Goal: Task Accomplishment & Management: Complete application form

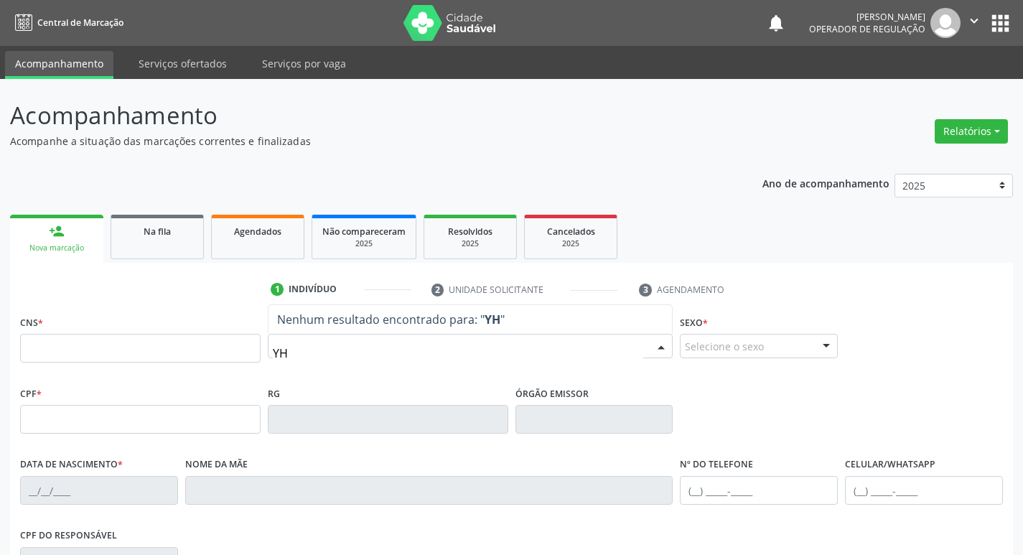
type input "Y"
type input "THAYNA DE LIMA"
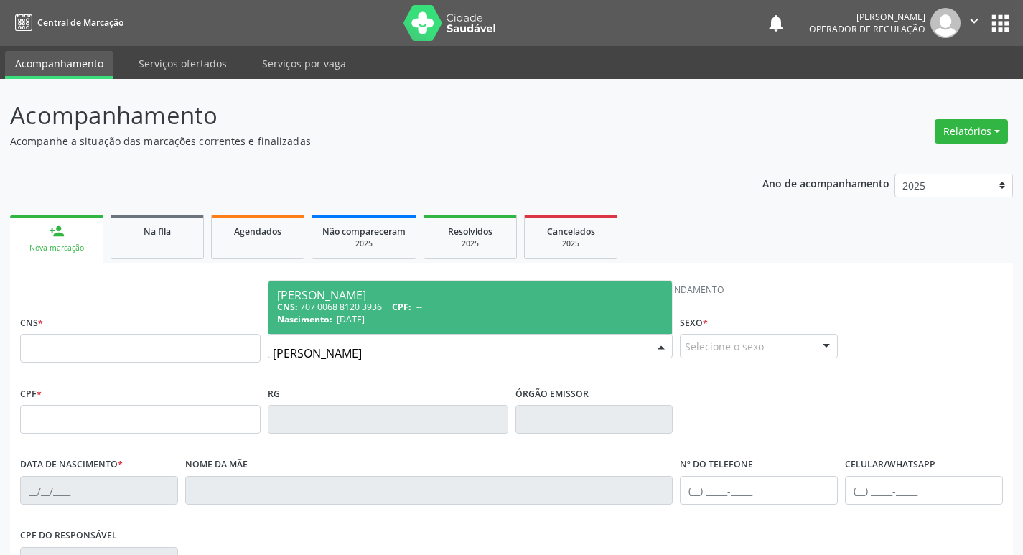
click at [365, 315] on span "13/02/2001" at bounding box center [351, 319] width 28 height 12
type input "707 0068 8120 3936"
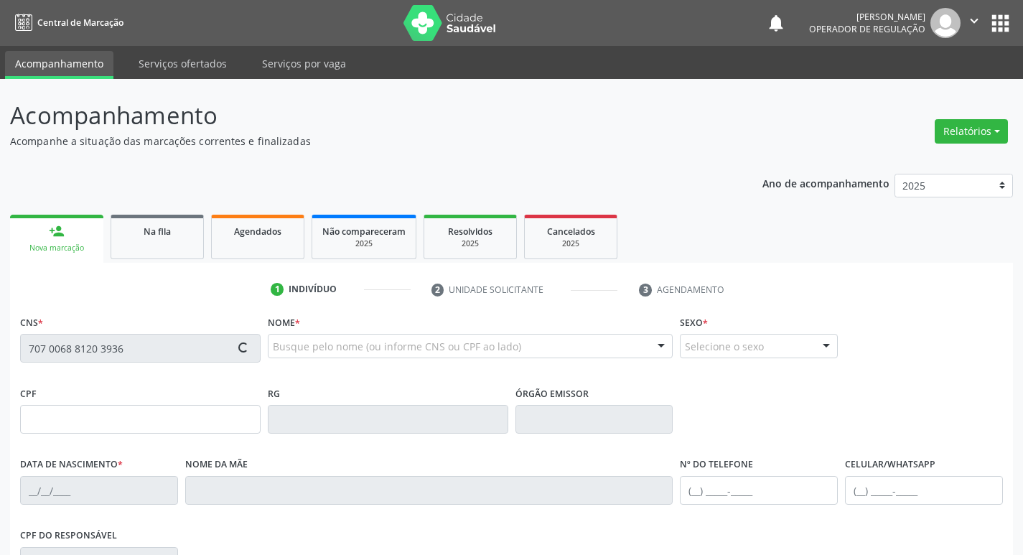
type input "13/02/2001"
type input "Eliane Saturno da Dilva"
type input "(83) 99322-2182"
type input "008.866.621-25"
type input "94"
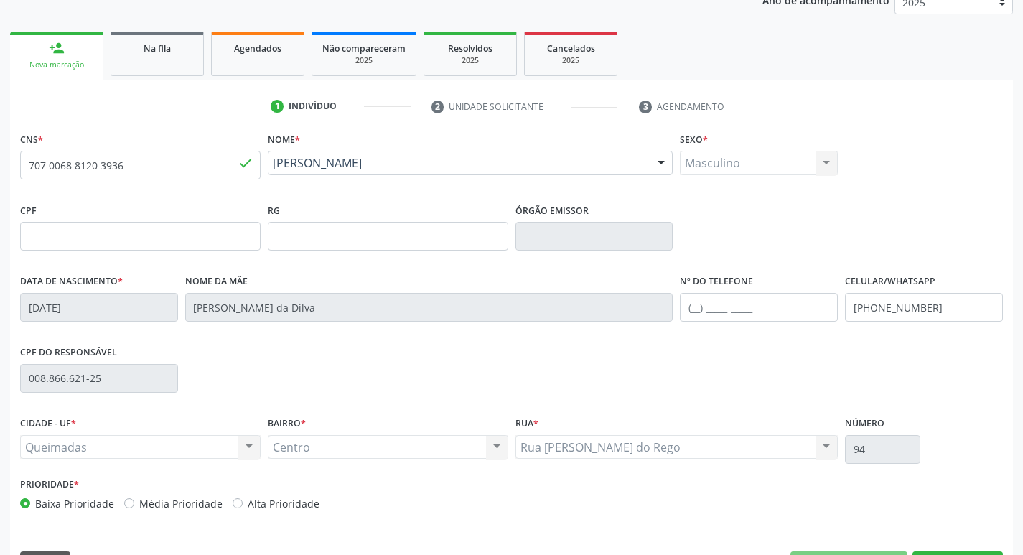
scroll to position [223, 0]
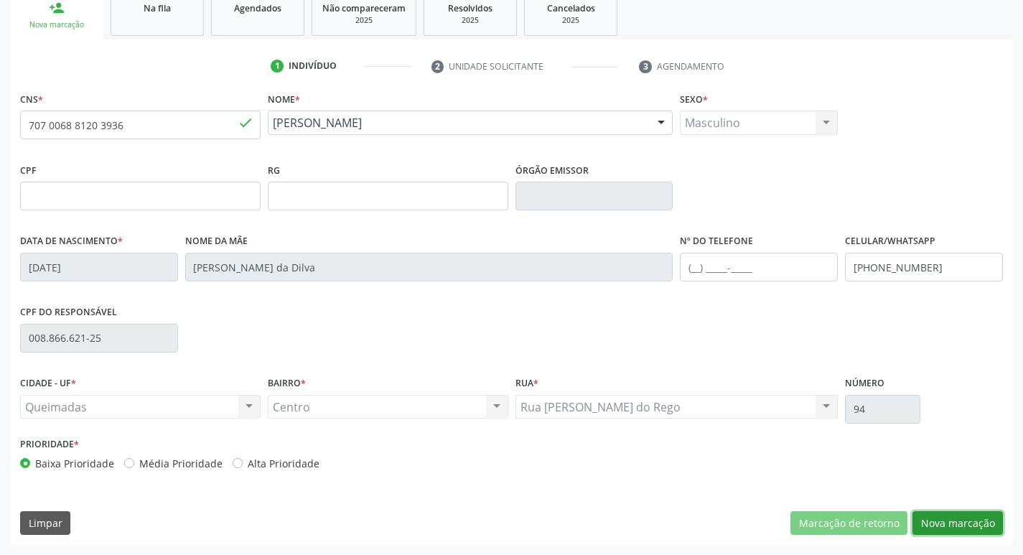
click at [941, 527] on button "Nova marcação" at bounding box center [957, 523] width 90 height 24
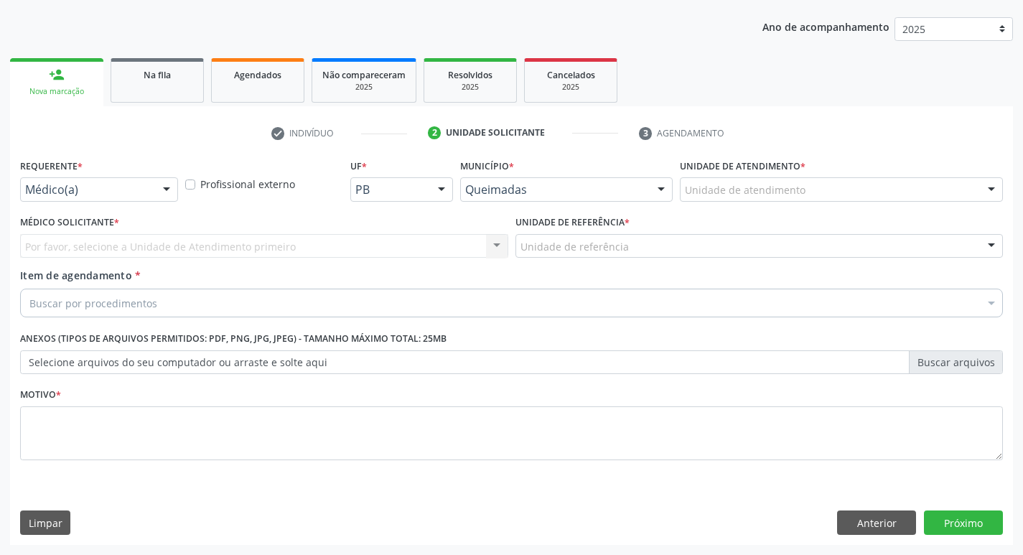
scroll to position [156, 0]
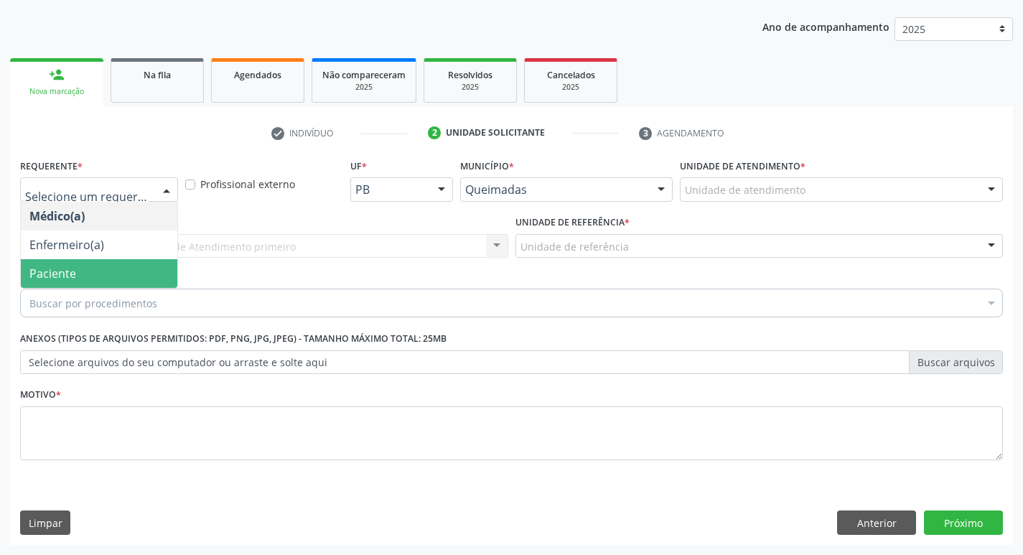
click at [69, 267] on span "Paciente" at bounding box center [52, 274] width 47 height 16
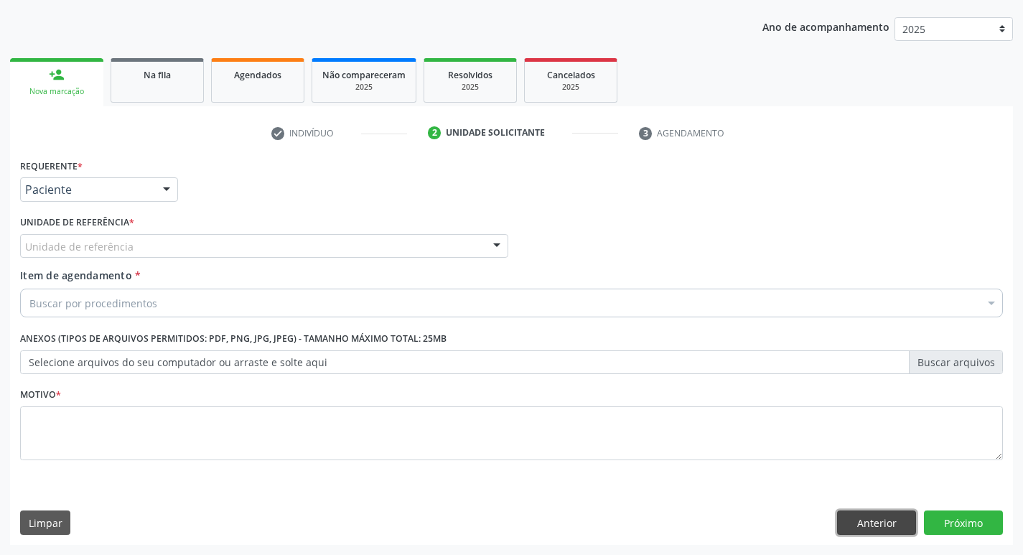
click at [865, 528] on button "Anterior" at bounding box center [876, 522] width 79 height 24
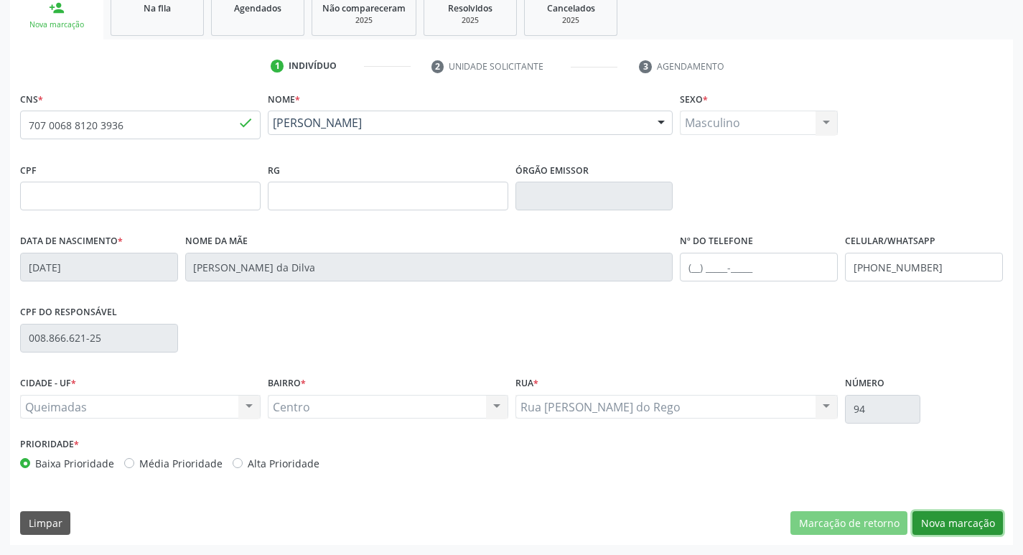
click at [961, 519] on button "Nova marcação" at bounding box center [957, 523] width 90 height 24
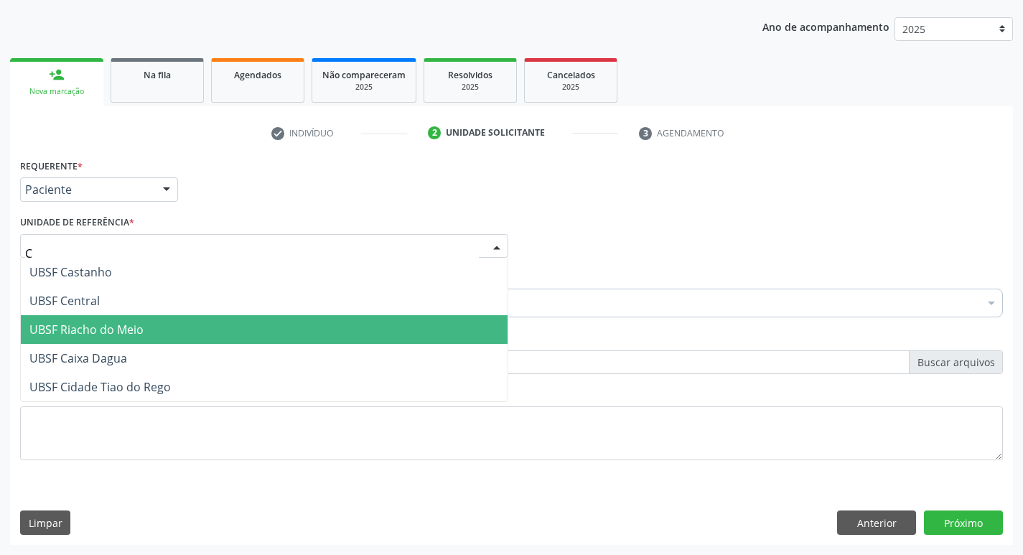
type input "CE"
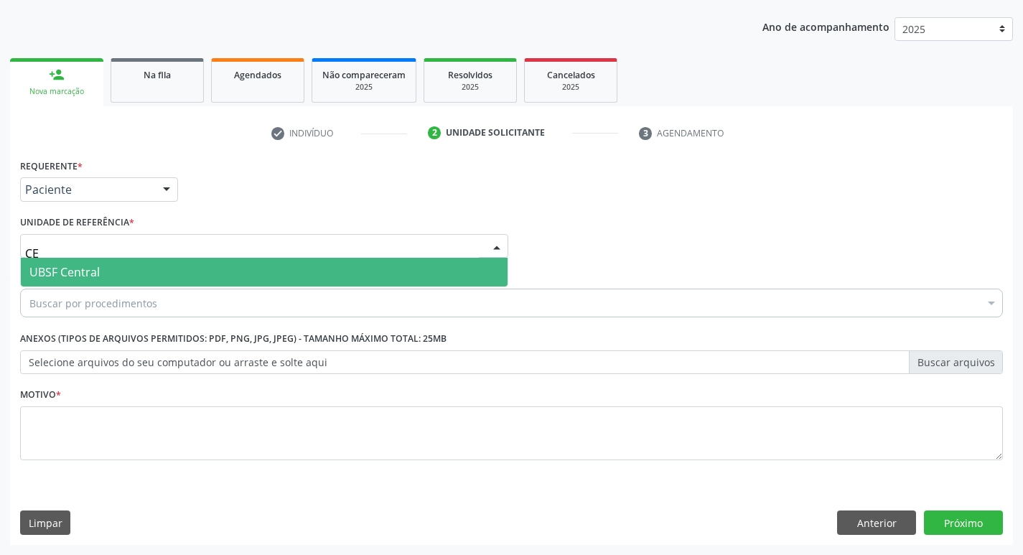
click at [106, 276] on span "UBSF Central" at bounding box center [264, 272] width 487 height 29
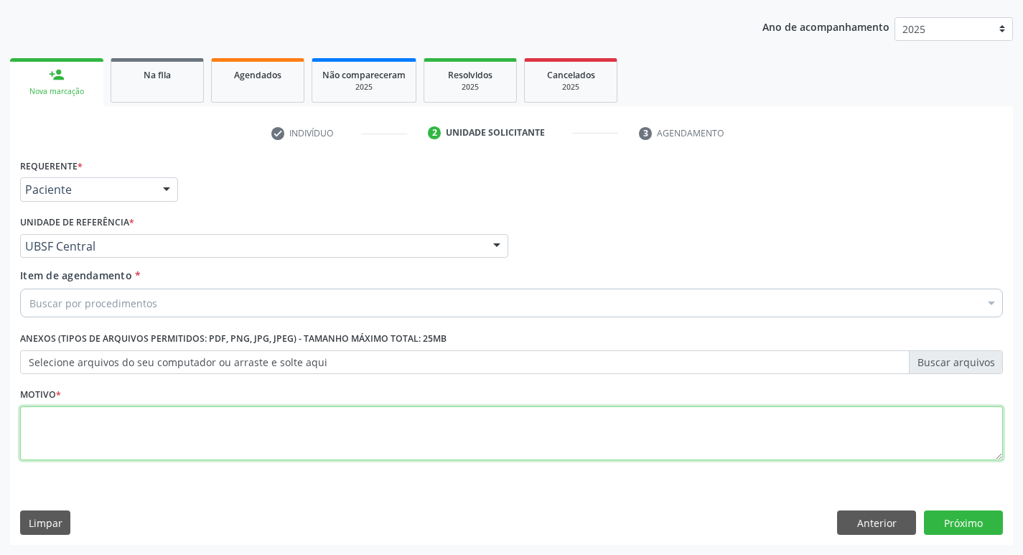
click at [98, 433] on textarea at bounding box center [511, 433] width 983 height 55
type textarea "AVALIACAO"
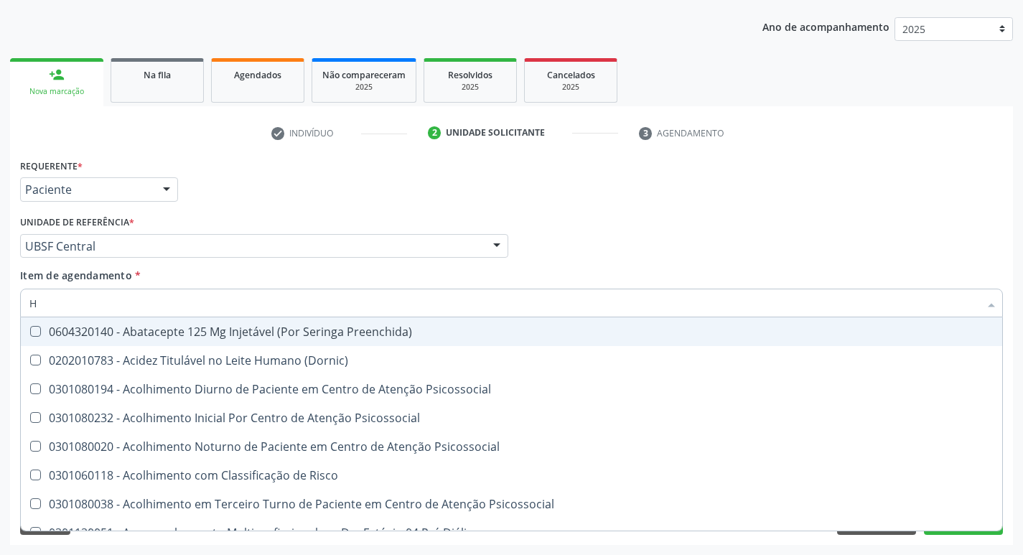
type input "HEMOGR"
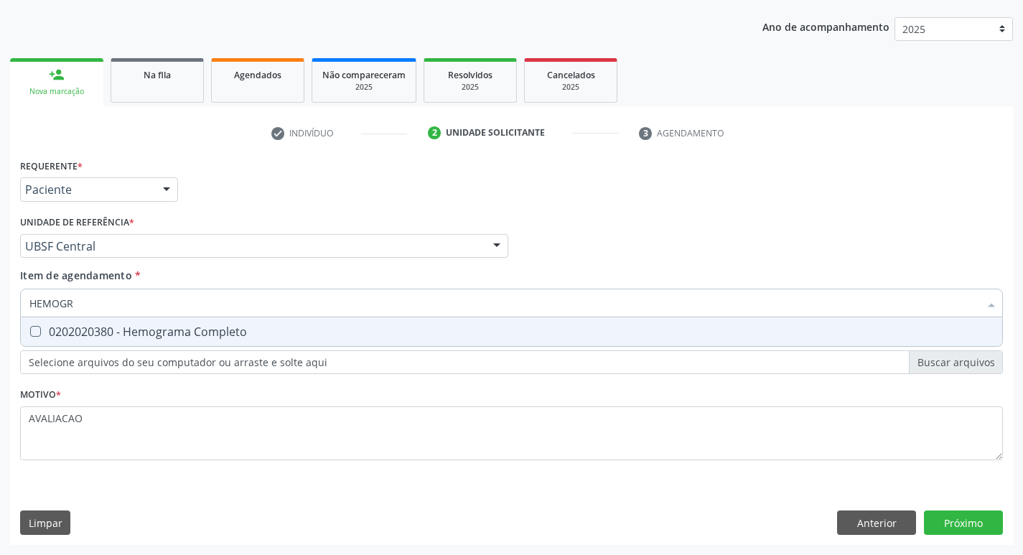
click at [215, 337] on div "0202020380 - Hemograma Completo" at bounding box center [511, 331] width 964 height 11
checkbox Completo "true"
type input "HEMOG"
checkbox Completo "false"
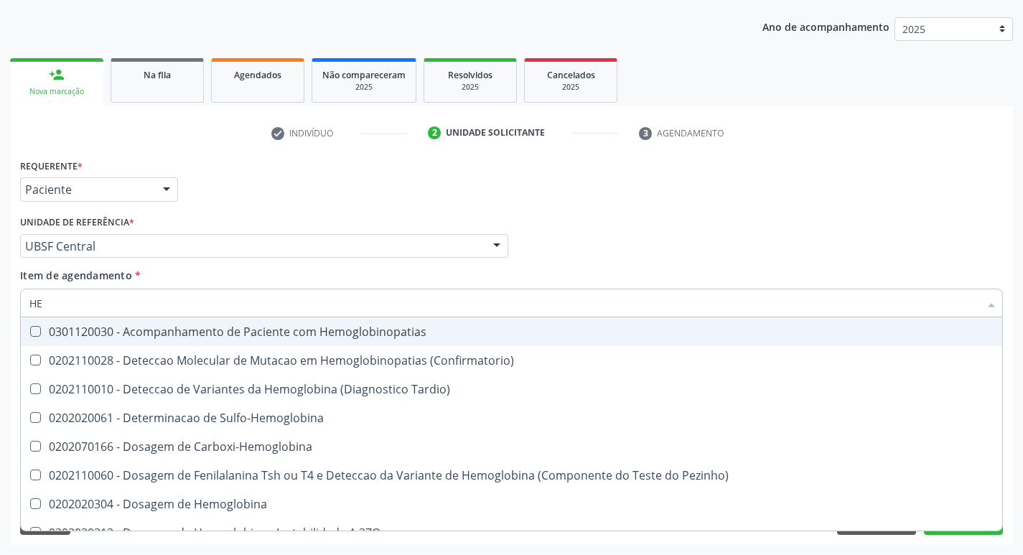
type input "H"
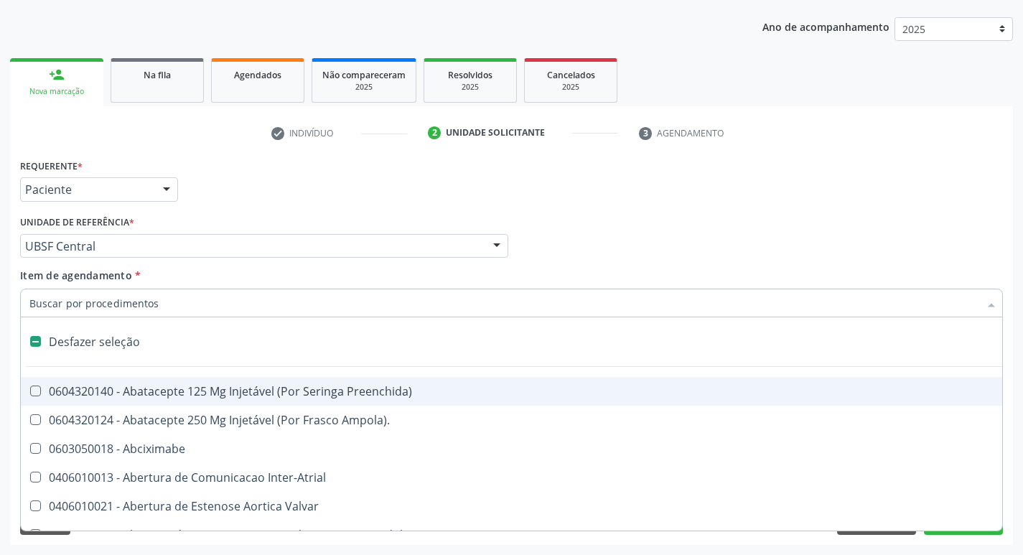
checkbox Capsula\) "false"
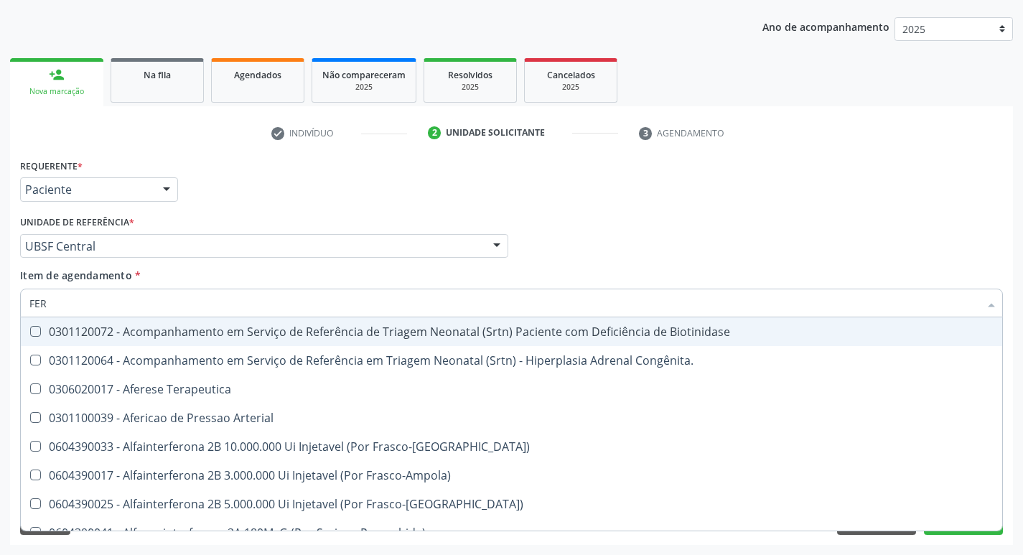
type input "FERR"
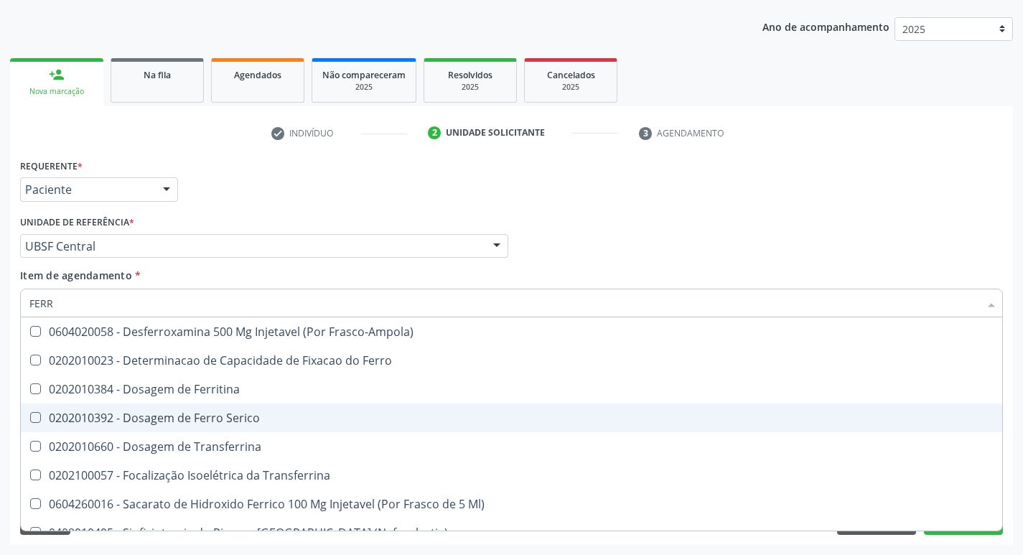
drag, startPoint x: 226, startPoint y: 419, endPoint x: 226, endPoint y: 404, distance: 15.1
click at [226, 418] on div "0202010392 - Dosagem de Ferro Serico" at bounding box center [511, 417] width 964 height 11
checkbox Serico "true"
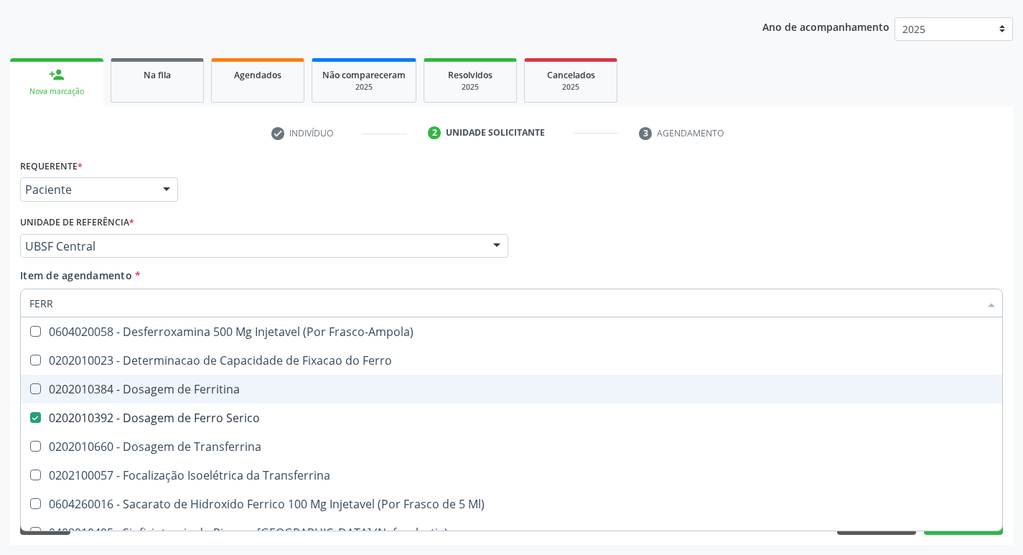
click at [224, 393] on div "0202010384 - Dosagem de Ferritina" at bounding box center [511, 388] width 964 height 11
checkbox Ferritina "true"
type input "FER"
checkbox Ferritina "false"
checkbox Serico "false"
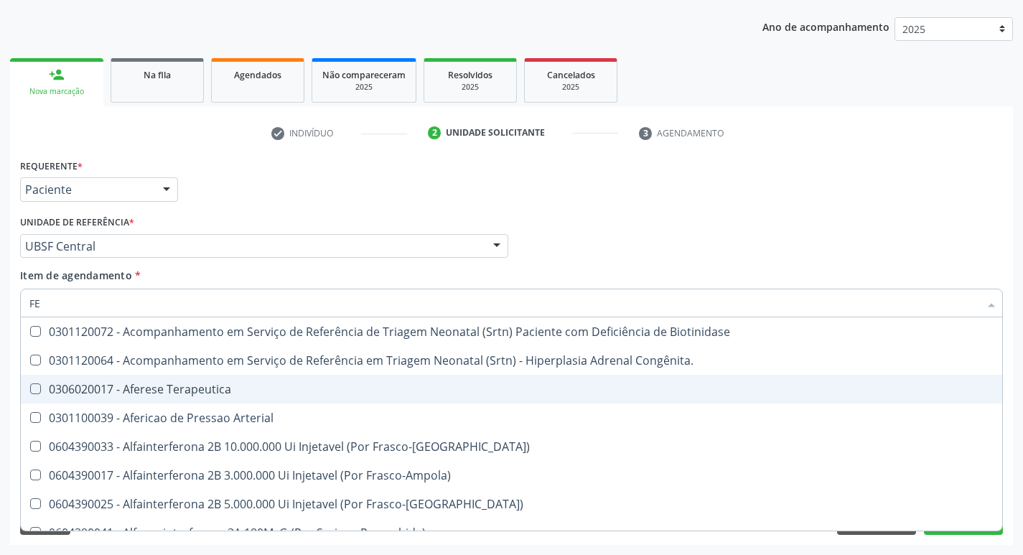
type input "F"
checkbox Ferritina "false"
checkbox Serico "false"
checkbox Titânio "false"
checkbox Inferior "false"
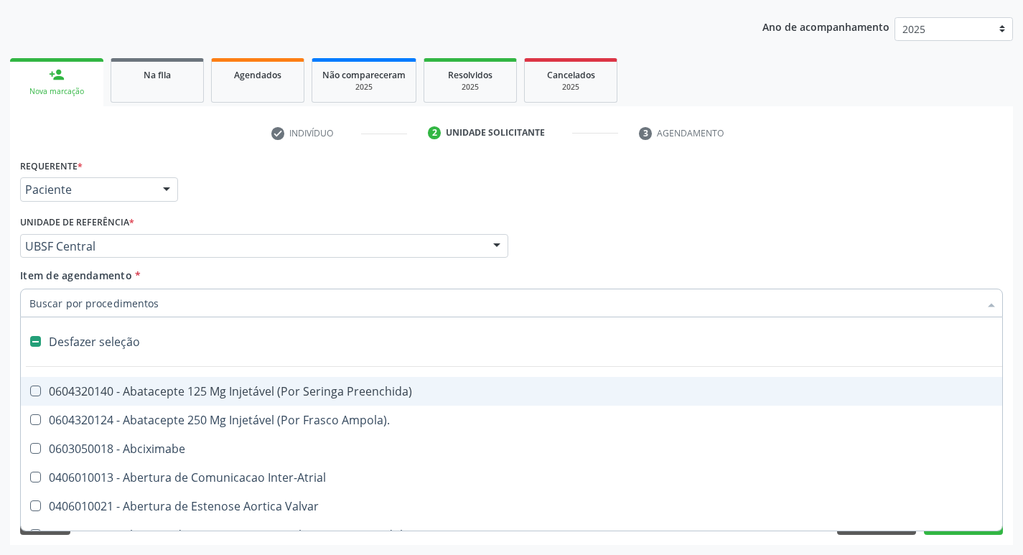
type input "G"
checkbox Cardiorrafia "true"
checkbox Estranho "true"
checkbox Persistente "true"
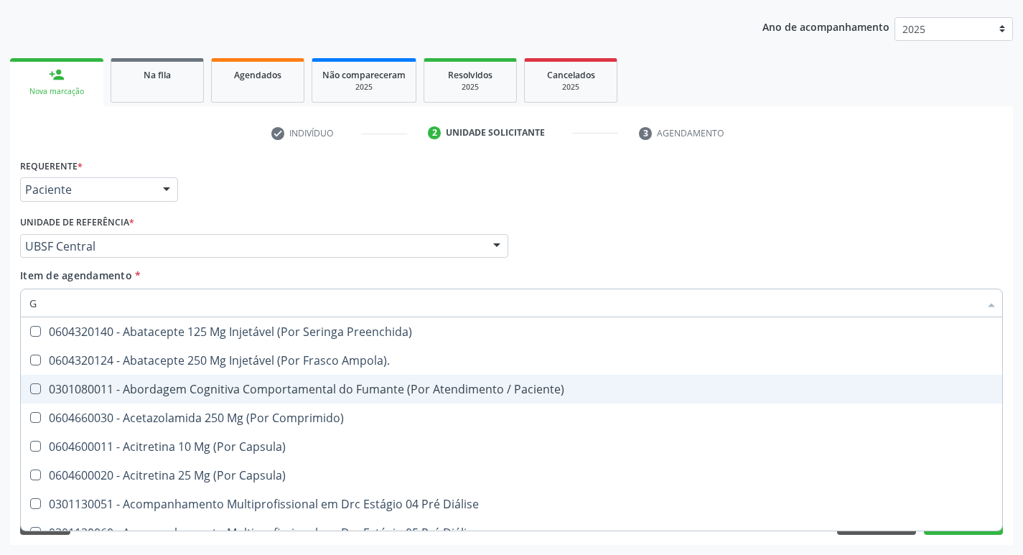
type input "GLICOSE"
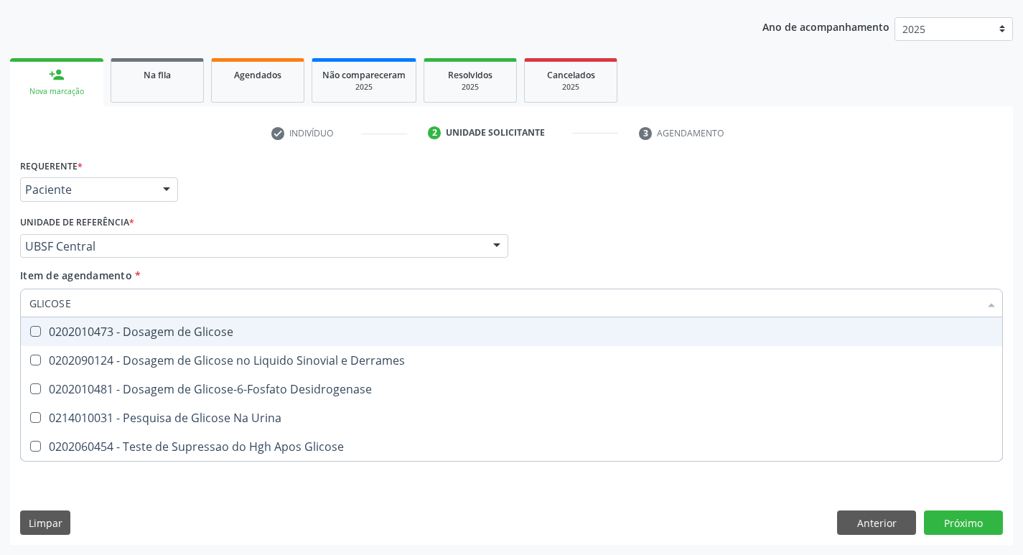
click at [177, 330] on div "0202010473 - Dosagem de Glicose" at bounding box center [511, 331] width 964 height 11
checkbox Glicose "true"
type input "GLICOS"
checkbox Glicose "false"
checkbox Derrames "true"
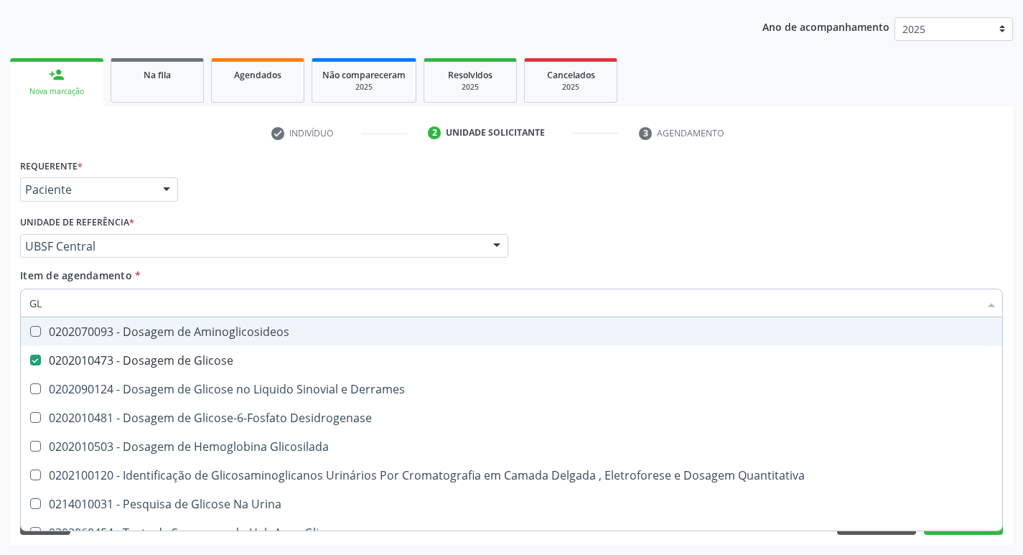
type input "G"
checkbox Glicose "false"
checkbox Derrames "false"
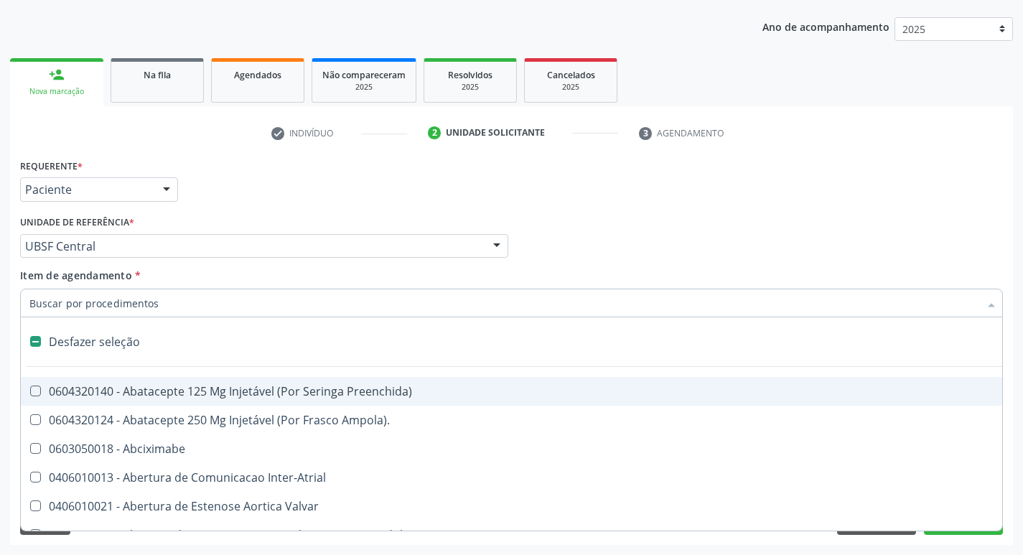
type input "H"
checkbox Convencional\) "true"
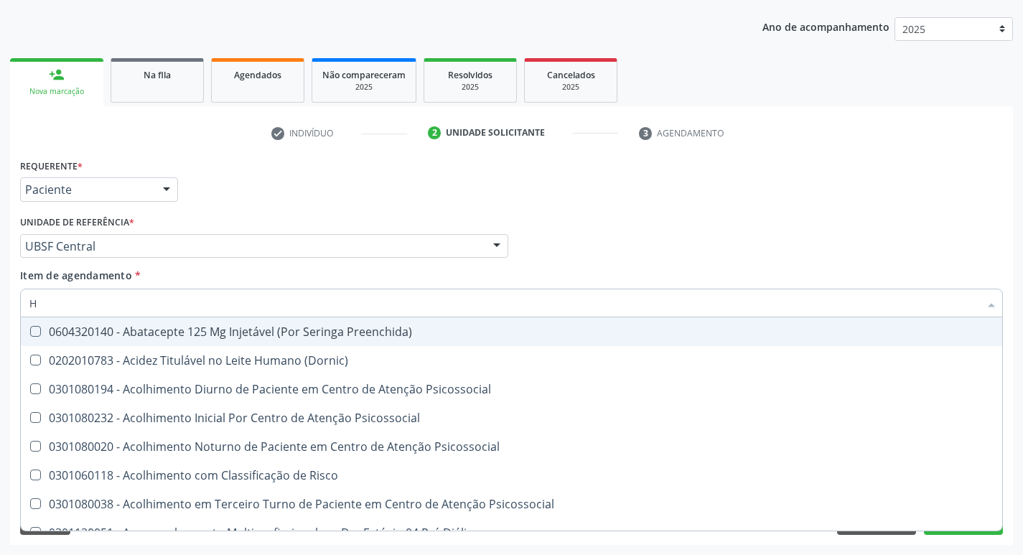
type input "HEMOGLOBINA G"
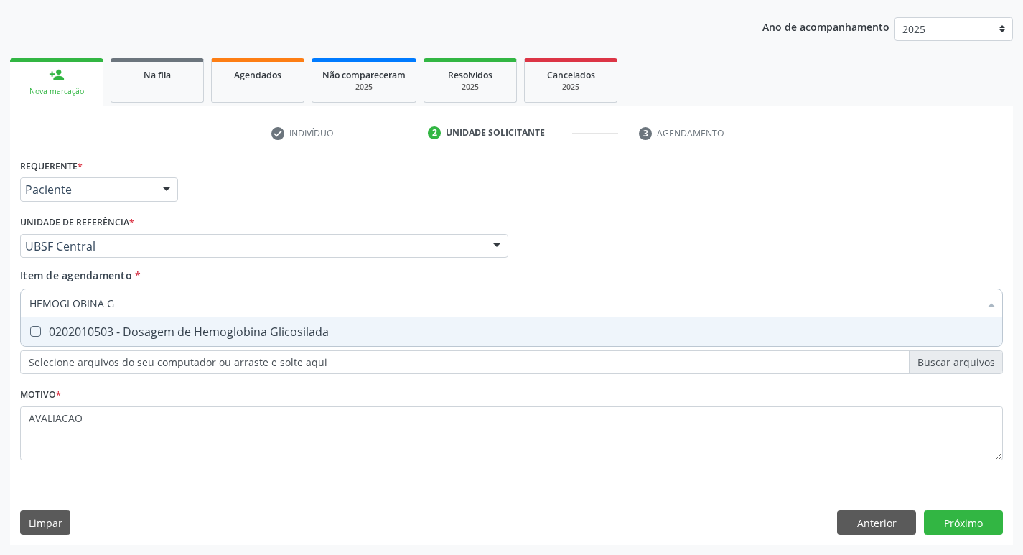
click at [252, 341] on span "0202010503 - Dosagem de Hemoglobina Glicosilada" at bounding box center [511, 331] width 981 height 29
checkbox Glicosilada "true"
type input "HEMOGLOBINA"
checkbox Glicosilada "false"
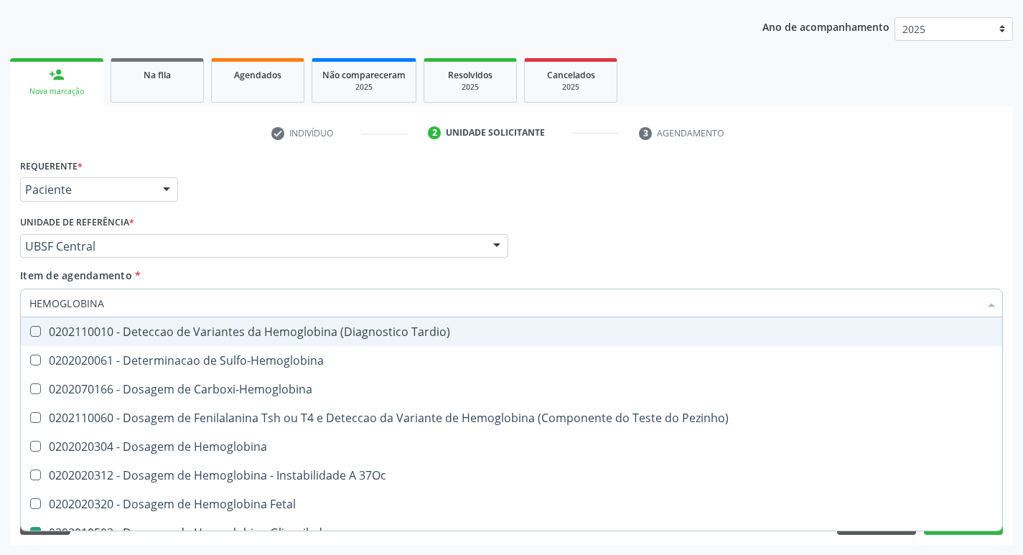
type input "HEMOGLOBIN"
checkbox Glicosilada "false"
checkbox Hemoglobina "true"
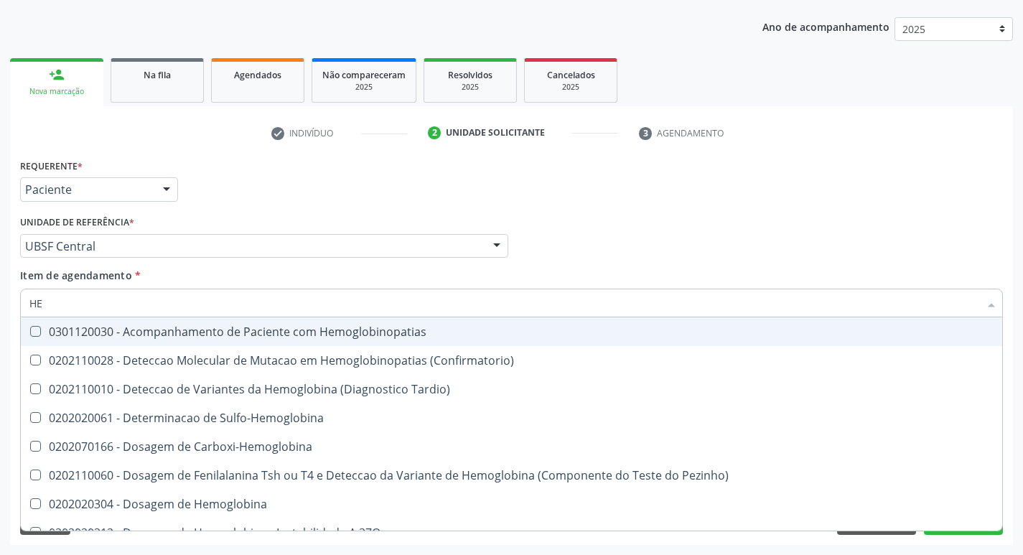
type input "H"
checkbox Glicosilada "false"
checkbox S "false"
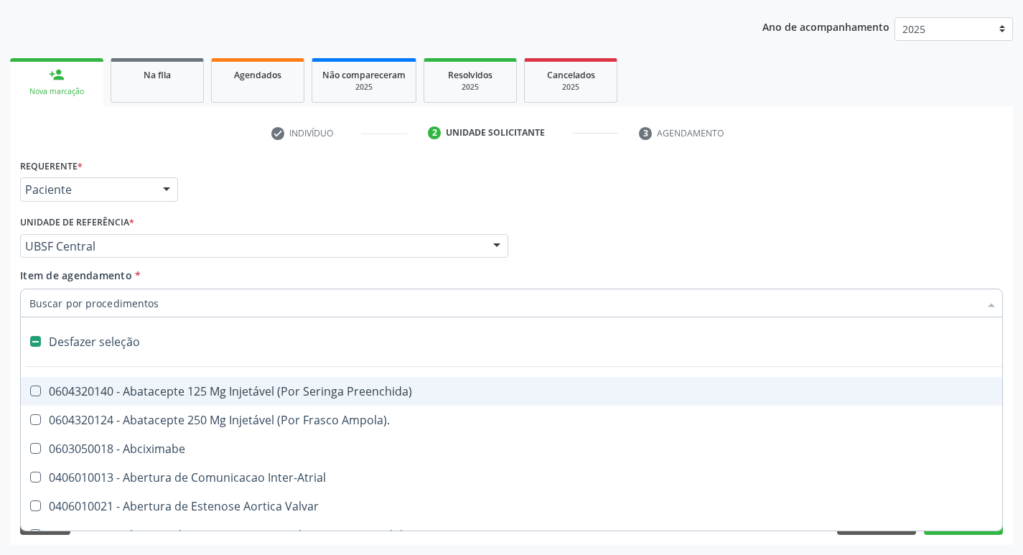
type input "B"
checkbox Imagem\) "true"
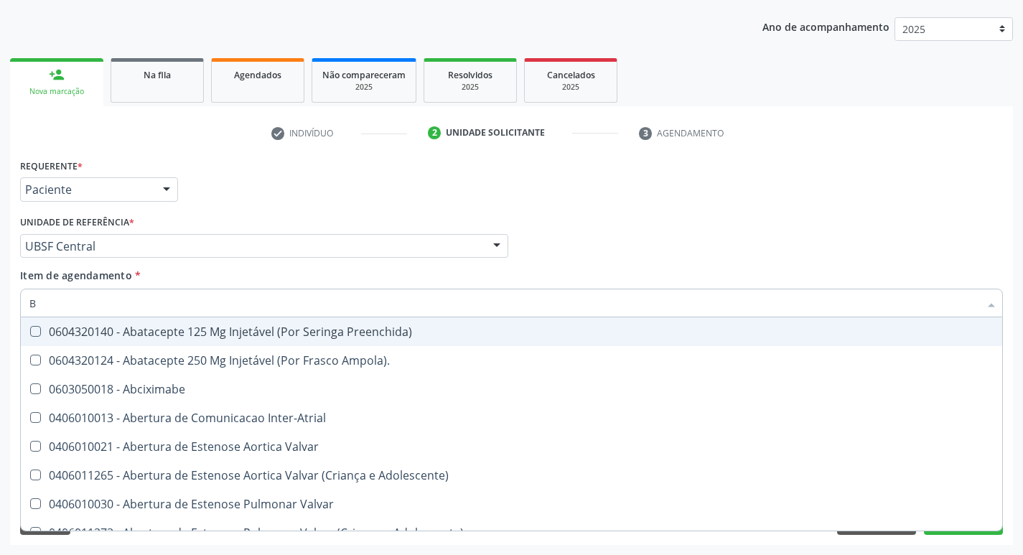
type input "BI"
checkbox Frasco-Ampola\) "true"
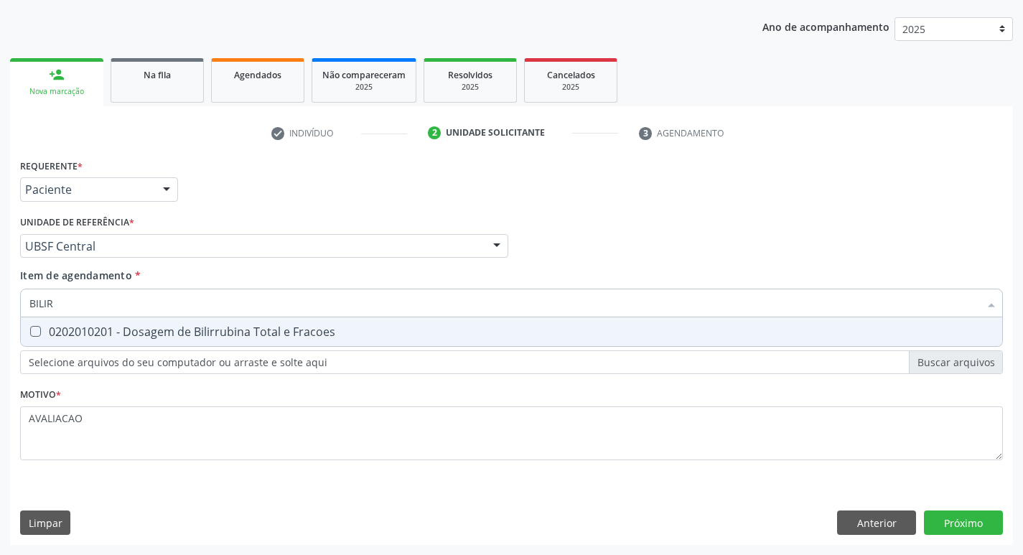
type input "BILIRR"
click at [252, 341] on span "0202010201 - Dosagem de Bilirrubina Total e Fracoes" at bounding box center [511, 331] width 981 height 29
checkbox Fracoes "true"
type input "B"
checkbox Fracoes "false"
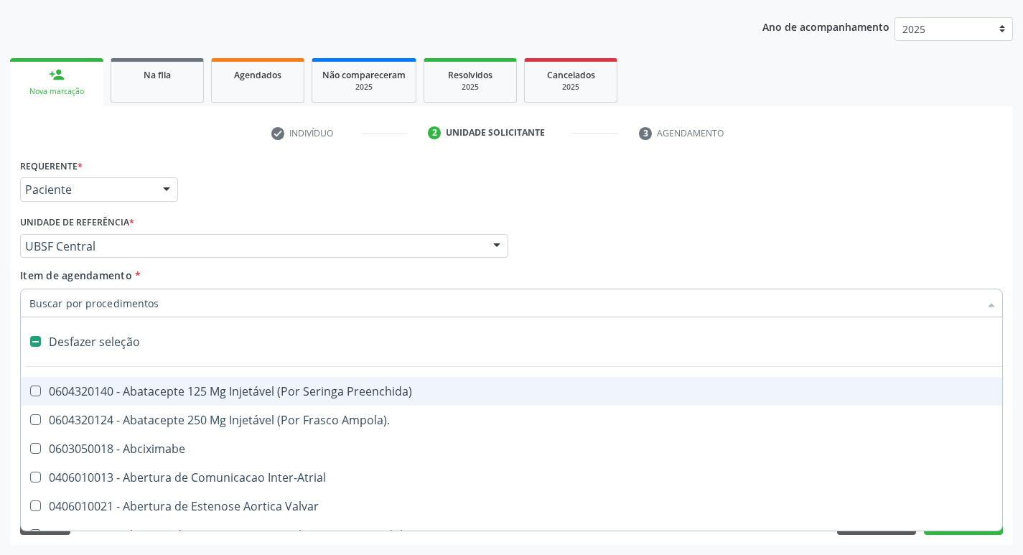
type input "U"
checkbox Comprimido\) "true"
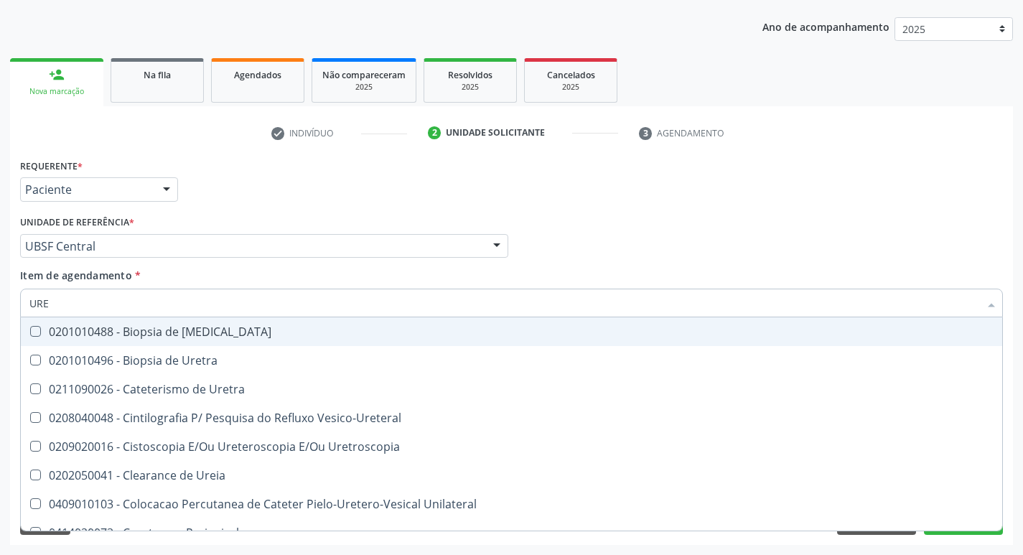
type input "UREI"
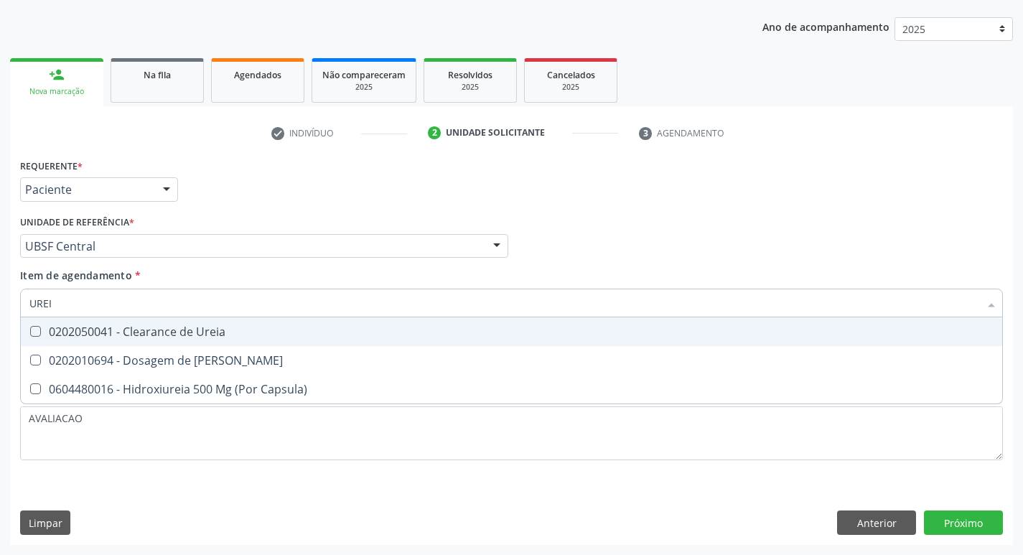
click at [252, 343] on span "0202050041 - Clearance de Ureia" at bounding box center [511, 331] width 981 height 29
checkbox Ureia "false"
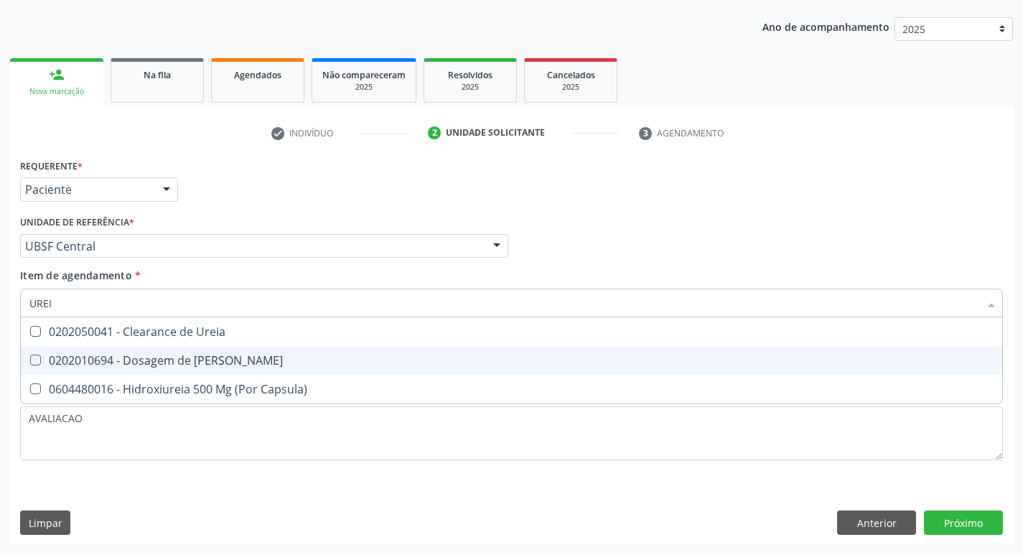
click at [256, 353] on span "0202010694 - Dosagem de [PERSON_NAME]" at bounding box center [511, 360] width 981 height 29
checkbox Ureia "true"
type input "URE"
checkbox Ureia "false"
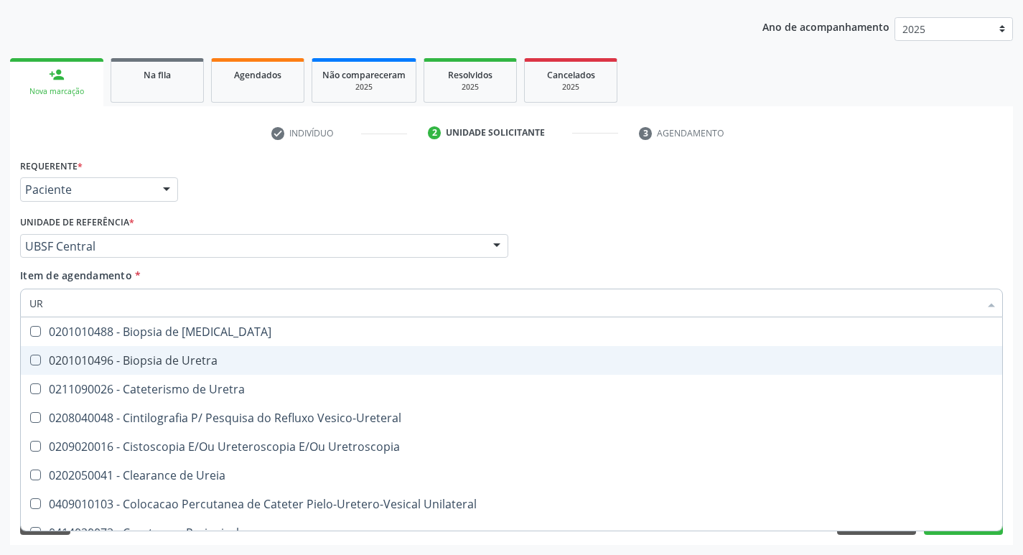
type input "U"
checkbox Ureia "false"
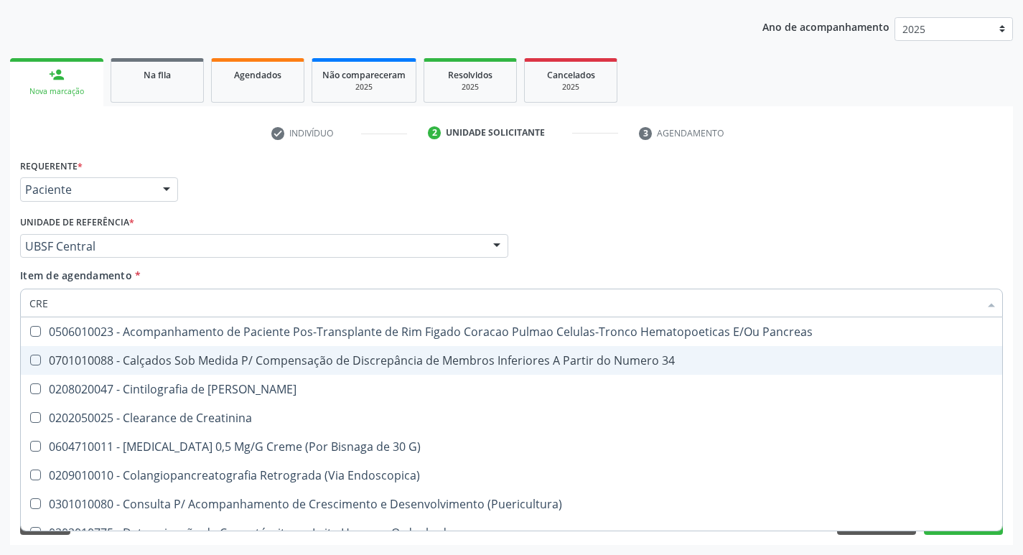
type input "CREA"
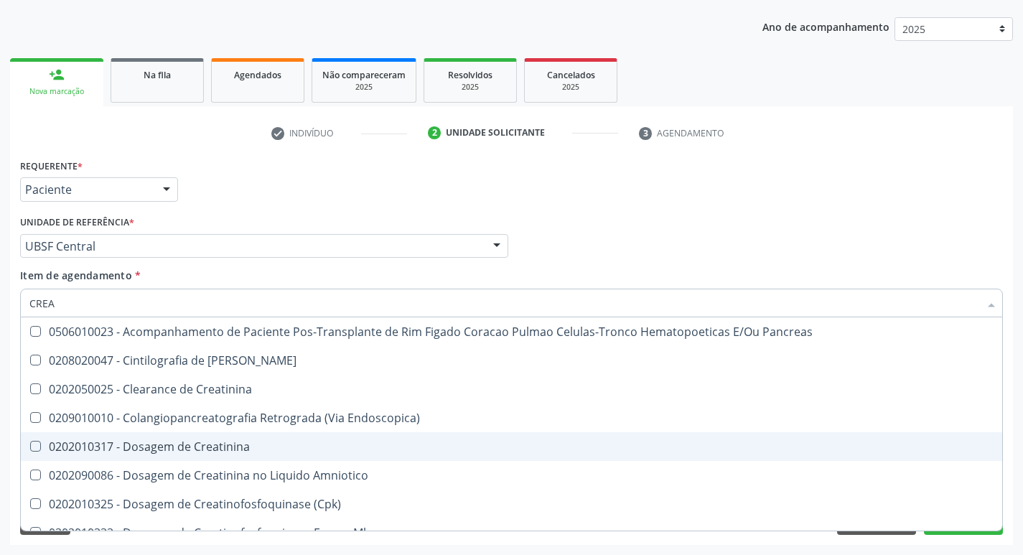
click at [258, 437] on span "0202010317 - Dosagem de Creatinina" at bounding box center [511, 446] width 981 height 29
checkbox Creatinina "true"
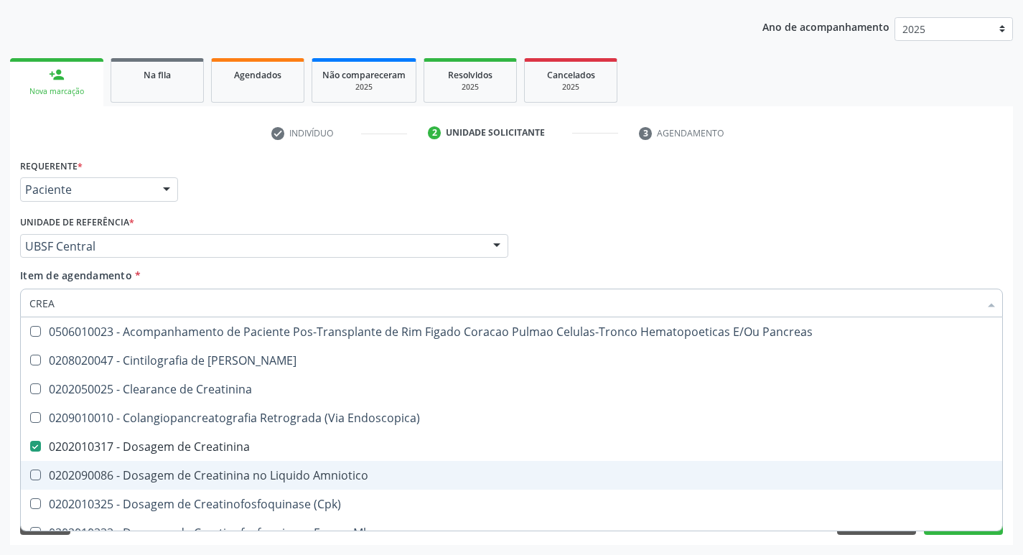
type input "CRE"
checkbox Creatinina "false"
checkbox Oncologia "true"
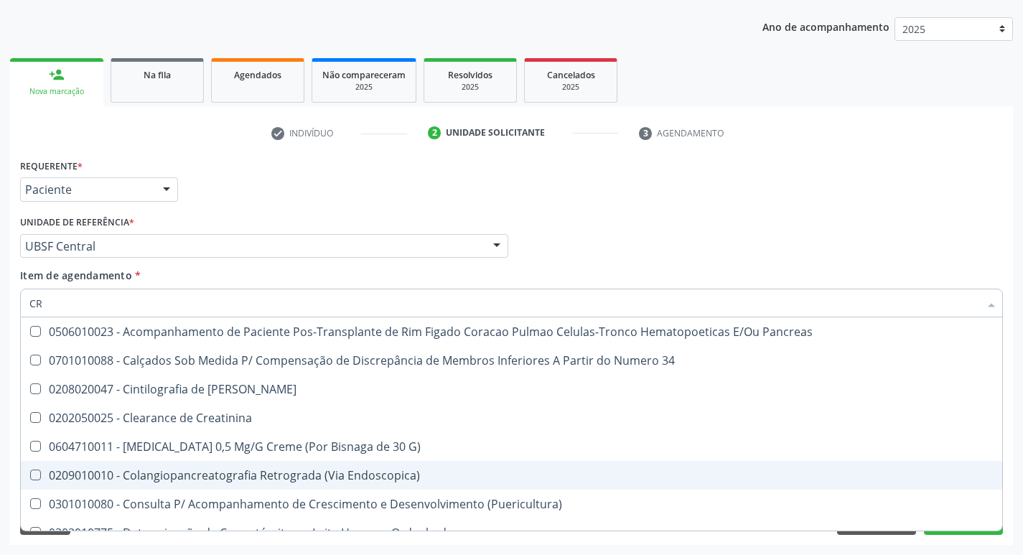
type input "C"
checkbox Creatinina "false"
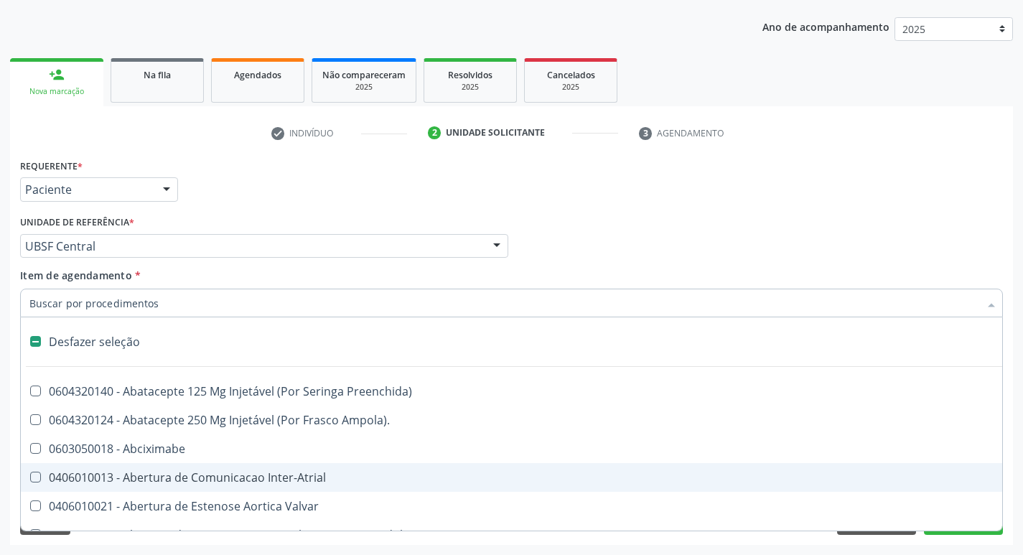
type input "U"
checkbox Comprimido\) "true"
checkbox Pulmonar\) "true"
type input "UR"
checkbox Linfovenosa "true"
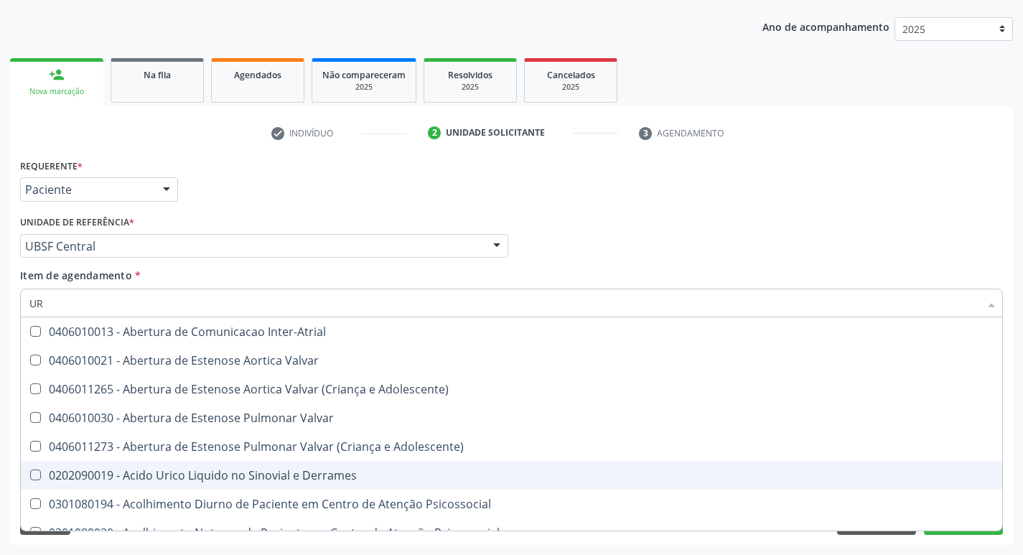
type input "URE"
checkbox Agudizadas "true"
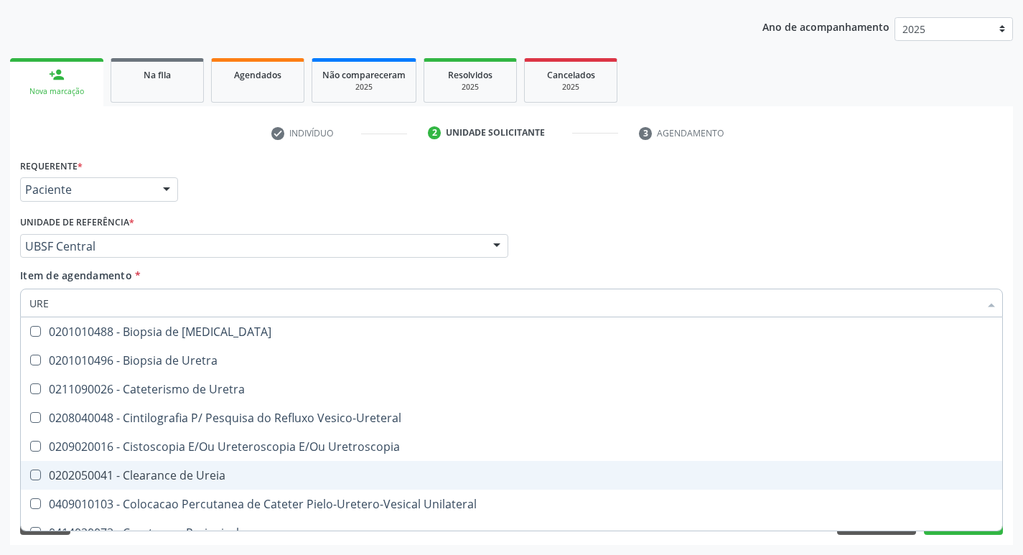
type input "UREI"
checkbox Uretra "true"
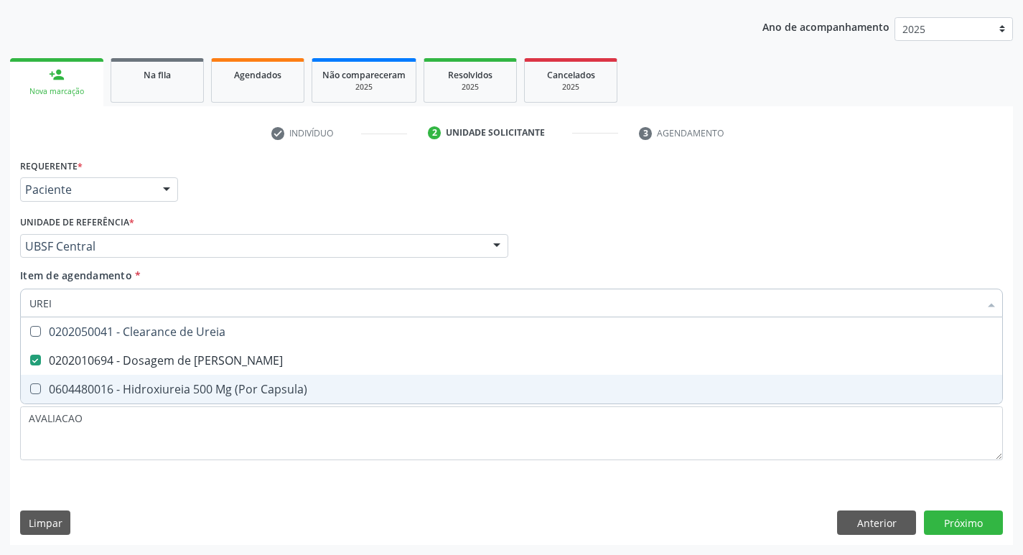
type input "URE"
checkbox Ureia "false"
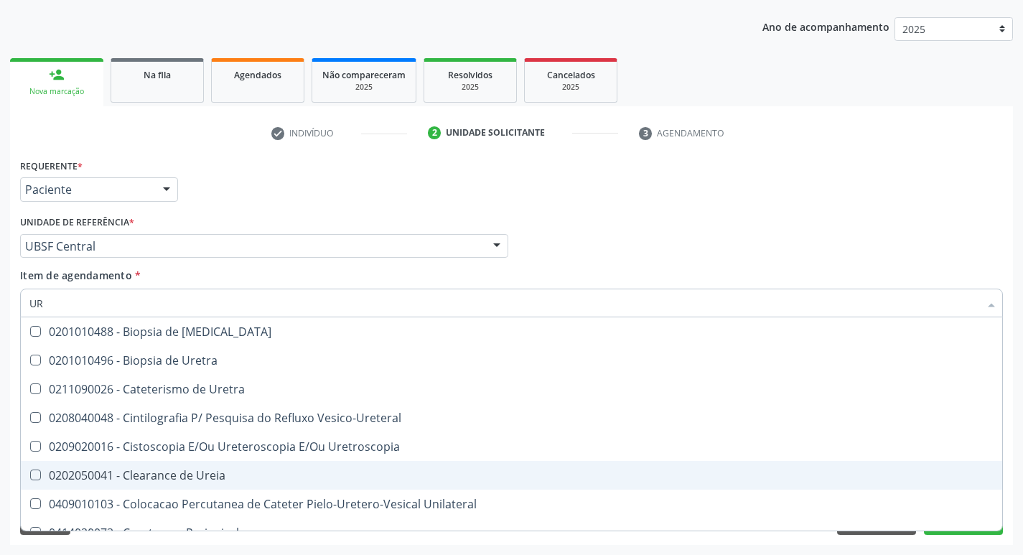
type input "U"
checkbox Ureia "false"
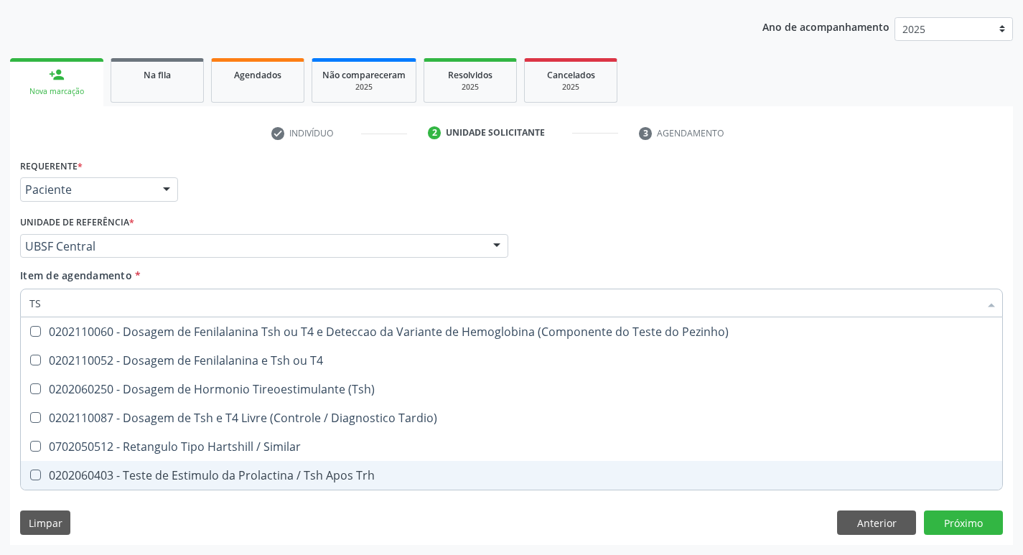
type input "TSH"
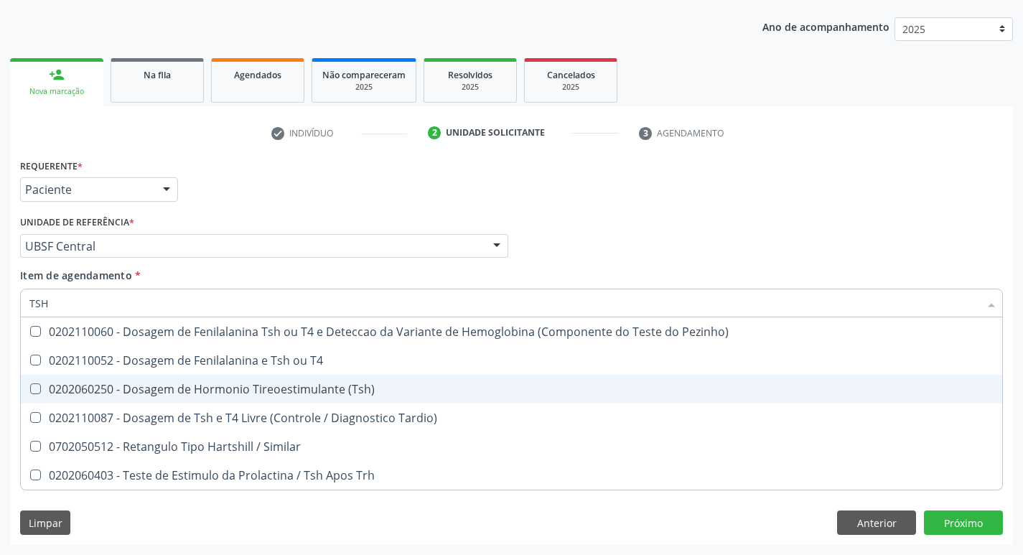
click at [280, 385] on div "0202060250 - Dosagem de Hormonio Tireoestimulante (Tsh)" at bounding box center [511, 388] width 964 height 11
checkbox \(Tsh\) "true"
type input "TS"
checkbox \(Tsh\) "false"
checkbox Tardio\) "true"
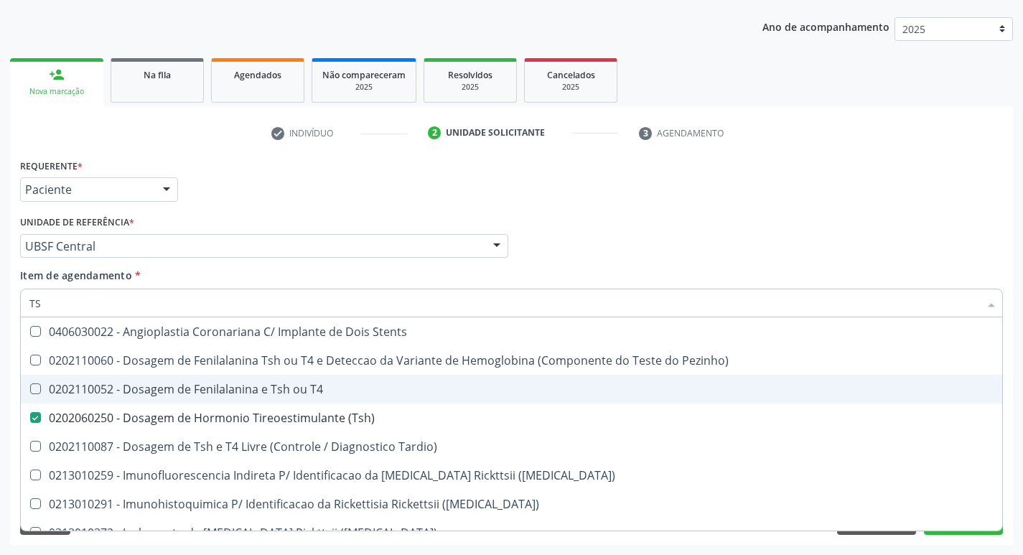
type input "T"
checkbox \(Tsh\) "false"
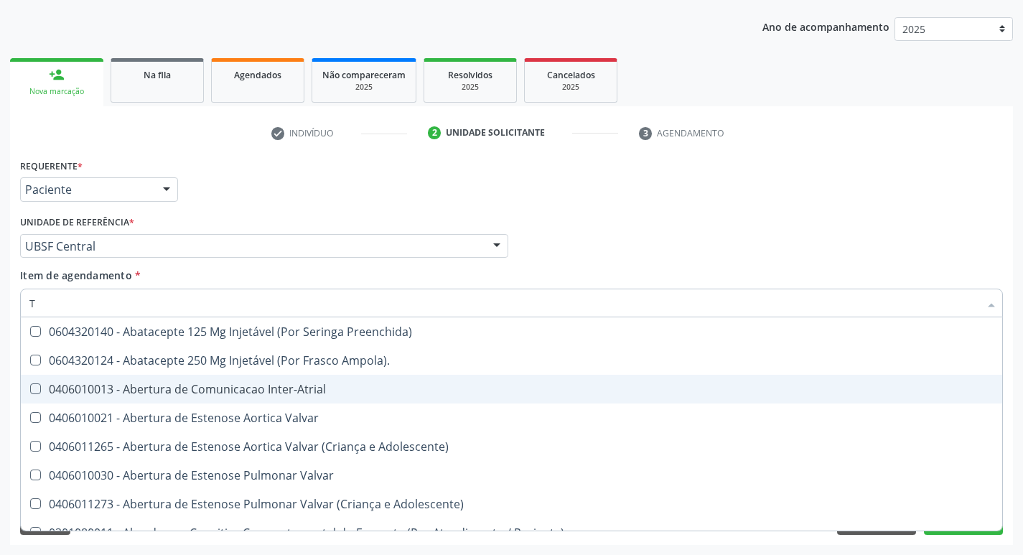
type input "T4"
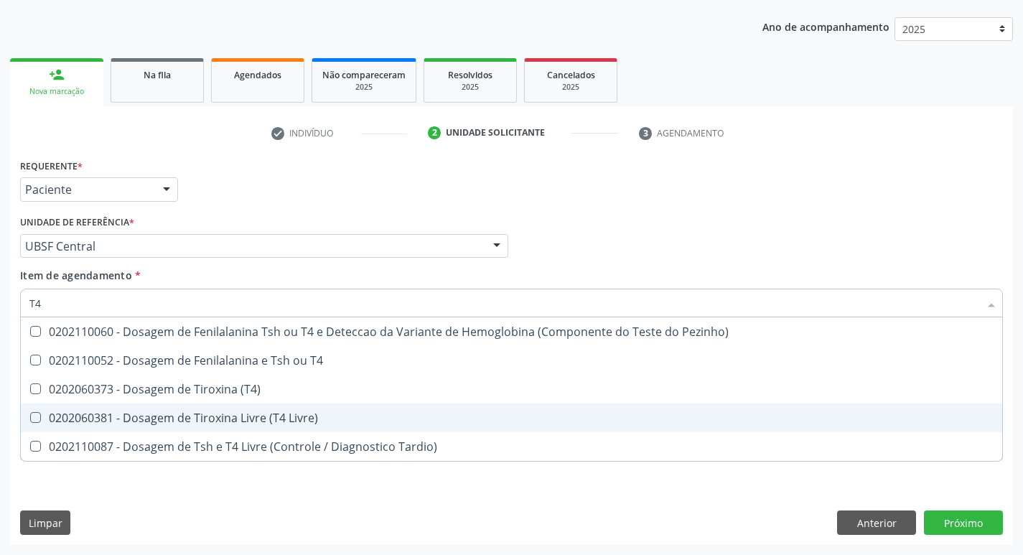
click at [258, 416] on div "0202060381 - Dosagem de Tiroxina Livre (T4 Livre)" at bounding box center [511, 417] width 964 height 11
checkbox Livre\) "true"
type input "T"
checkbox Livre\) "false"
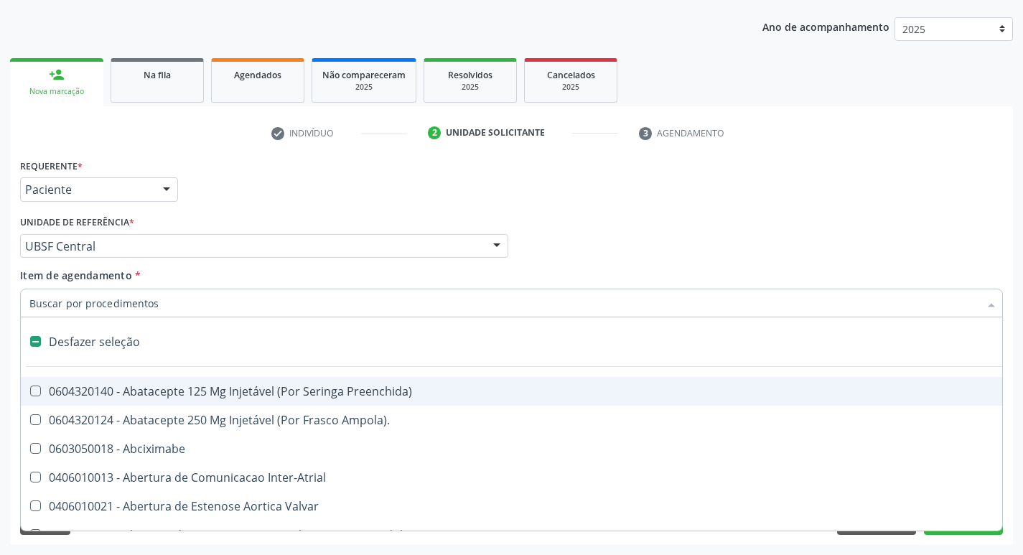
click at [972, 217] on div "Médico Solicitante Por favor, selecione a Unidade de Atendimento primeiro Nenhu…" at bounding box center [512, 240] width 990 height 56
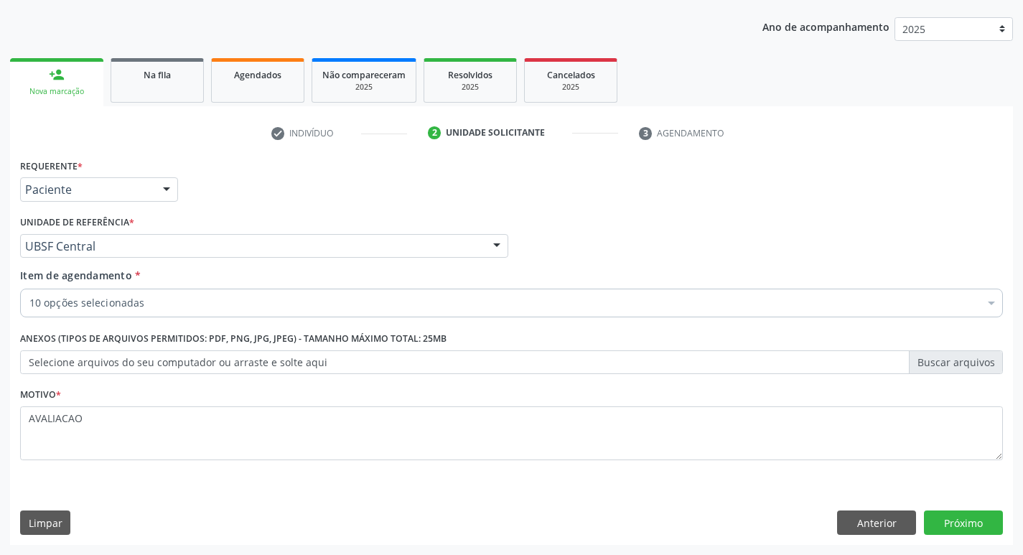
checkbox Completo "true"
checkbox Serico "true"
checkbox Ferritina "true"
checkbox Glicose "true"
checkbox Glicosilada "true"
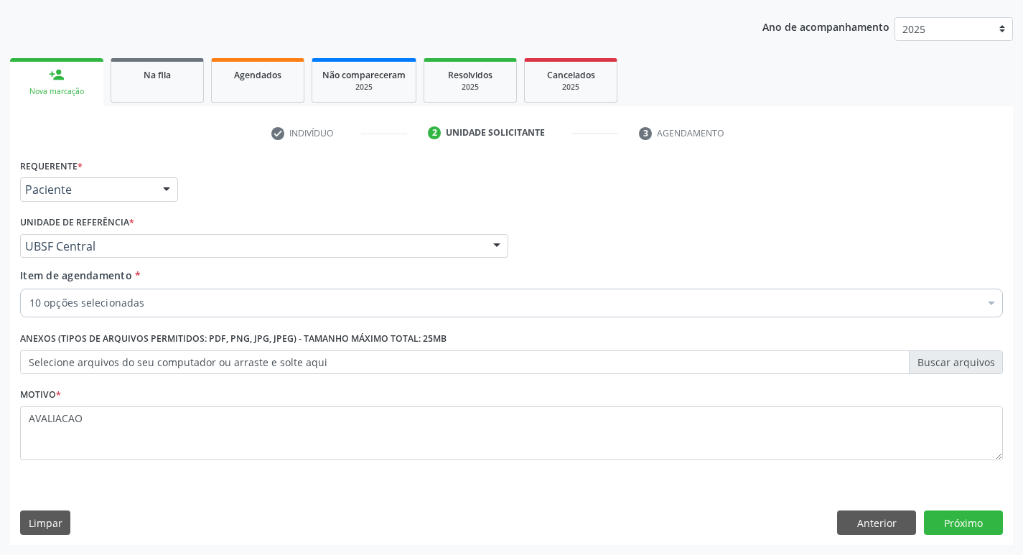
checkbox Fracoes "true"
checkbox Ureia "true"
checkbox Creatinina "true"
checkbox \(Tsh\) "true"
checkbox Livre\) "true"
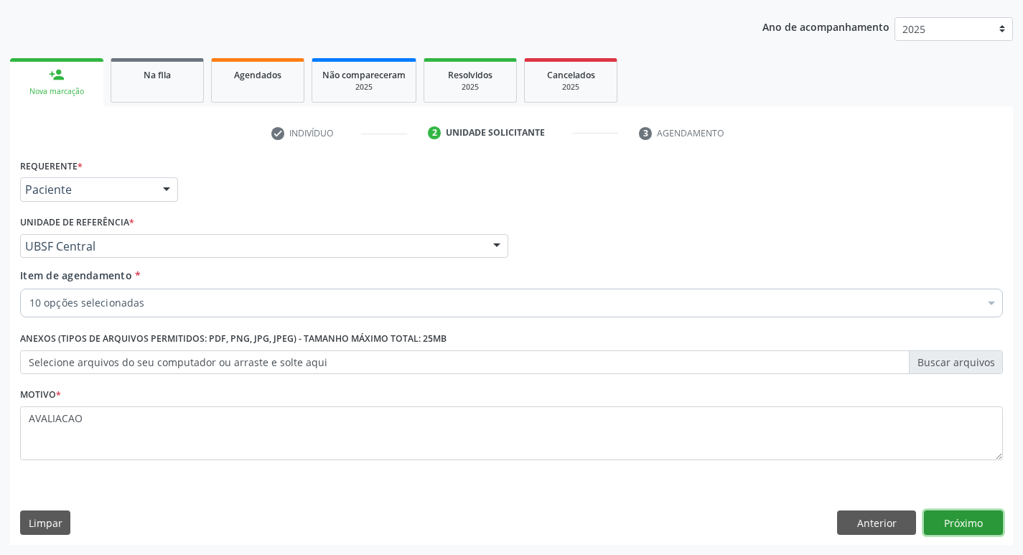
click at [956, 521] on button "Próximo" at bounding box center [963, 522] width 79 height 24
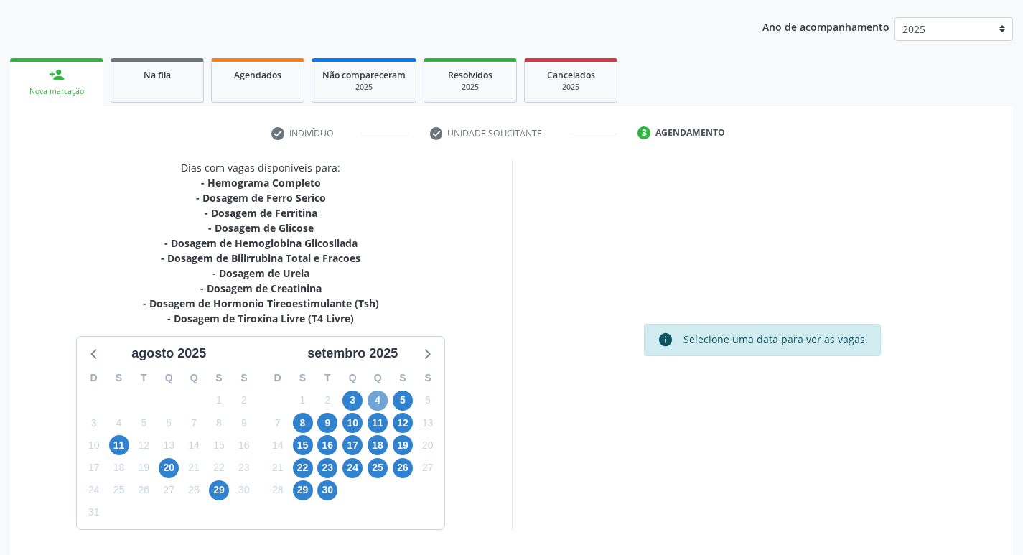
click at [375, 399] on span "4" at bounding box center [377, 400] width 20 height 20
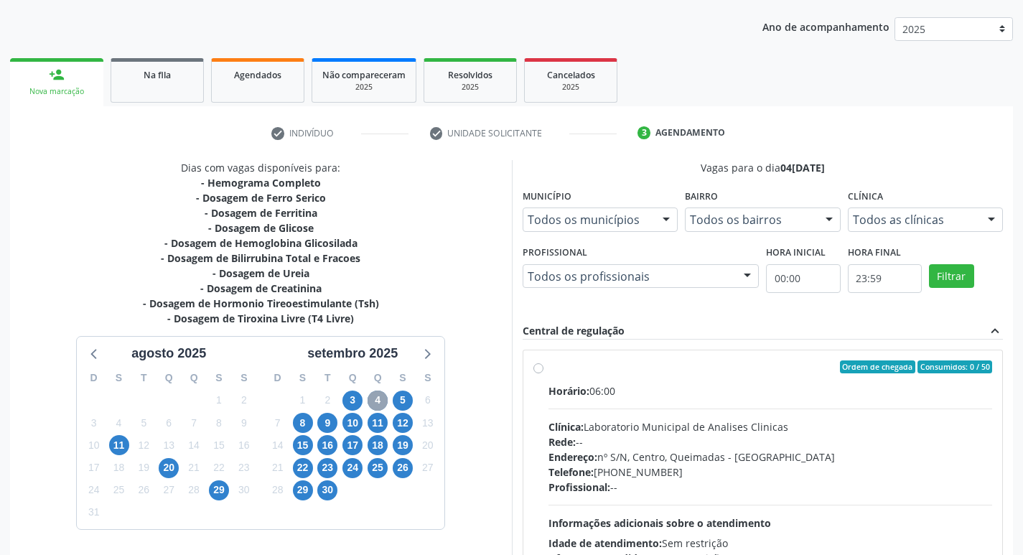
scroll to position [205, 0]
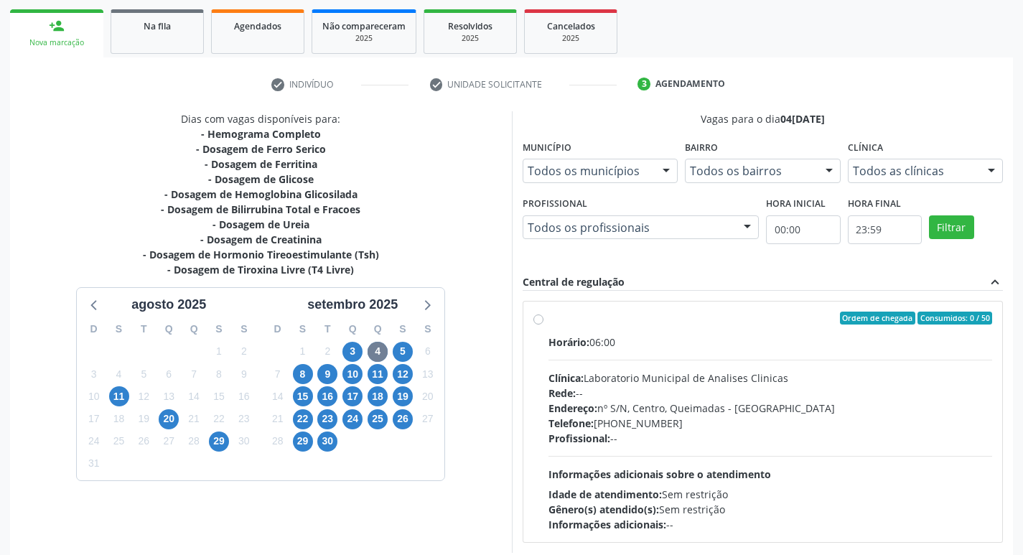
click at [700, 344] on div "Horário: 06:00" at bounding box center [770, 341] width 444 height 15
click at [543, 324] on input "Ordem de chegada Consumidos: 0 / 50 Horário: 06:00 Clínica: Laboratorio Municip…" at bounding box center [538, 317] width 10 height 13
radio input "true"
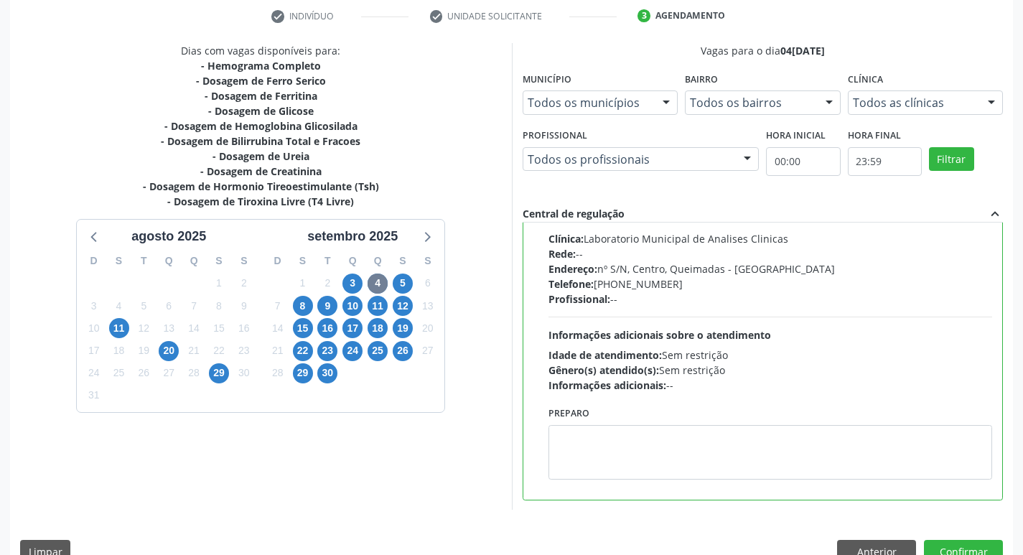
scroll to position [303, 0]
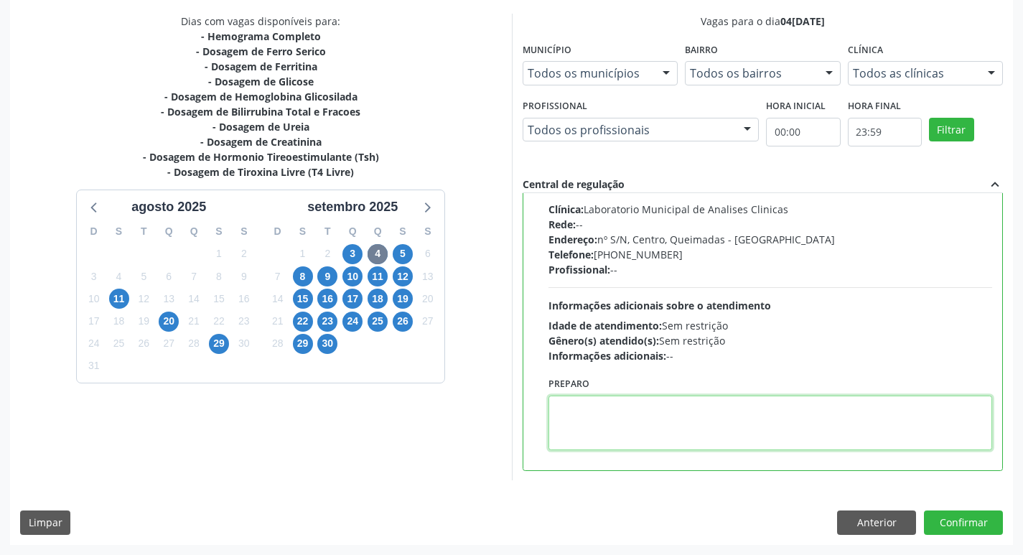
click at [629, 421] on textarea at bounding box center [770, 422] width 444 height 55
type textarea "IR EM [GEOGRAPHIC_DATA]"
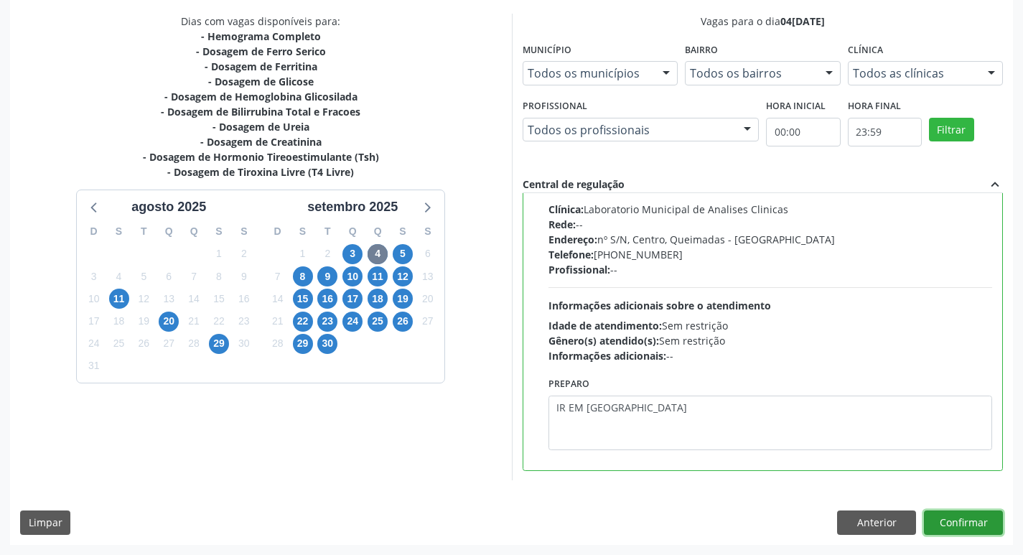
click at [948, 525] on button "Confirmar" at bounding box center [963, 522] width 79 height 24
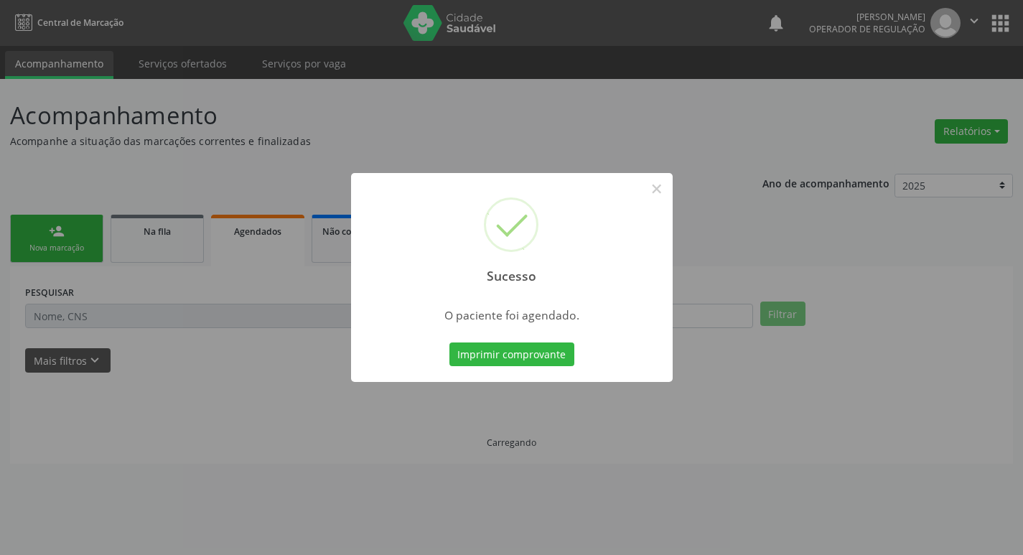
scroll to position [0, 0]
click at [500, 354] on button "Imprimir comprovante" at bounding box center [516, 354] width 125 height 24
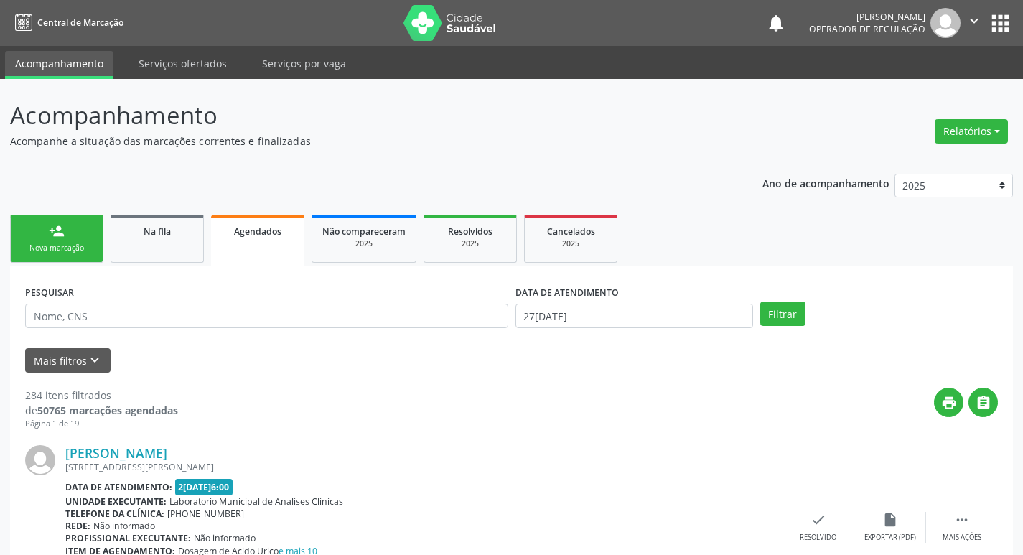
click at [60, 249] on div "Nova marcação" at bounding box center [57, 248] width 72 height 11
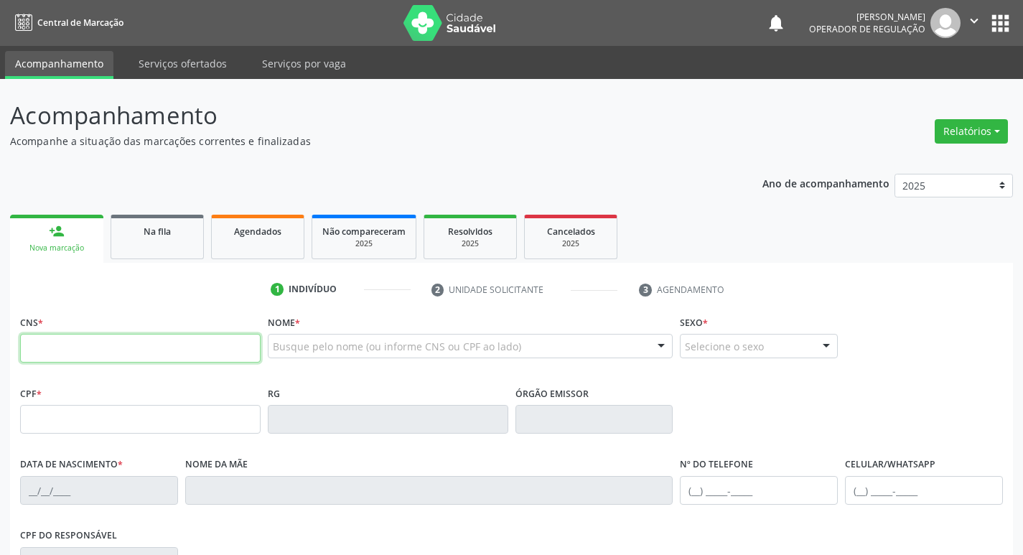
click at [171, 352] on input "text" at bounding box center [140, 348] width 240 height 29
click at [93, 350] on input "text" at bounding box center [140, 348] width 240 height 29
type input "701 7092 5174 9570"
type input "674.893.034-00"
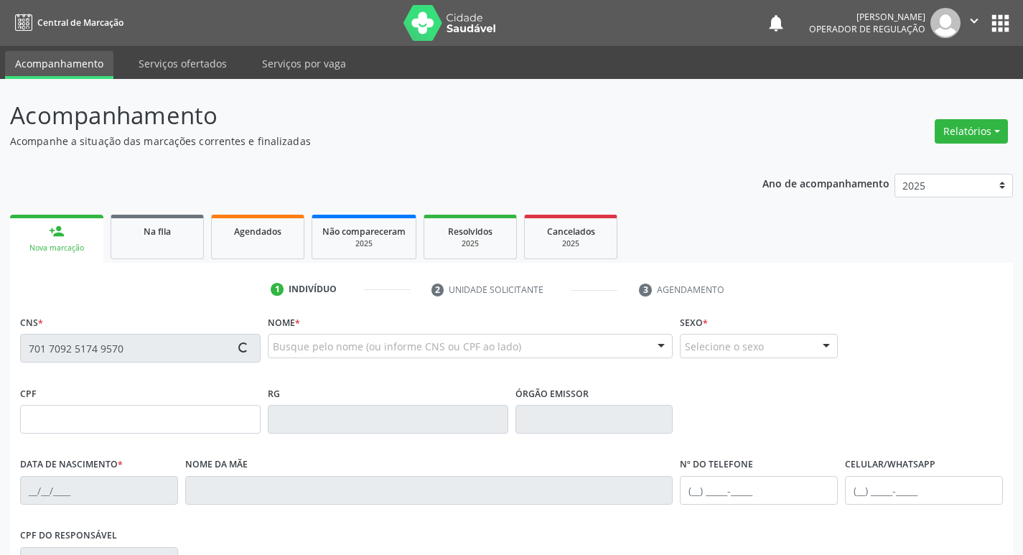
type input "02/11/1949"
type input "Benedita Maria do Nascimento"
type input "(39) 99124-9467"
type input "239"
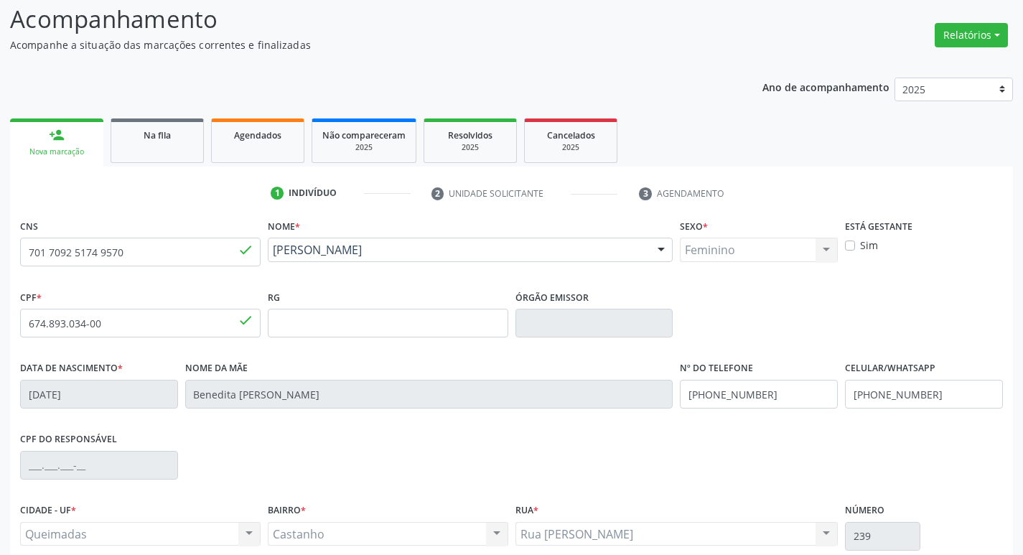
scroll to position [223, 0]
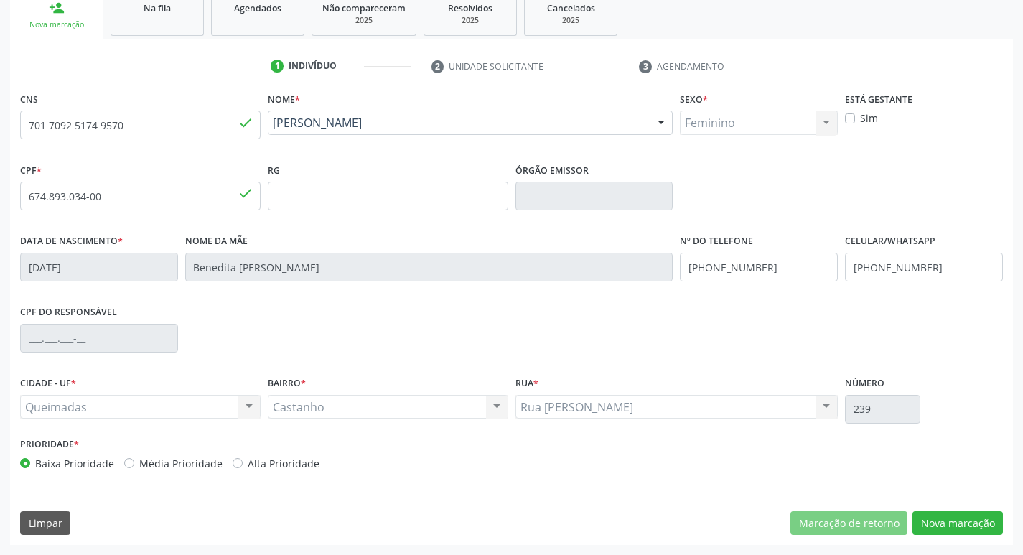
click at [950, 509] on div "CNS 701 7092 5174 9570 done Nome * Maria de Lurdes Nascimento Santos Maria de L…" at bounding box center [511, 316] width 1003 height 456
click at [955, 525] on button "Nova marcação" at bounding box center [957, 523] width 90 height 24
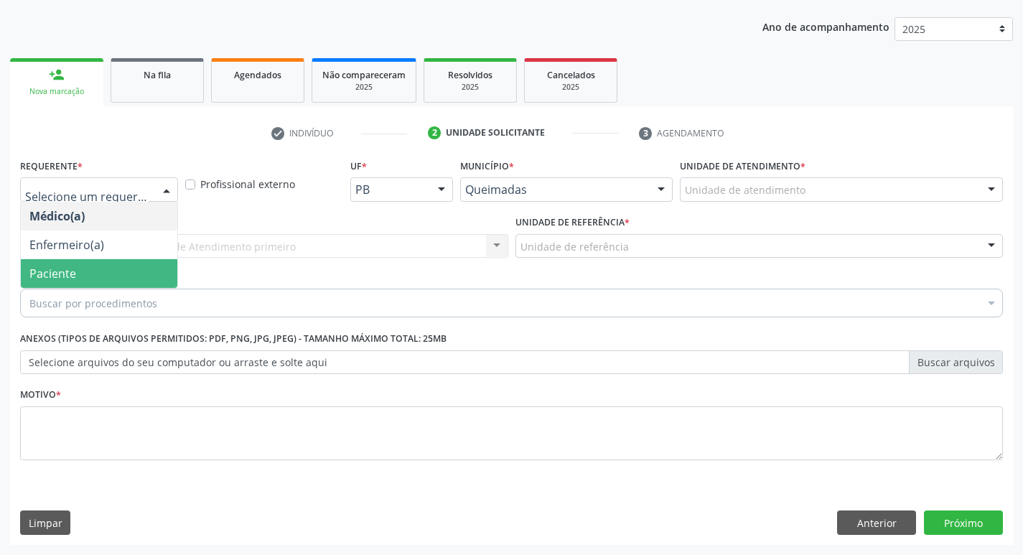
click at [98, 266] on span "Paciente" at bounding box center [99, 273] width 156 height 29
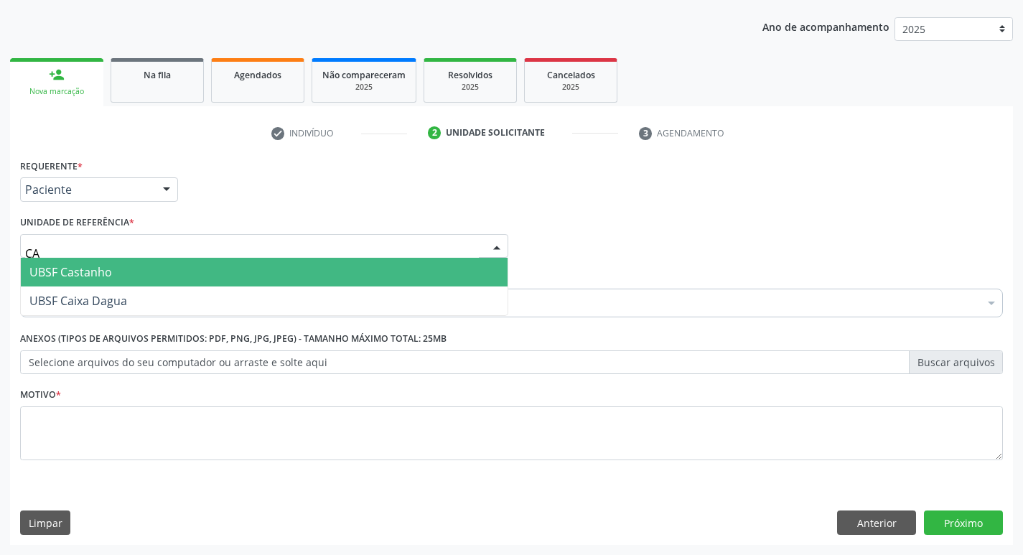
type input "CAS"
click at [75, 259] on span "UBSF Castanho" at bounding box center [264, 272] width 487 height 29
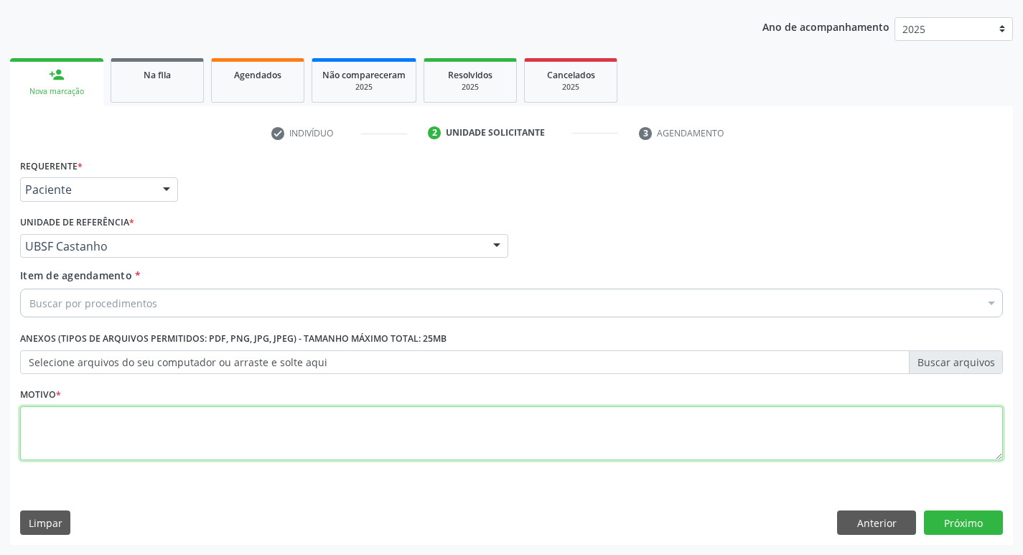
drag, startPoint x: 67, startPoint y: 411, endPoint x: 67, endPoint y: 419, distance: 7.9
click at [67, 419] on textarea at bounding box center [511, 433] width 983 height 55
type textarea "AVALIACAO"
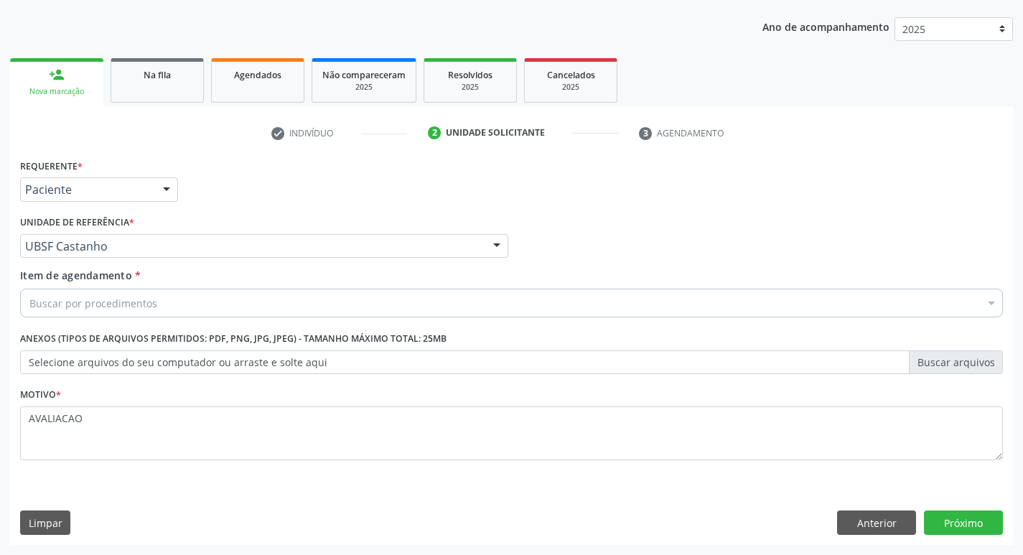
click at [75, 314] on div "Buscar por procedimentos" at bounding box center [511, 303] width 983 height 29
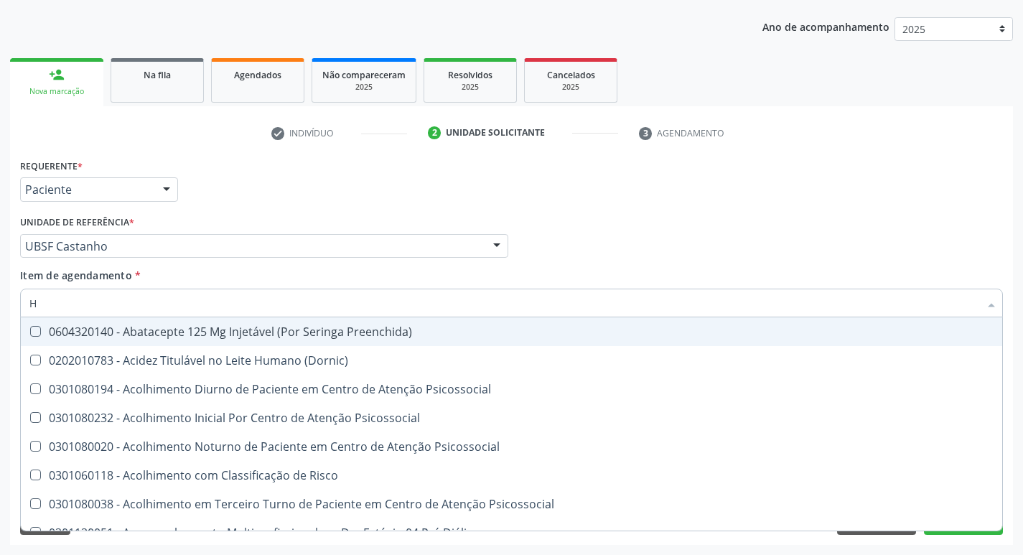
type input "HEMOGR"
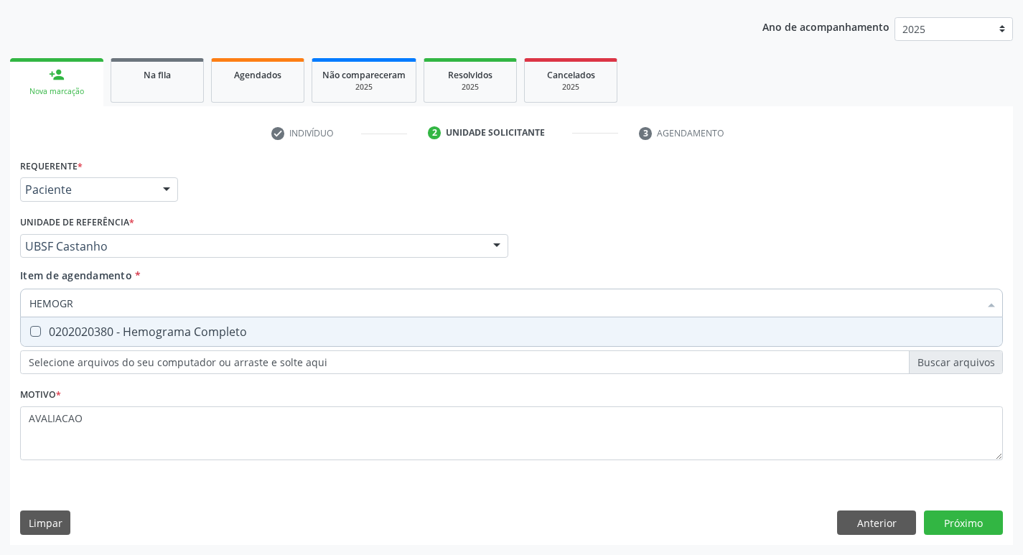
click at [152, 326] on div "0202020380 - Hemograma Completo" at bounding box center [511, 331] width 964 height 11
checkbox Completo "true"
type input "HEMOG"
checkbox Completo "false"
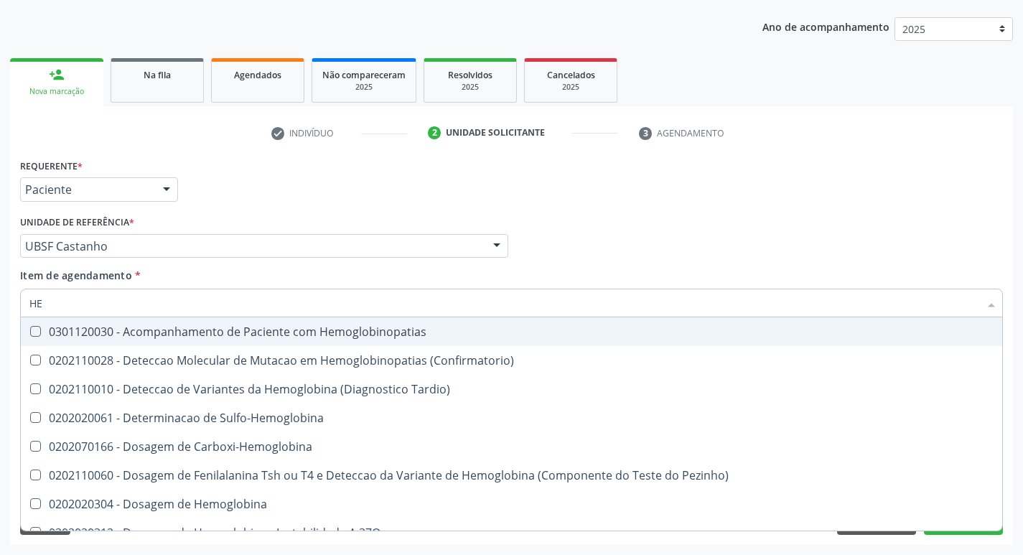
type input "H"
type input "V"
checkbox Completo "false"
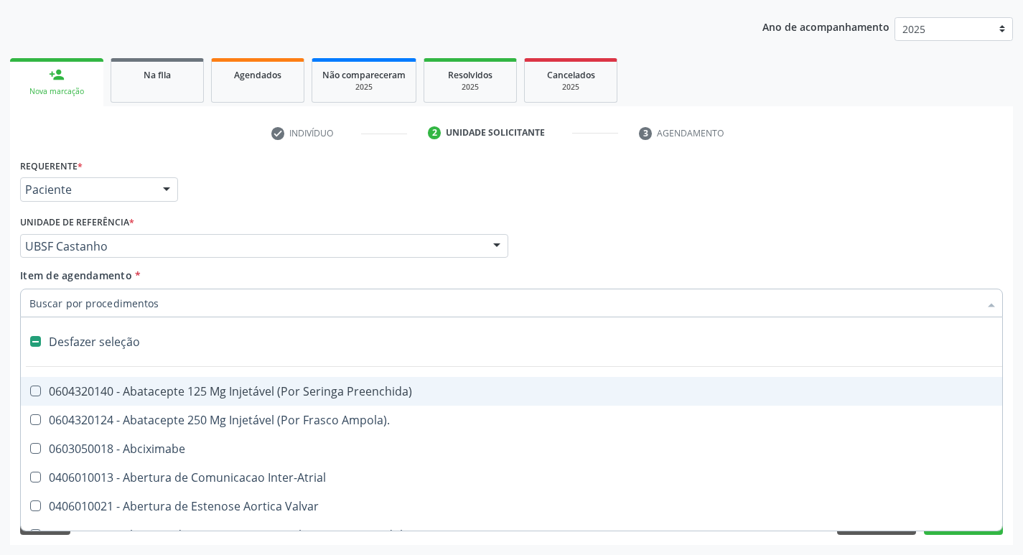
type input "C"
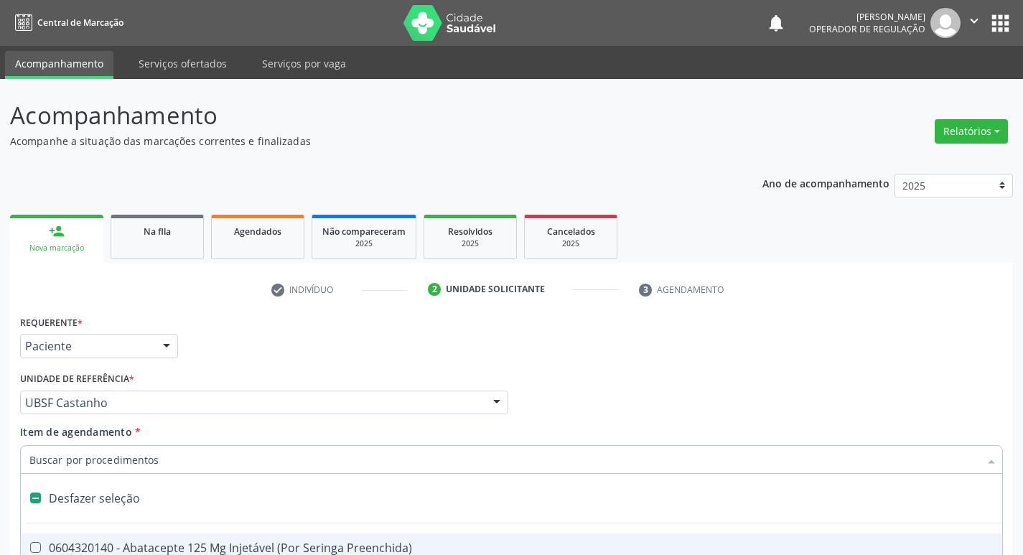
scroll to position [156, 0]
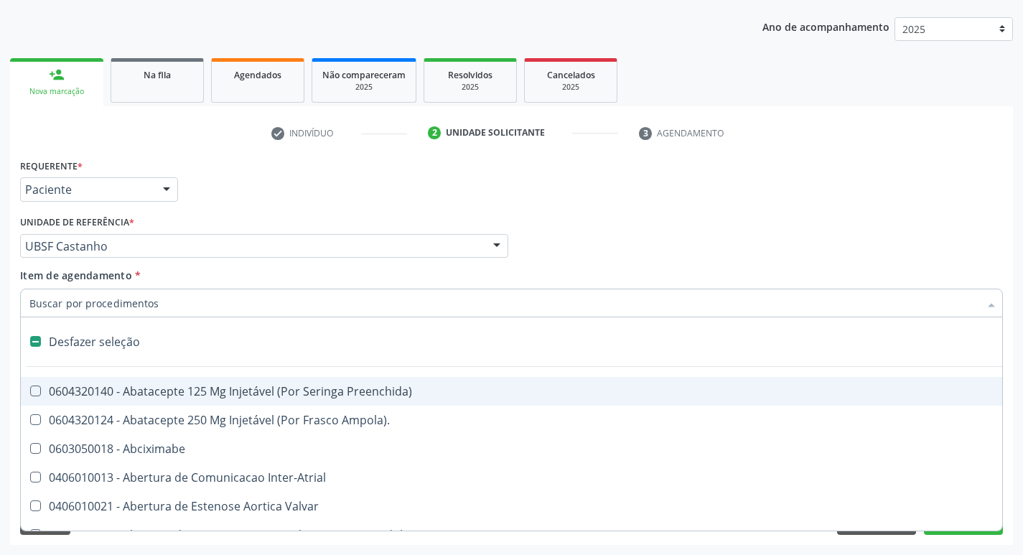
type input "T"
checkbox Gastro-Esofagico "true"
checkbox Creatinina "false"
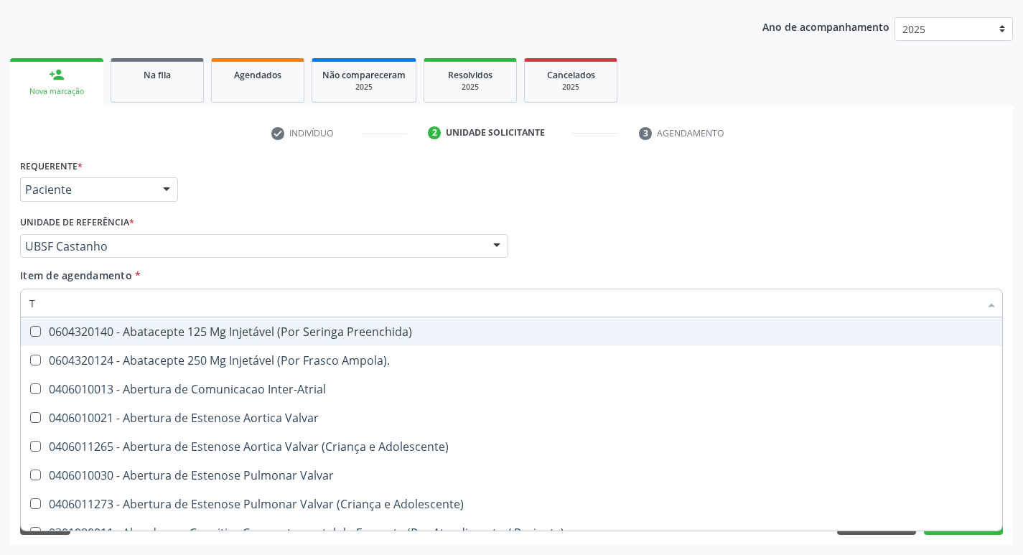
type input "TR"
checkbox Creatinina "false"
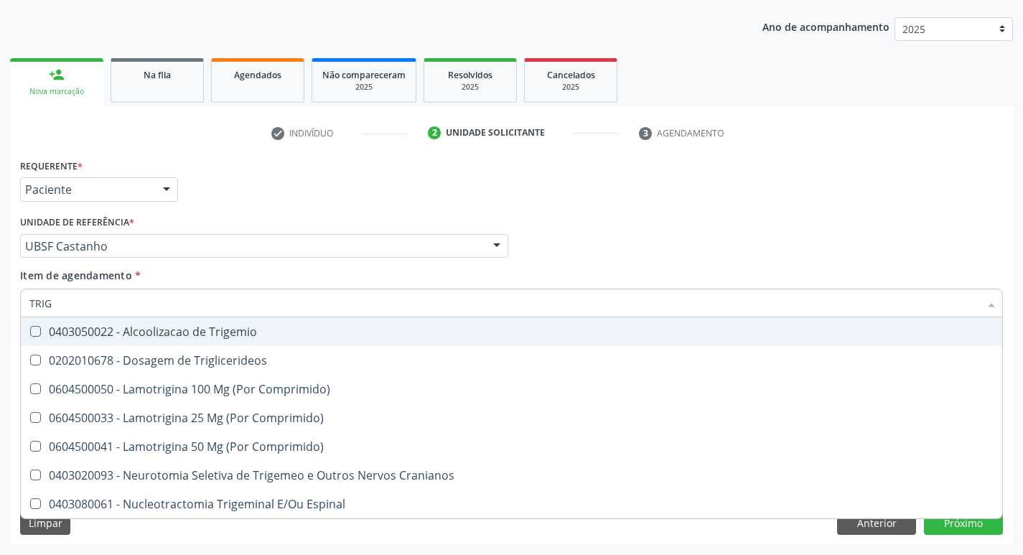
type input "TRIGL"
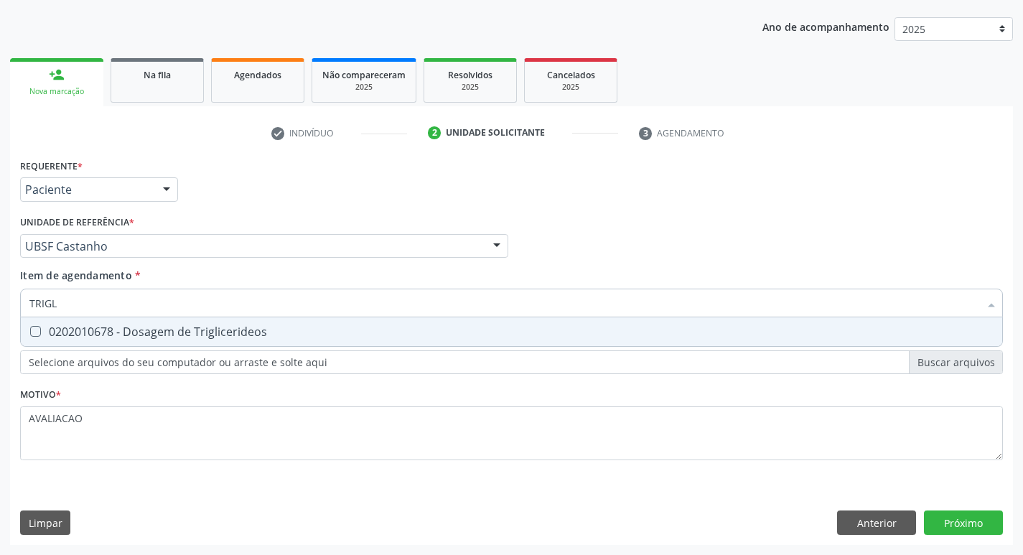
click at [233, 333] on div "0202010678 - Dosagem de Triglicerideos" at bounding box center [511, 331] width 964 height 11
checkbox Triglicerideos "true"
type input "TRIG"
checkbox Triglicerideos "false"
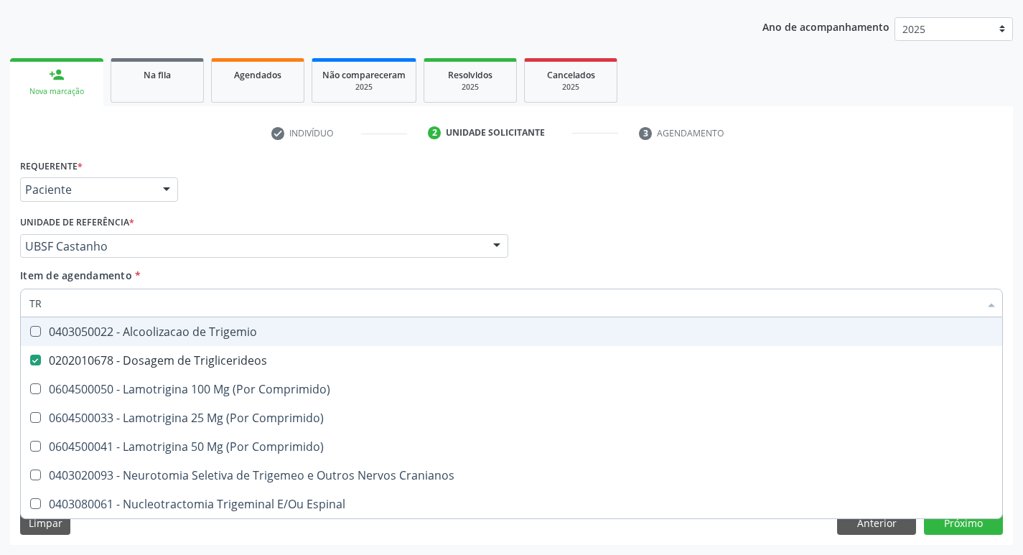
type input "T"
checkbox Triglicerideos "false"
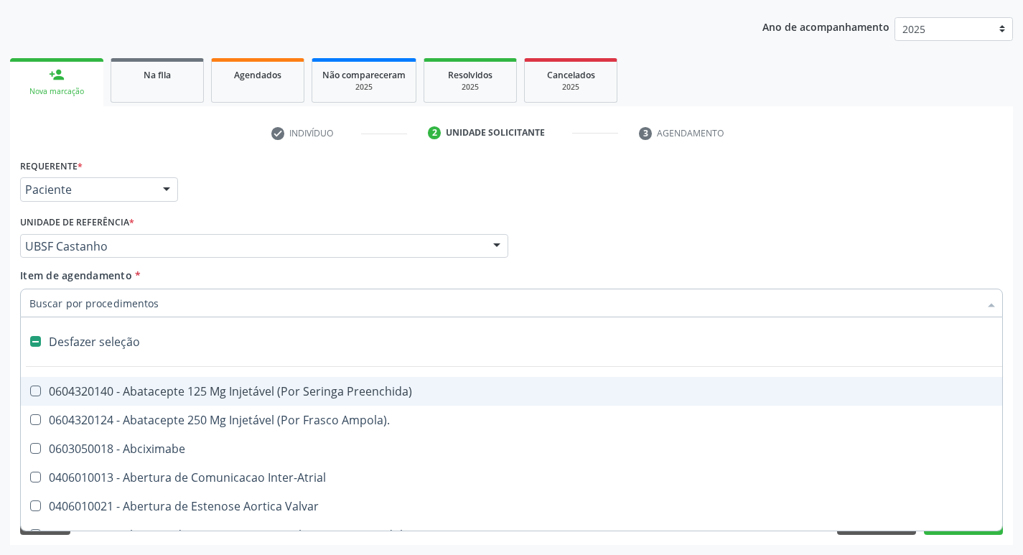
type input "H"
checkbox Convencional\) "true"
checkbox Creatinina "false"
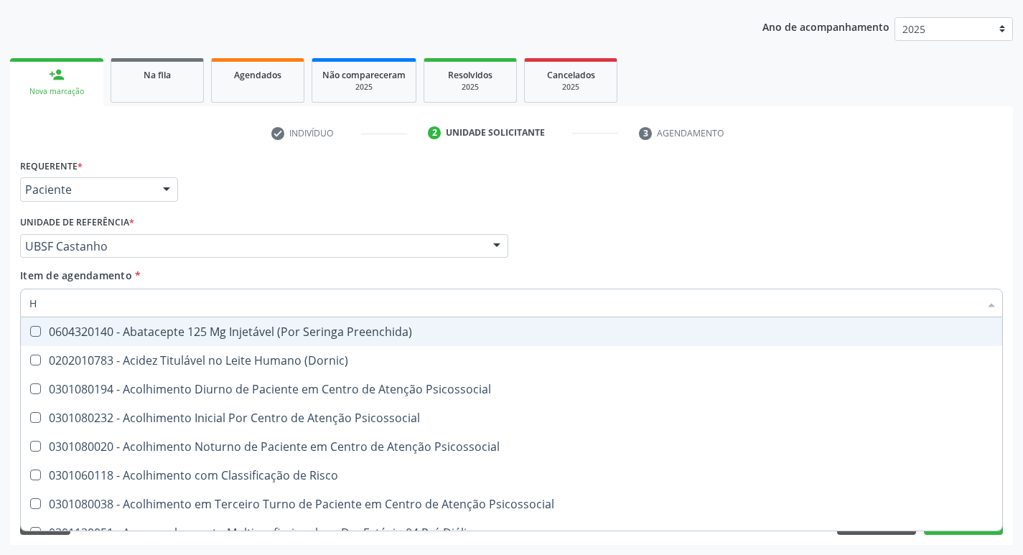
type input "HEMOGLOBINA G"
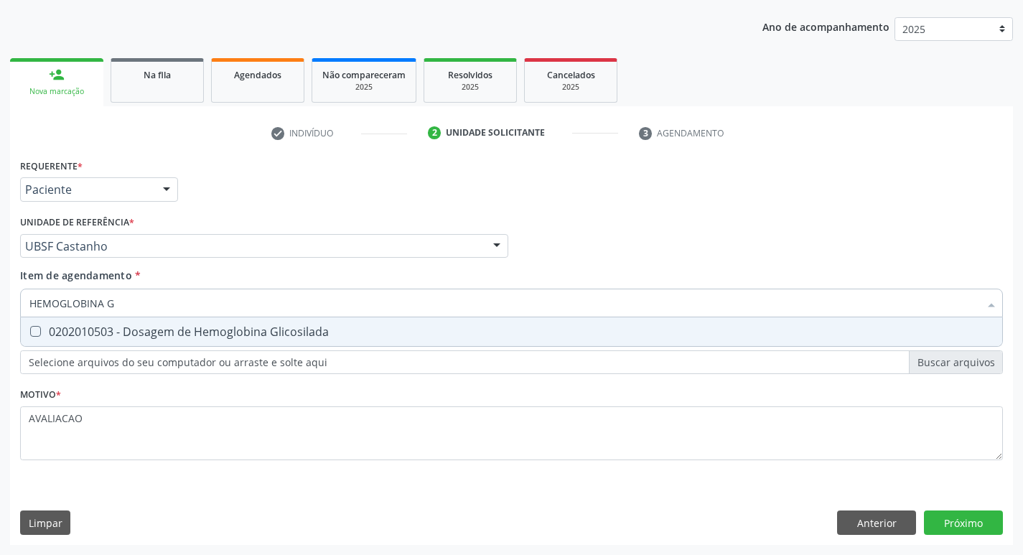
click at [229, 337] on div "0202010503 - Dosagem de Hemoglobina Glicosilada" at bounding box center [511, 331] width 964 height 11
checkbox Glicosilada "true"
type input "HEMOGLOBINA"
checkbox Glicosilada "false"
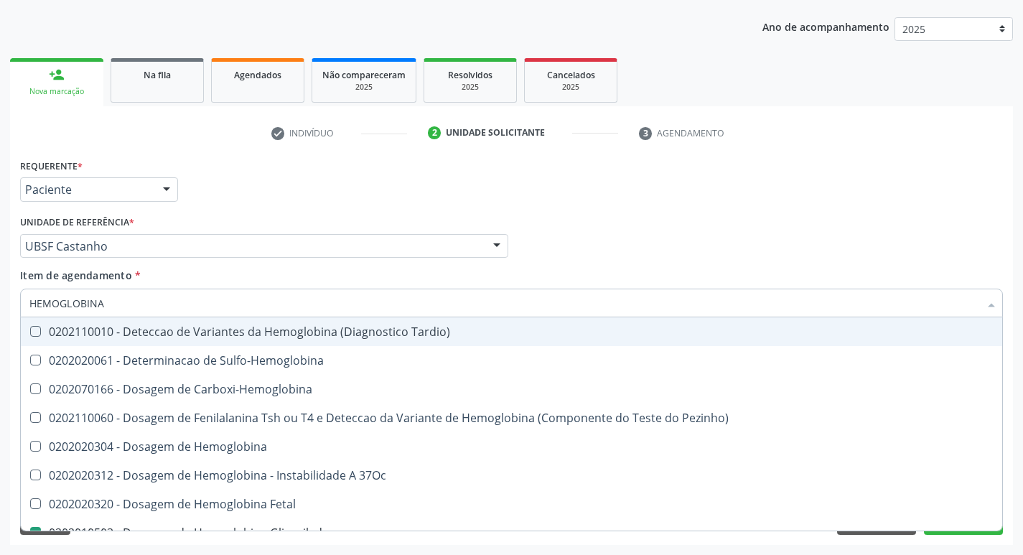
type input "HEMOGLOBIN"
checkbox Glicosilada "false"
checkbox Hemoglobina "true"
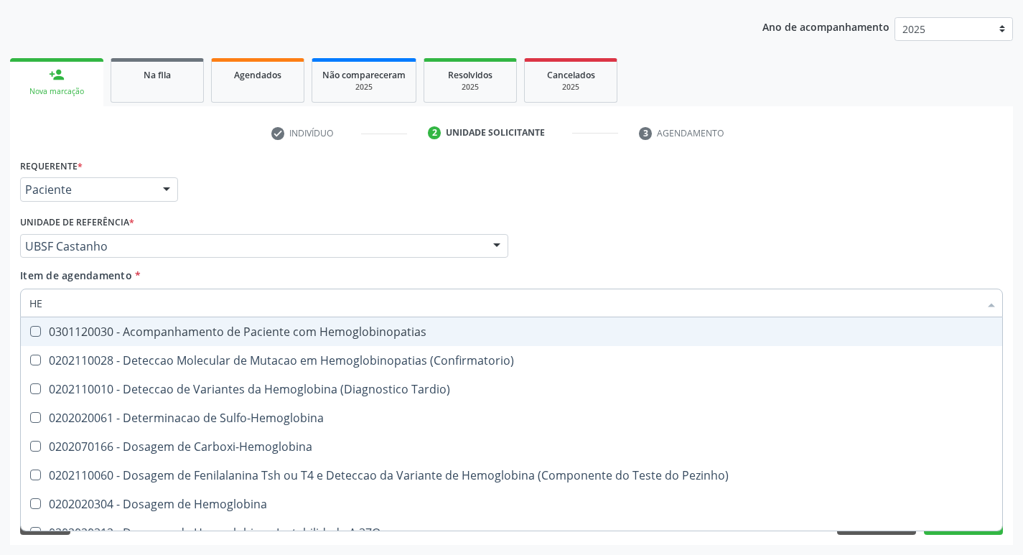
type input "H"
checkbox Glicosilada "false"
checkbox Completo "false"
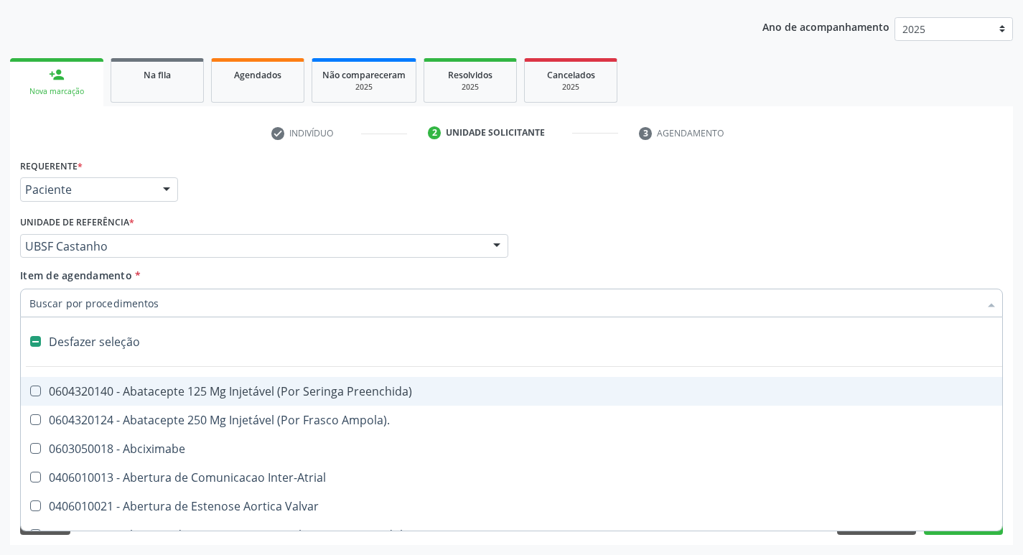
type input "C"
checkbox Neoplasias "true"
checkbox Creatinina "false"
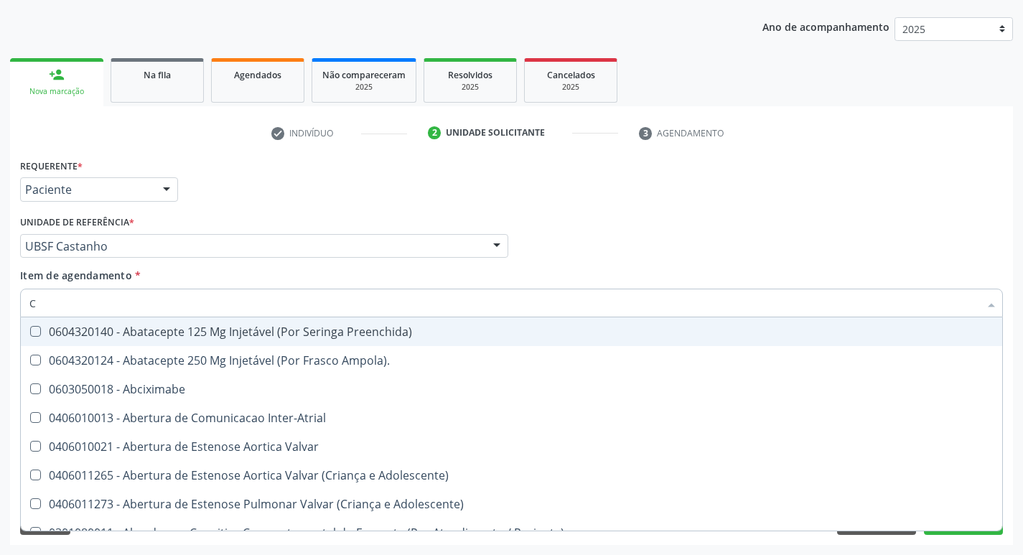
type input "CO"
checkbox Creatinina "false"
checkbox Comprimido\) "true"
checkbox Transcutanea "true"
checkbox Osseo "true"
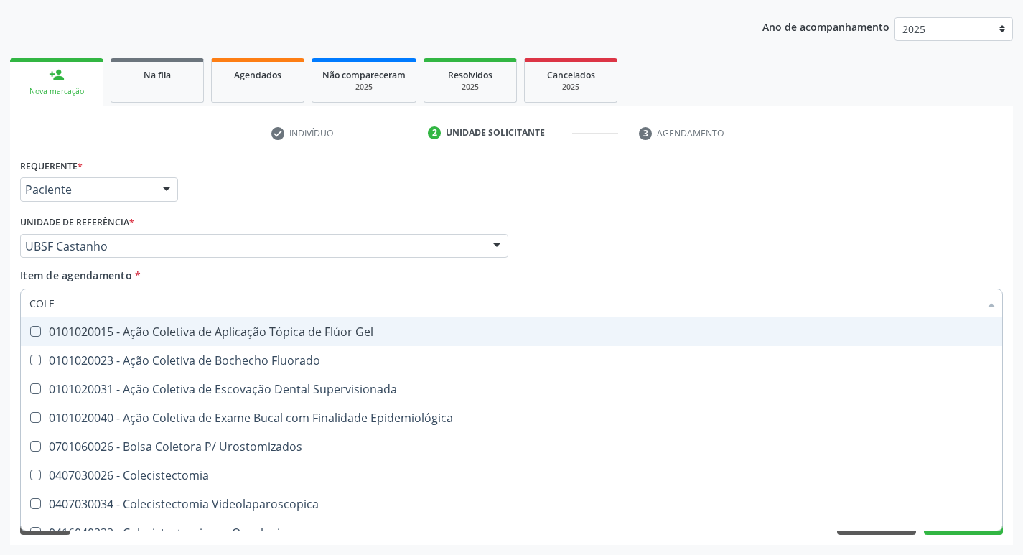
type input "COLES"
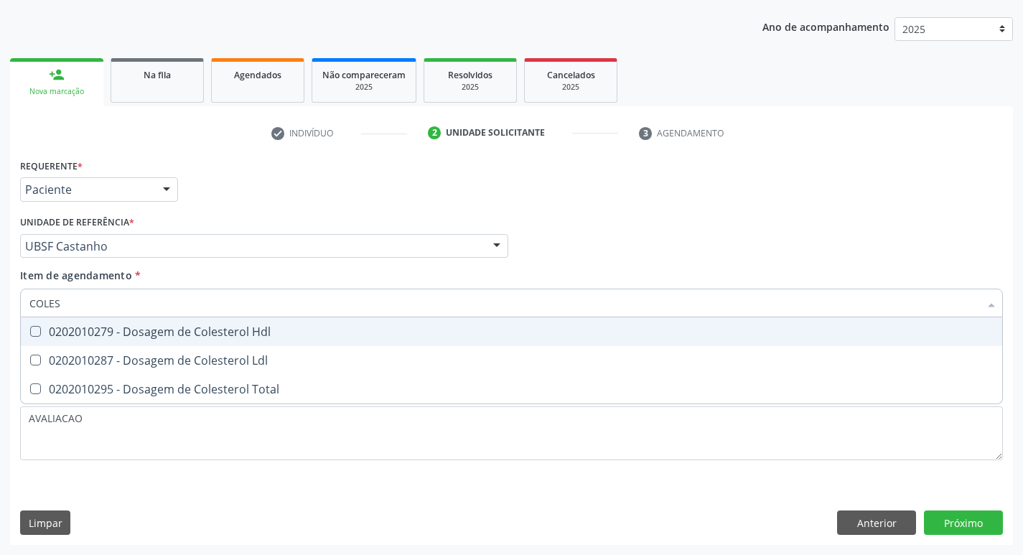
click at [238, 327] on div "0202010279 - Dosagem de Colesterol Hdl" at bounding box center [511, 331] width 964 height 11
checkbox Hdl "true"
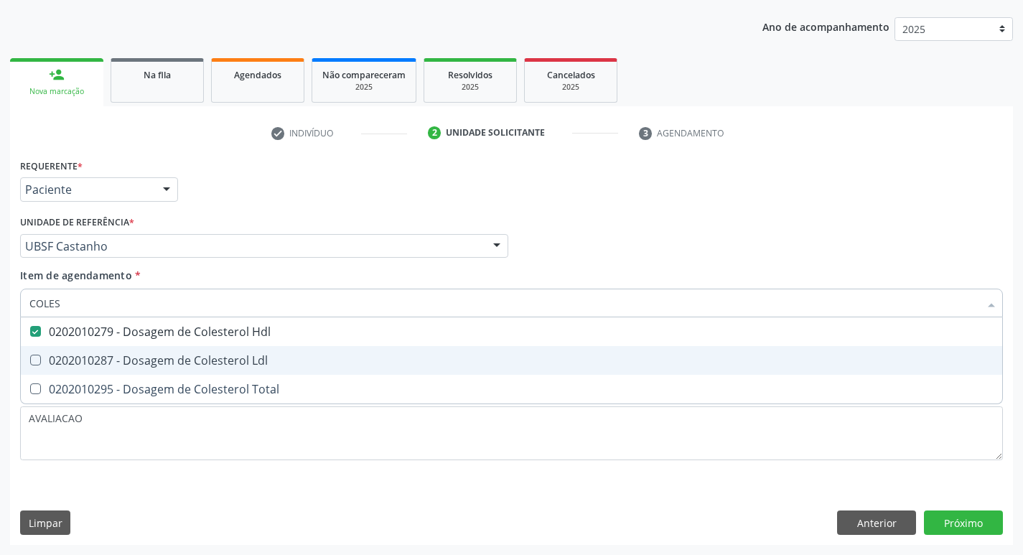
click at [249, 349] on span "0202010287 - Dosagem de Colesterol Ldl" at bounding box center [511, 360] width 981 height 29
checkbox Ldl "true"
type input "COLE"
checkbox Hdl "false"
checkbox Ldl "false"
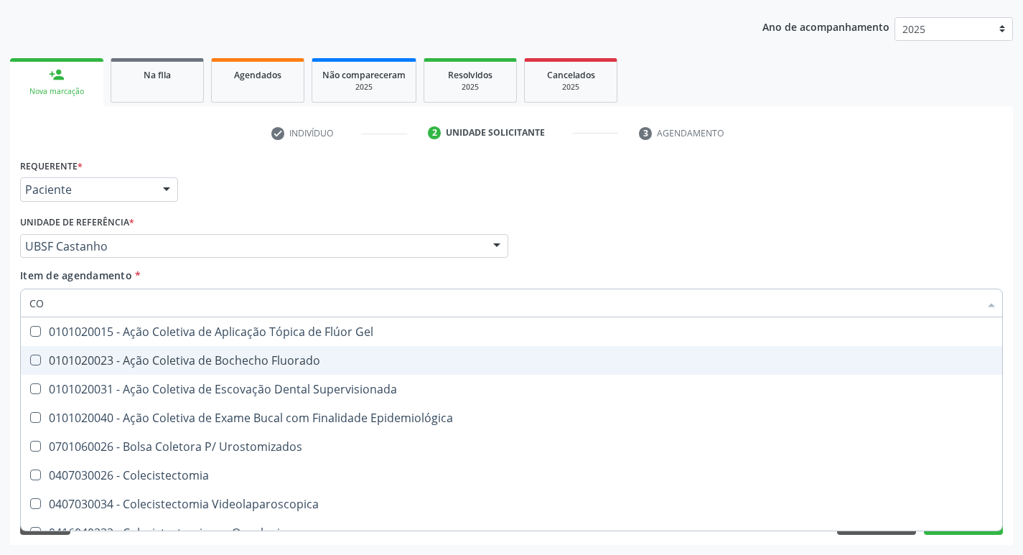
type input "C"
checkbox Hdl "false"
checkbox Ldl "false"
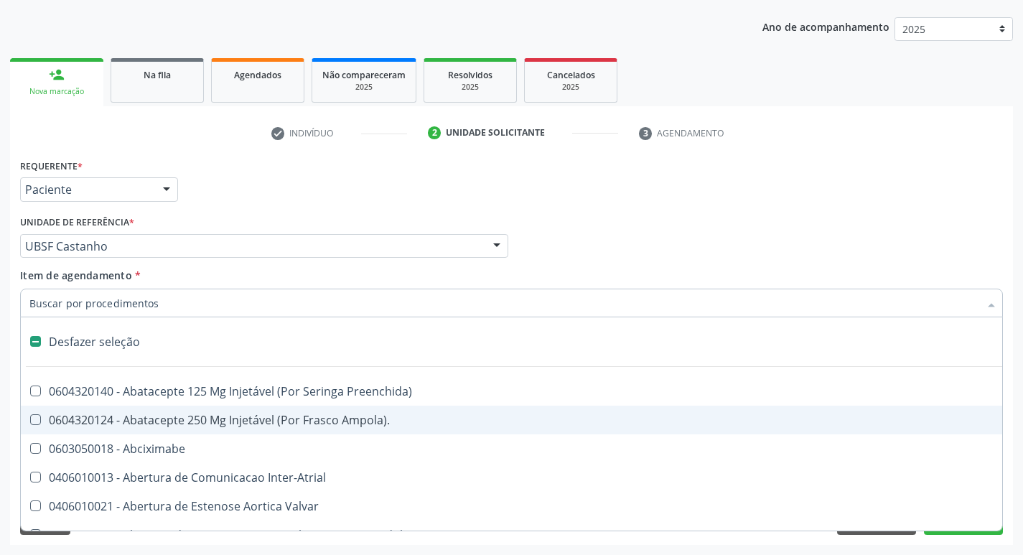
type input "T"
checkbox Gastro-Esofagico "true"
checkbox Creatinina "false"
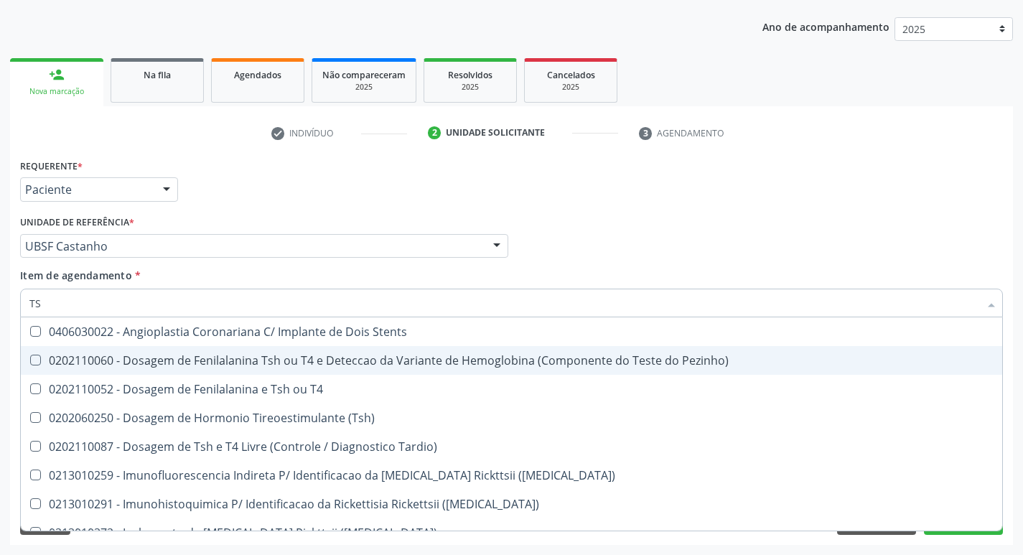
type input "TSH"
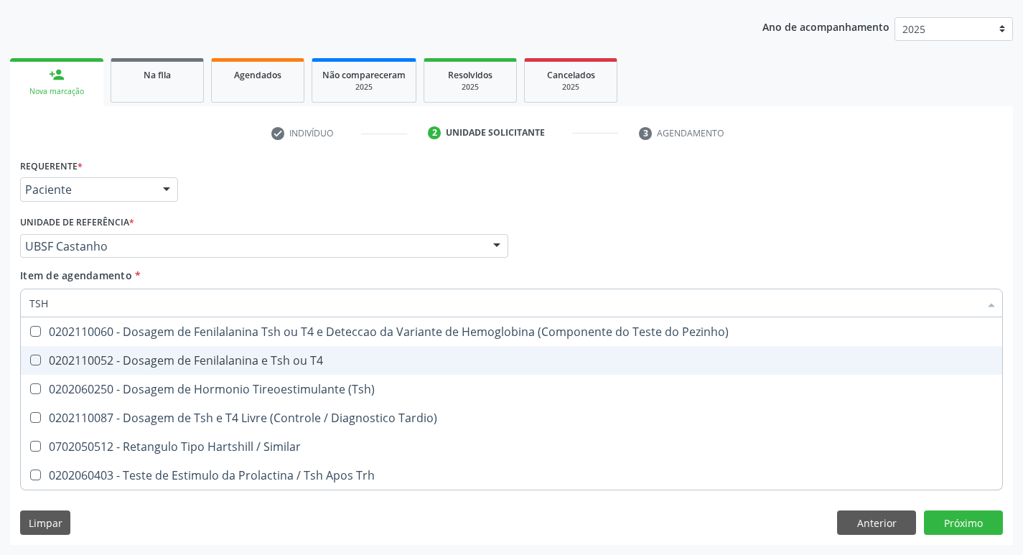
click at [273, 373] on span "0202110052 - Dosagem de Fenilalanina e Tsh ou T4" at bounding box center [511, 360] width 981 height 29
checkbox T4 "false"
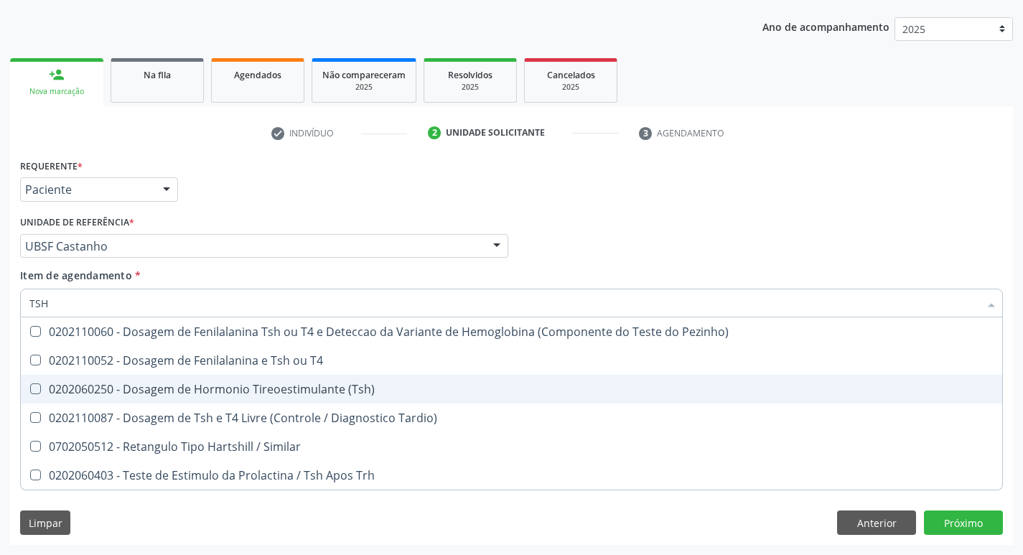
click at [284, 383] on div "0202060250 - Dosagem de Hormonio Tireoestimulante (Tsh)" at bounding box center [511, 388] width 964 height 11
checkbox \(Tsh\) "true"
type input "TS"
checkbox \(Tsh\) "false"
checkbox Tardio\) "true"
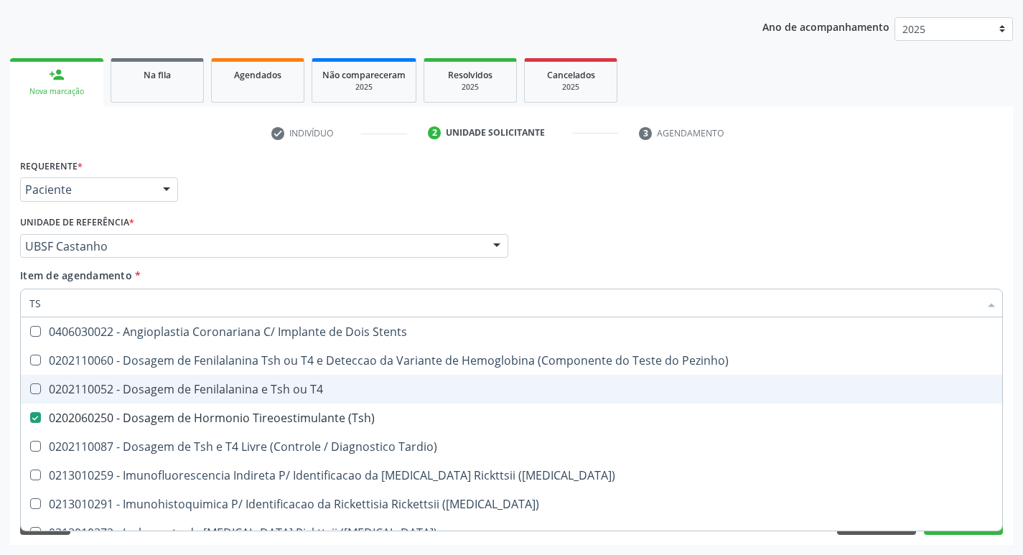
type input "T"
checkbox \(Tsh\) "false"
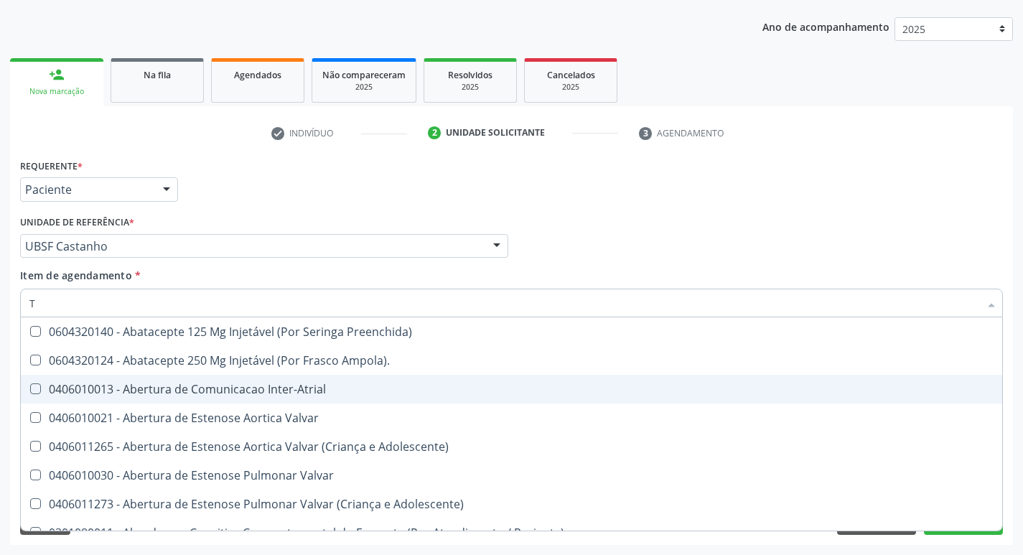
type input "T4"
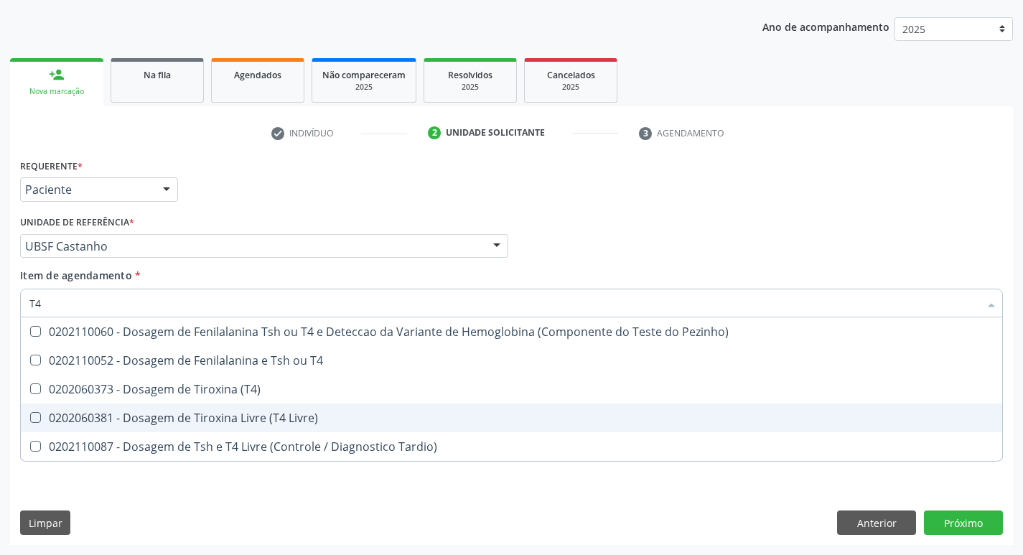
click at [330, 413] on div "0202060381 - Dosagem de Tiroxina Livre (T4 Livre)" at bounding box center [511, 417] width 964 height 11
checkbox Livre\) "true"
type input "T"
checkbox Livre\) "false"
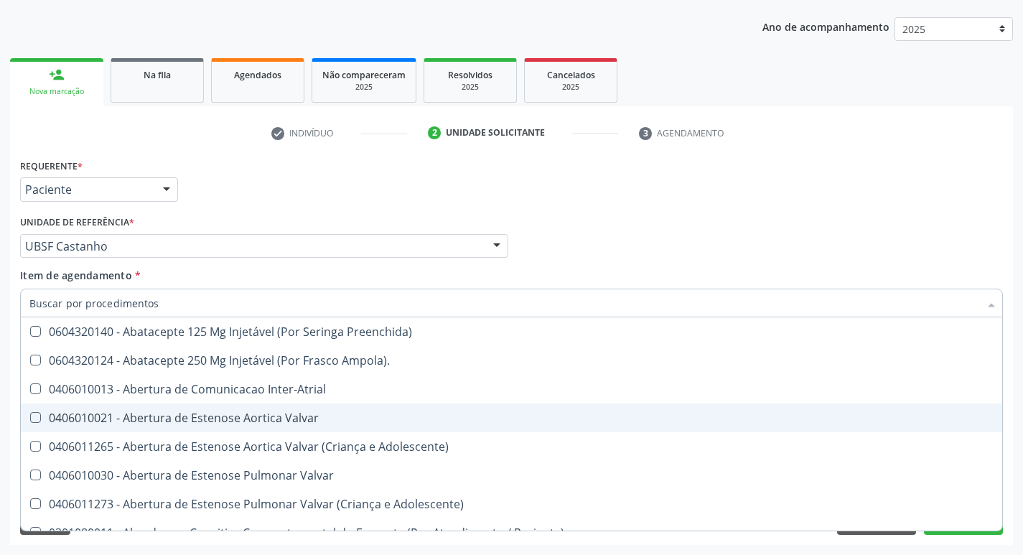
checkbox Creatinina "false"
checkbox Impactado "true"
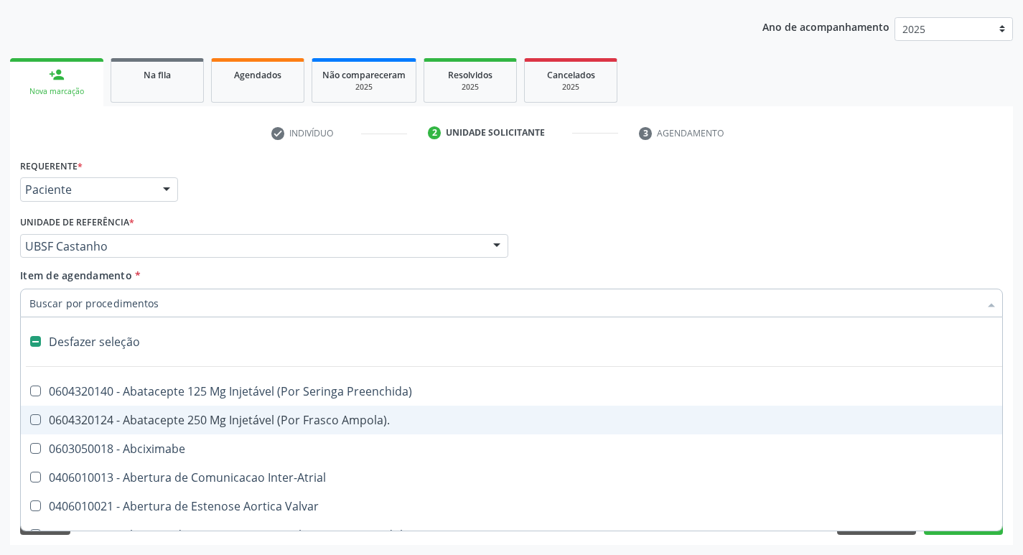
type input "V"
checkbox \(Unilateral\) "true"
checkbox Creatinina "false"
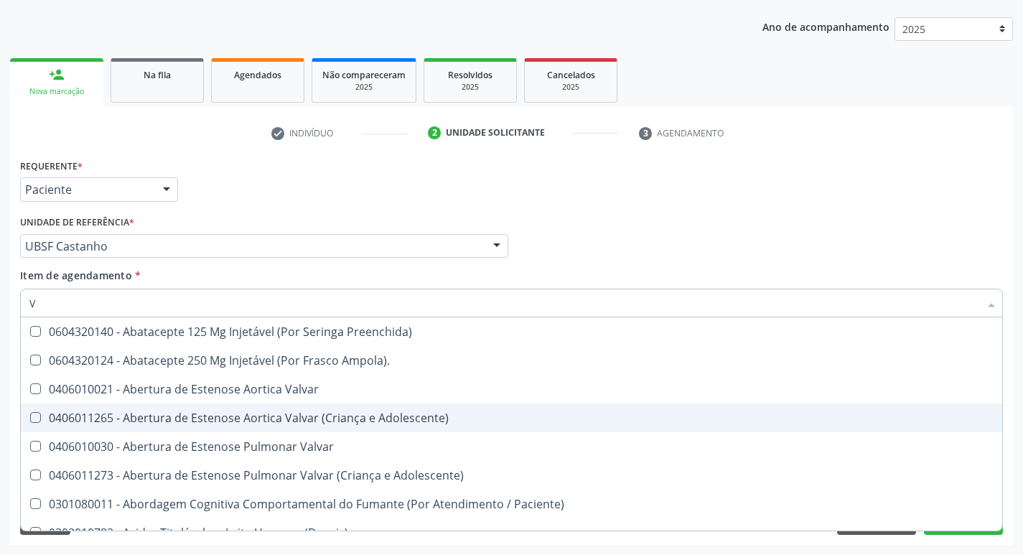
type input "VI"
checkbox Livre\) "false"
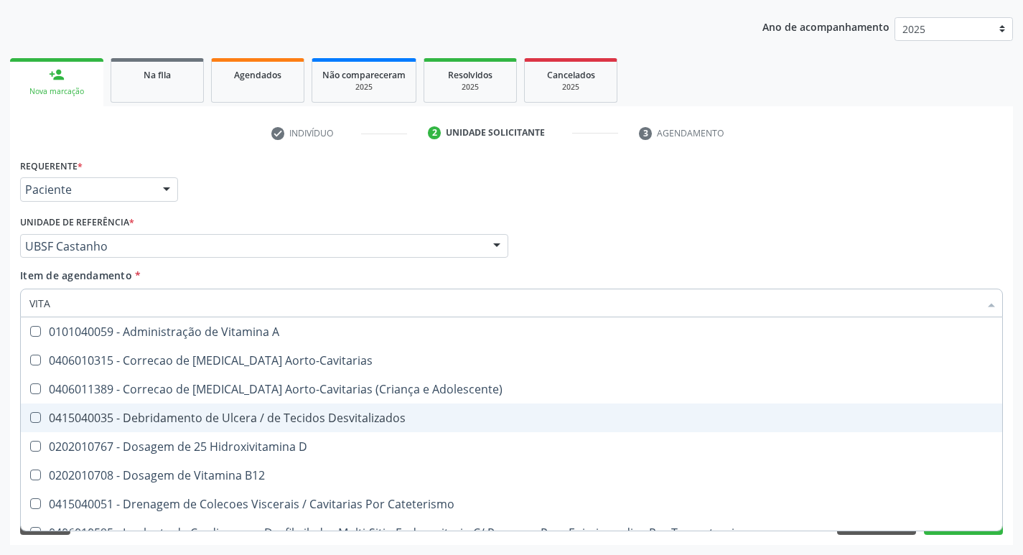
type input "VITAM"
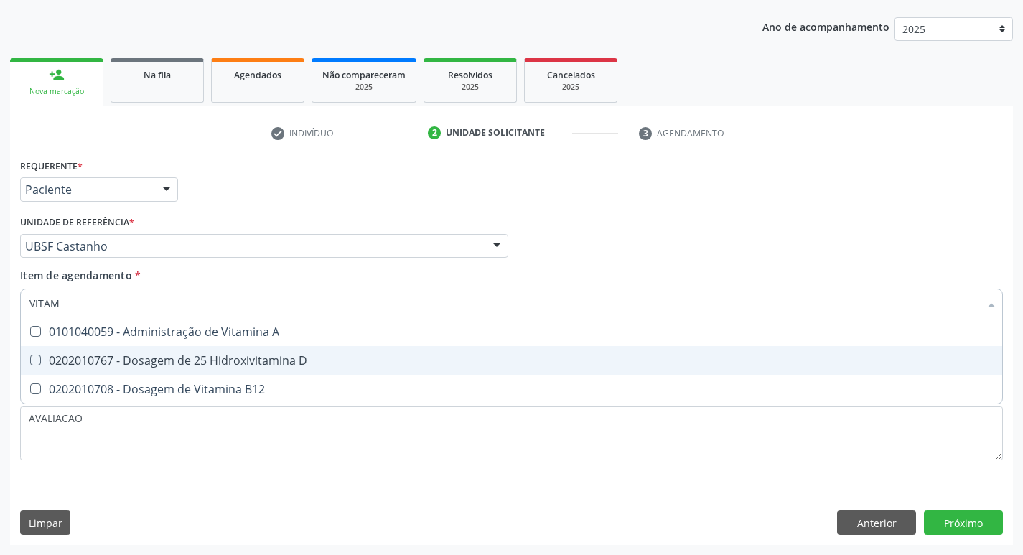
click at [232, 364] on div "0202010767 - Dosagem de 25 Hidroxivitamina D" at bounding box center [511, 360] width 964 height 11
checkbox D "true"
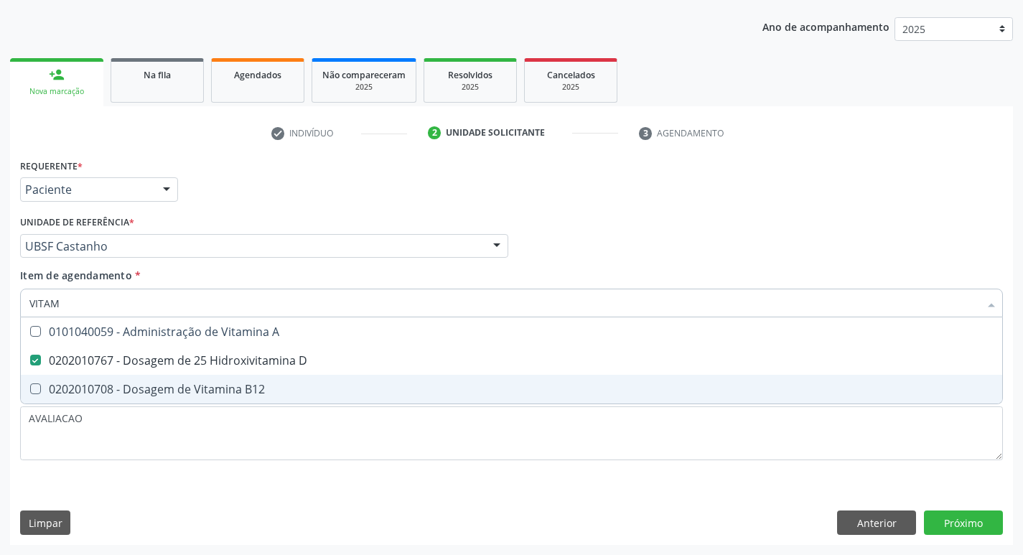
click at [238, 380] on span "0202010708 - Dosagem de Vitamina B12" at bounding box center [511, 389] width 981 height 29
checkbox B12 "true"
type input "VITA"
checkbox D "false"
checkbox B12 "false"
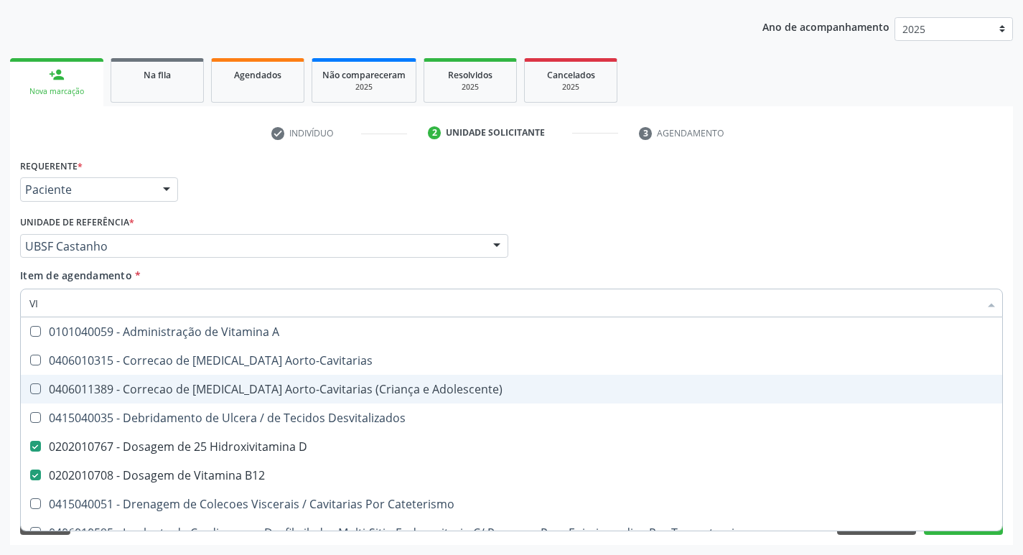
type input "V"
checkbox D "false"
checkbox B12 "false"
checkbox Cateterismo "false"
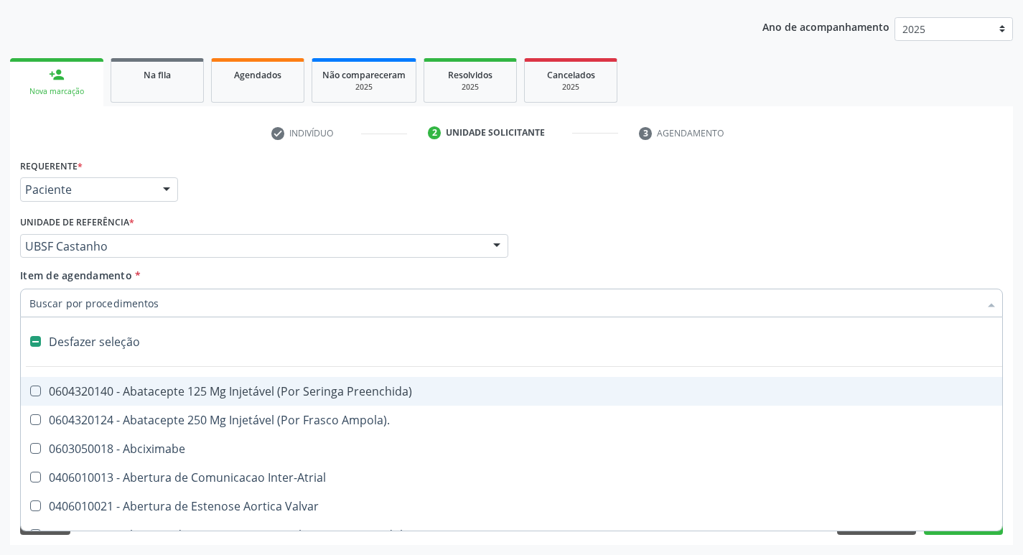
type input "2"
checkbox \(Unilateral\) "true"
checkbox Creatinina "false"
checkbox Total "true"
checkbox Monopolar "true"
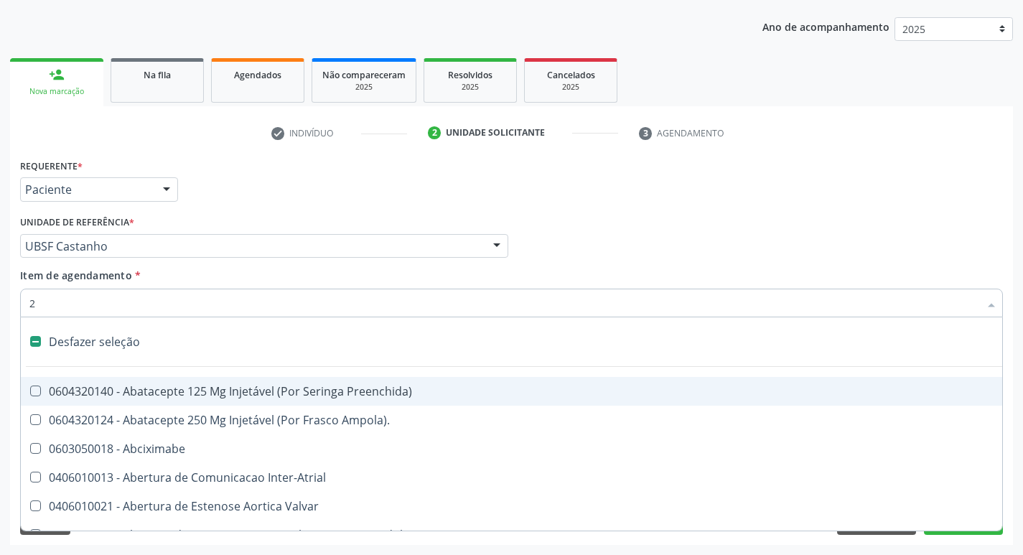
checkbox Quadril "true"
checkbox Vagina "true"
checkbox Puerperal "true"
checkbox Internado "true"
checkbox Anos\) "true"
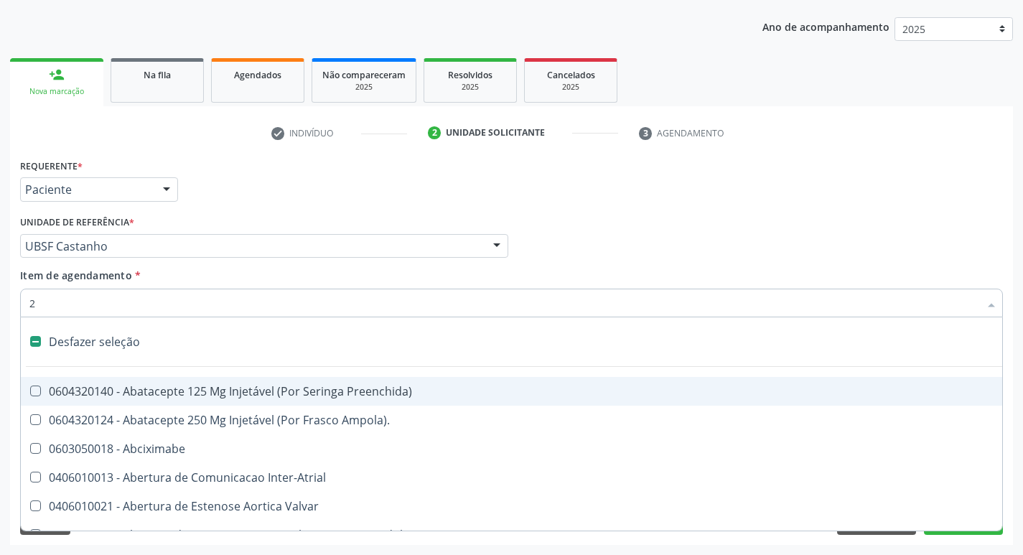
checkbox Aorto-Cavitarias "true"
checkbox Adolescente\) "true"
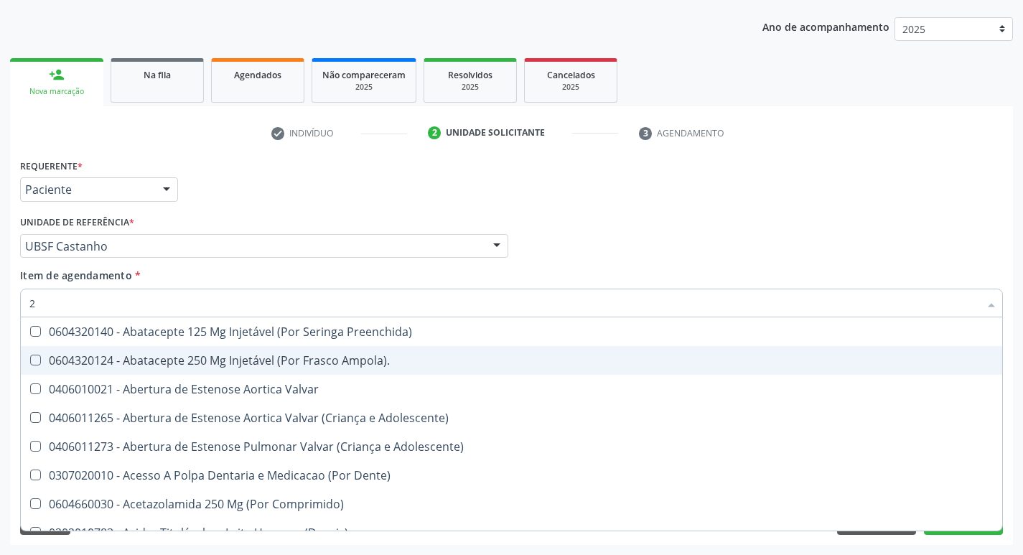
type input "20205001"
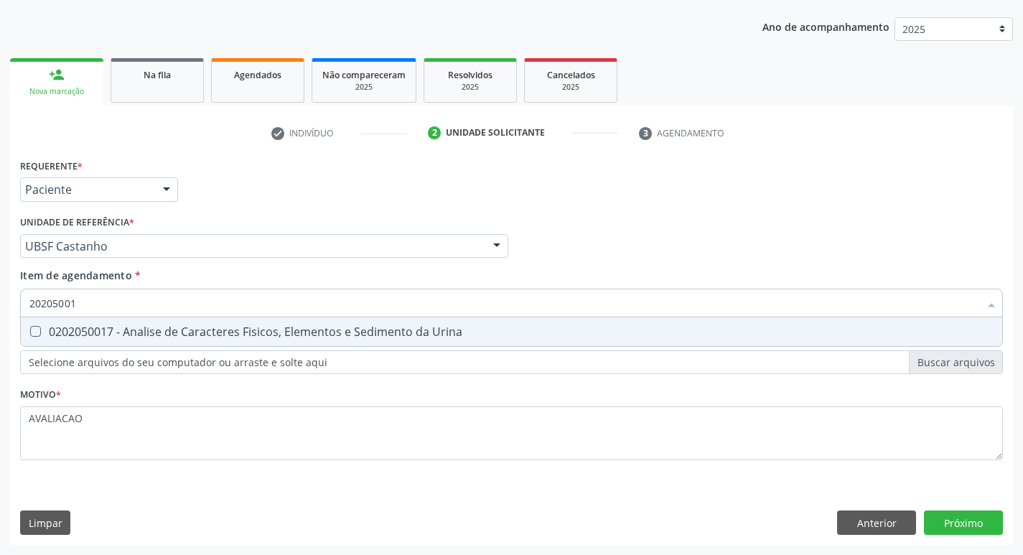
click at [273, 335] on div "0202050017 - Analise de Caracteres Fisicos, Elementos e Sedimento da Urina" at bounding box center [511, 331] width 964 height 11
checkbox Urina "true"
click at [971, 515] on div "Requerente * Paciente Médico(a) Enfermeiro(a) Paciente Nenhum resultado encontr…" at bounding box center [511, 350] width 1003 height 390
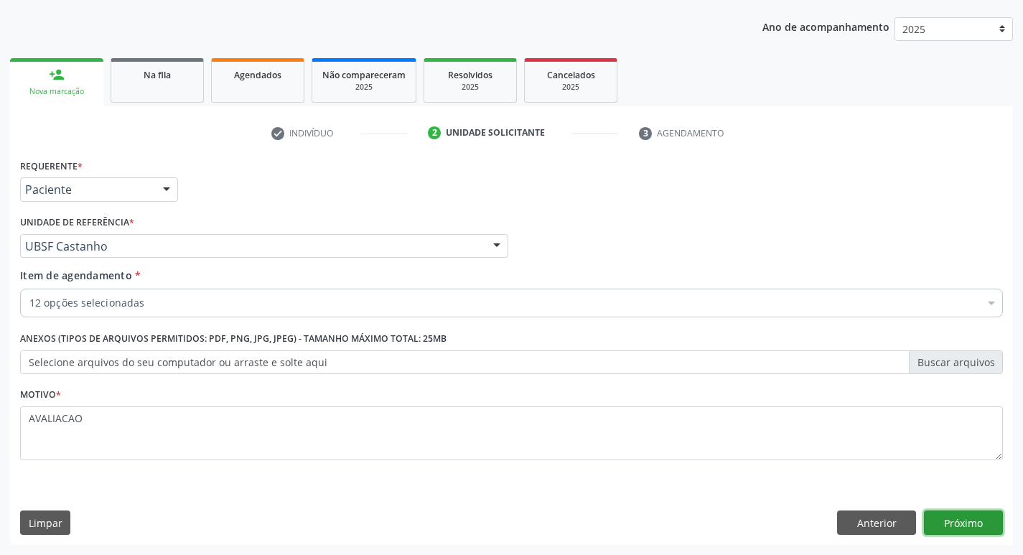
click at [942, 517] on button "Próximo" at bounding box center [963, 522] width 79 height 24
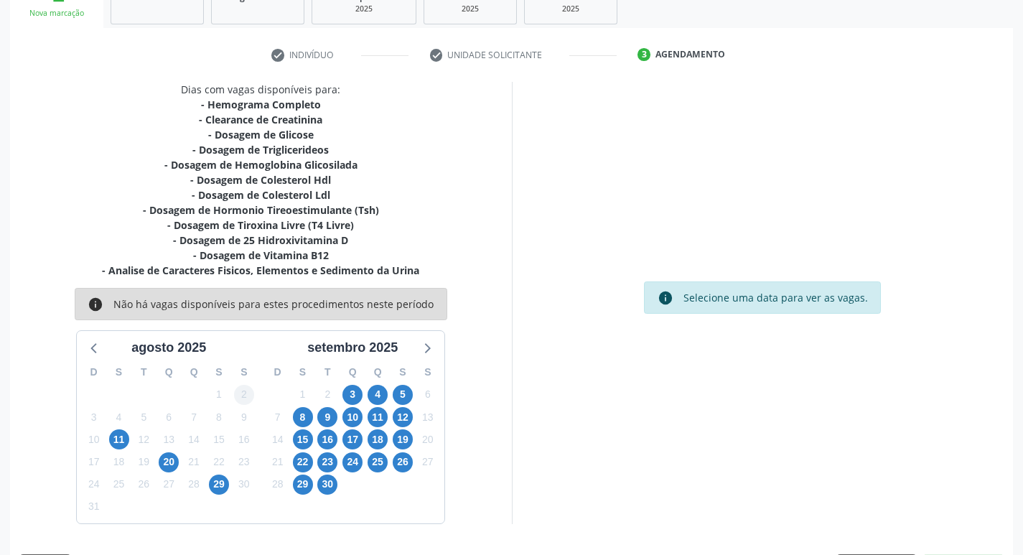
scroll to position [235, 0]
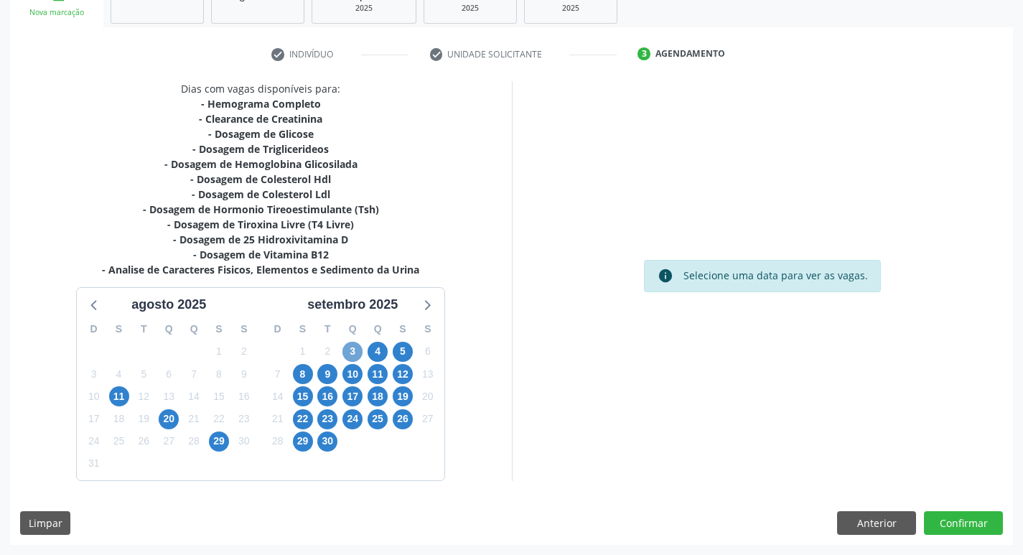
click at [347, 355] on span "3" at bounding box center [352, 352] width 20 height 20
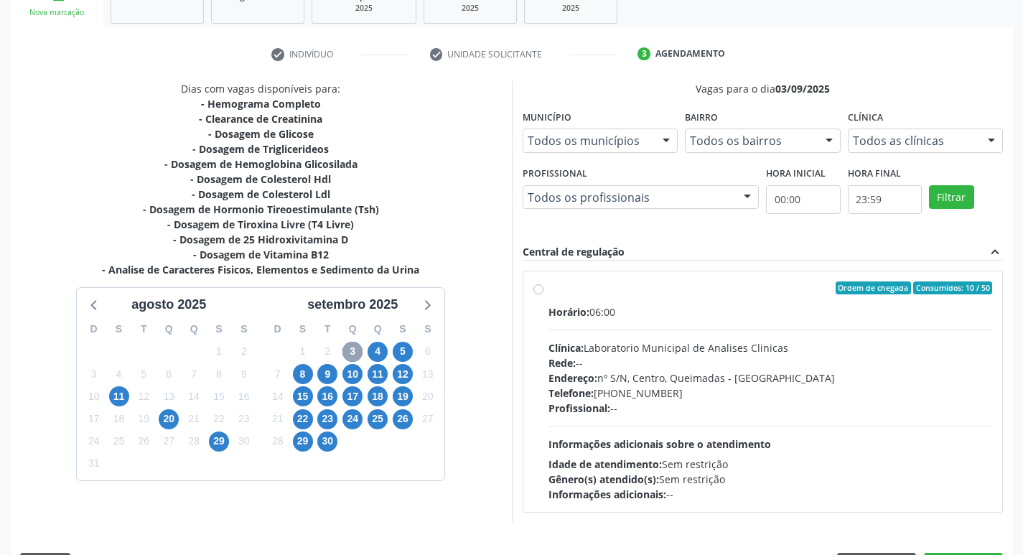
scroll to position [277, 0]
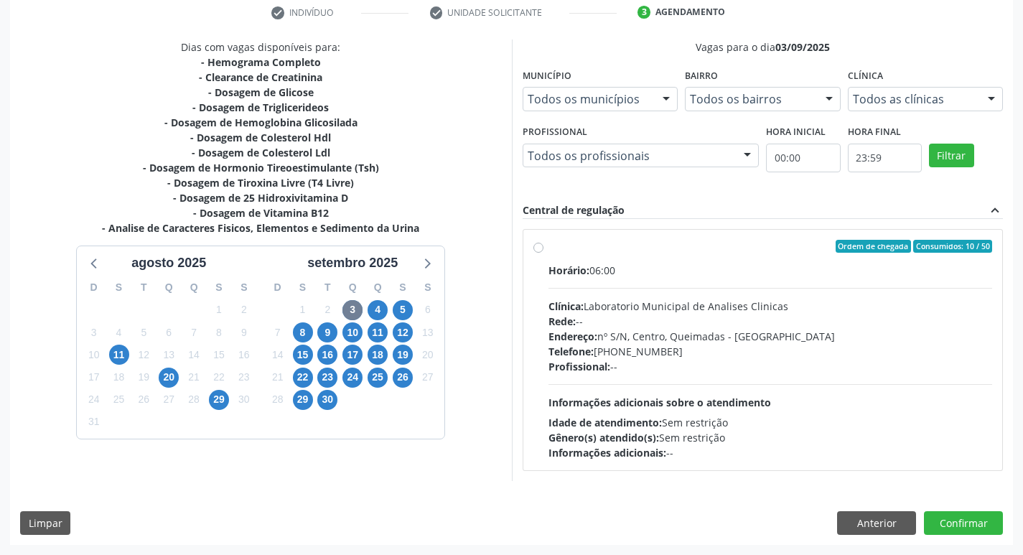
click at [718, 289] on div "Horário: 06:00 Clínica: Laboratorio Municipal de Analises Clinicas Rede: -- End…" at bounding box center [770, 361] width 444 height 197
click at [543, 253] on input "Ordem de chegada Consumidos: 10 / 50 Horário: 06:00 Clínica: Laboratorio Munici…" at bounding box center [538, 246] width 10 height 13
radio input "true"
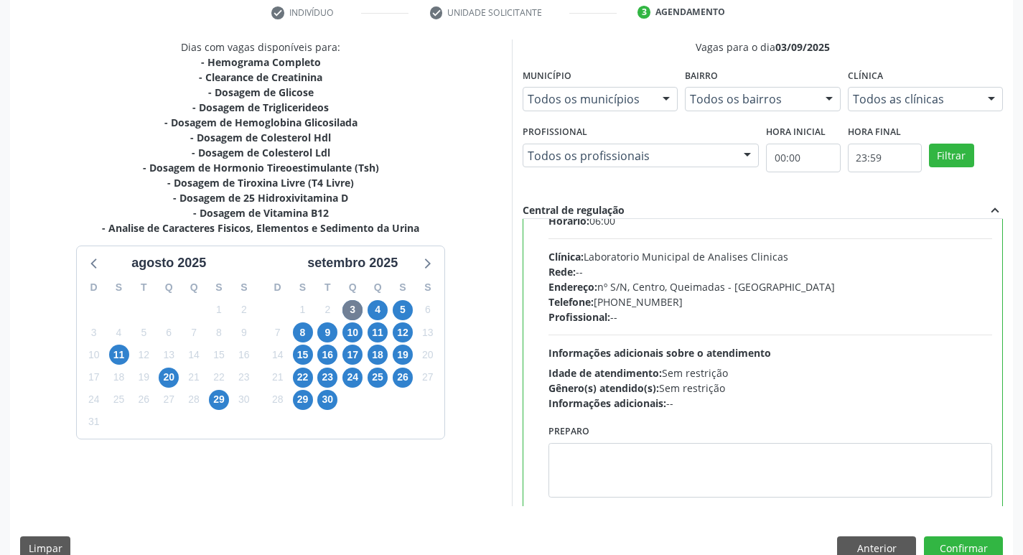
scroll to position [71, 0]
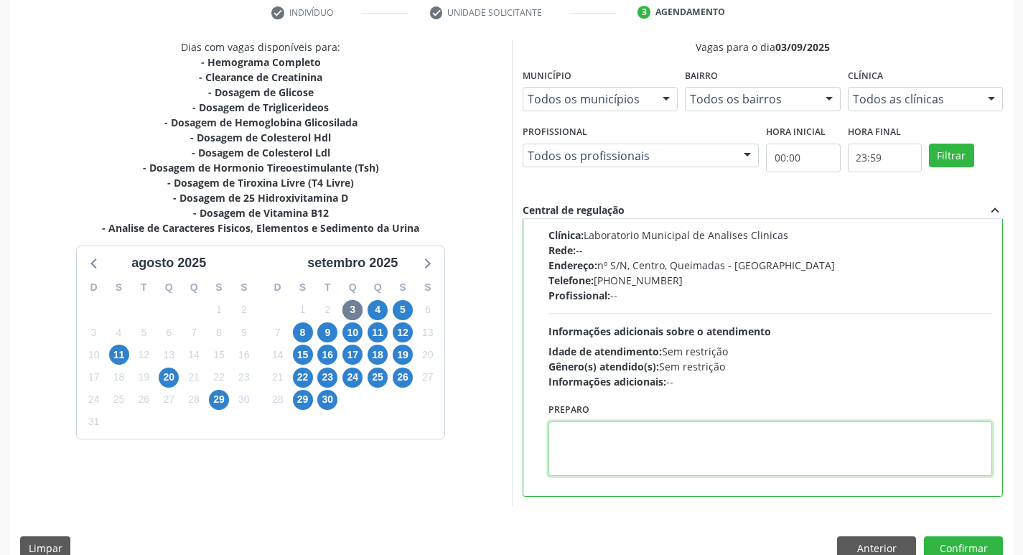
click at [631, 443] on textarea at bounding box center [770, 448] width 444 height 55
drag, startPoint x: 556, startPoint y: 436, endPoint x: 614, endPoint y: 432, distance: 57.6
click at [614, 432] on textarea "IR EM [GEOGRAPHIC_DATA]" at bounding box center [770, 448] width 444 height 55
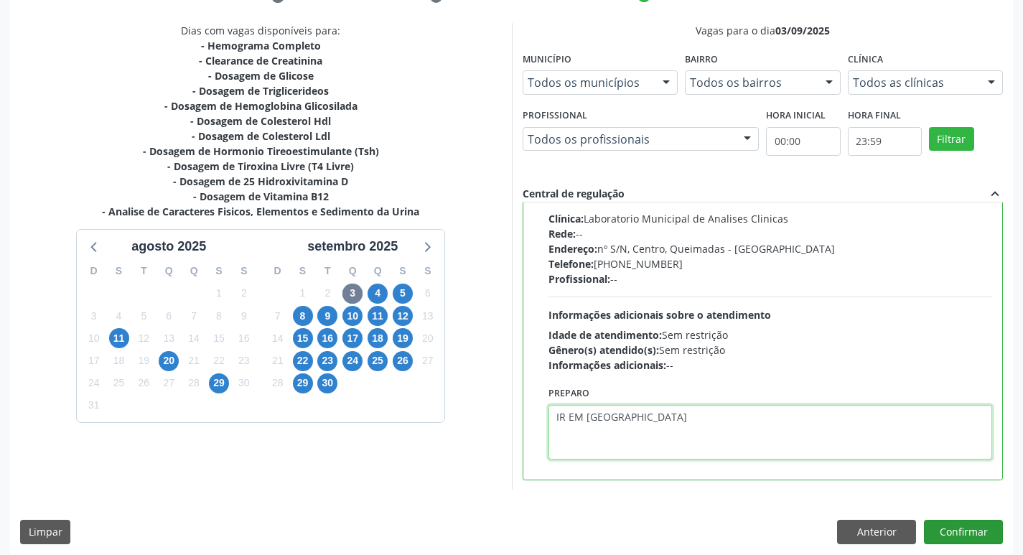
scroll to position [303, 0]
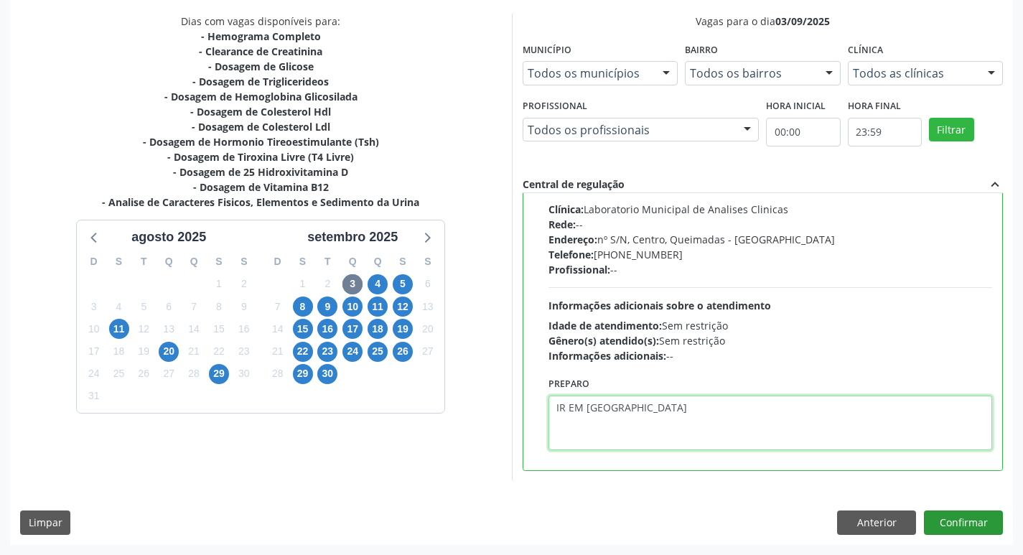
type textarea "IR EM [GEOGRAPHIC_DATA]"
click at [942, 525] on button "Confirmar" at bounding box center [963, 522] width 79 height 24
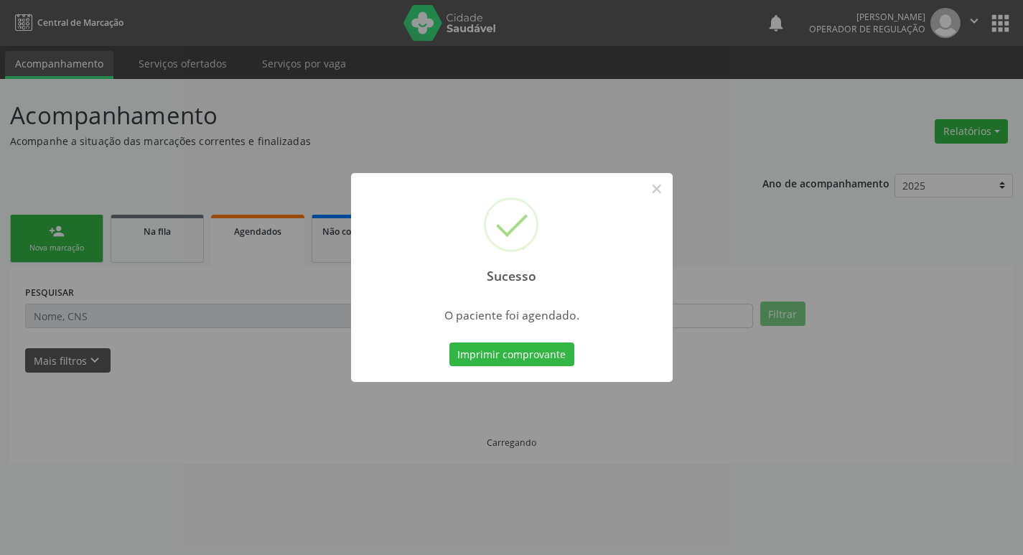
scroll to position [0, 0]
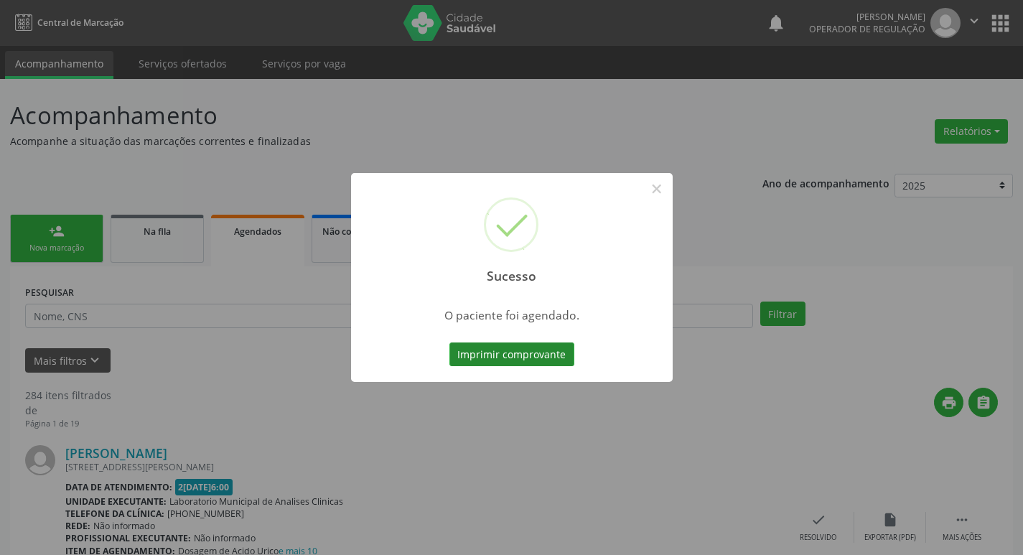
click at [503, 356] on button "Imprimir comprovante" at bounding box center [511, 354] width 125 height 24
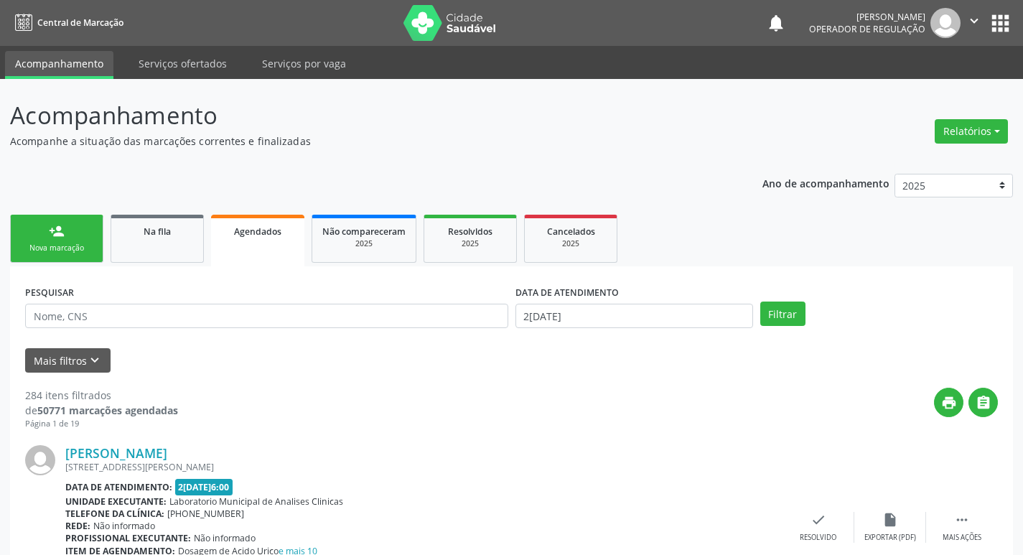
click at [85, 245] on div "Nova marcação" at bounding box center [57, 248] width 72 height 11
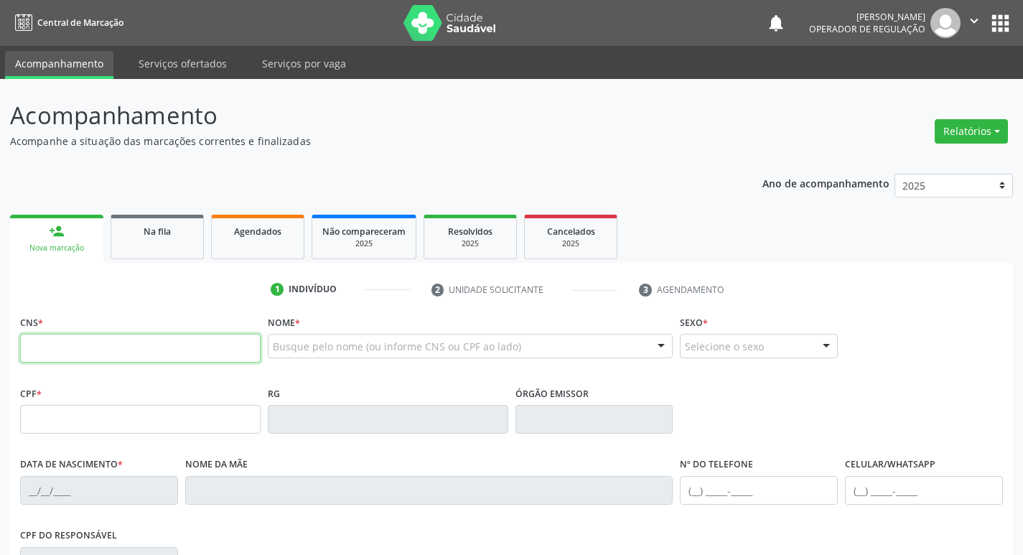
click at [106, 354] on input "text" at bounding box center [140, 348] width 240 height 29
type input "704 3015 0861 5696"
type input "042.309.704-04"
type input "[DATE]"
type input "[PERSON_NAME]"
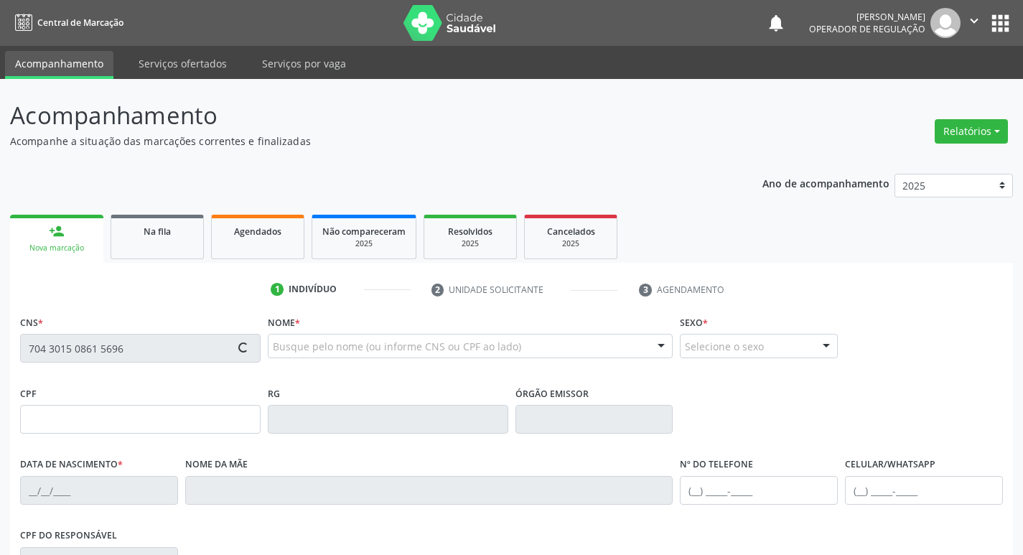
type input "[PHONE_NUMBER]"
type input "015.807.354-10"
type input "86"
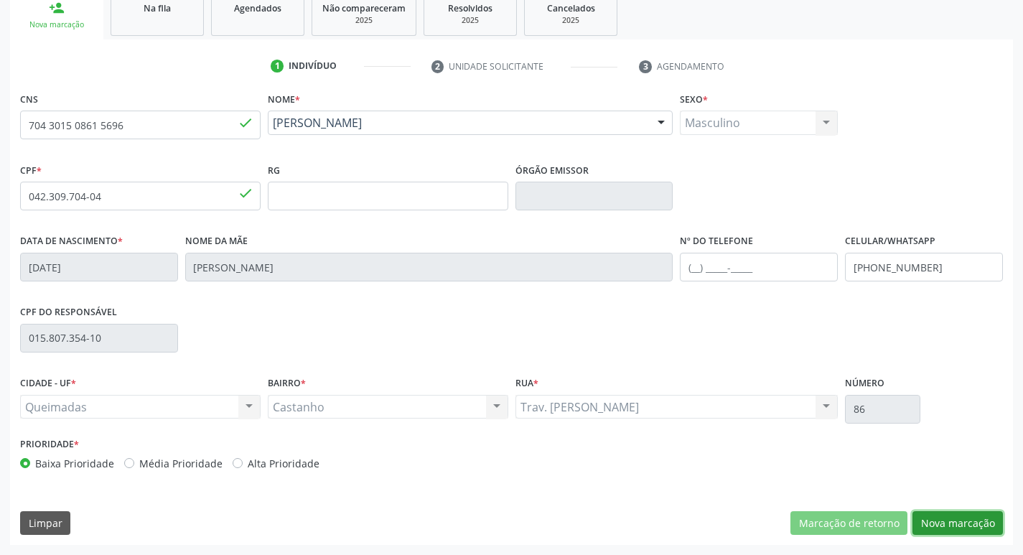
click at [931, 521] on button "Nova marcação" at bounding box center [957, 523] width 90 height 24
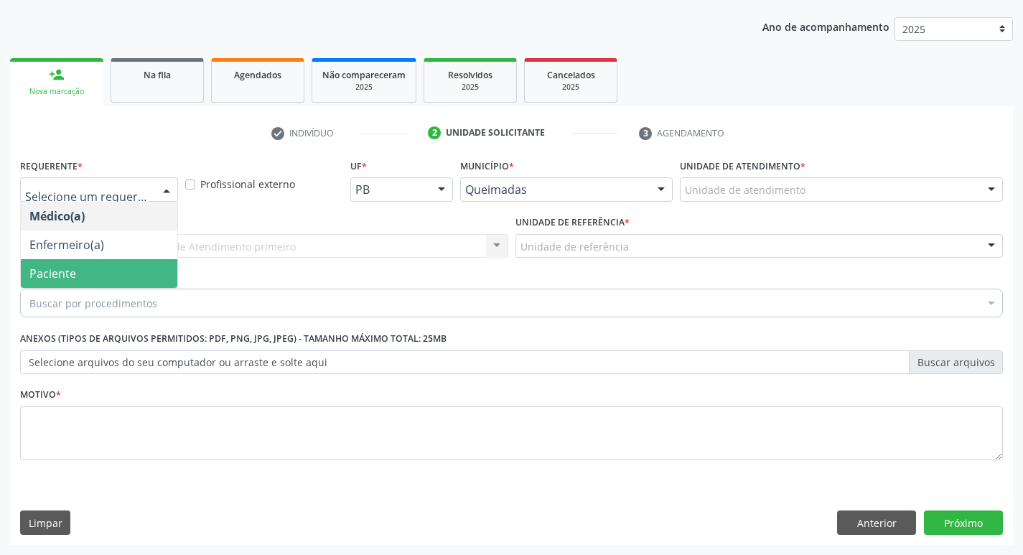
click at [106, 278] on span "Paciente" at bounding box center [99, 273] width 156 height 29
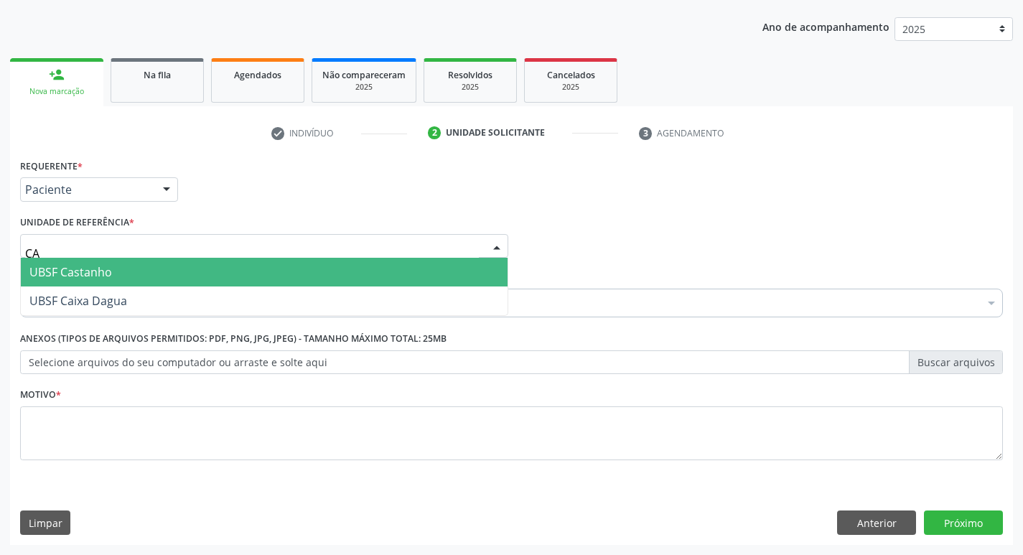
type input "CAS"
click at [70, 271] on span "UBSF Castanho" at bounding box center [70, 272] width 83 height 16
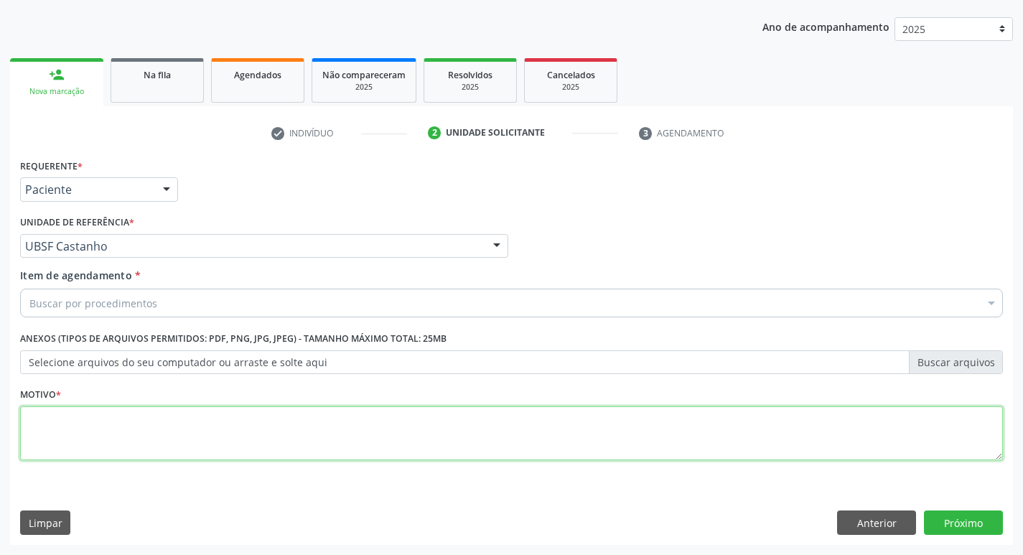
click at [70, 421] on textarea at bounding box center [511, 433] width 983 height 55
type textarea "AVALIACAO"
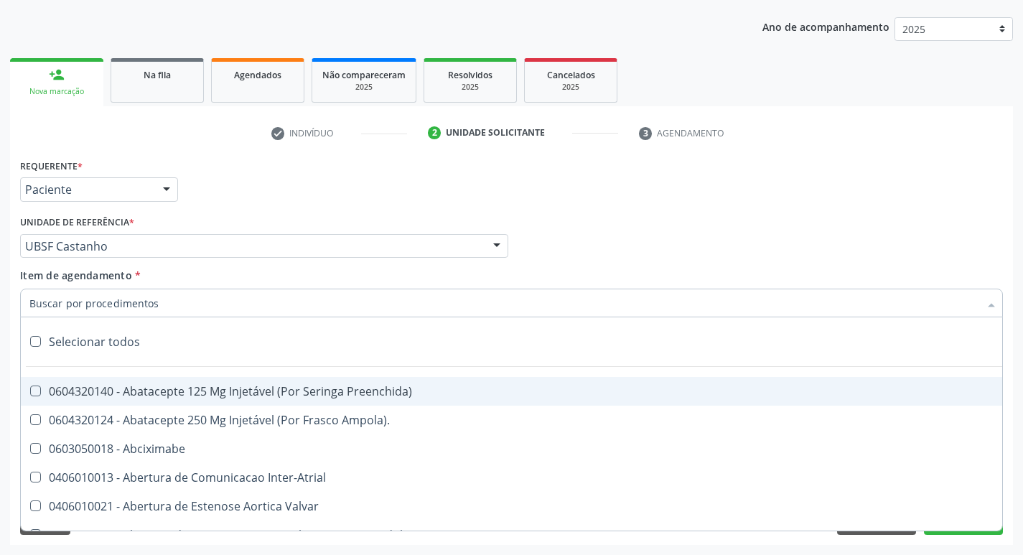
click at [127, 300] on input "Item de agendamento *" at bounding box center [504, 303] width 950 height 29
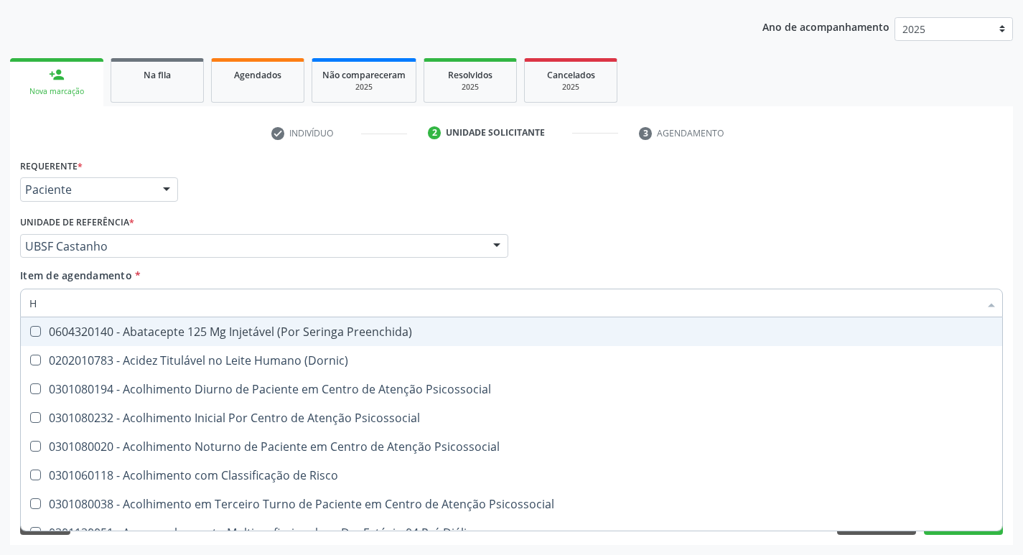
type input "HEMOGR"
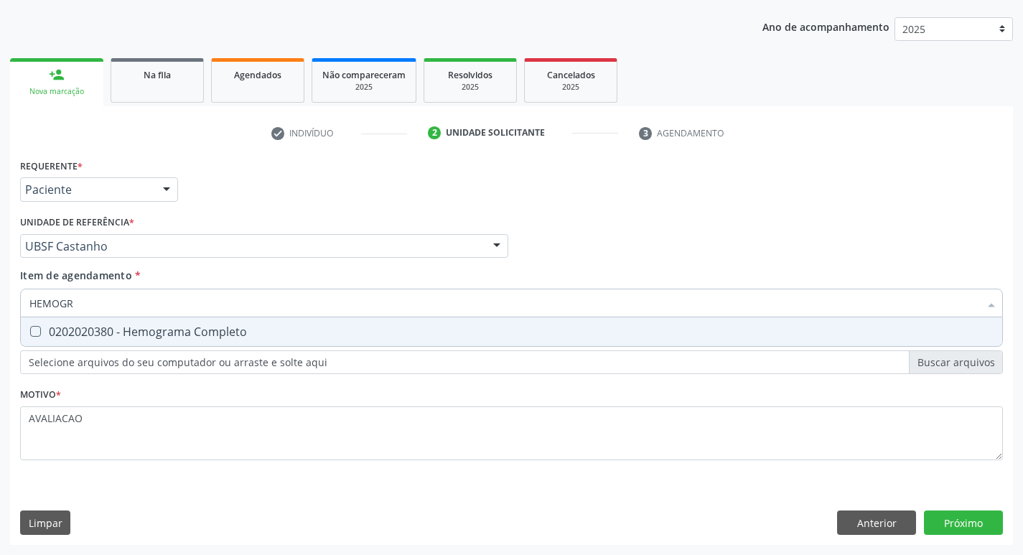
click at [149, 333] on div "0202020380 - Hemograma Completo" at bounding box center [511, 331] width 964 height 11
checkbox Completo "true"
type input "HEMOG"
checkbox Completo "false"
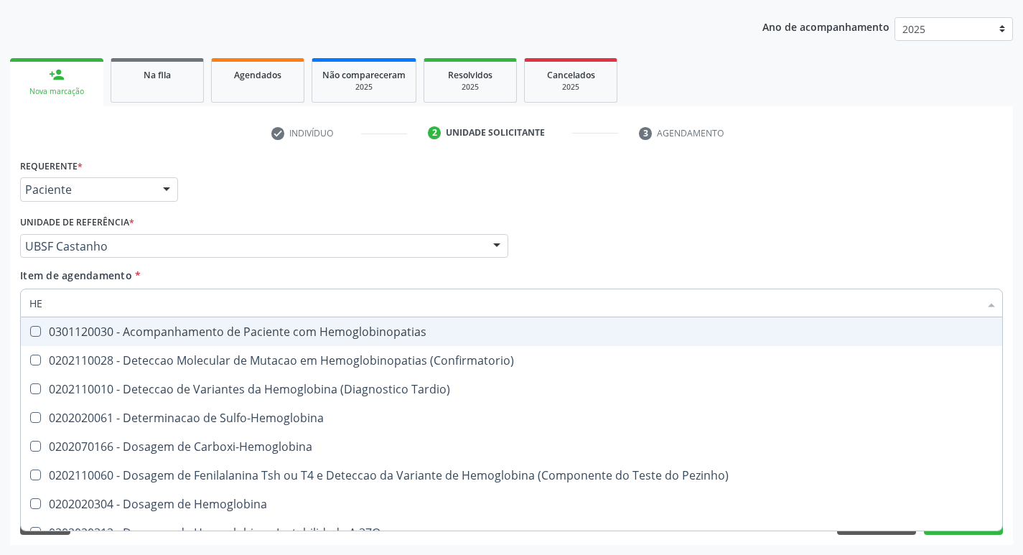
type input "H"
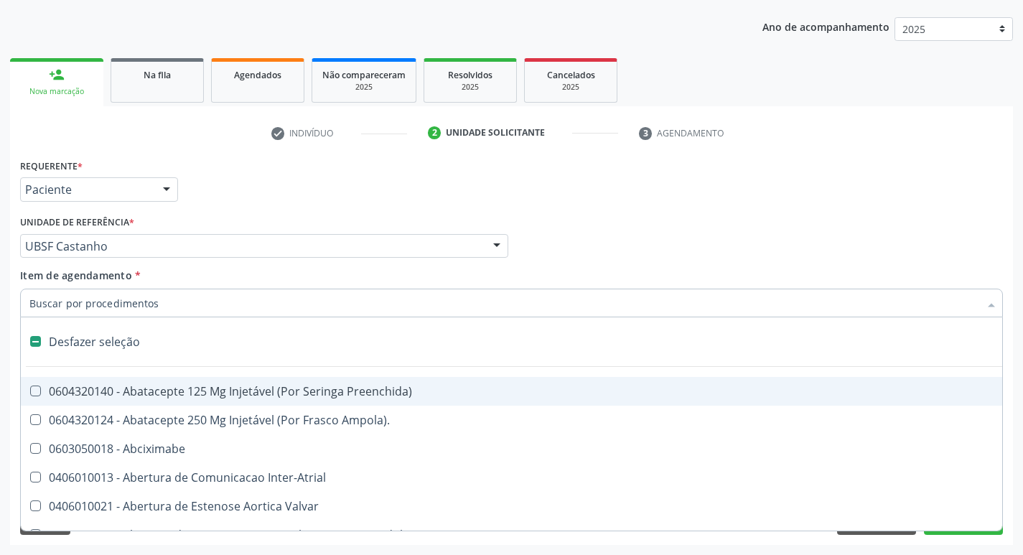
checkbox Capsula\) "false"
type input "G"
checkbox Persistente "true"
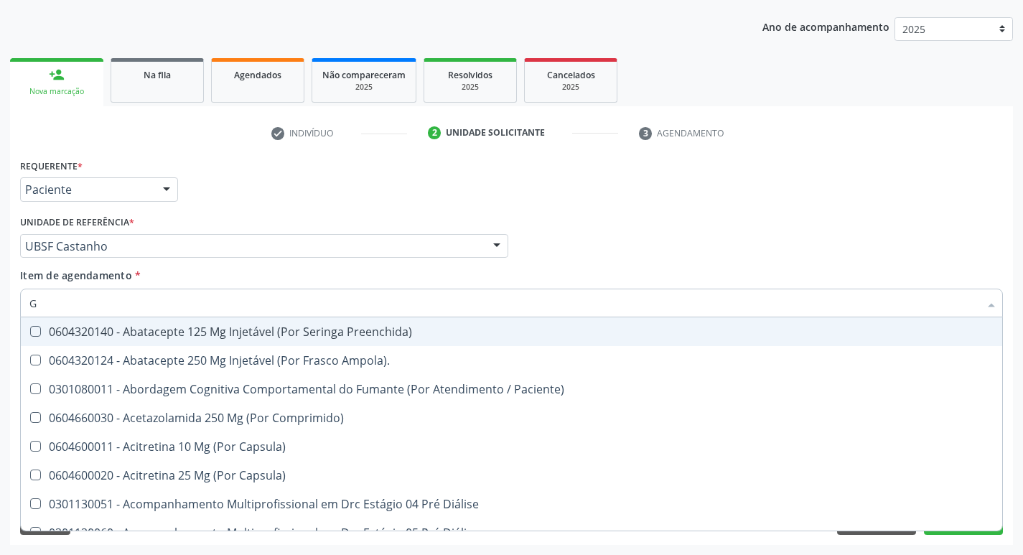
type input "GLICOSE"
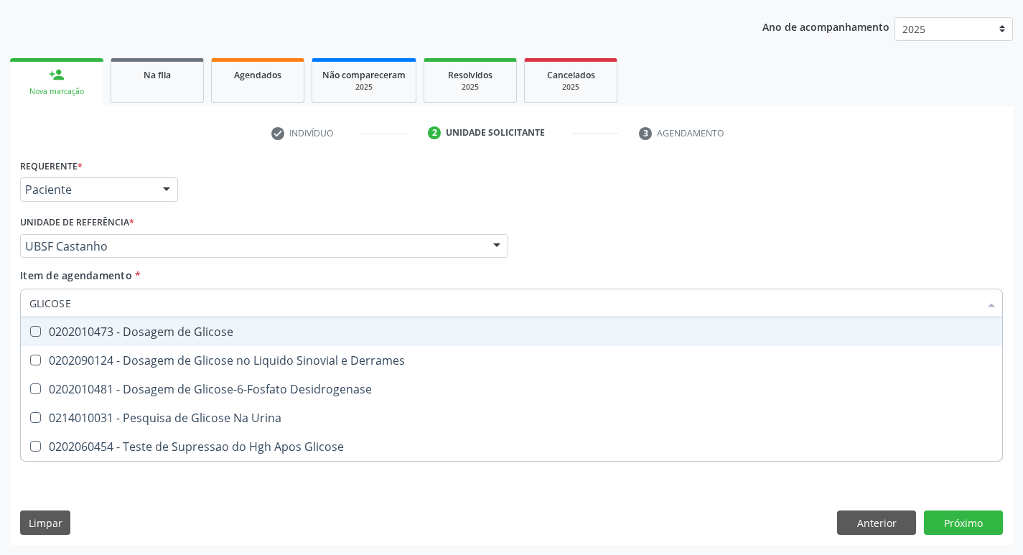
click at [165, 337] on div "0202010473 - Dosagem de Glicose" at bounding box center [511, 331] width 964 height 11
checkbox Glicose "true"
type input "GLICOS"
checkbox Glicose "false"
checkbox Derrames "true"
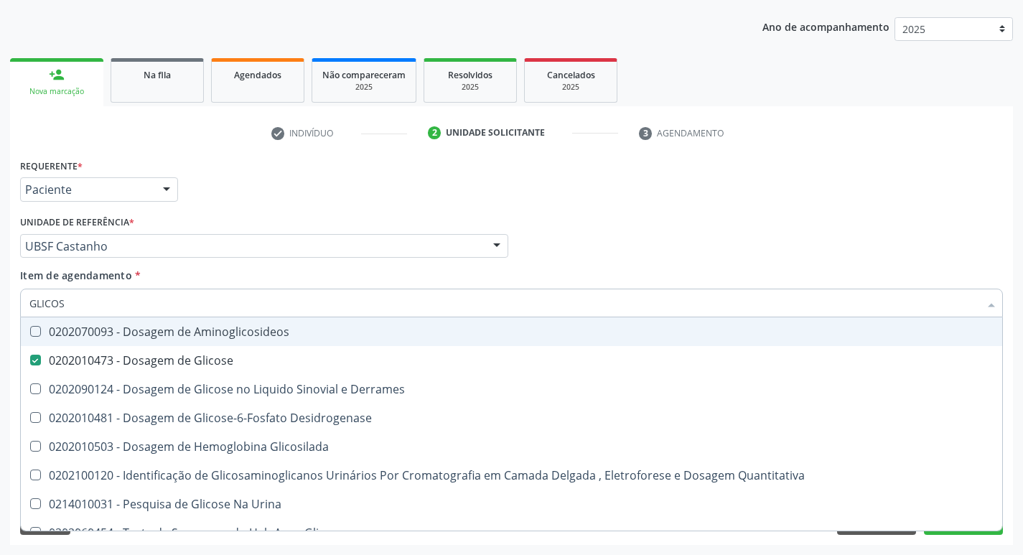
type input "GLICO"
checkbox Glicose "false"
checkbox Derrames "true"
type input "GLIC"
checkbox Derrames "false"
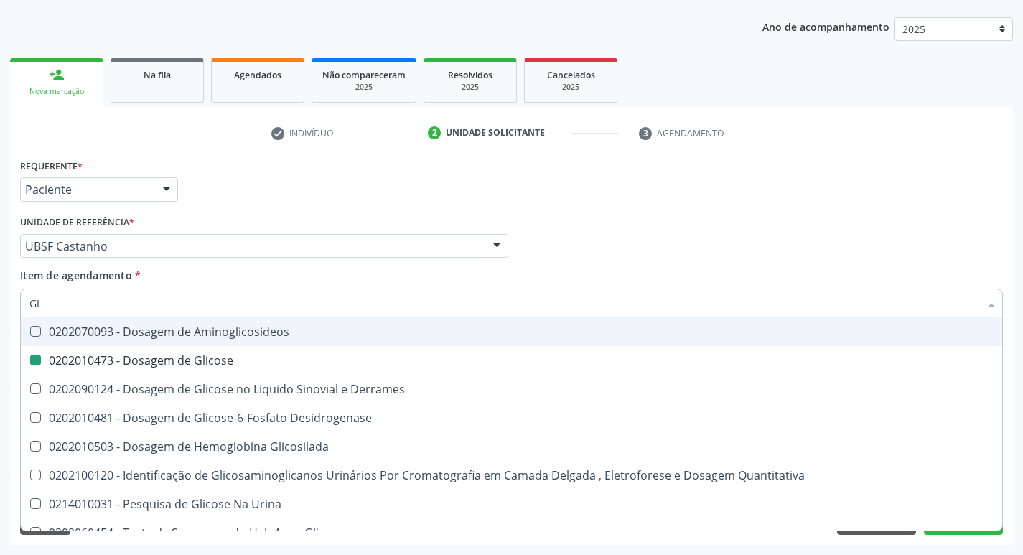
type input "G"
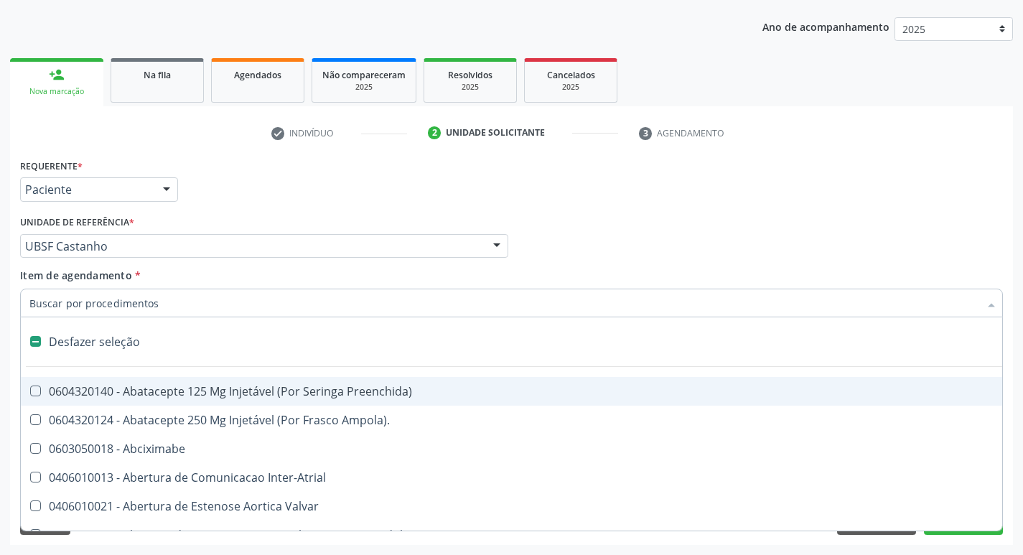
type input "H"
checkbox Convencional\) "true"
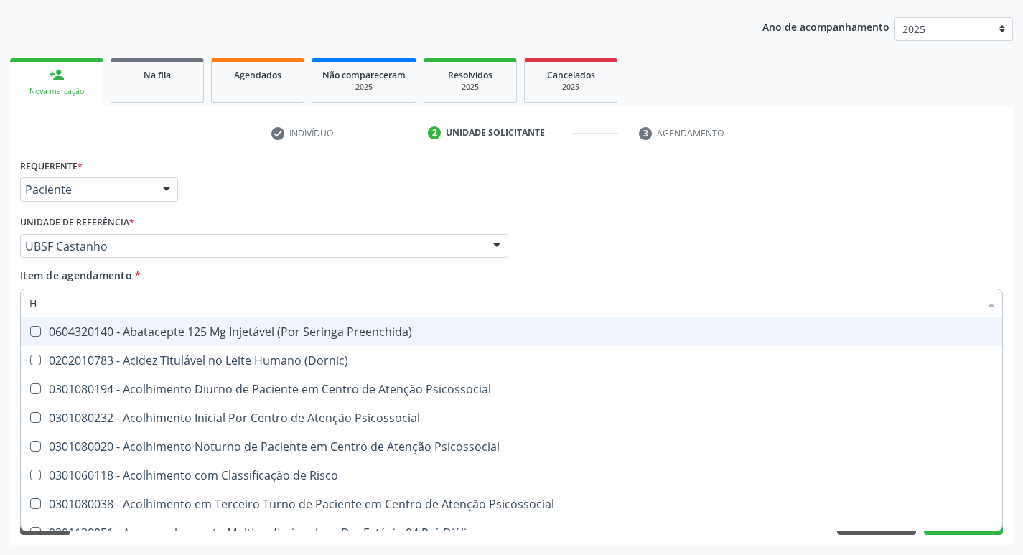
type input "HEMOGLOBINA G"
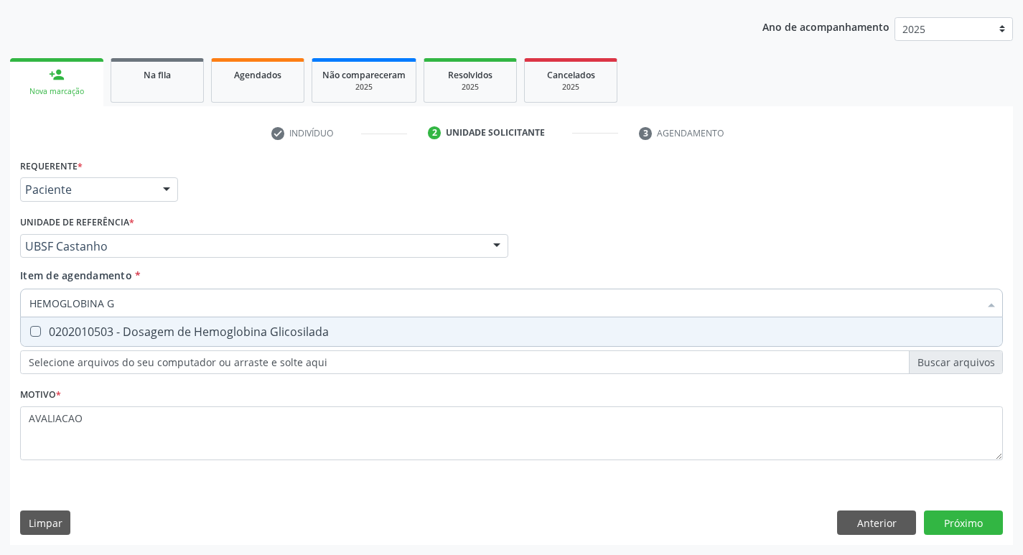
click at [210, 320] on span "0202010503 - Dosagem de Hemoglobina Glicosilada" at bounding box center [511, 331] width 981 height 29
checkbox Glicosilada "true"
type input "HEMOGLOBINA"
checkbox Glicosilada "false"
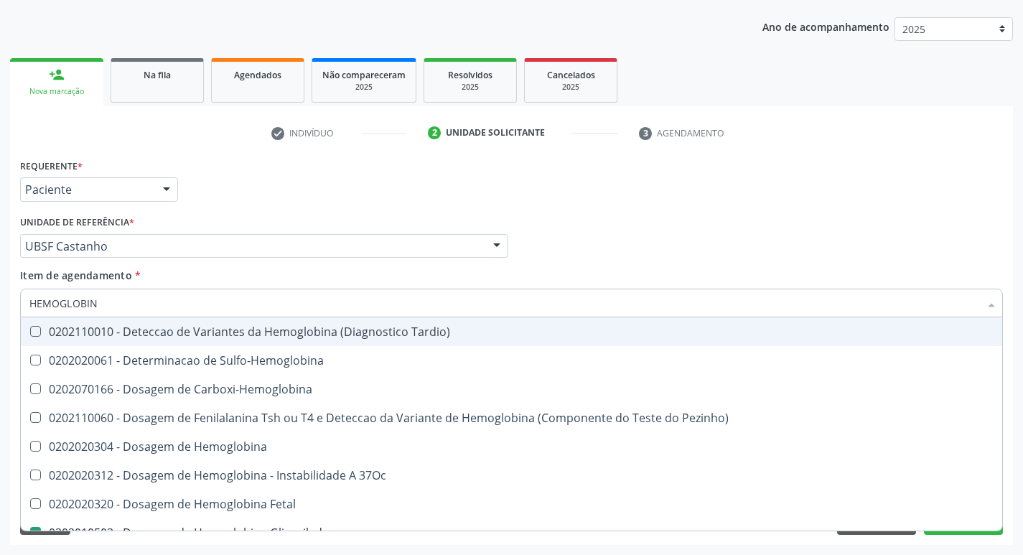
type input "HEMOGLOBI"
checkbox Glicosilada "false"
checkbox Hemoglobina "true"
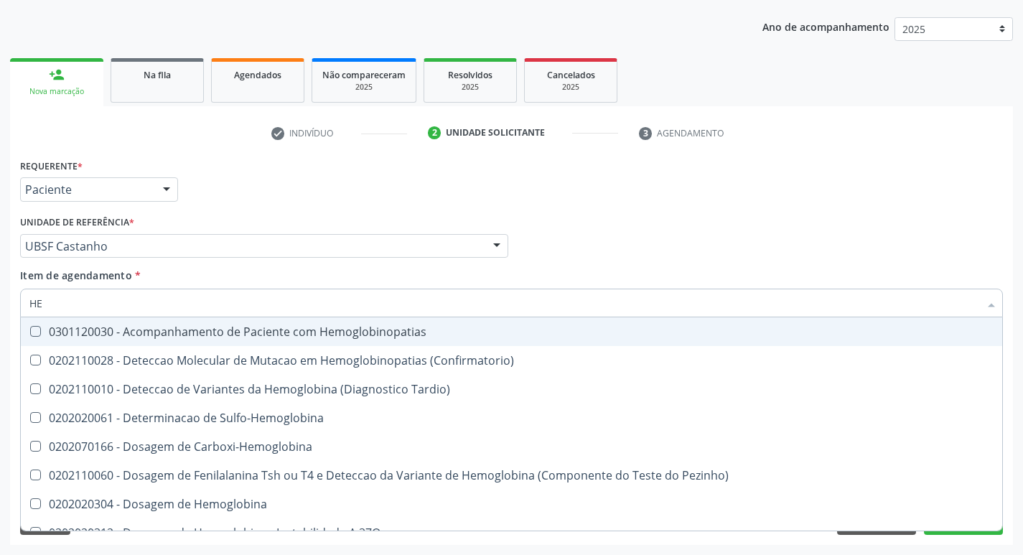
type input "H"
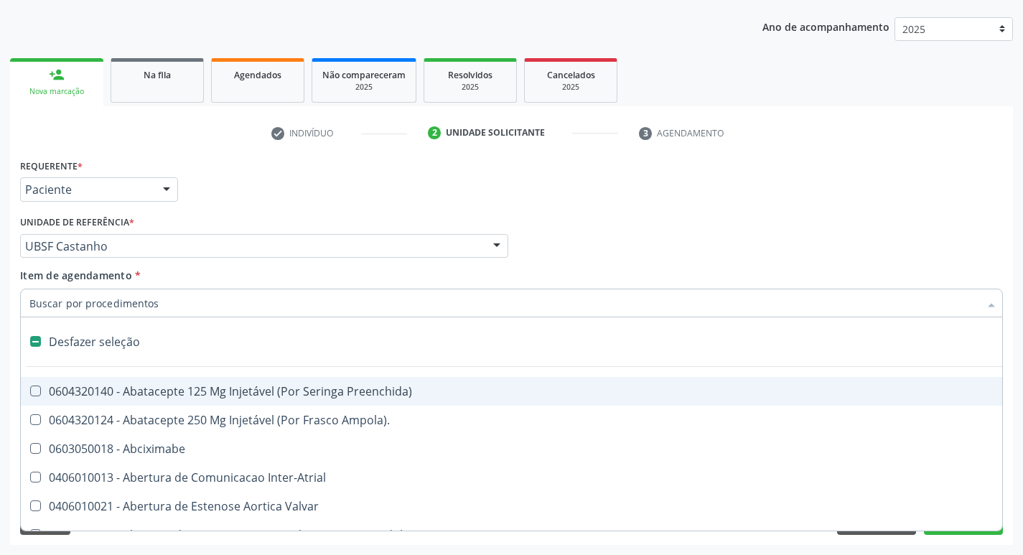
checkbox Dente\) "false"
checkbox Capsula\) "false"
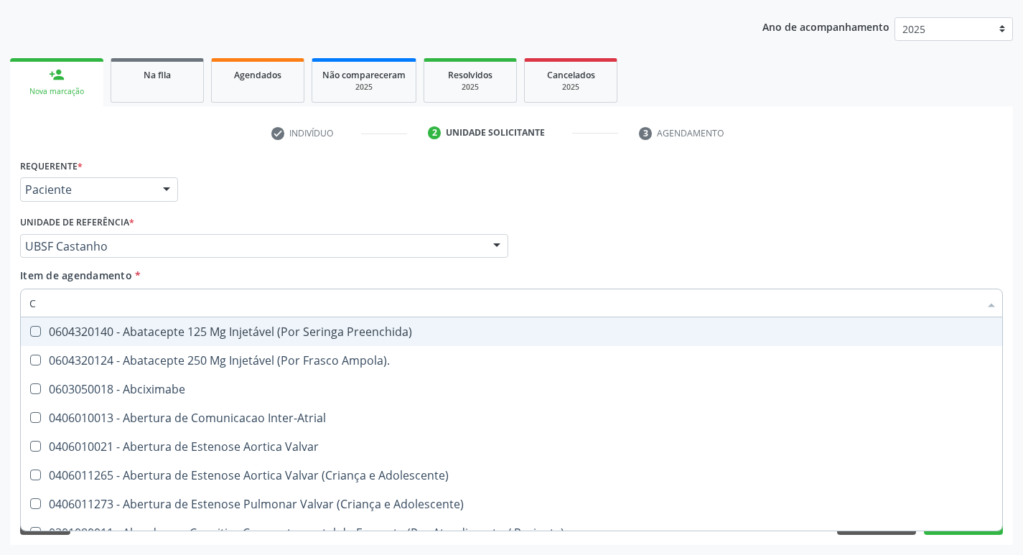
type input "CO"
checkbox Comprimido\) "true"
checkbox Transcutanea "true"
checkbox Osseo "true"
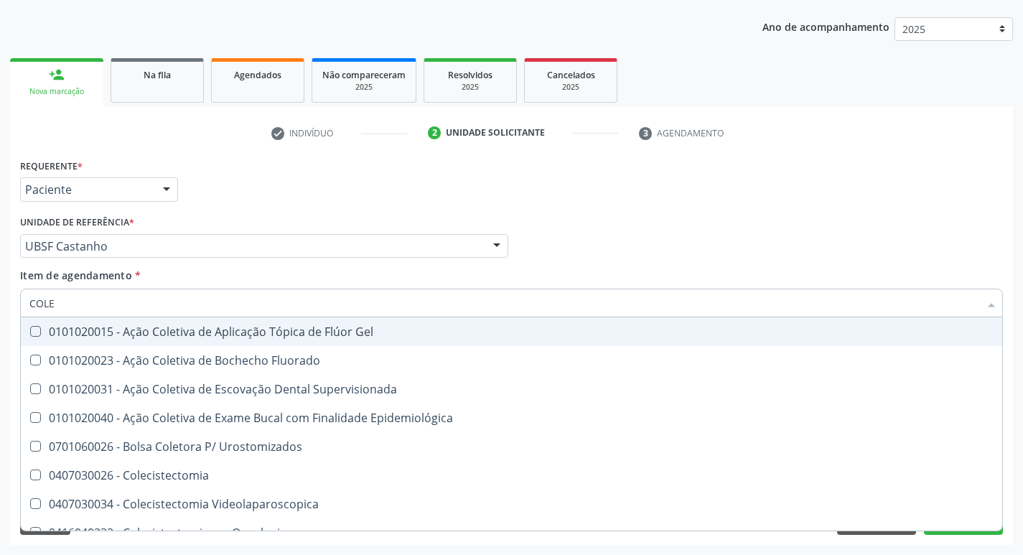
type input "COLES"
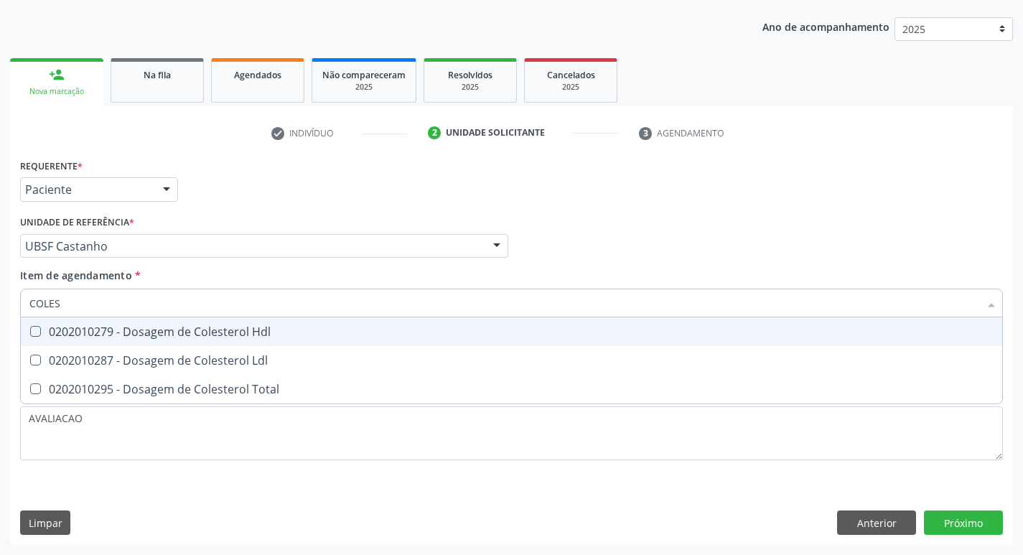
click at [210, 332] on div "0202010279 - Dosagem de Colesterol Hdl" at bounding box center [511, 331] width 964 height 11
checkbox Hdl "true"
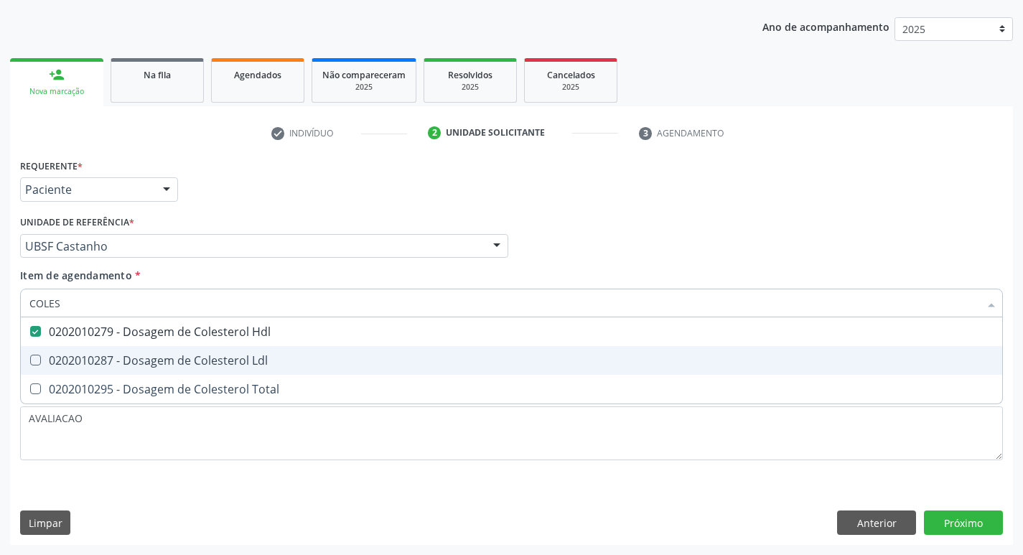
click at [211, 350] on span "0202010287 - Dosagem de Colesterol Ldl" at bounding box center [511, 360] width 981 height 29
checkbox Ldl "true"
type input "COLE"
checkbox Hdl "false"
checkbox Ldl "false"
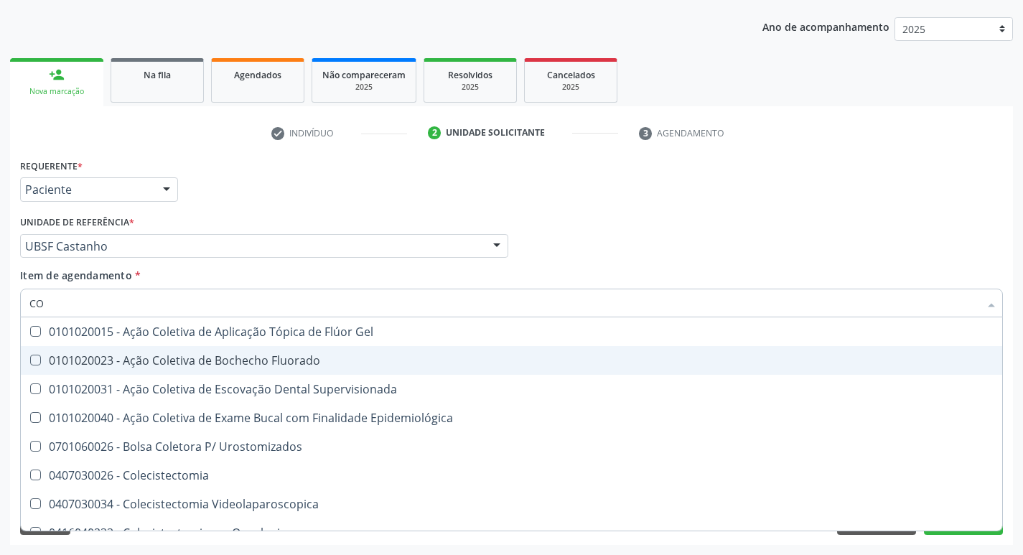
type input "C"
checkbox Hdl "false"
checkbox Ldl "false"
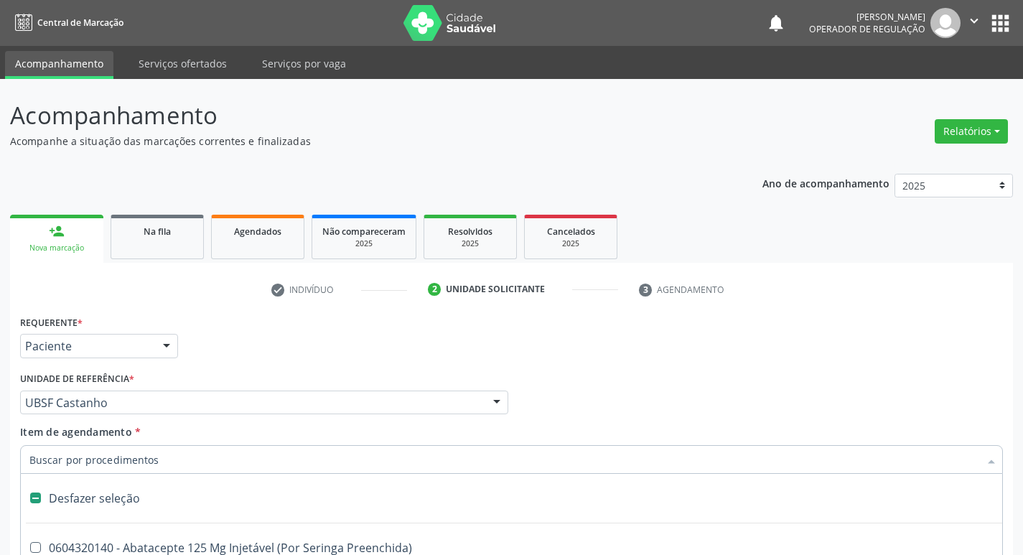
scroll to position [156, 0]
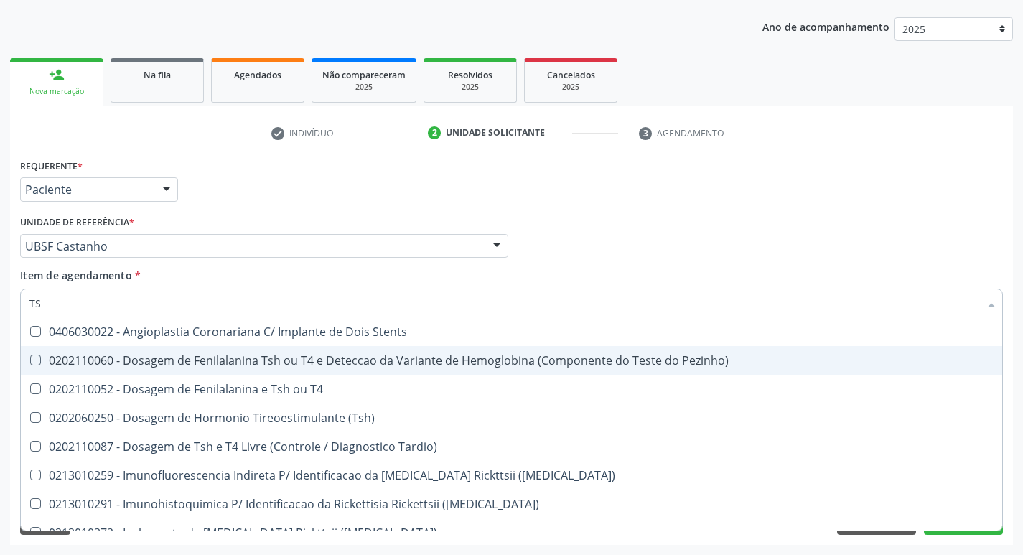
type input "TSH"
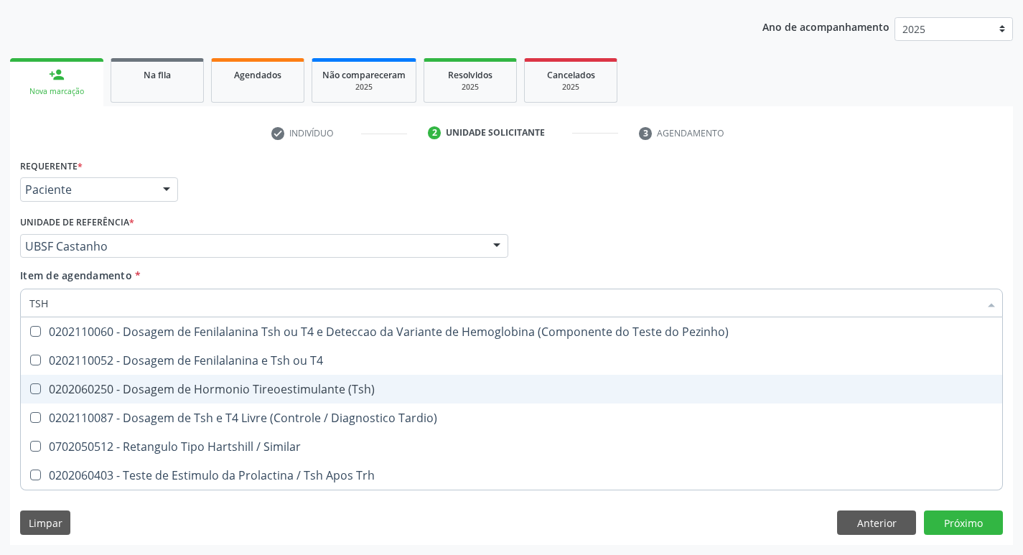
click at [293, 388] on div "0202060250 - Dosagem de Hormonio Tireoestimulante (Tsh)" at bounding box center [511, 388] width 964 height 11
checkbox \(Tsh\) "true"
type input "TS"
checkbox \(Tsh\) "false"
checkbox Tardio\) "true"
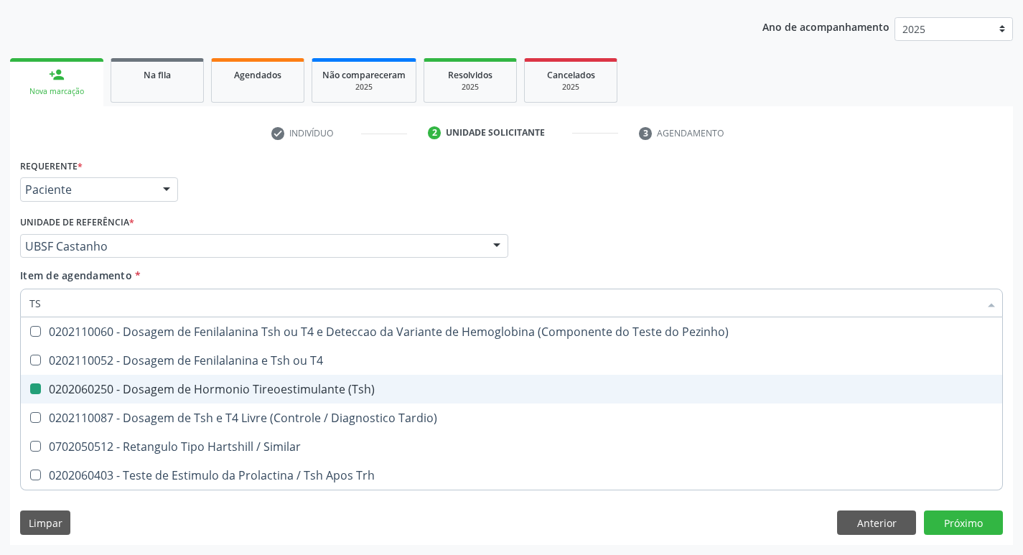
type input "T"
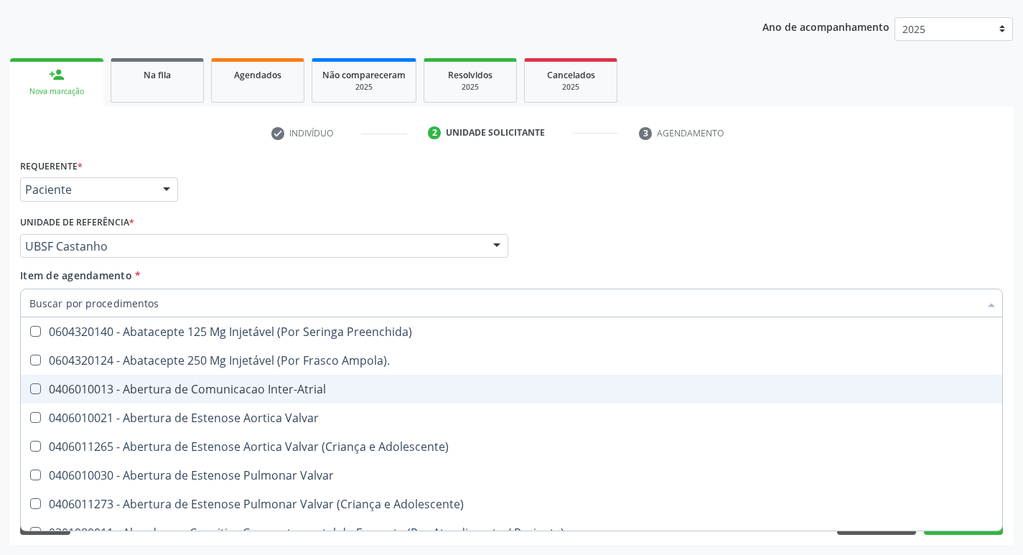
checkbox Valvar "false"
type input "T4"
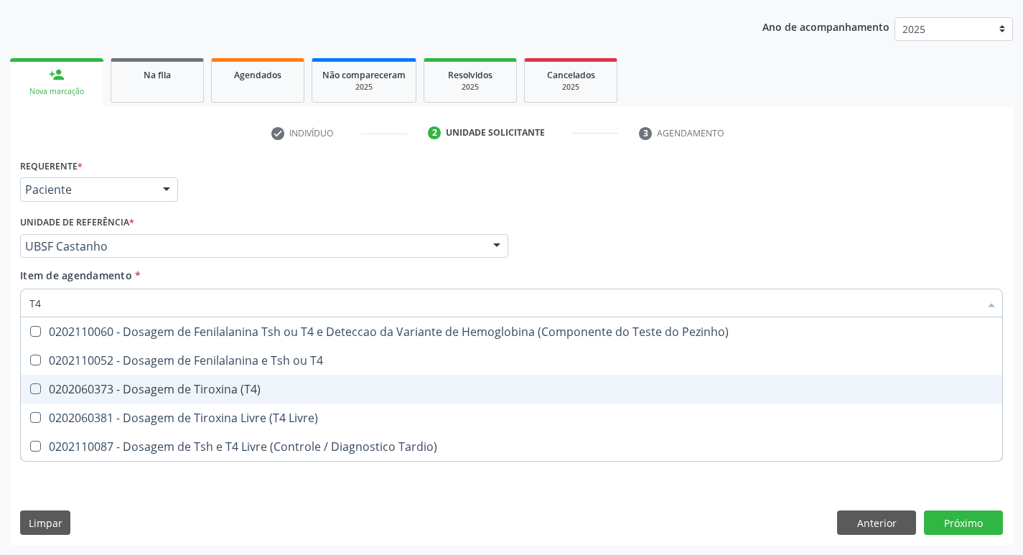
click at [293, 388] on div "0202060373 - Dosagem de Tiroxina (T4)" at bounding box center [511, 388] width 964 height 11
checkbox \(T4\) "true"
type input "T"
checkbox \(T4\) "false"
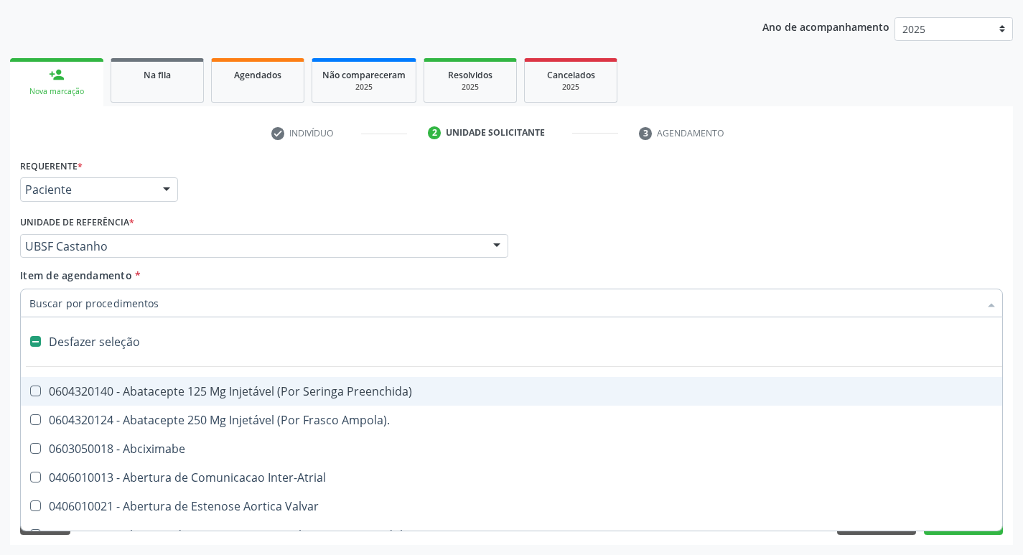
type input "P"
checkbox Aortico "true"
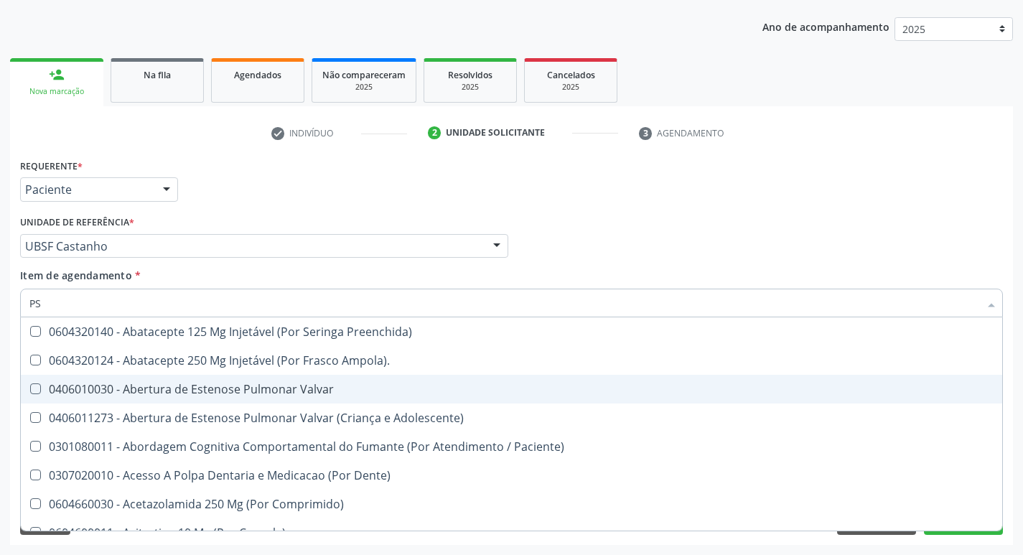
type input "PSA"
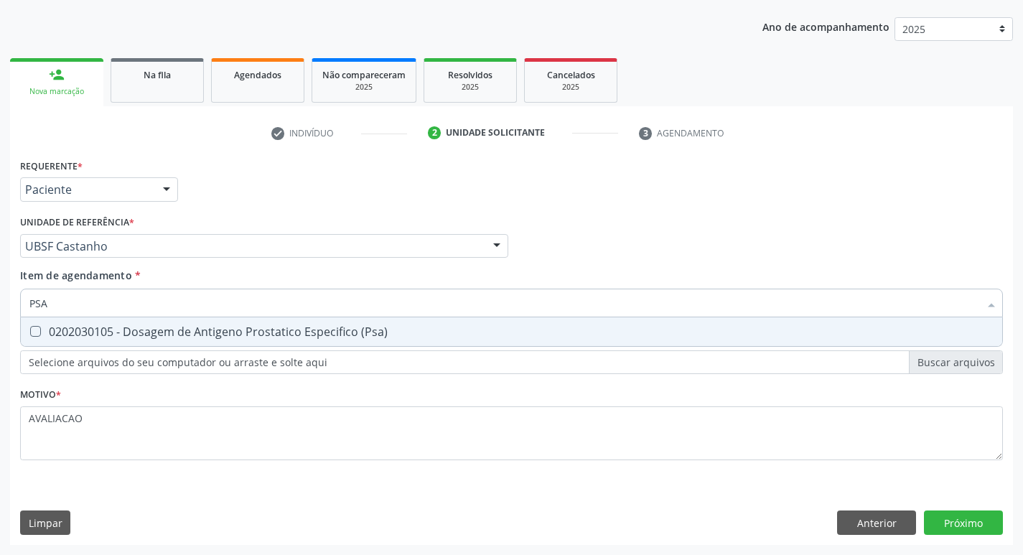
click at [287, 334] on div "0202030105 - Dosagem de Antigeno Prostatico Especifico (Psa)" at bounding box center [511, 331] width 964 height 11
checkbox \(Psa\) "true"
type input "PS"
checkbox \(Psa\) "false"
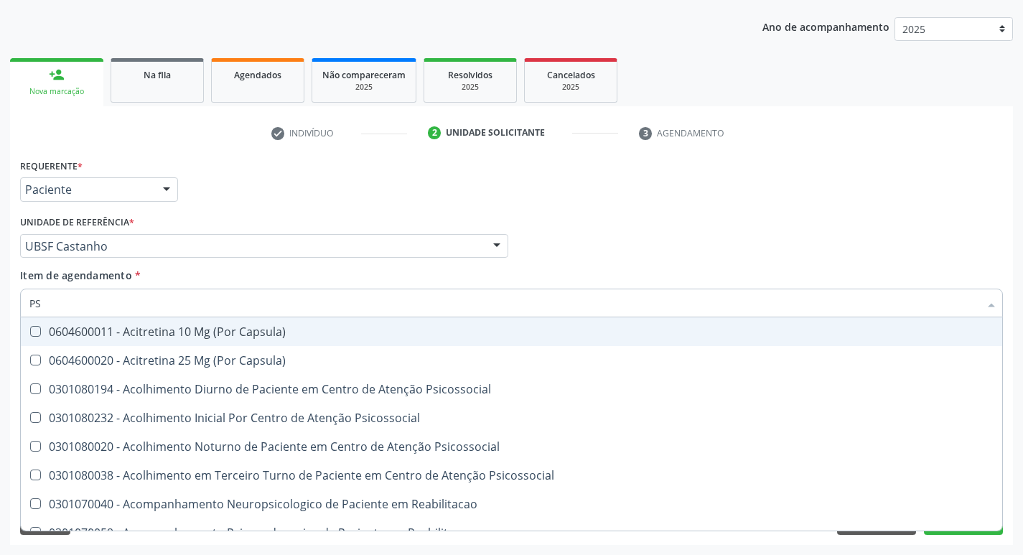
type input "P"
checkbox \(Psa\) "false"
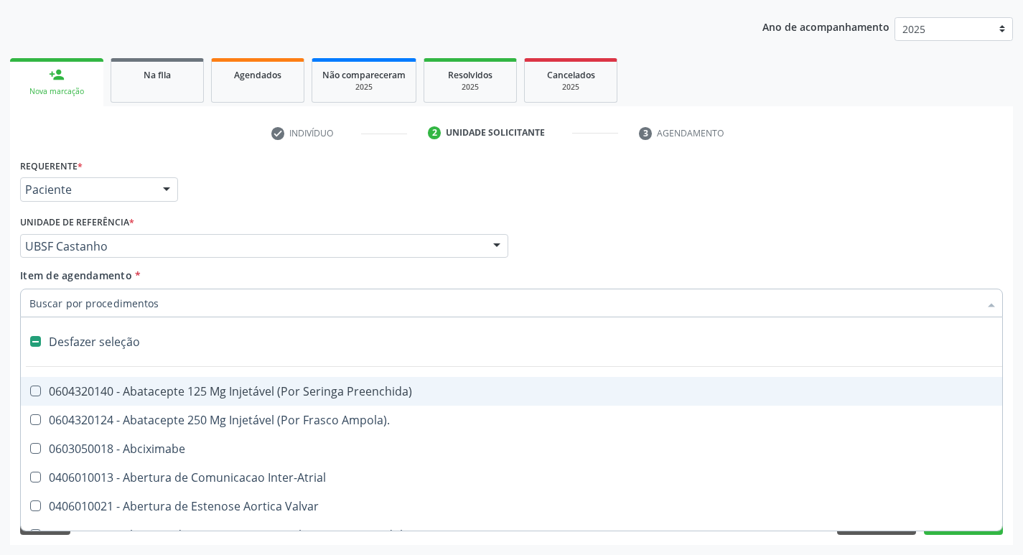
type input "V"
checkbox Cornea "true"
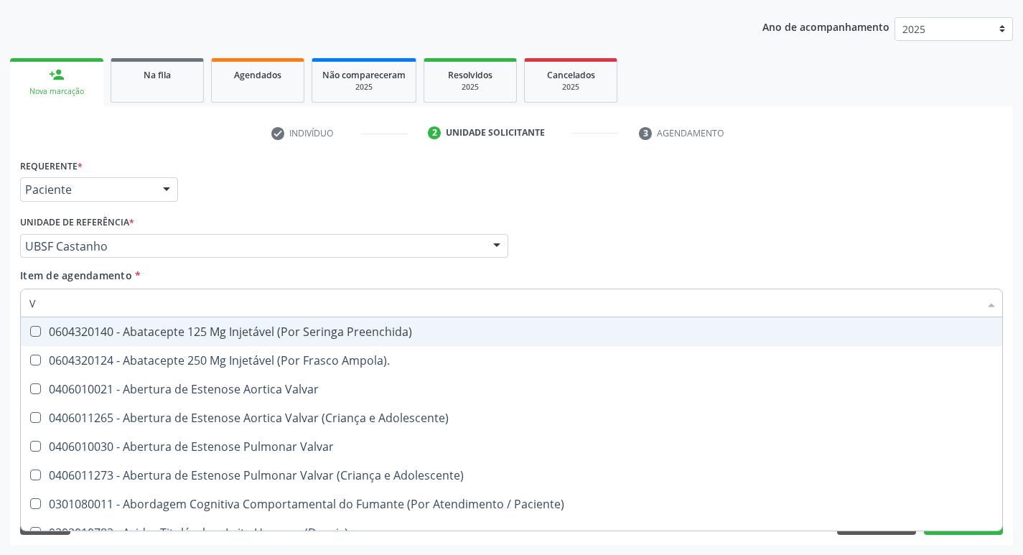
type input "VI"
checkbox Psicoterapia "true"
checkbox \(Tgp\) "false"
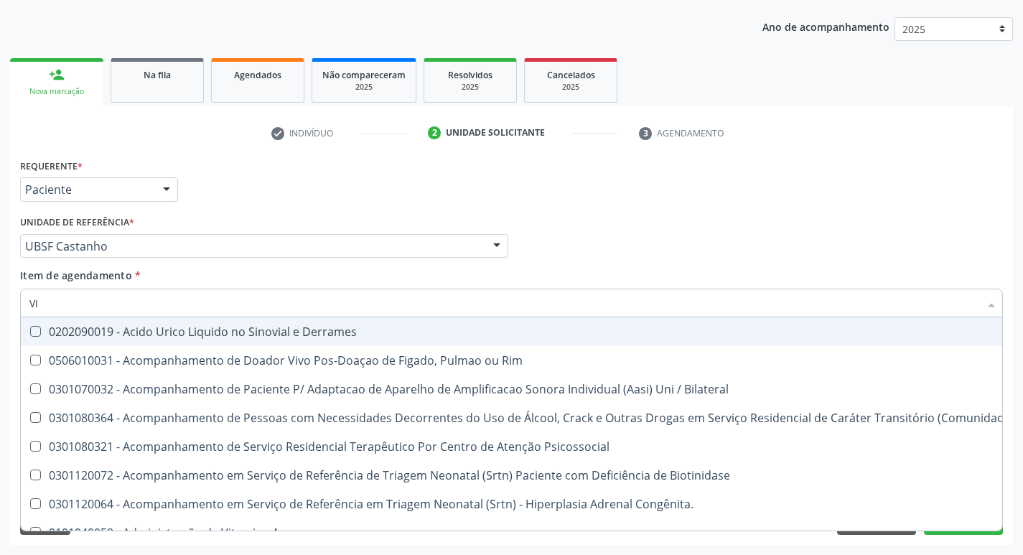
type input "VITAM"
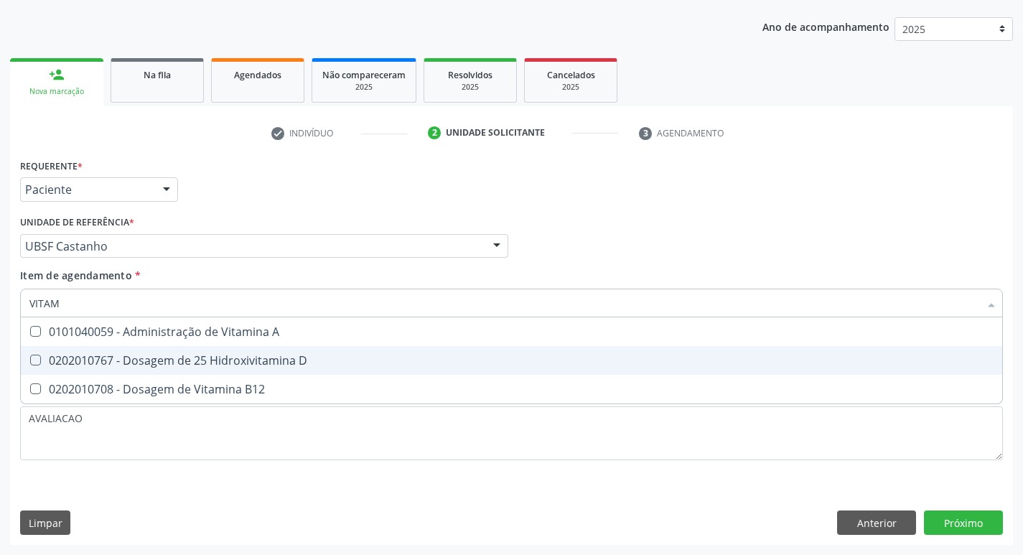
click at [257, 374] on span "0202010767 - Dosagem de 25 Hidroxivitamina D" at bounding box center [511, 360] width 981 height 29
checkbox D "true"
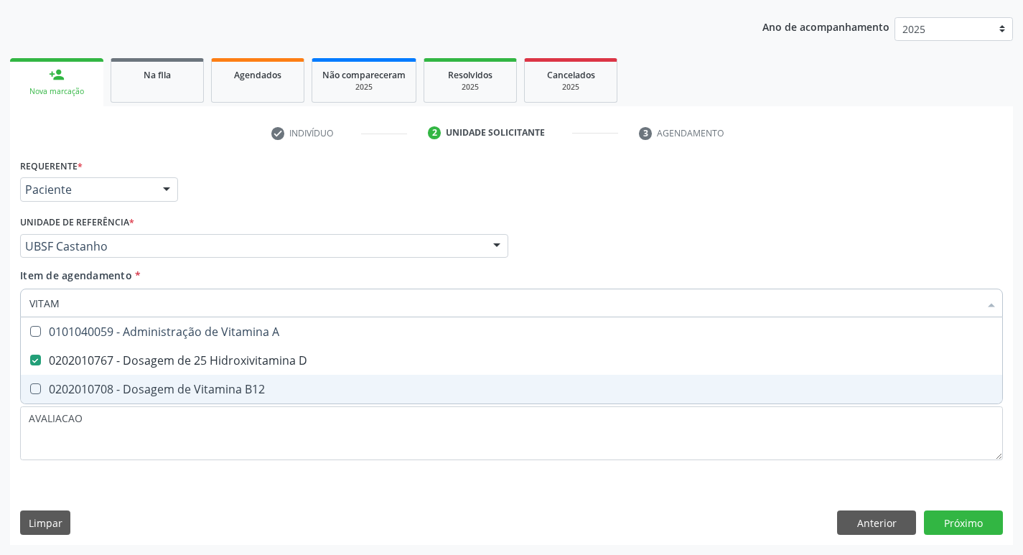
click at [261, 390] on div "0202010708 - Dosagem de Vitamina B12" at bounding box center [511, 388] width 964 height 11
checkbox B12 "true"
type input "VITA"
checkbox D "false"
checkbox B12 "false"
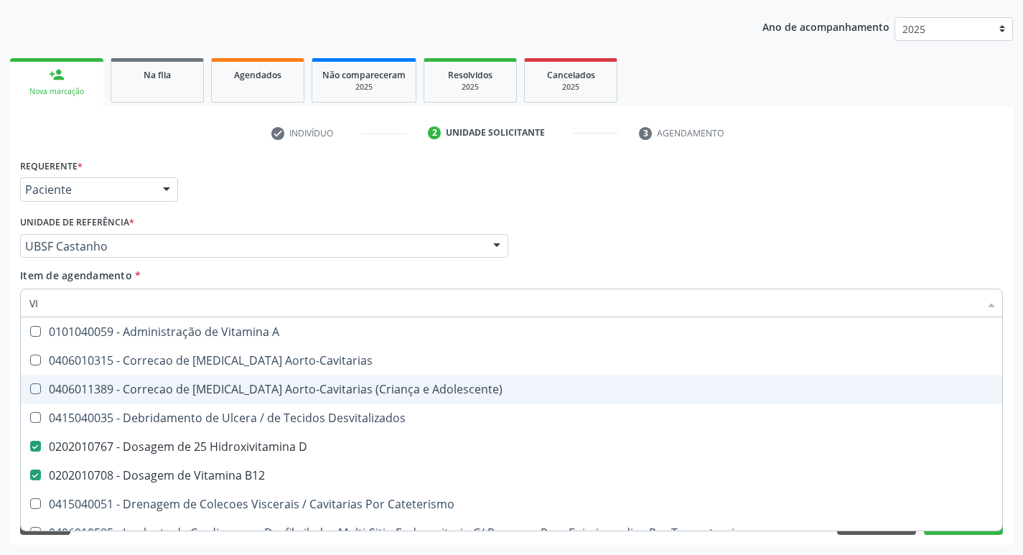
type input "V"
checkbox D "false"
checkbox B12 "false"
checkbox Cateterismo "false"
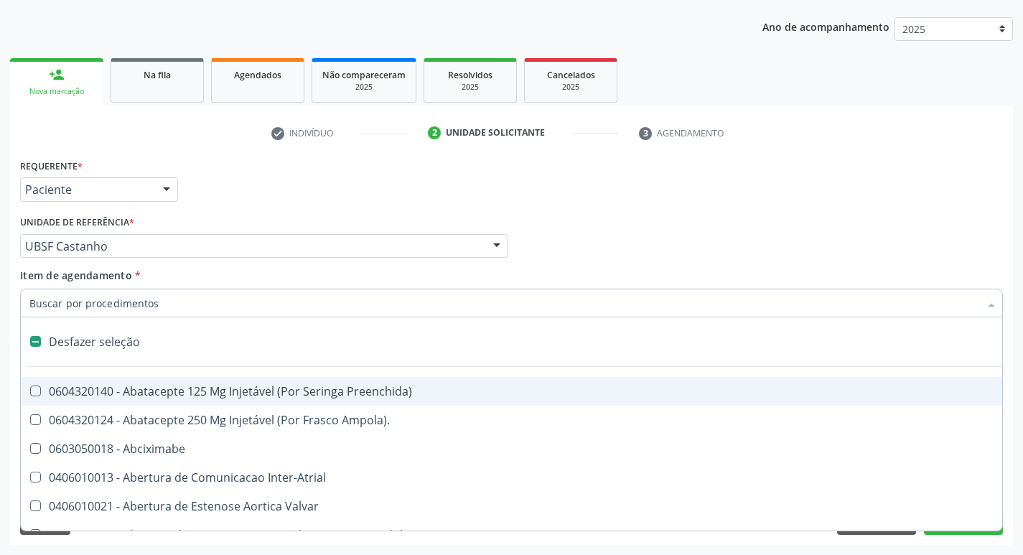
type input "2"
checkbox Total "true"
checkbox \(Coloscopia\) "true"
checkbox Monopolar "true"
checkbox Quadril "true"
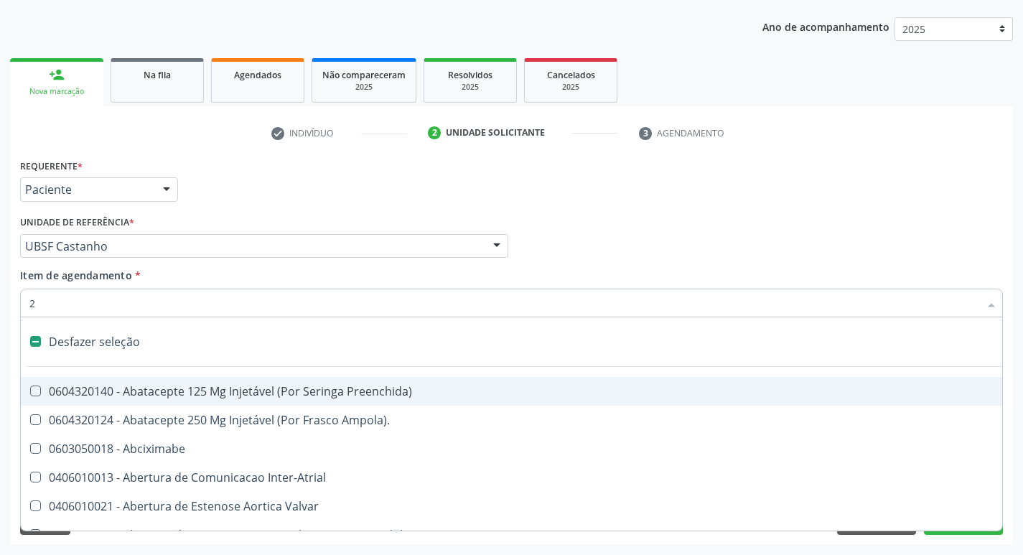
checkbox Vagina "true"
checkbox Puerperal "true"
checkbox Internado "true"
checkbox Epispadia "true"
checkbox Congenita "true"
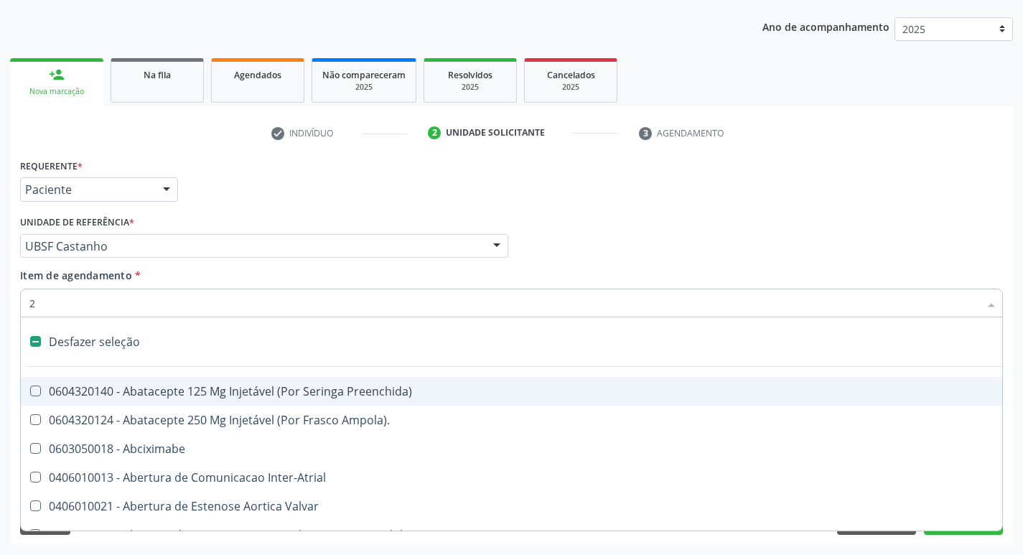
checkbox Adolescente\) "true"
checkbox Aorto-Cavitarias "true"
checkbox Congenita "true"
checkbox Adolescente\) "true"
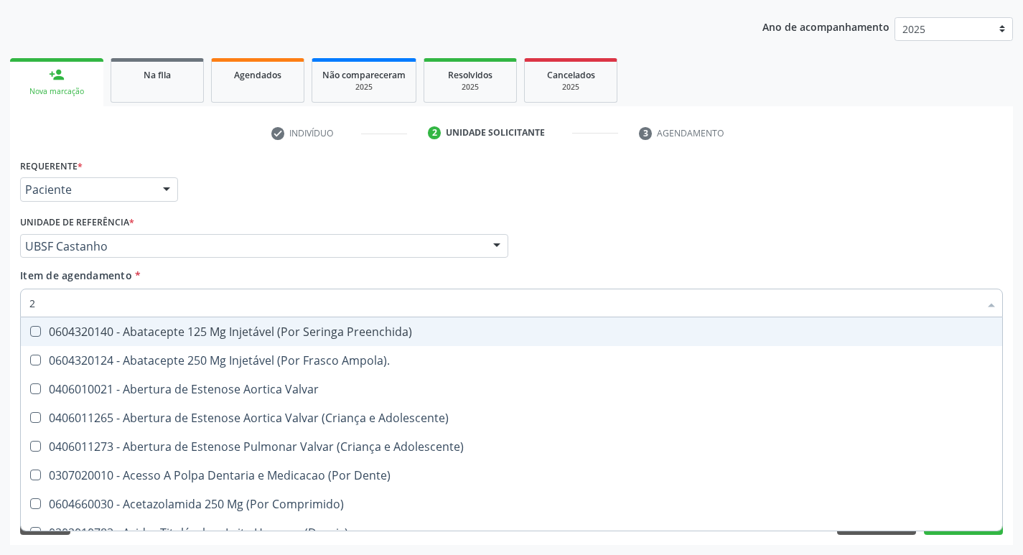
type input "20205001"
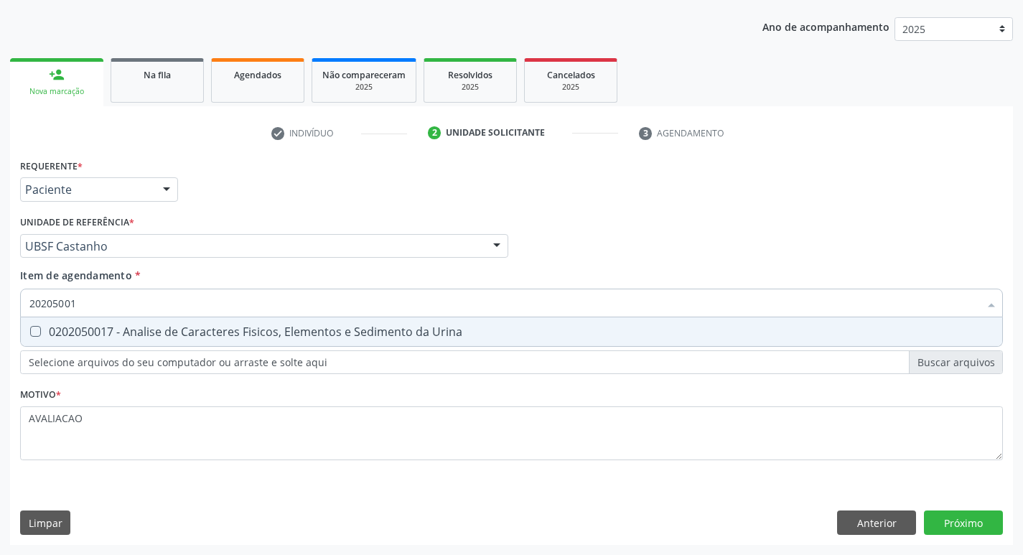
click at [233, 326] on div "0202050017 - Analise de Caracteres Fisicos, Elementos e Sedimento da Urina" at bounding box center [511, 331] width 964 height 11
checkbox Urina "true"
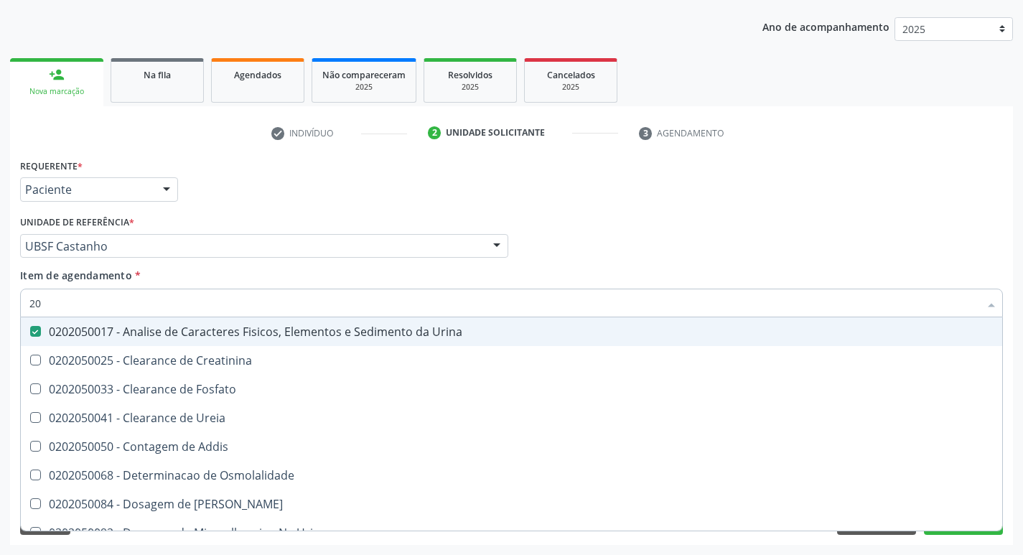
type input "2"
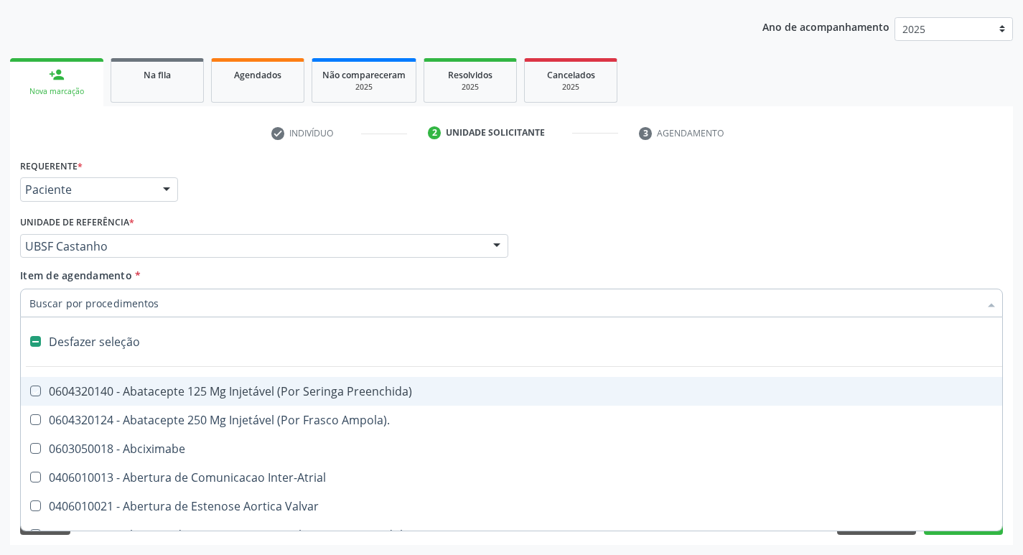
checkbox Preenchida\) "false"
checkbox Inter-Atrial "false"
type input "2"
checkbox Hepático "true"
checkbox Urina "false"
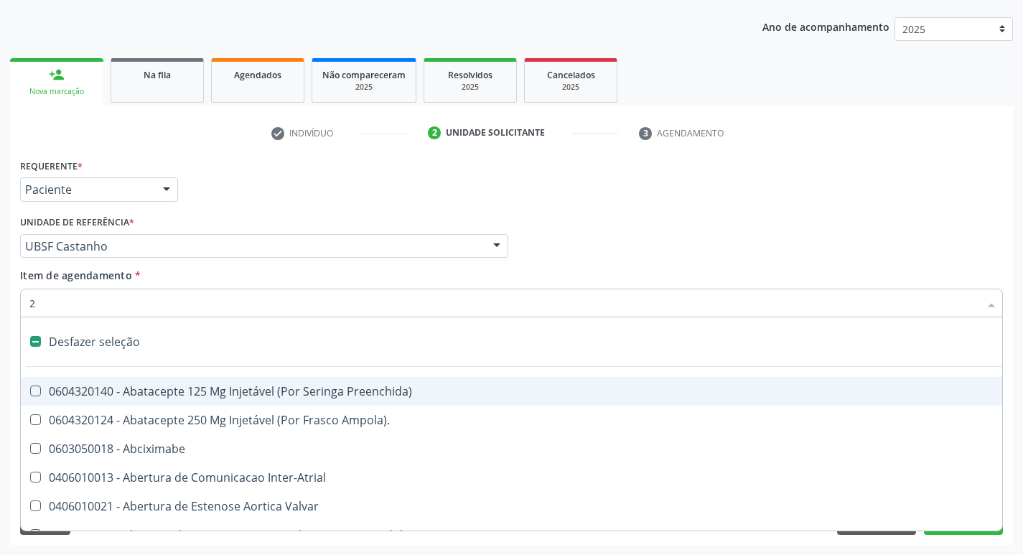
checkbox Total "true"
checkbox \(Coloscopia\) "true"
checkbox Monopolar "true"
checkbox Quadril "true"
checkbox Vagina "true"
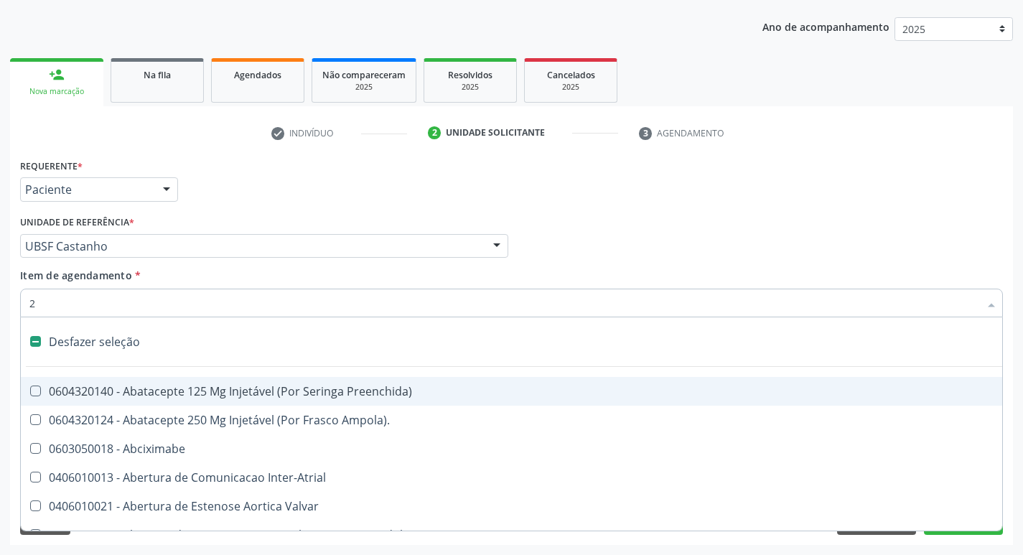
checkbox Puerperal "true"
checkbox Internado "true"
checkbox Epispadia "true"
checkbox Congenita "true"
checkbox Adolescente\) "true"
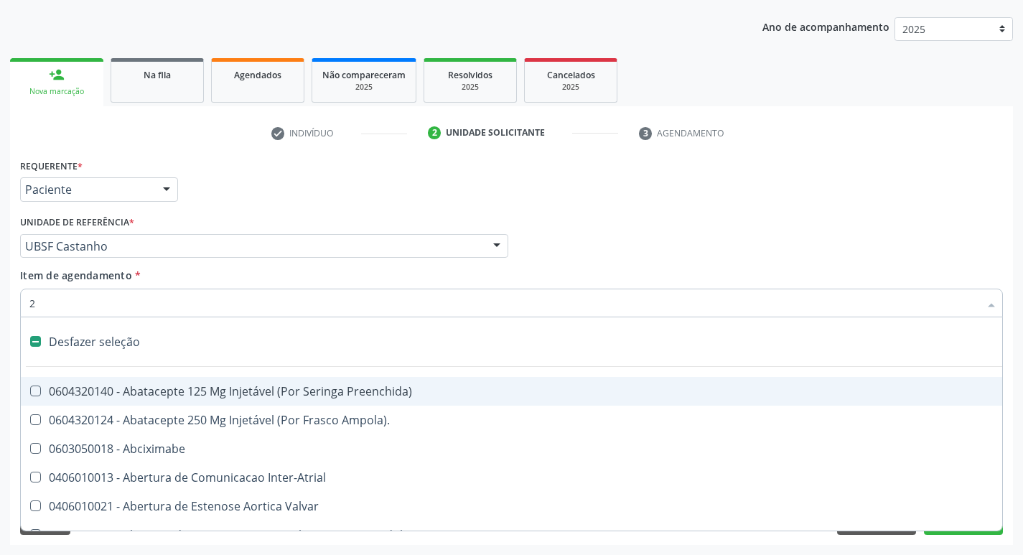
checkbox Aorto-Cavitarias "true"
checkbox Congenita "true"
checkbox Adolescente\) "true"
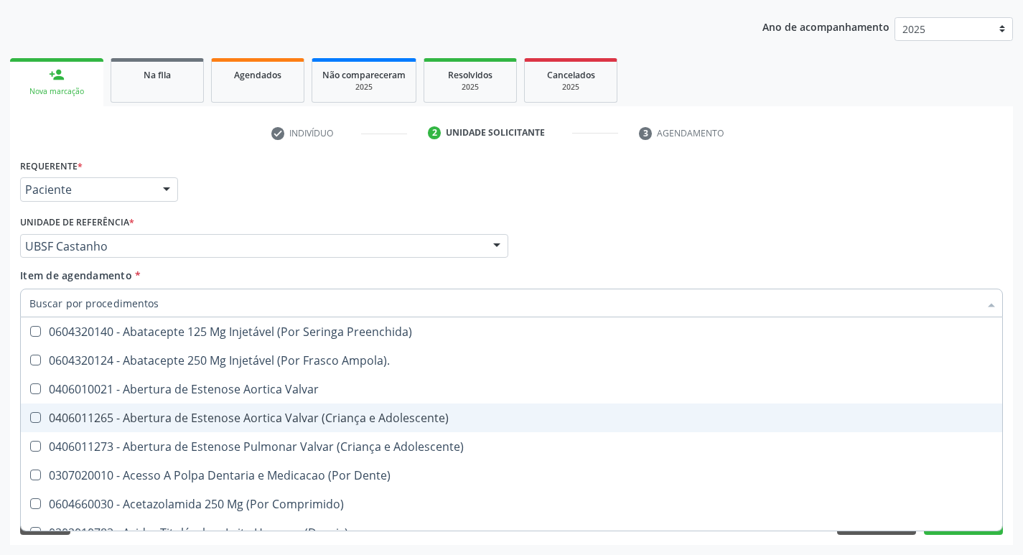
checkbox Urina "false"
checkbox Carotida "true"
checkbox D "false"
checkbox \(Psa\) "false"
checkbox Hdl "false"
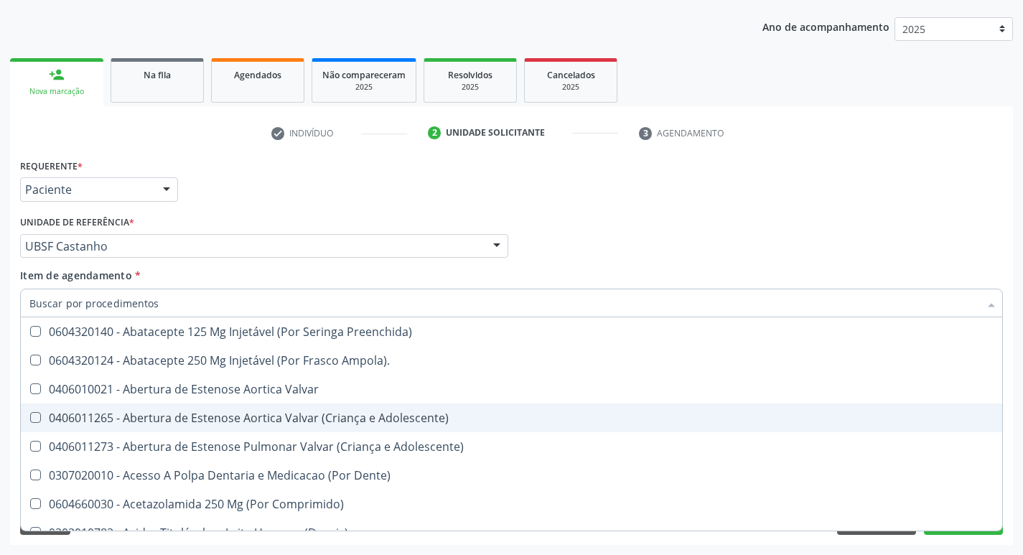
checkbox Ldl "false"
checkbox Glicose "false"
checkbox Glicosilada "false"
checkbox \(Tsh\) "false"
checkbox \(T4\) "false"
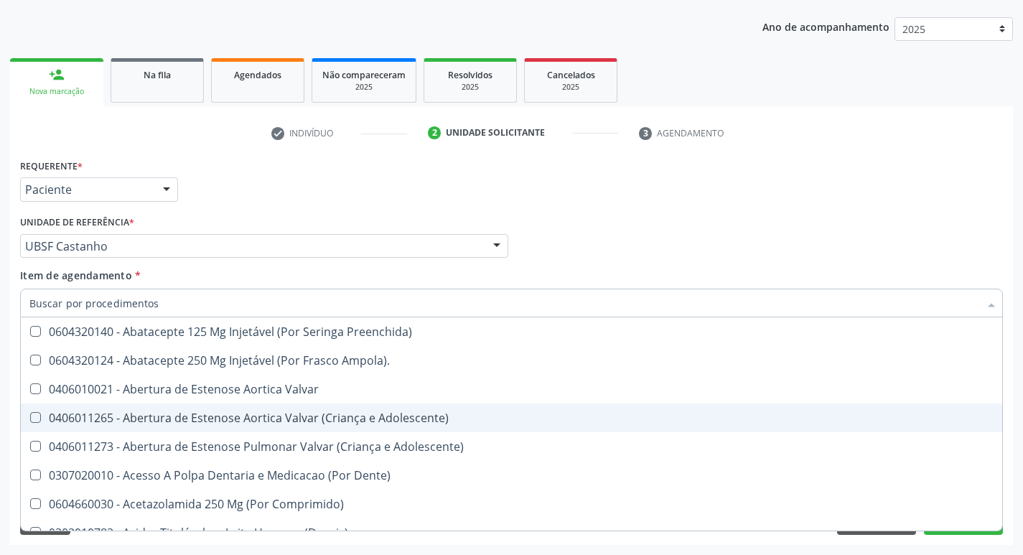
checkbox \(Tgo\) "false"
checkbox \(Tgp\) "false"
checkbox Triglicerideos "false"
checkbox Ureia "false"
checkbox B12 "false"
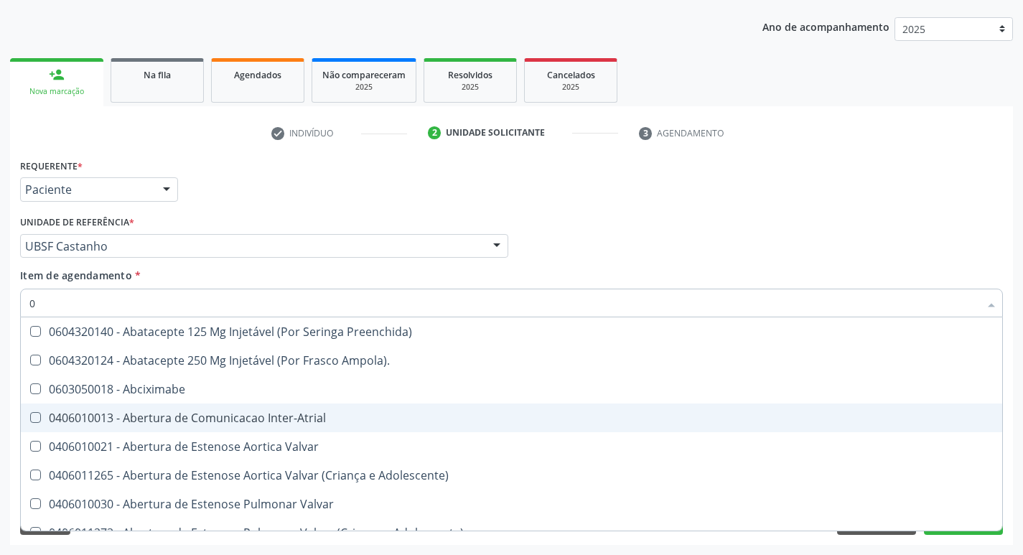
type input "02"
checkbox Psicossocial "true"
checkbox Urina "false"
checkbox \(Frasco\) "true"
checkbox Gastro-Esofagico "true"
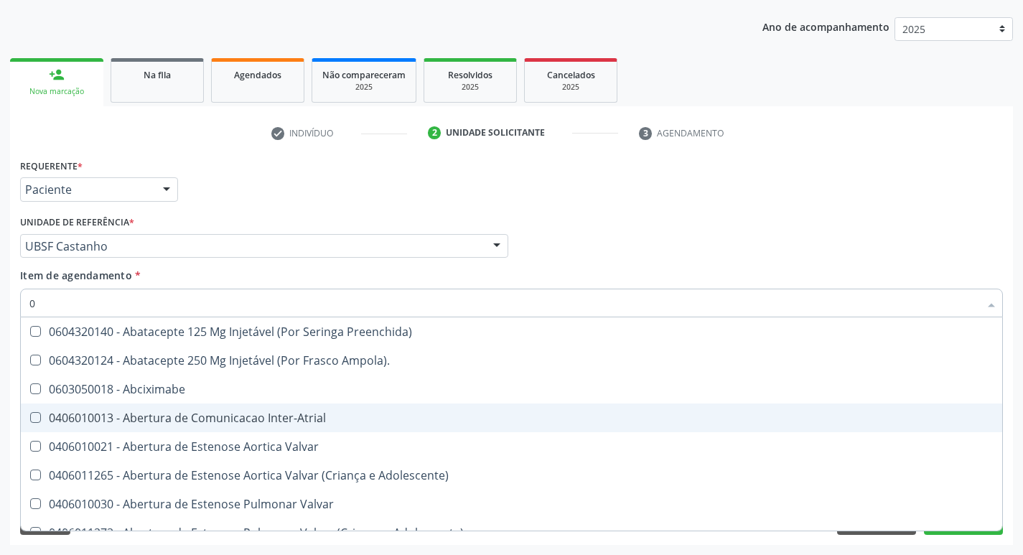
checkbox Pancreas "true"
checkbox Paratireoides "true"
checkbox Comprimido\) "true"
checkbox Ml\) "true"
checkbox Per-Operatoria "true"
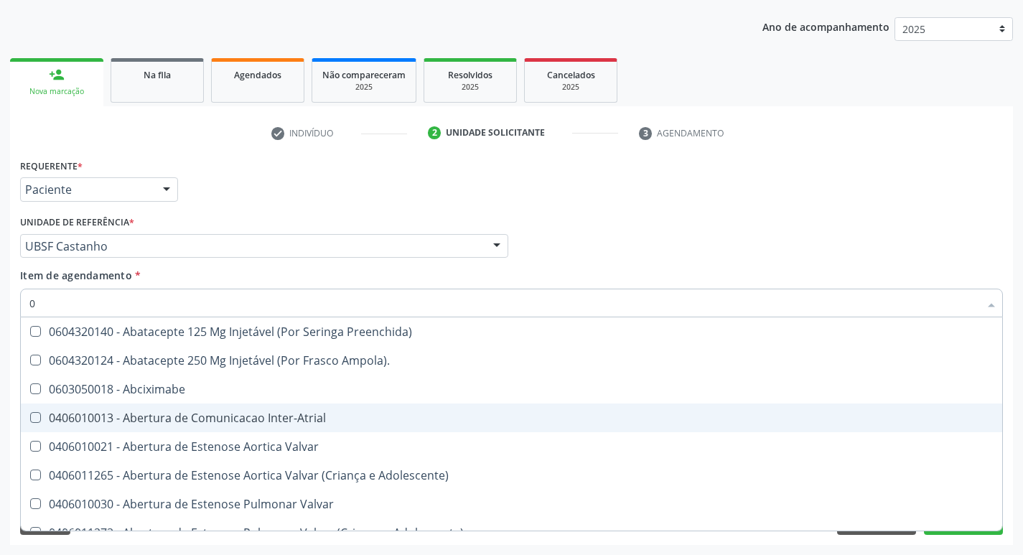
checkbox Colpoperineocleise "true"
checkbox Colo "true"
checkbox Posterior "true"
checkbox Anterior "true"
checkbox Revisao "true"
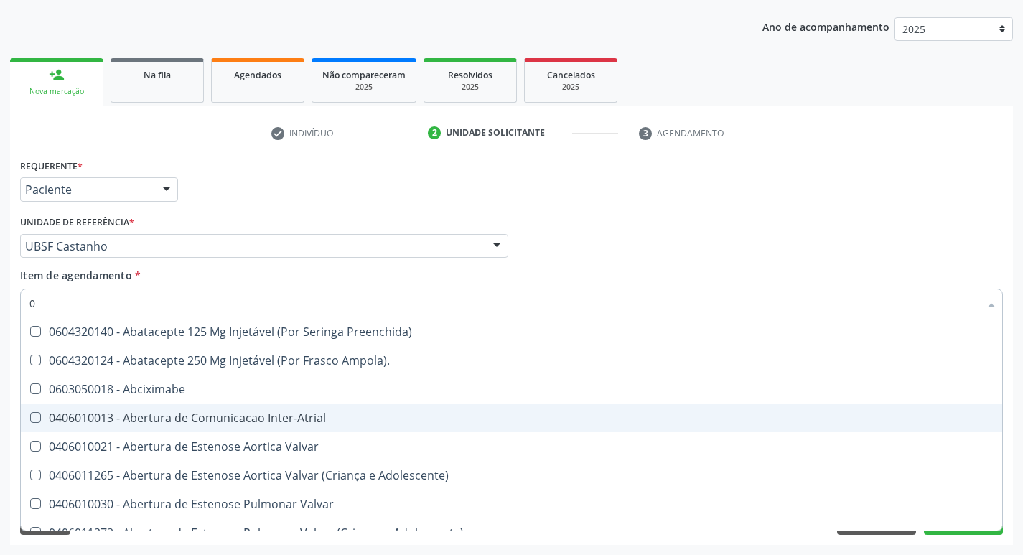
checkbox Revisao "true"
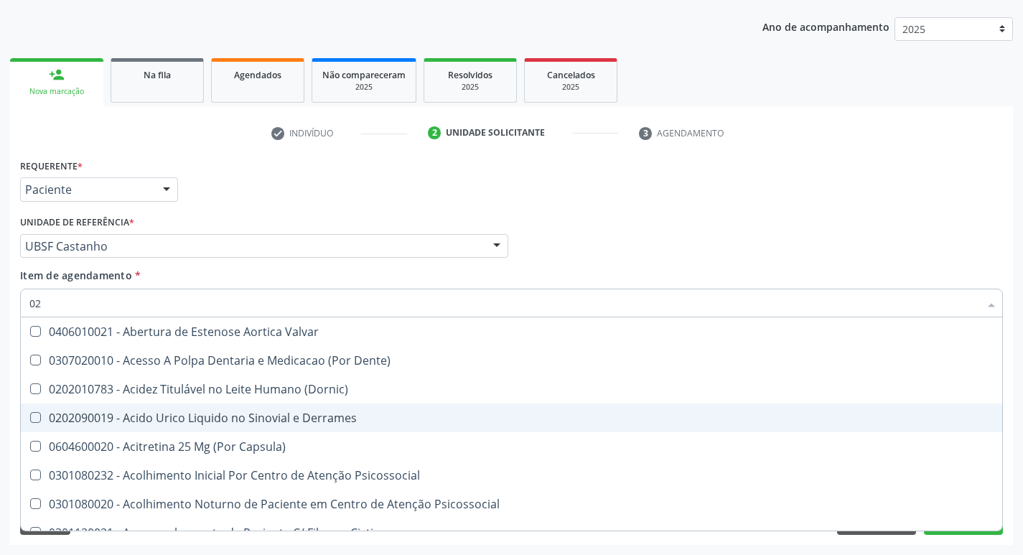
type input "020"
checkbox Frasco-Ampola\) "true"
checkbox Urina "false"
checkbox Cerebral "true"
checkbox Direito "true"
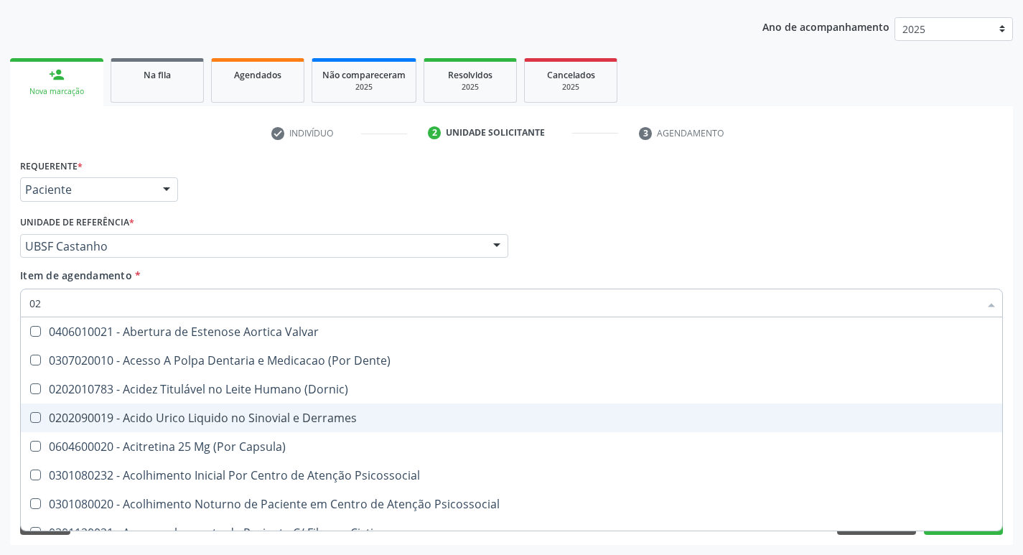
checkbox \(Pos-Pasteurização\) "true"
checkbox Debridamento "true"
checkbox Osmolaridade "true"
checkbox Ivy "true"
checkbox \(Vhs\) "true"
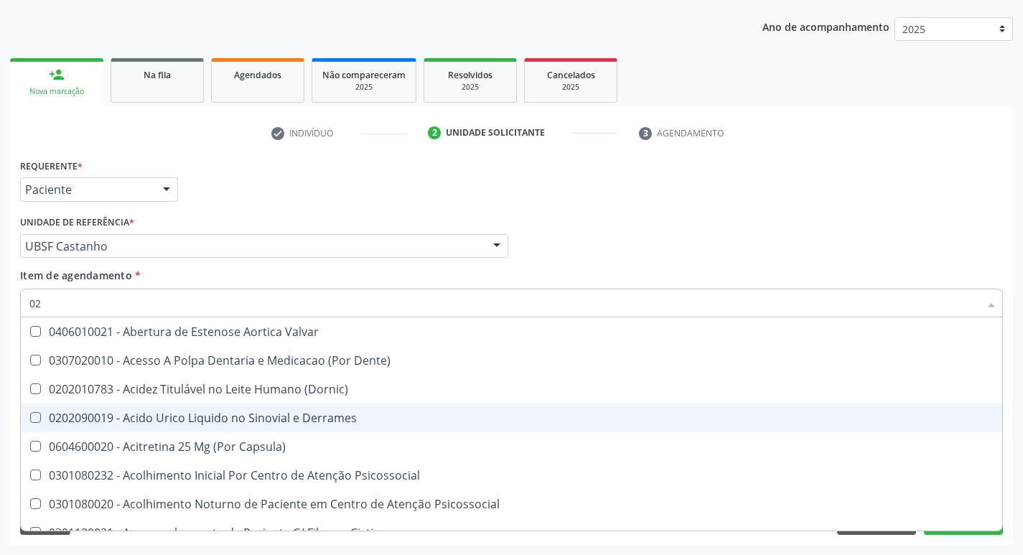
checkbox 17-Alfa-Hidroxiprogesterona "true"
checkbox 17-Hidroxicorticosteroides "true"
checkbox Acetona "true"
checkbox Metil-Hipurico "true"
checkbox Urico "true"
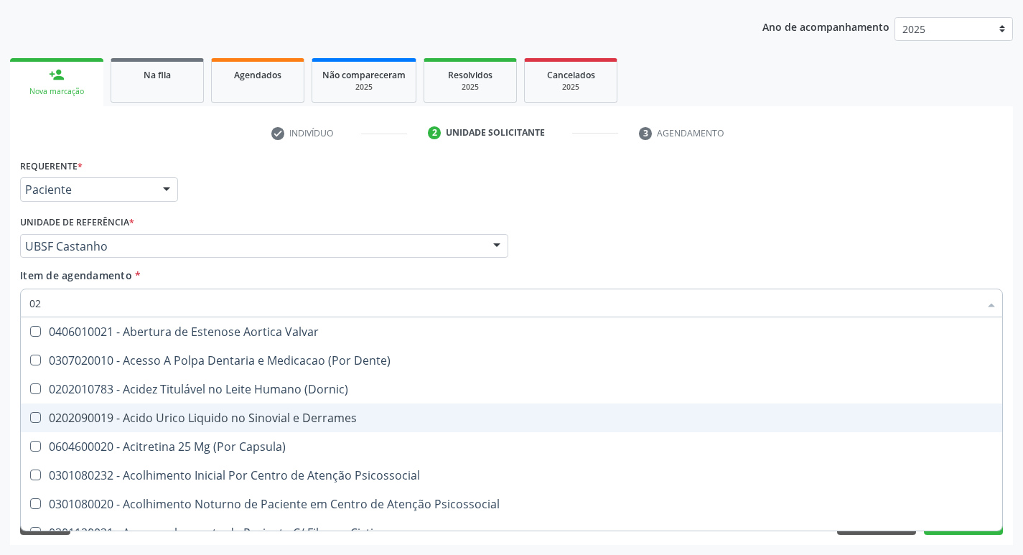
checkbox \(Psa\) "false"
checkbox Hdl "false"
checkbox Ldl "false"
checkbox Glicose "false"
checkbox Glicosilada "false"
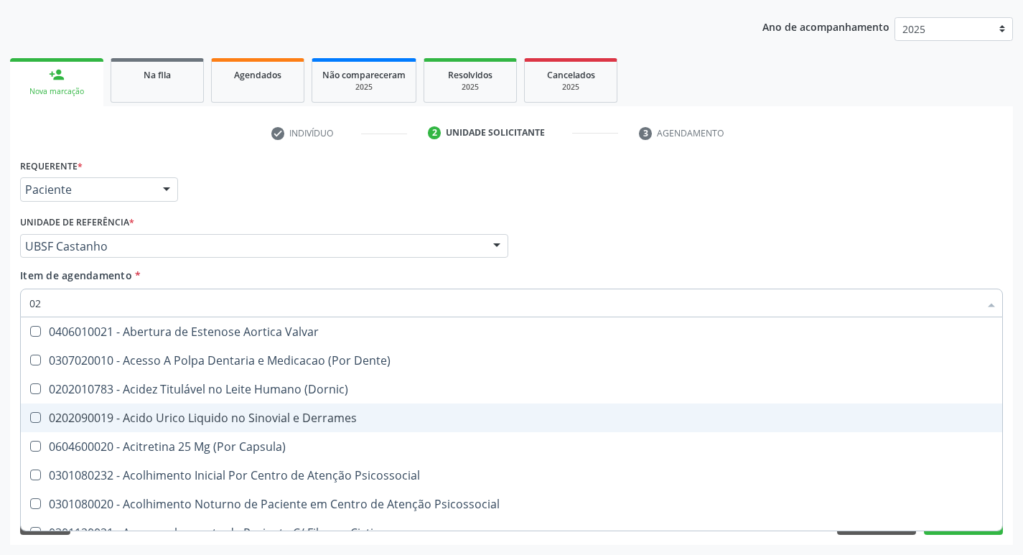
checkbox \(Tsh\) "false"
checkbox \(T4\) "false"
checkbox \(Tgo\) "false"
checkbox \(Tgp\) "false"
checkbox Triglicerideos "false"
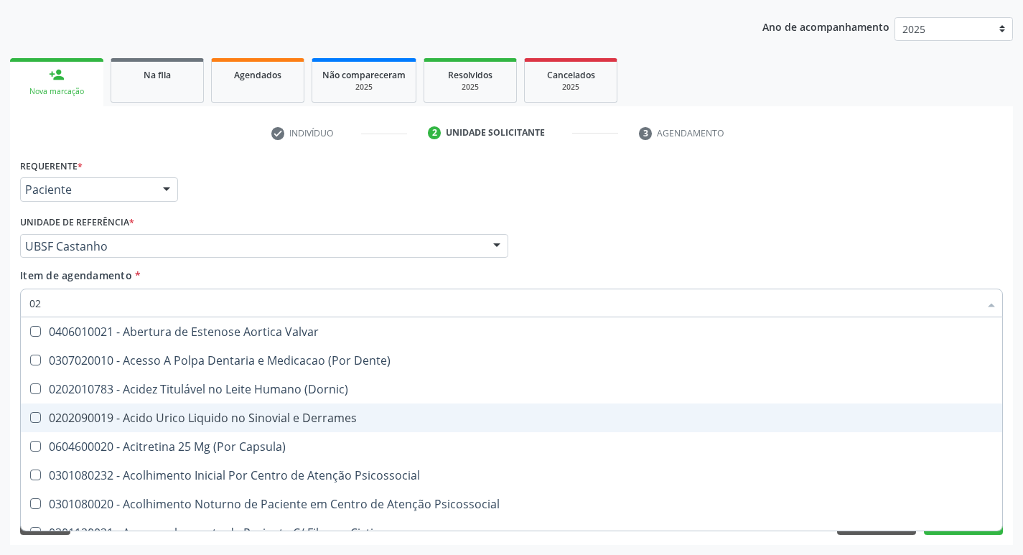
checkbox Ureia "false"
checkbox B12 "false"
checkbox Eletro-Oculografia "true"
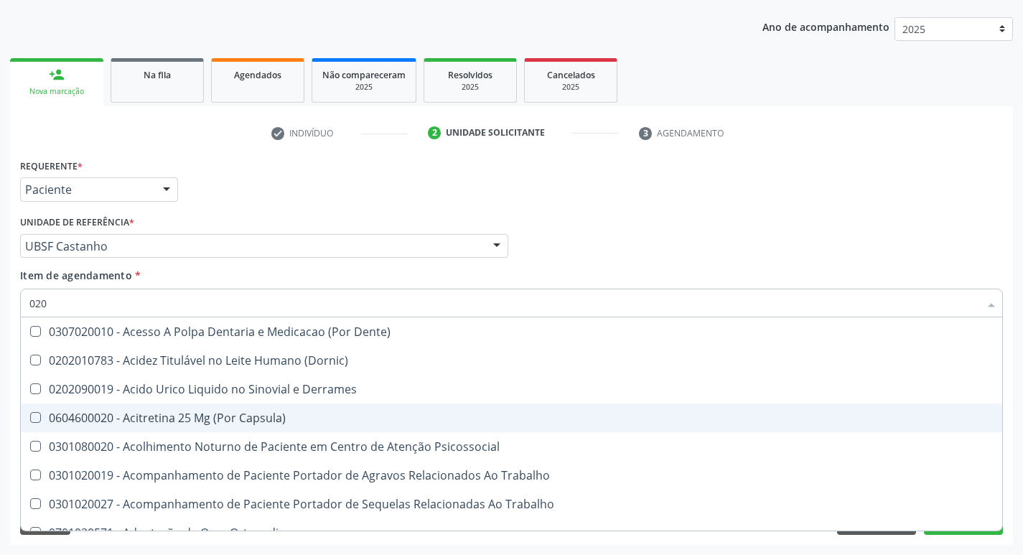
type input "0200"
checkbox Urina "false"
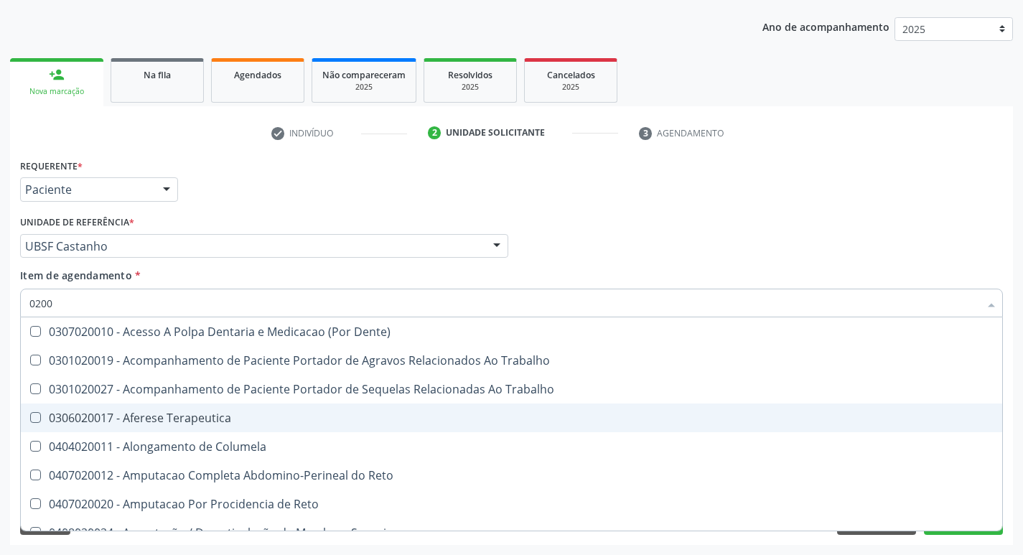
type input "020"
checkbox Sessão\) "true"
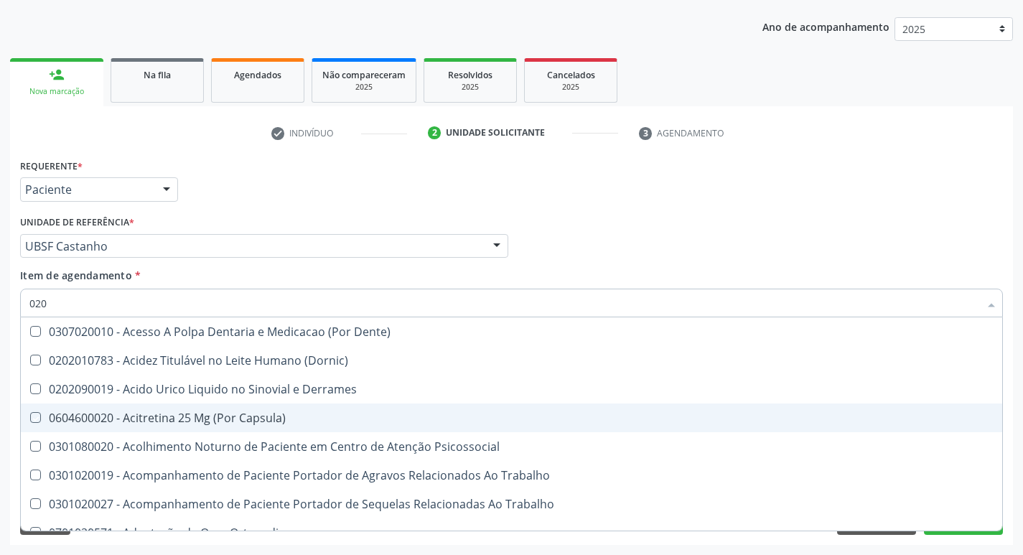
type input "0202"
checkbox Capsula\) "true"
checkbox Urina "false"
checkbox Esqueléticas "true"
checkbox X "true"
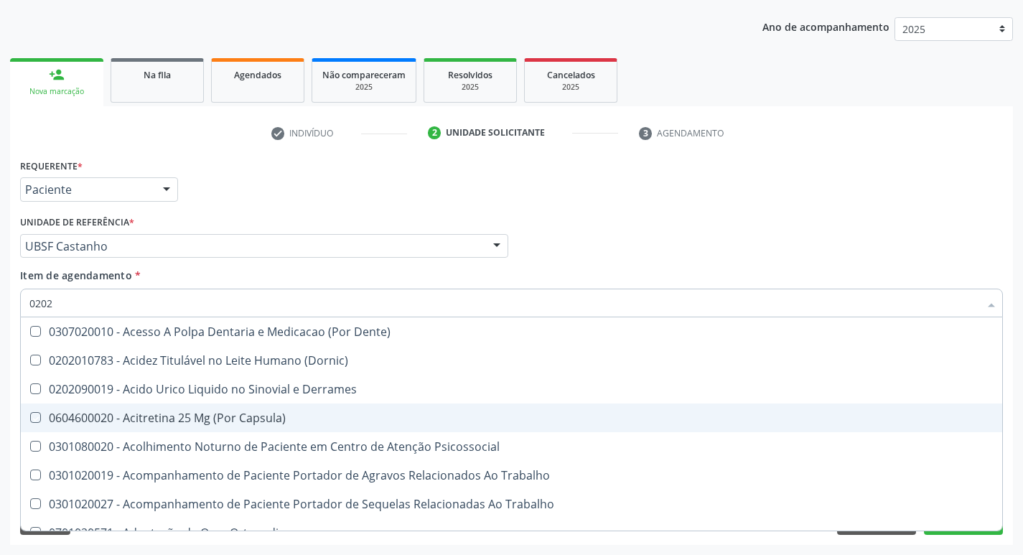
checkbox Ocular "true"
checkbox Aberto\) "true"
checkbox Cortante "true"
checkbox Drogas "true"
checkbox Reservatorio "true"
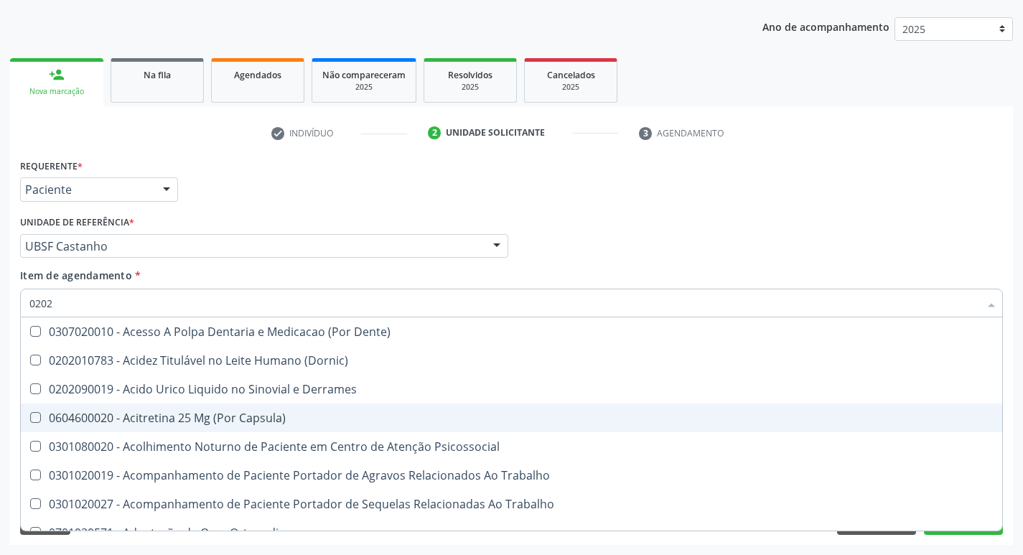
checkbox Paratireoides "true"
checkbox 67 "true"
checkbox Aspiracao "true"
checkbox Projecoes\) "true"
checkbox Captacao "true"
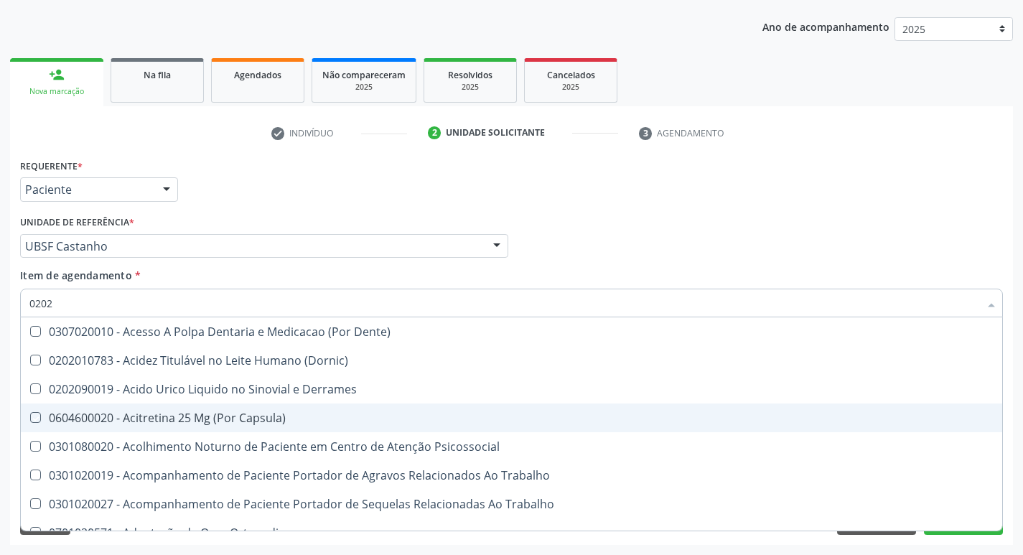
checkbox \(Cantoplastia\) "true"
checkbox Revisao "true"
checkbox D "false"
checkbox \(Psa\) "false"
checkbox Hdl "false"
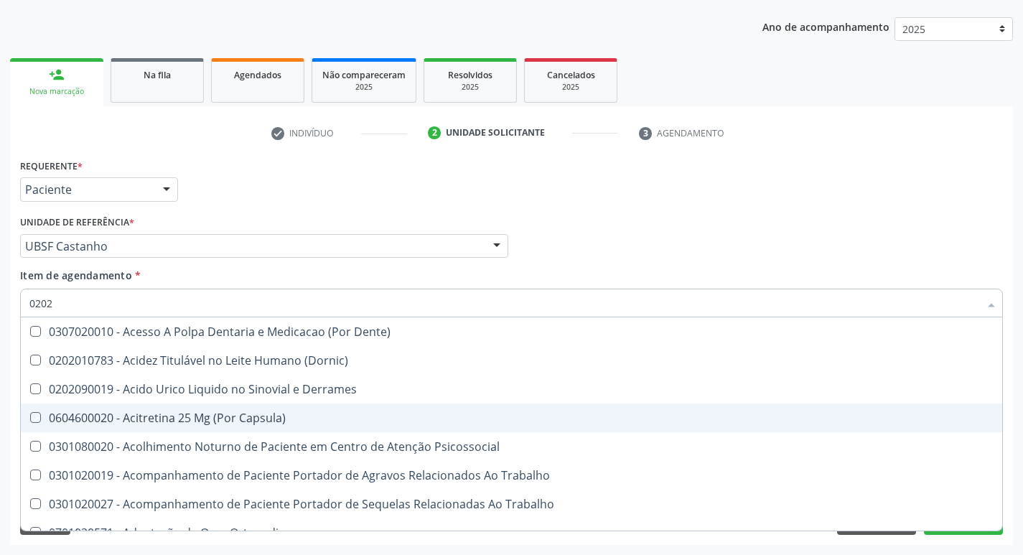
checkbox Ldl "false"
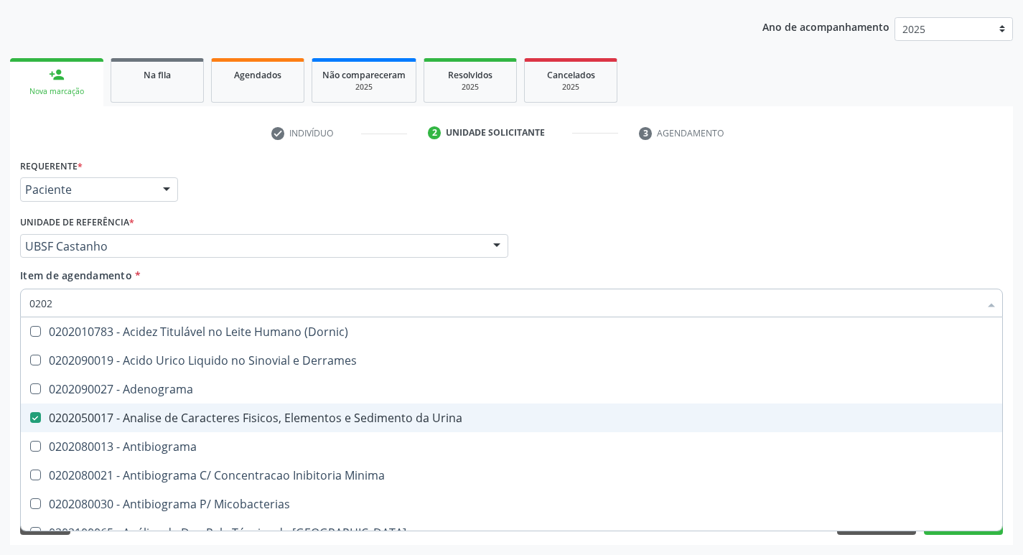
type input "02020"
checkbox Ivy "true"
checkbox D "false"
checkbox Ala-Desidratase "true"
checkbox \(Psa\) "false"
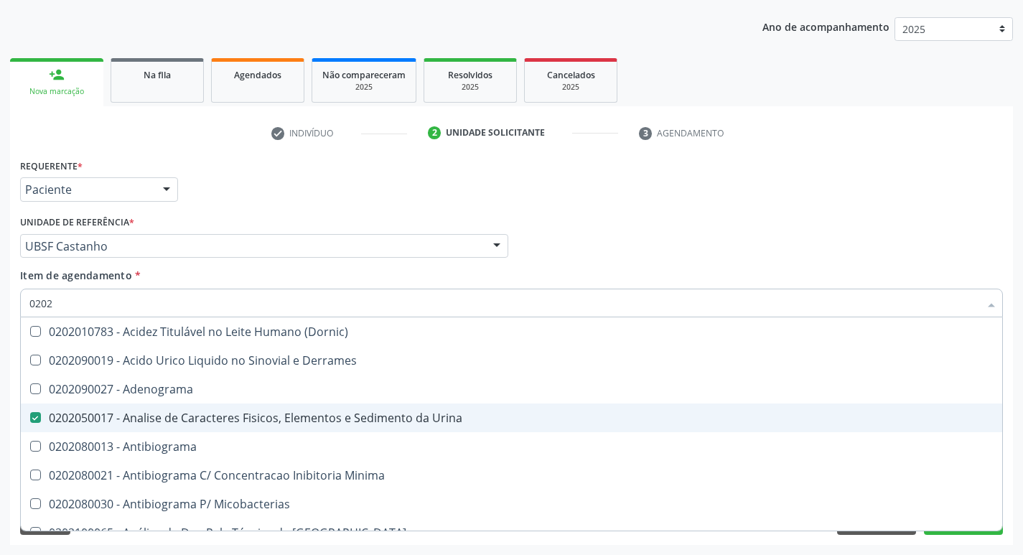
checkbox Barbituratos "true"
checkbox Benzodiazepinicos "true"
checkbox Hdl "false"
checkbox Ldl "false"
checkbox Xiii "true"
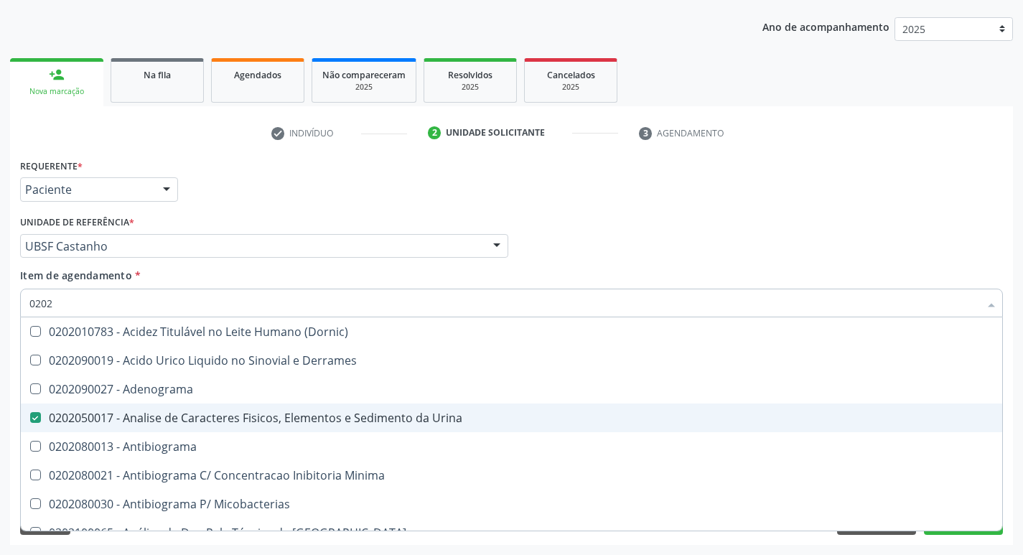
checkbox Formaldeido "true"
checkbox Fosforo "true"
checkbox Glicose "false"
checkbox Glicosilada "false"
checkbox \(Tsh\) "false"
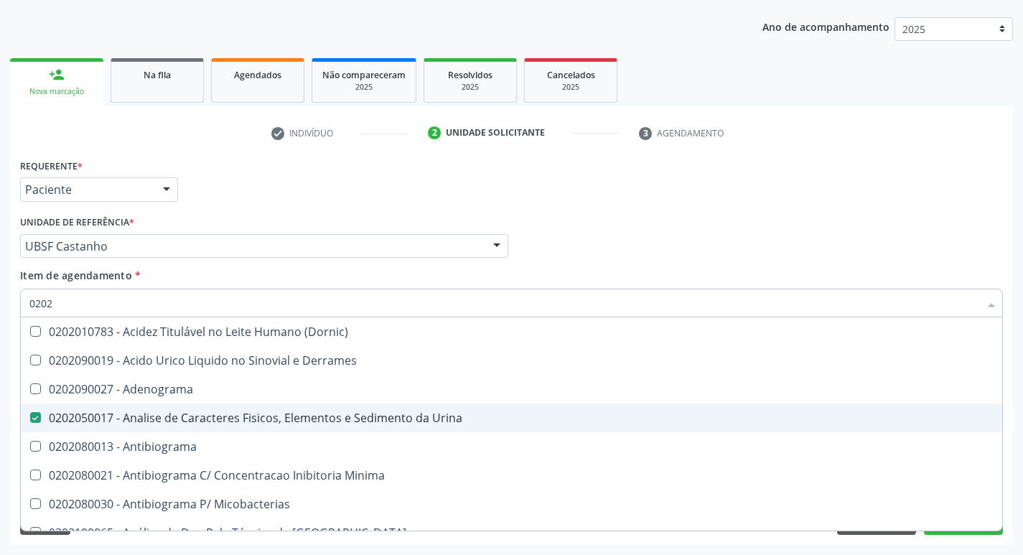
checkbox Porfirinas "true"
checkbox Progesterona "true"
checkbox Prolactina "true"
checkbox Horas\) "true"
checkbox Quinidina "true"
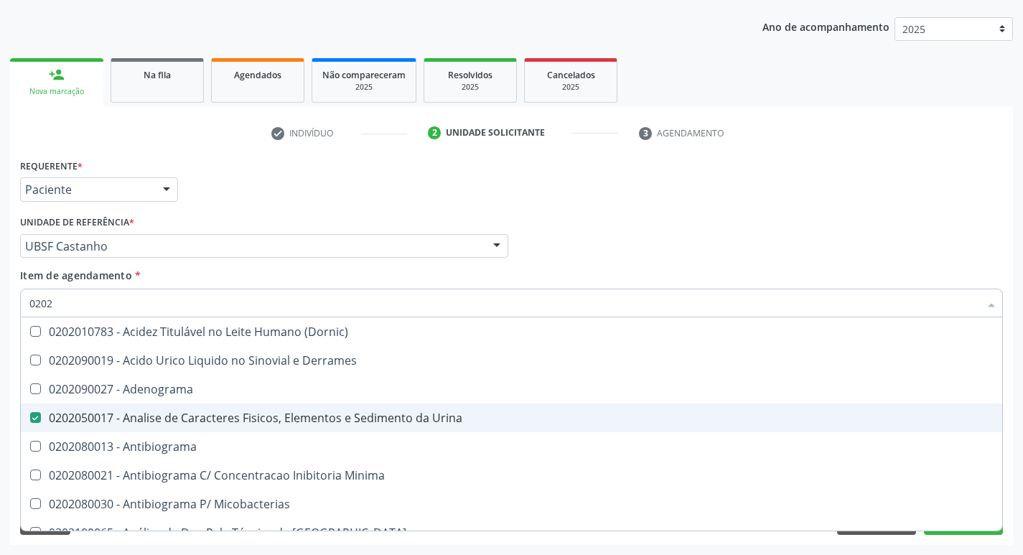
checkbox Renina "true"
checkbox \(T4\) "false"
checkbox \(Tgo\) "false"
checkbox \(Tgp\) "false"
checkbox Triglicerideos "false"
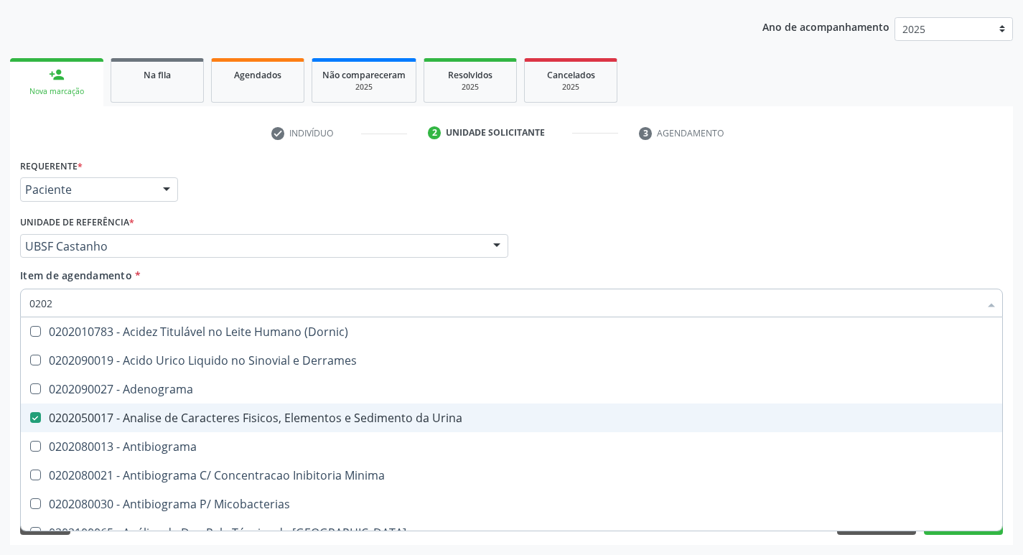
checkbox Ureia "false"
checkbox B12 "false"
checkbox Zinco "true"
checkbox Completo "false"
type input "020208"
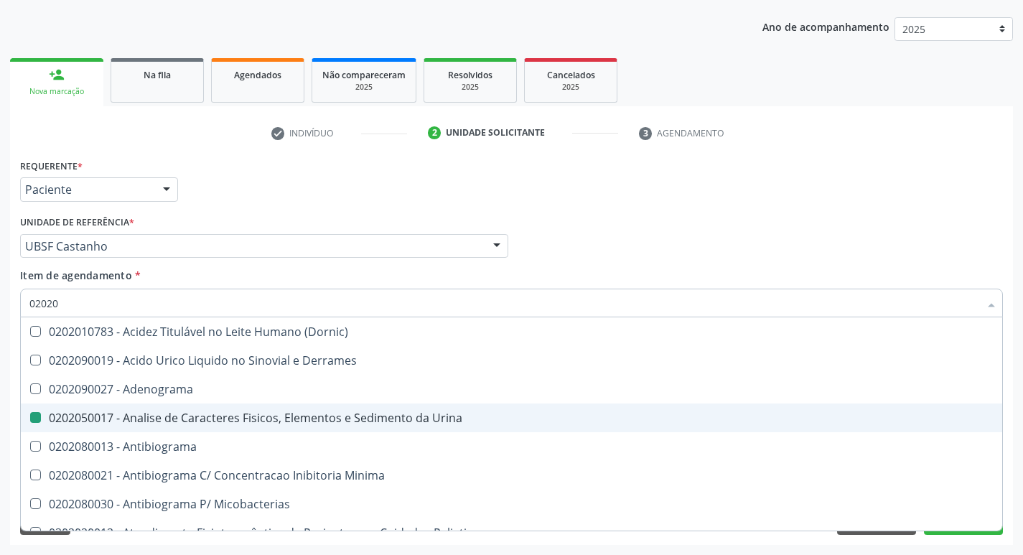
checkbox Urina "false"
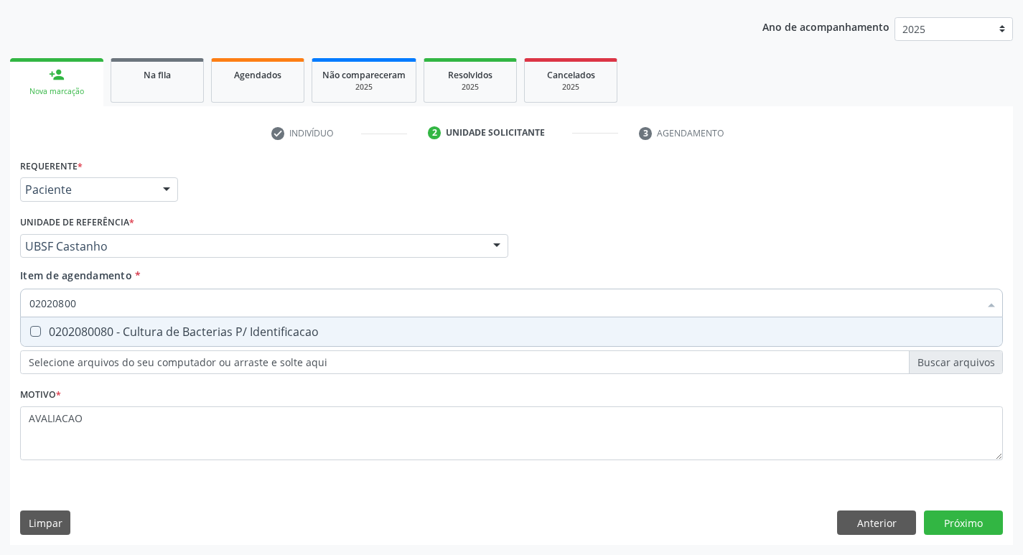
type input "020208008"
click at [201, 327] on div "0202080080 - Cultura de Bacterias P/ Identificacao" at bounding box center [511, 331] width 964 height 11
checkbox Identificacao "true"
click at [947, 518] on div "Requerente * Paciente Médico(a) Enfermeiro(a) Paciente Nenhum resultado encontr…" at bounding box center [511, 350] width 1003 height 390
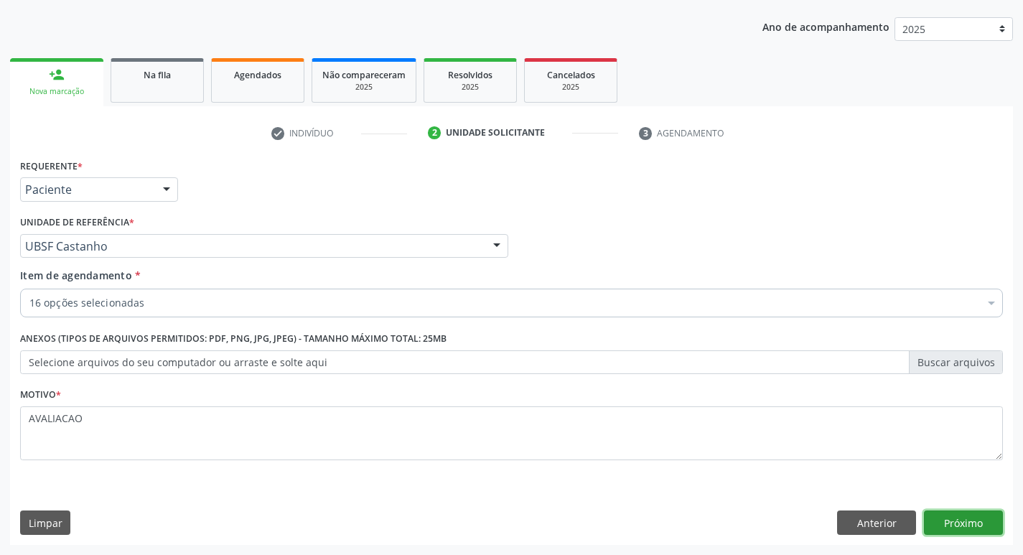
click at [969, 519] on button "Próximo" at bounding box center [963, 522] width 79 height 24
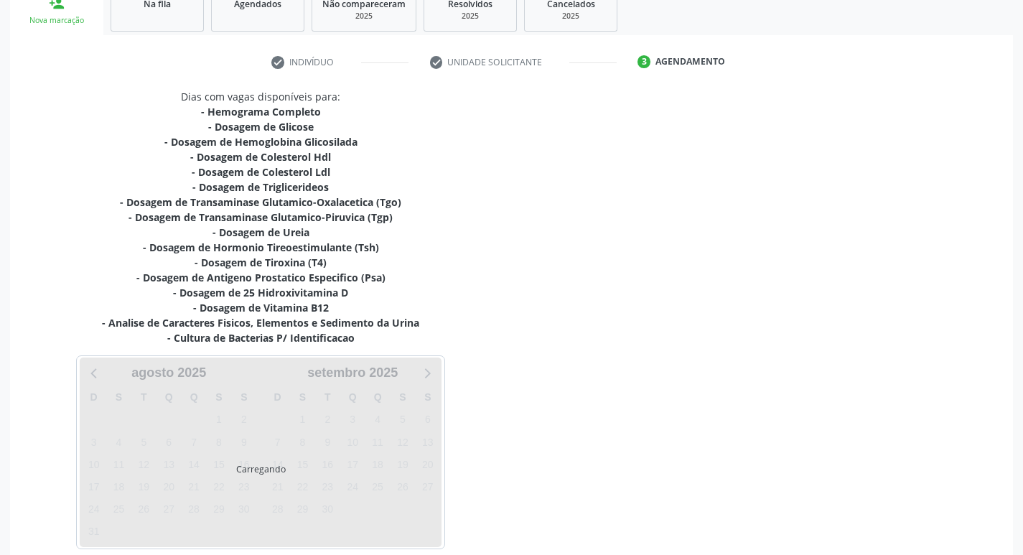
scroll to position [296, 0]
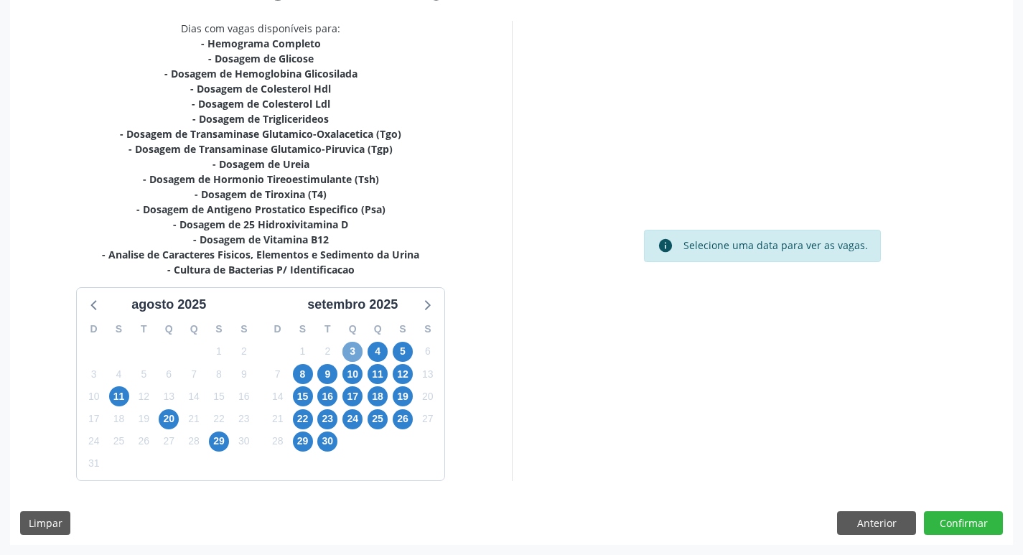
click at [350, 357] on span "3" at bounding box center [352, 352] width 20 height 20
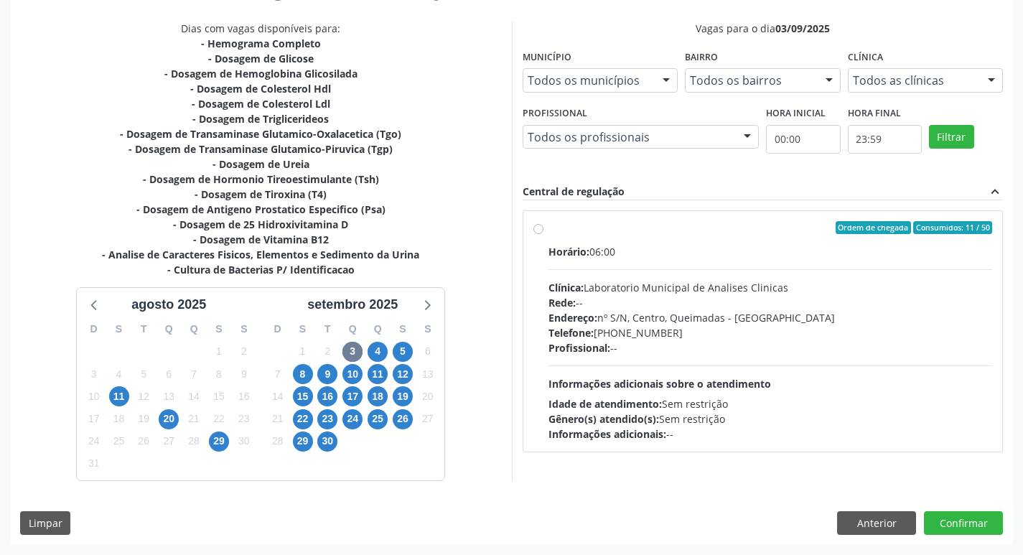
click at [688, 302] on div "Rede: --" at bounding box center [770, 302] width 444 height 15
click at [543, 234] on input "Ordem de chegada Consumidos: 11 / 50 Horário: 06:00 Clínica: Laboratorio Munici…" at bounding box center [538, 227] width 10 height 13
radio input "true"
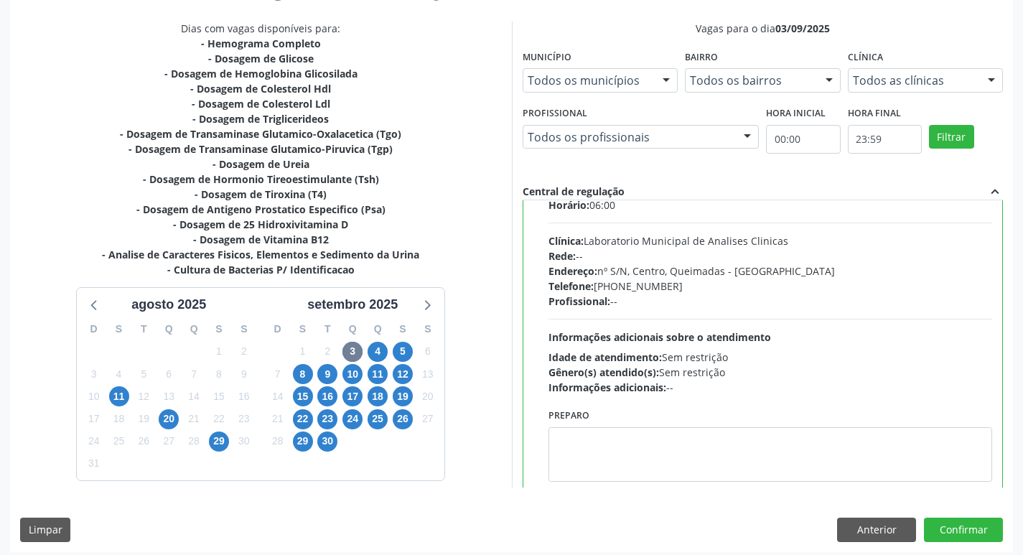
scroll to position [71, 0]
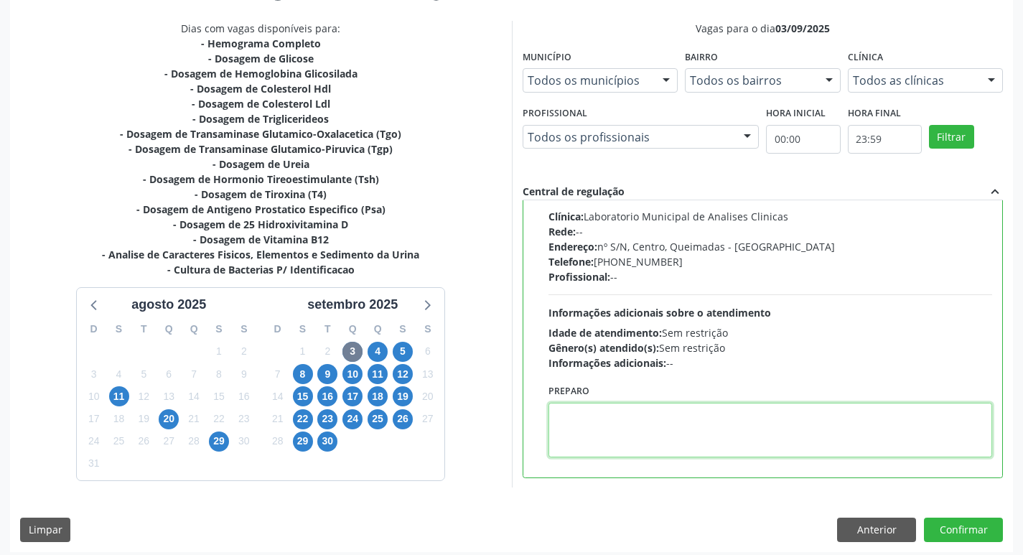
click at [599, 436] on textarea at bounding box center [770, 430] width 444 height 55
paste textarea "IR EM [GEOGRAPHIC_DATA]"
type textarea "IR EM [GEOGRAPHIC_DATA]"
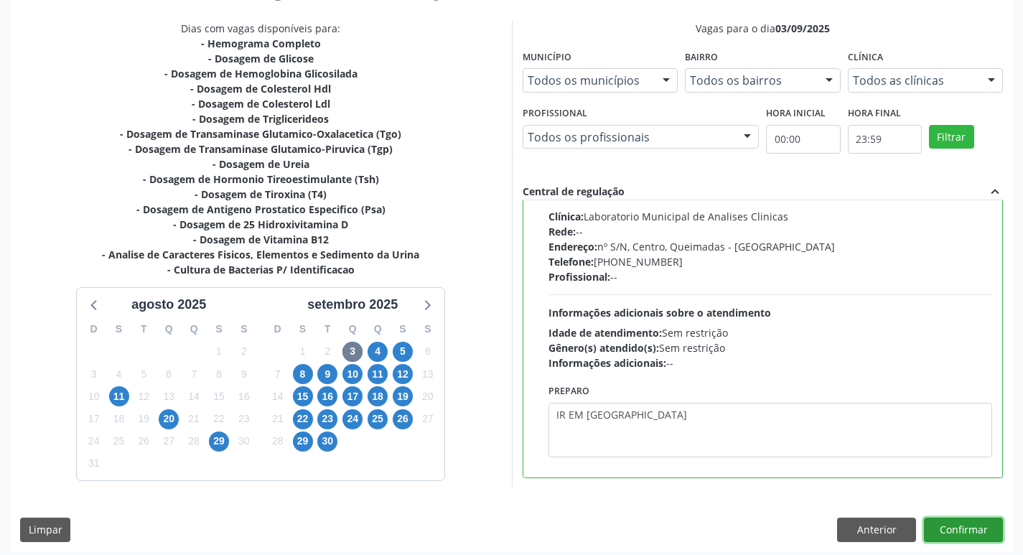
click at [949, 528] on button "Confirmar" at bounding box center [963, 529] width 79 height 24
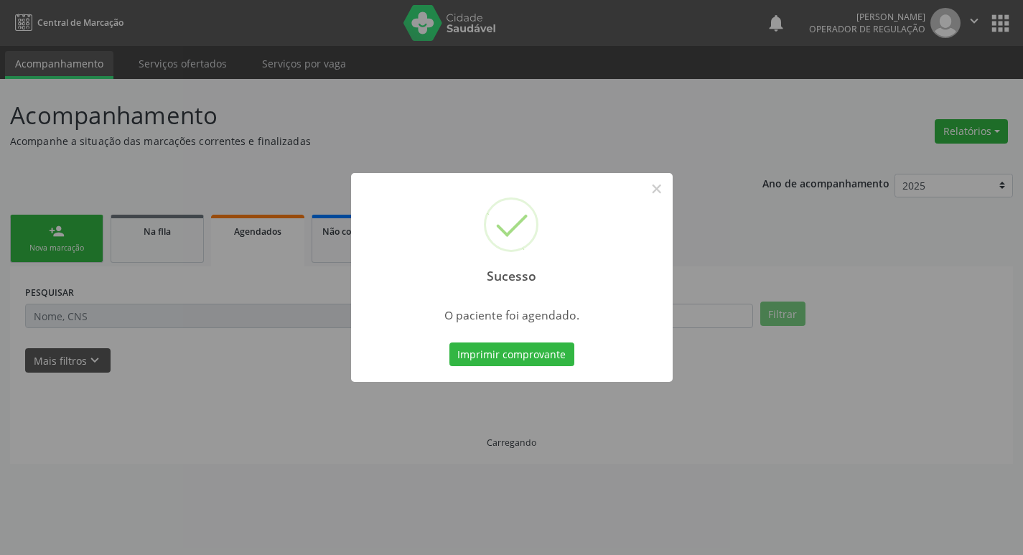
scroll to position [0, 0]
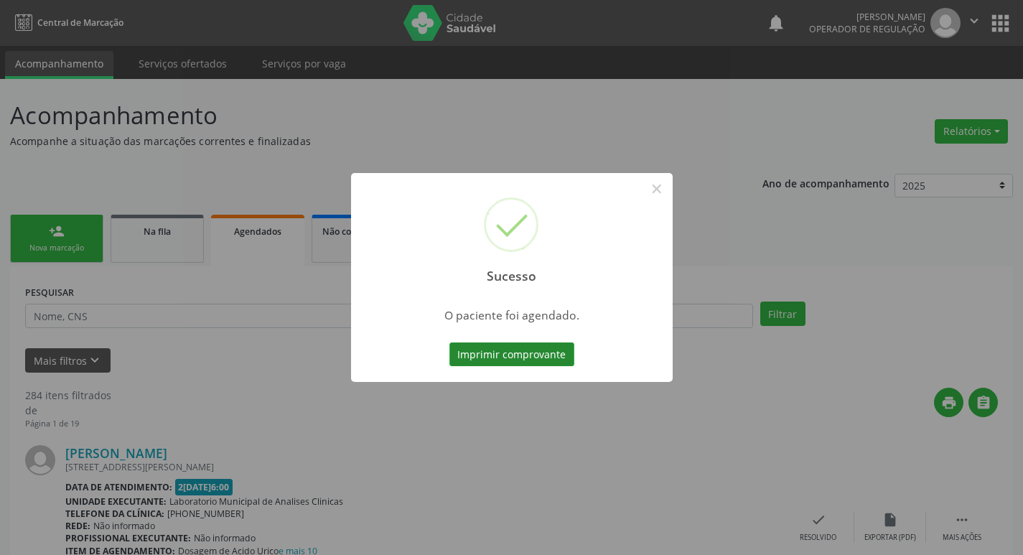
click at [526, 356] on button "Imprimir comprovante" at bounding box center [511, 354] width 125 height 24
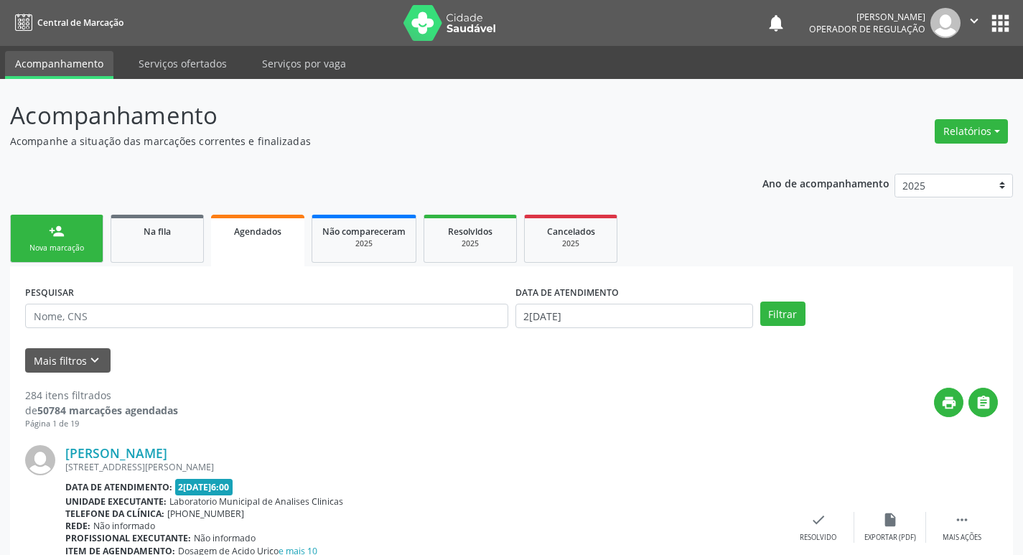
click at [57, 239] on link "person_add Nova marcação" at bounding box center [56, 239] width 93 height 48
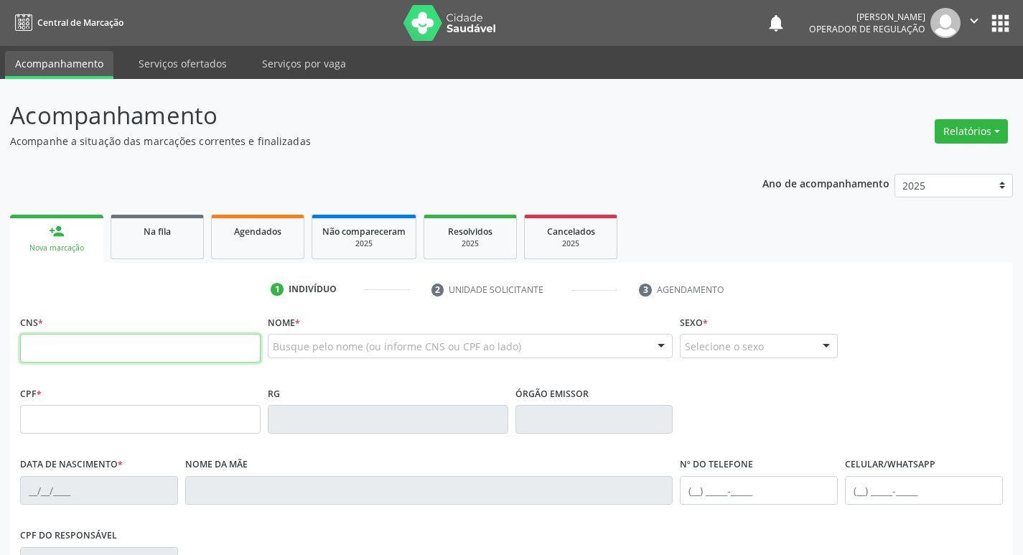
click at [135, 344] on input "text" at bounding box center [140, 348] width 240 height 29
type input "700 0091 8227 4503"
type input "048.467.494-36"
type input "11/01/1971"
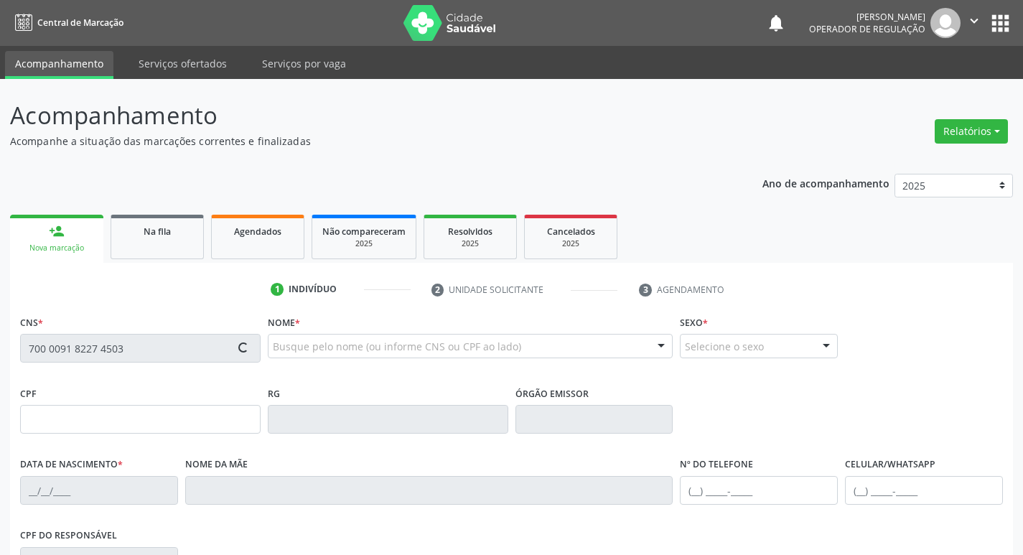
type input "Severina de Sousa"
type input "(83) 99302-8038"
type input "190"
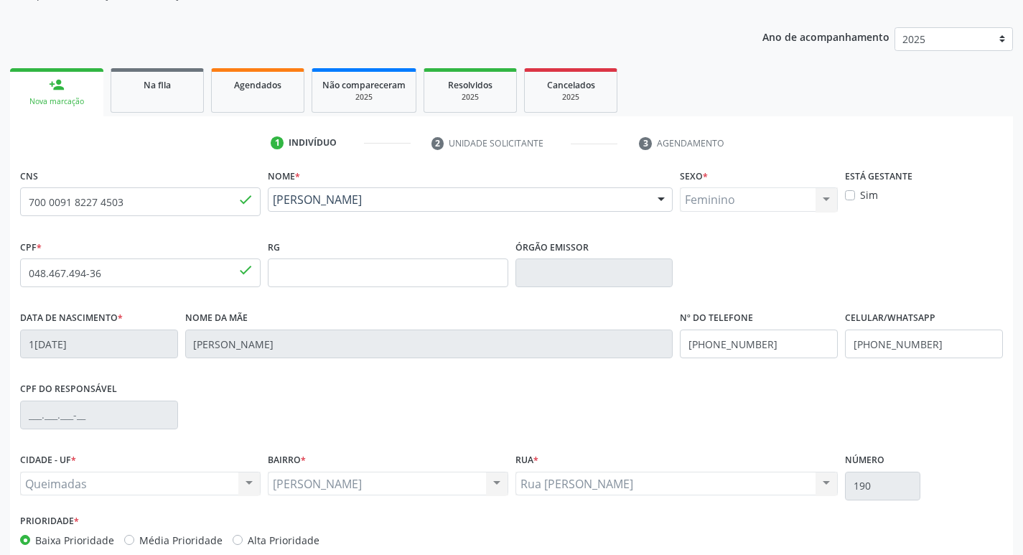
scroll to position [223, 0]
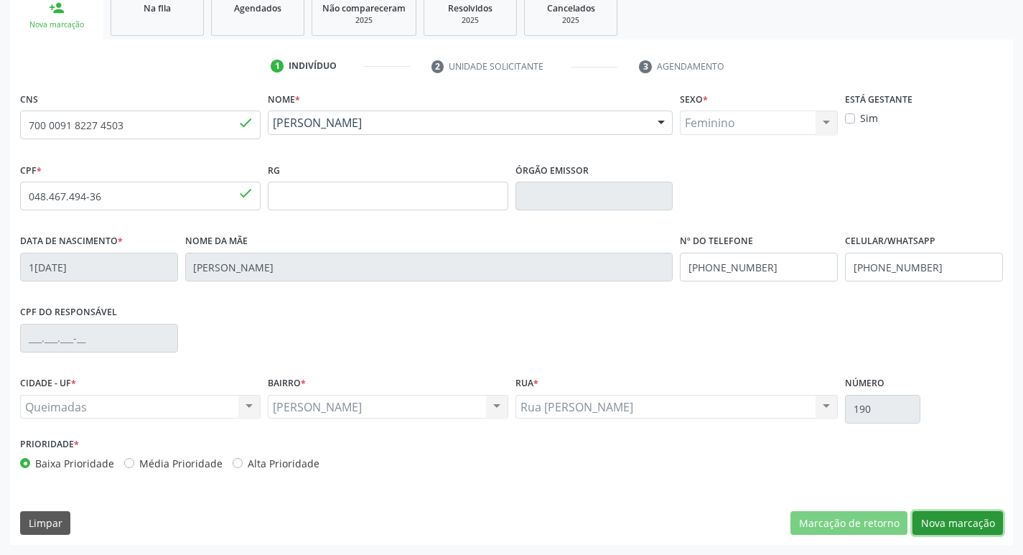
click at [937, 520] on button "Nova marcação" at bounding box center [957, 523] width 90 height 24
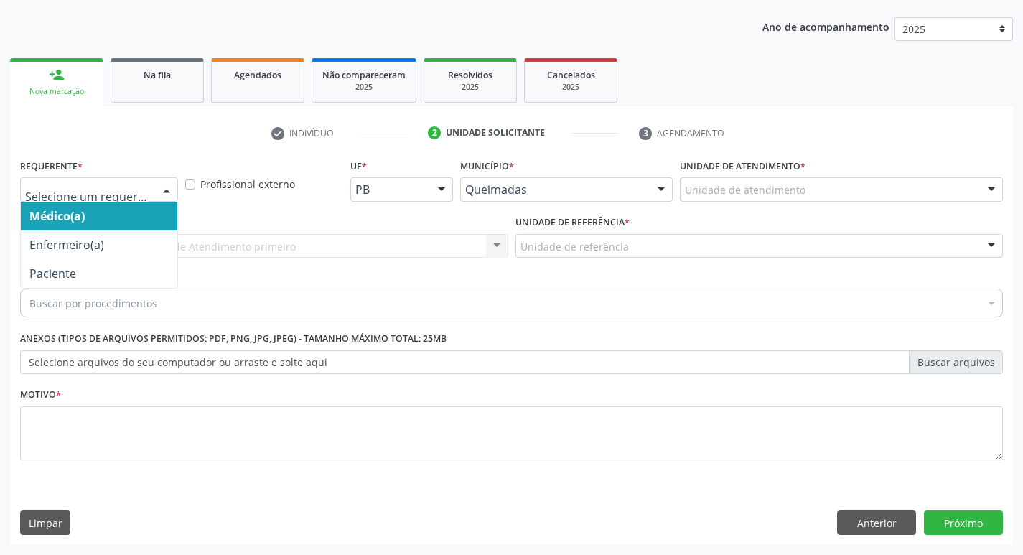
click at [127, 179] on div at bounding box center [99, 189] width 158 height 24
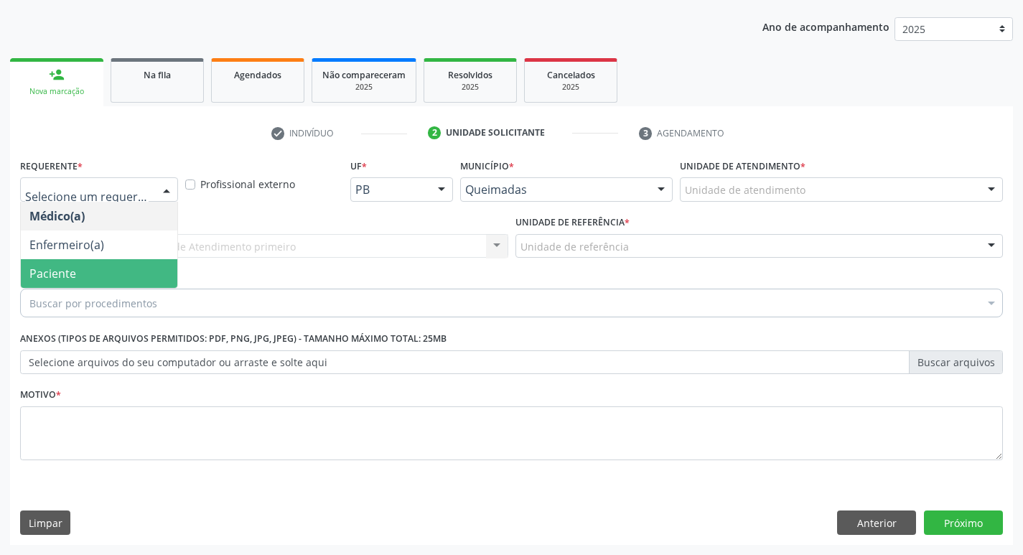
click at [133, 271] on span "Paciente" at bounding box center [99, 273] width 156 height 29
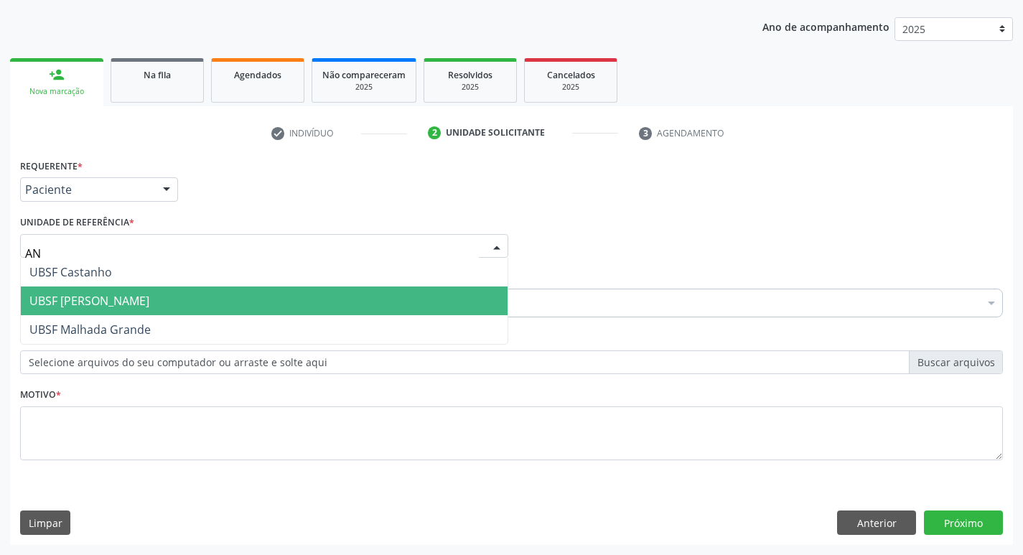
click at [121, 293] on span "UBSF [PERSON_NAME]" at bounding box center [89, 301] width 120 height 16
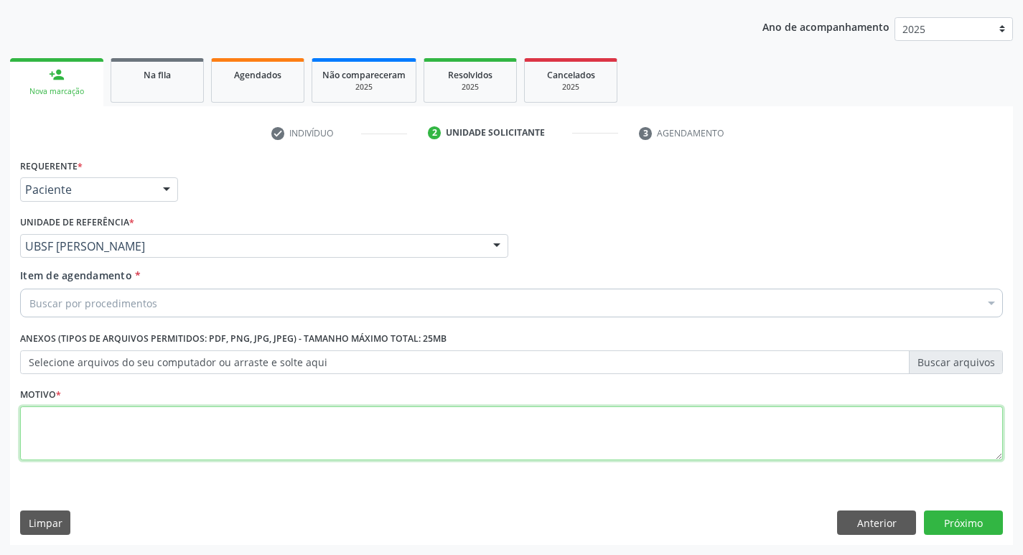
click at [103, 411] on textarea at bounding box center [511, 433] width 983 height 55
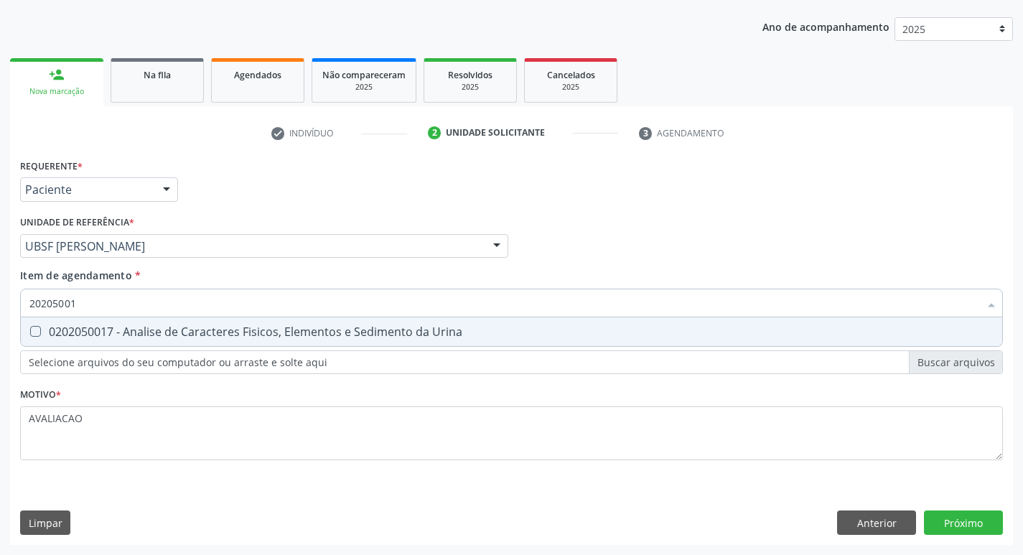
click at [187, 337] on div "0202050017 - Analise de Caracteres Fisicos, Elementos e Sedimento da Urina" at bounding box center [511, 331] width 964 height 11
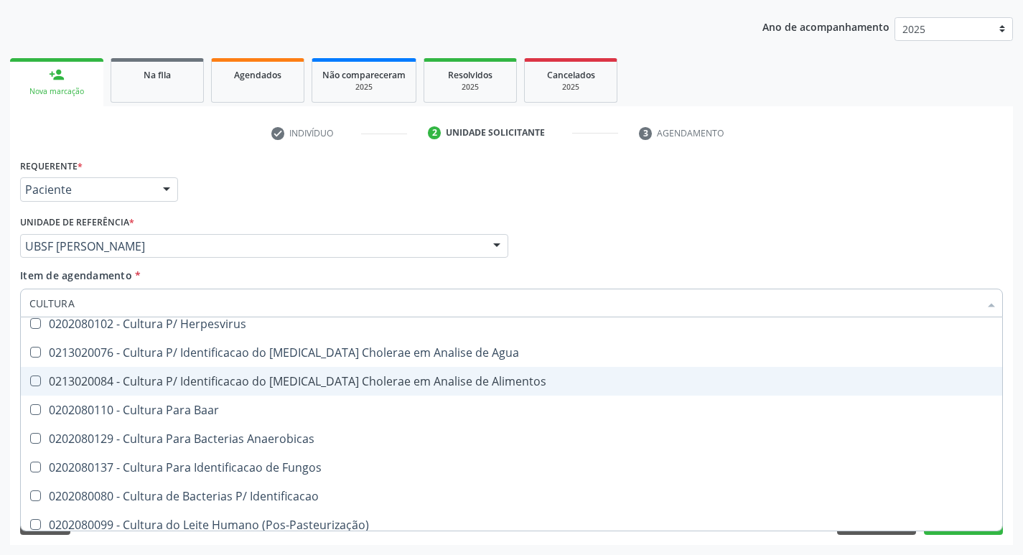
scroll to position [72, 0]
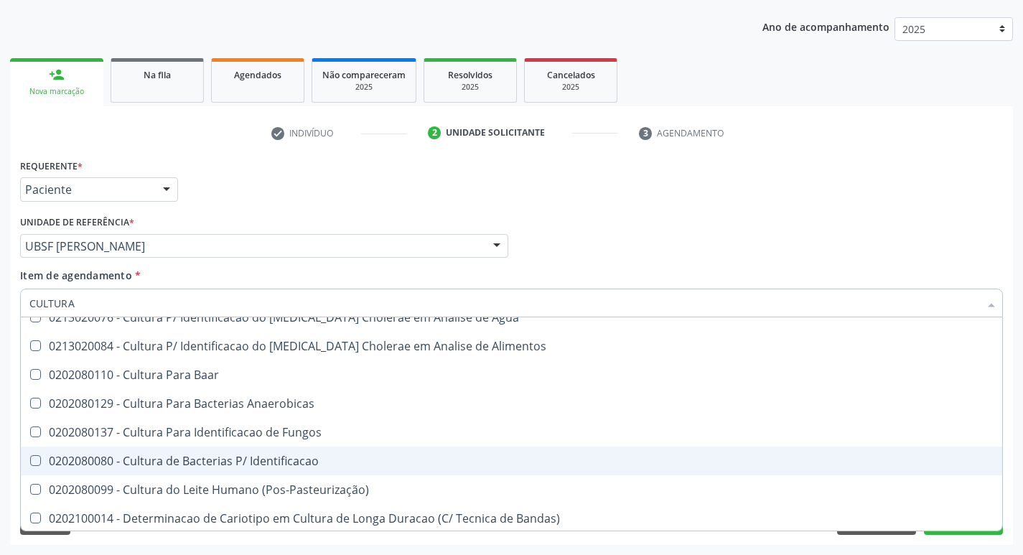
click at [294, 457] on div "0202080080 - Cultura de Bacterias P/ Identificacao" at bounding box center [511, 460] width 964 height 11
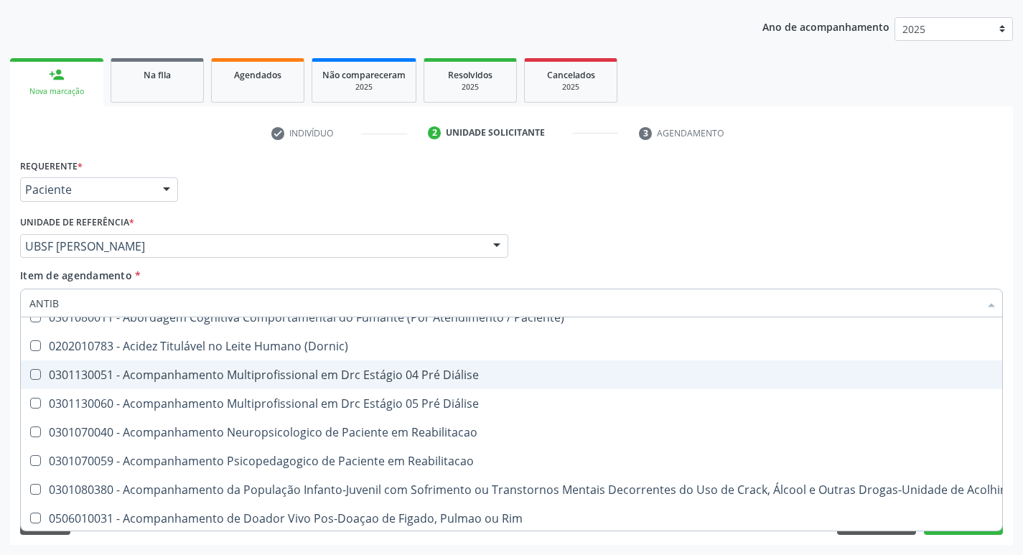
scroll to position [0, 0]
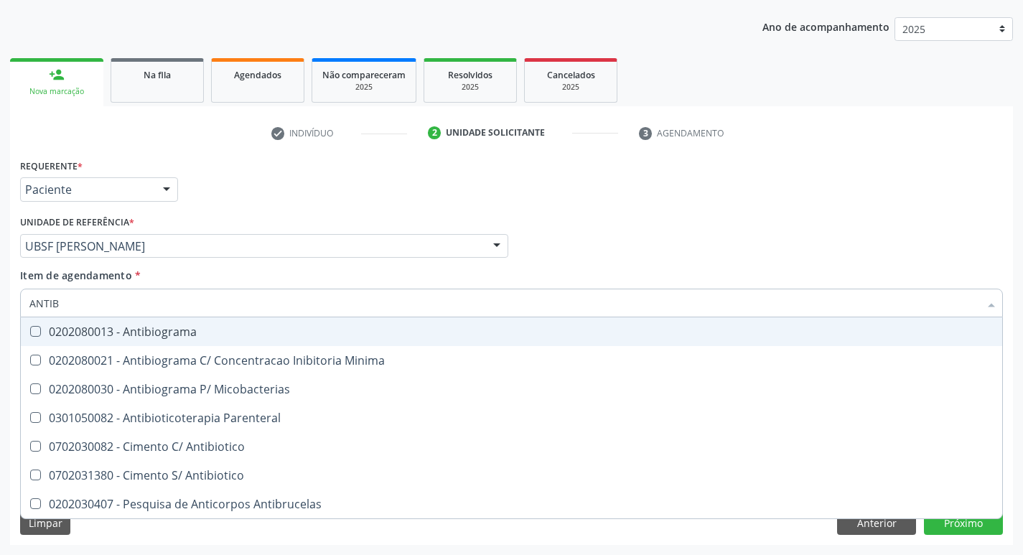
click at [212, 337] on div "0202080013 - Antibiograma" at bounding box center [511, 331] width 964 height 11
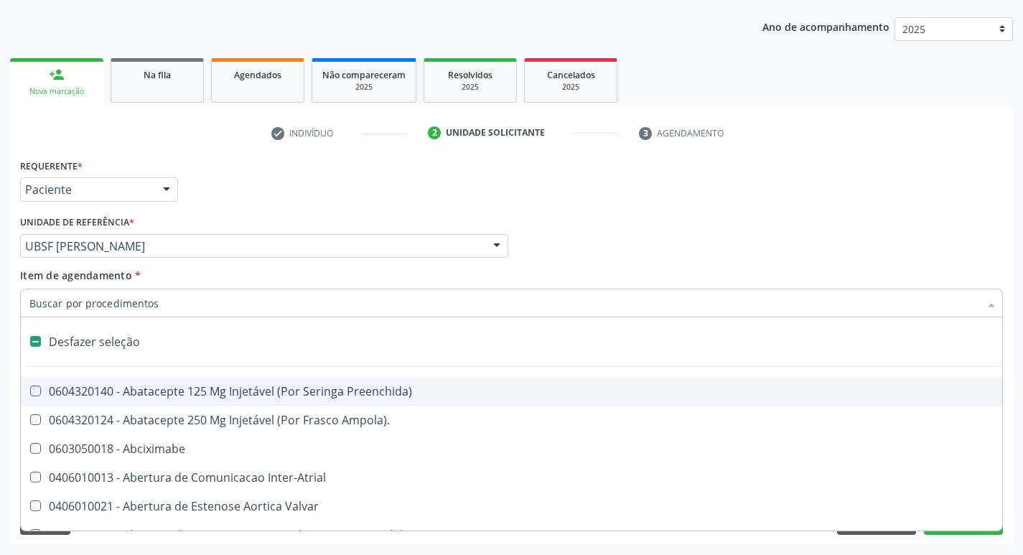
click at [846, 195] on div "Requerente * Paciente Médico(a) Enfermeiro(a) Paciente Nenhum resultado encontr…" at bounding box center [512, 183] width 990 height 56
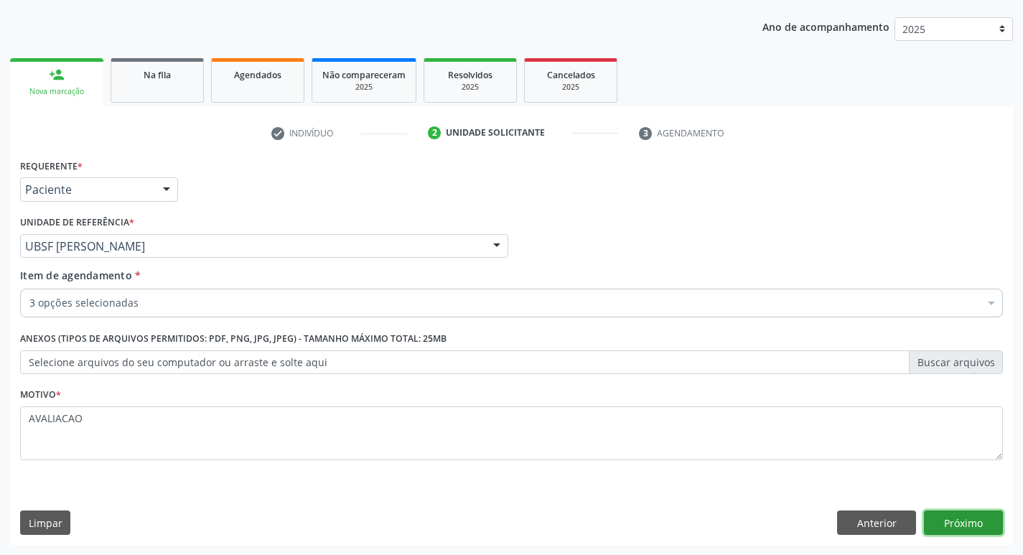
click at [947, 519] on button "Próximo" at bounding box center [963, 522] width 79 height 24
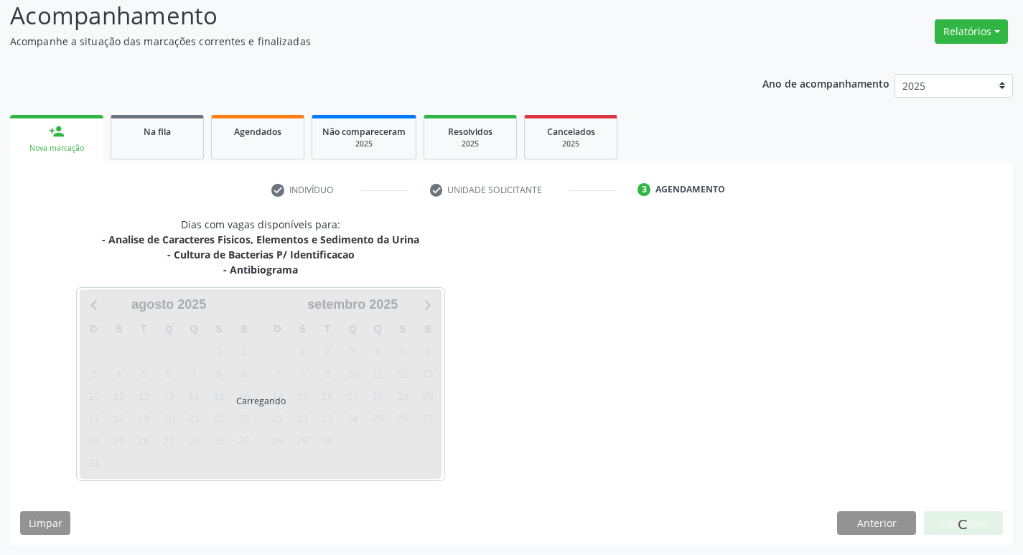
scroll to position [100, 0]
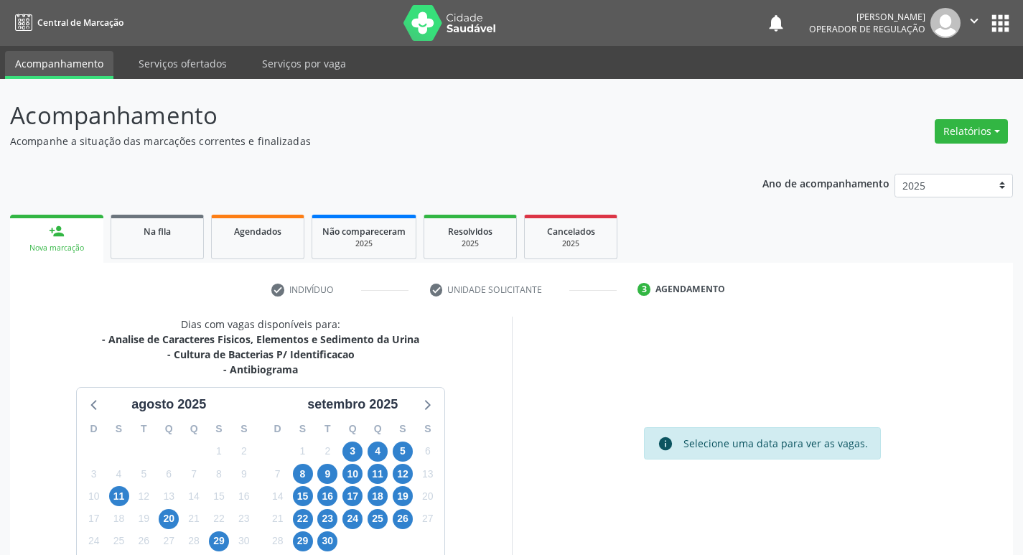
scroll to position [100, 0]
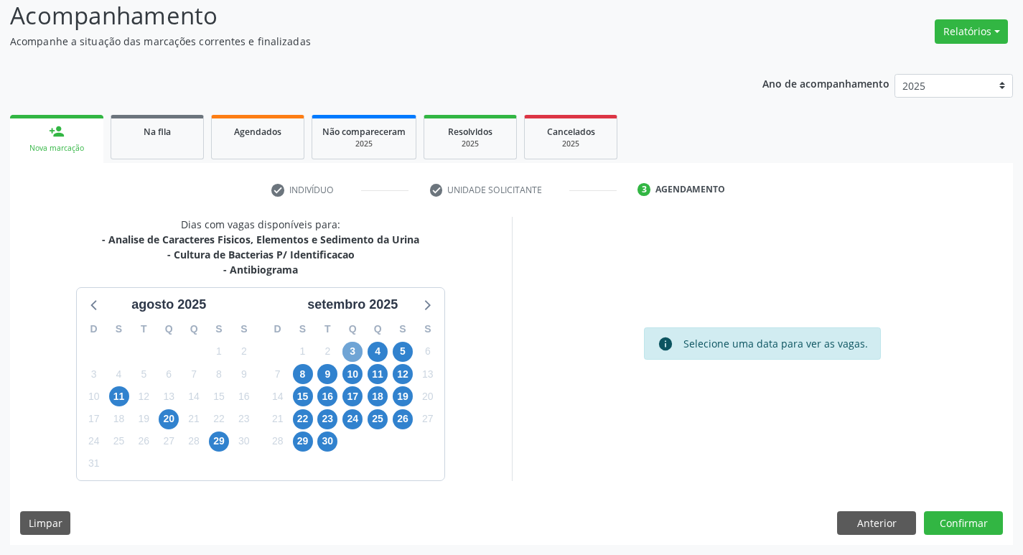
click at [349, 356] on span "3" at bounding box center [352, 352] width 20 height 20
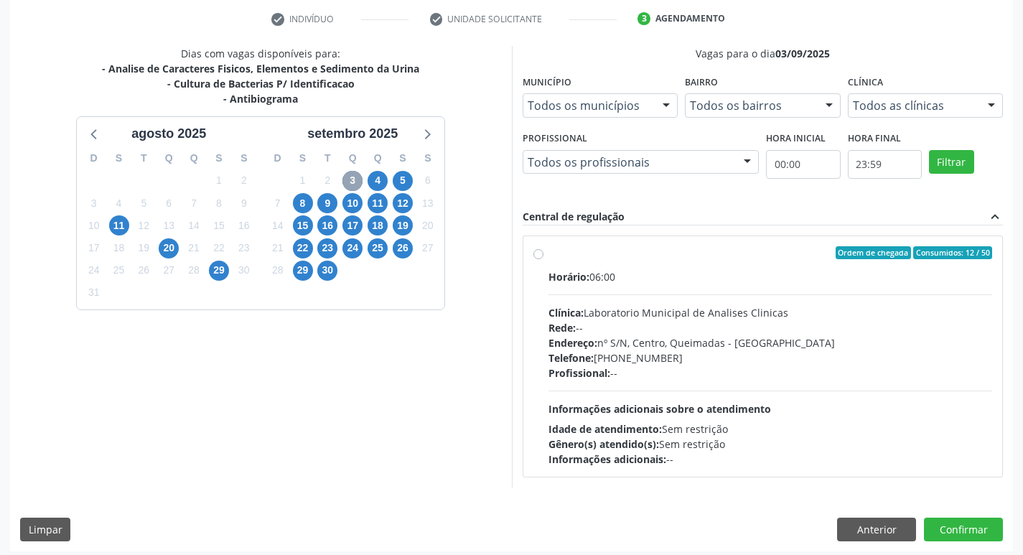
scroll to position [277, 0]
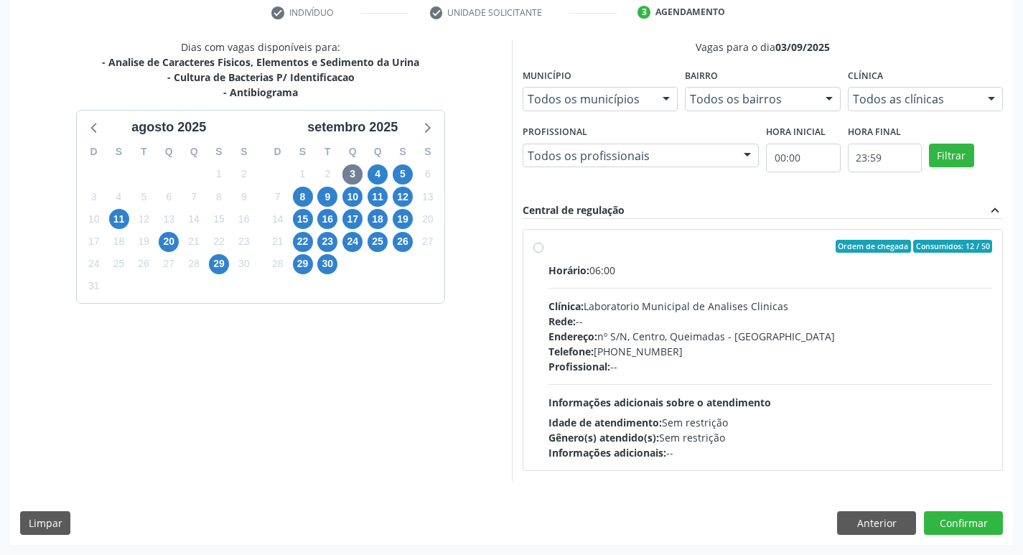
click at [710, 281] on div "Horário: 06:00 Clínica: Laboratorio Municipal de Analises Clinicas Rede: -- End…" at bounding box center [770, 361] width 444 height 197
click at [543, 253] on input "Ordem de chegada Consumidos: 12 / 50 Horário: 06:00 Clínica: Laboratorio Munici…" at bounding box center [538, 246] width 10 height 13
radio input "true"
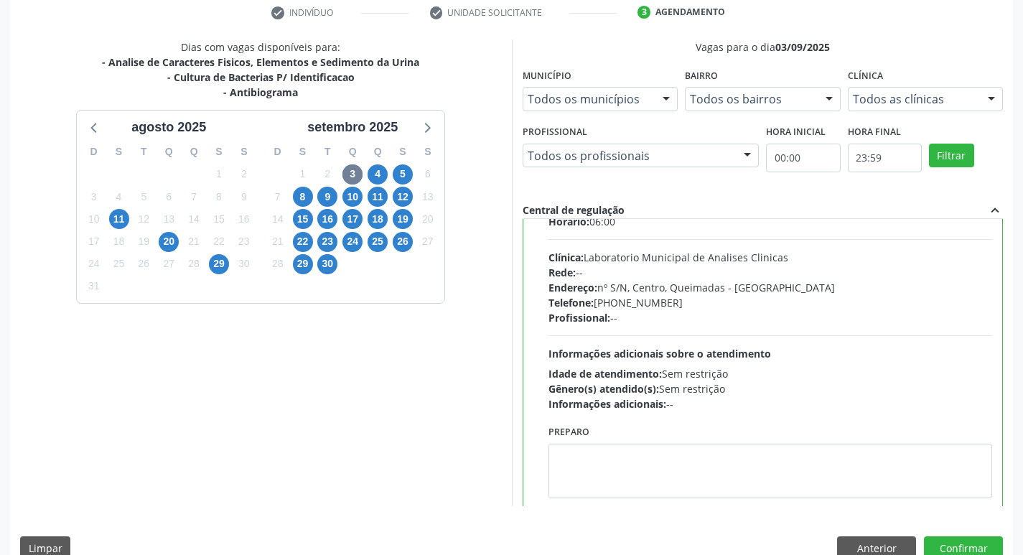
scroll to position [71, 0]
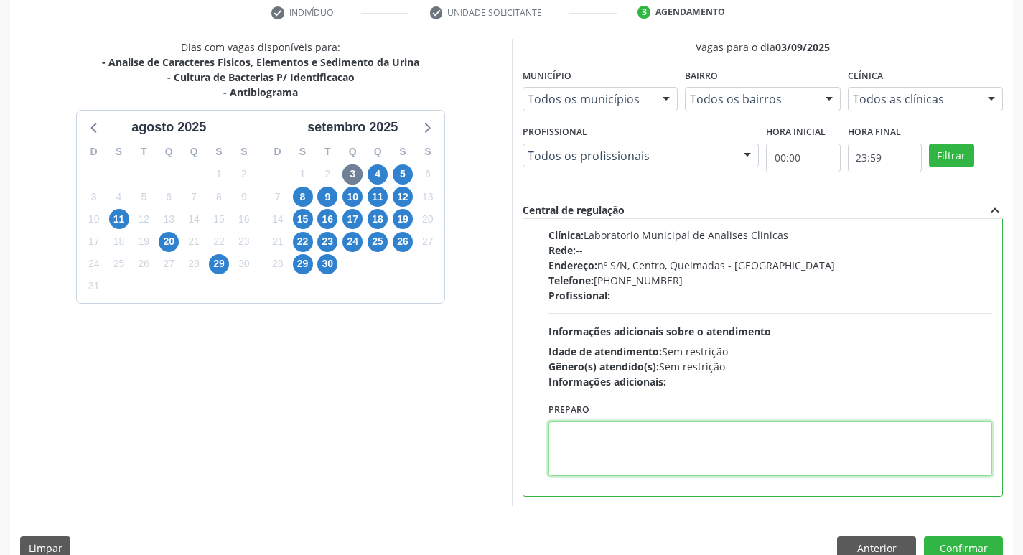
click at [624, 436] on textarea at bounding box center [770, 448] width 444 height 55
paste textarea "IR EM [GEOGRAPHIC_DATA]"
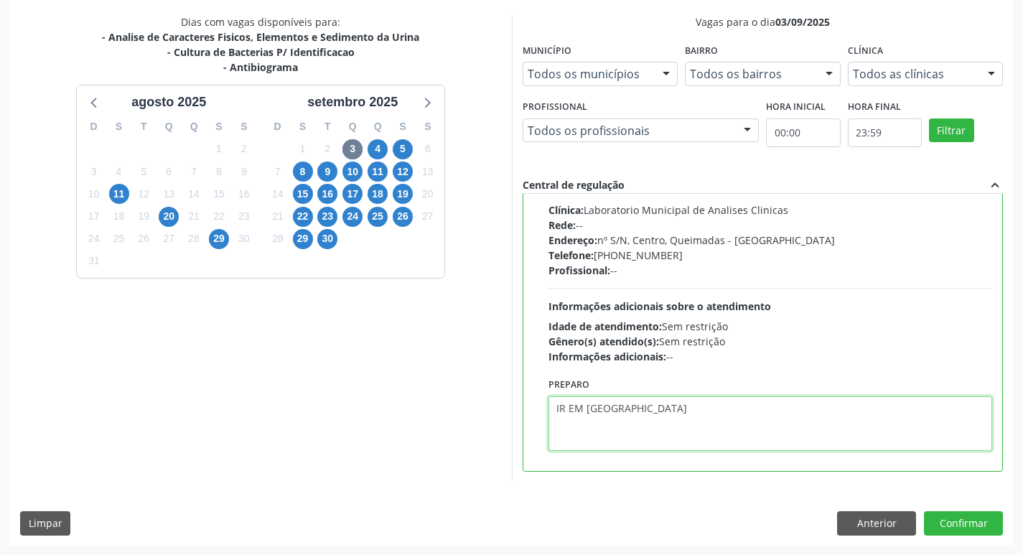
scroll to position [303, 0]
type textarea "IR EM [GEOGRAPHIC_DATA]"
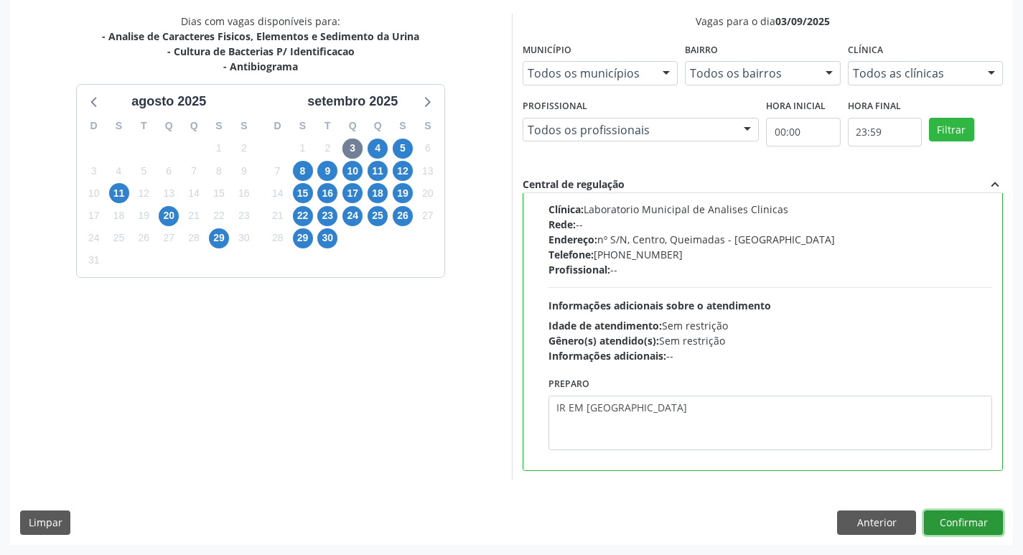
click at [980, 514] on button "Confirmar" at bounding box center [963, 522] width 79 height 24
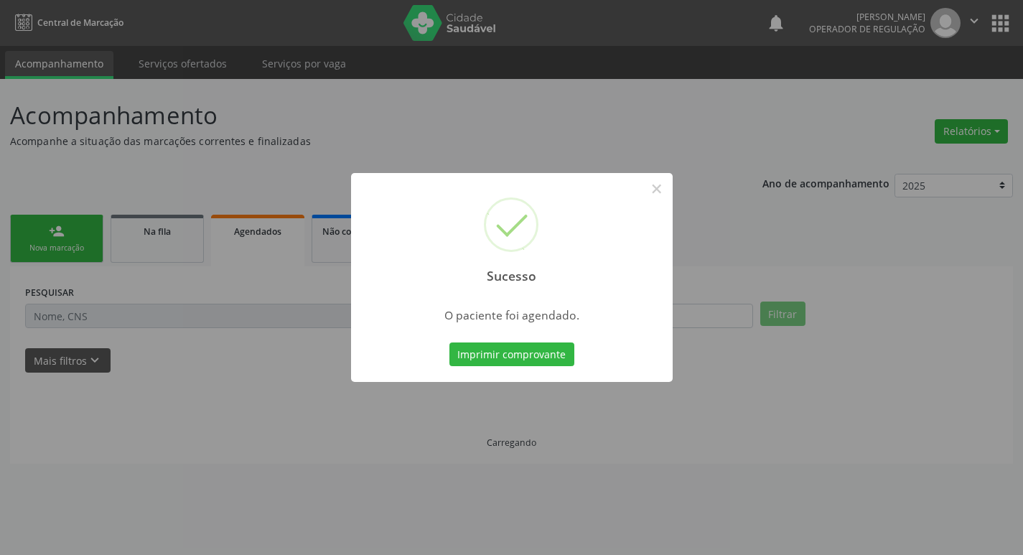
scroll to position [0, 0]
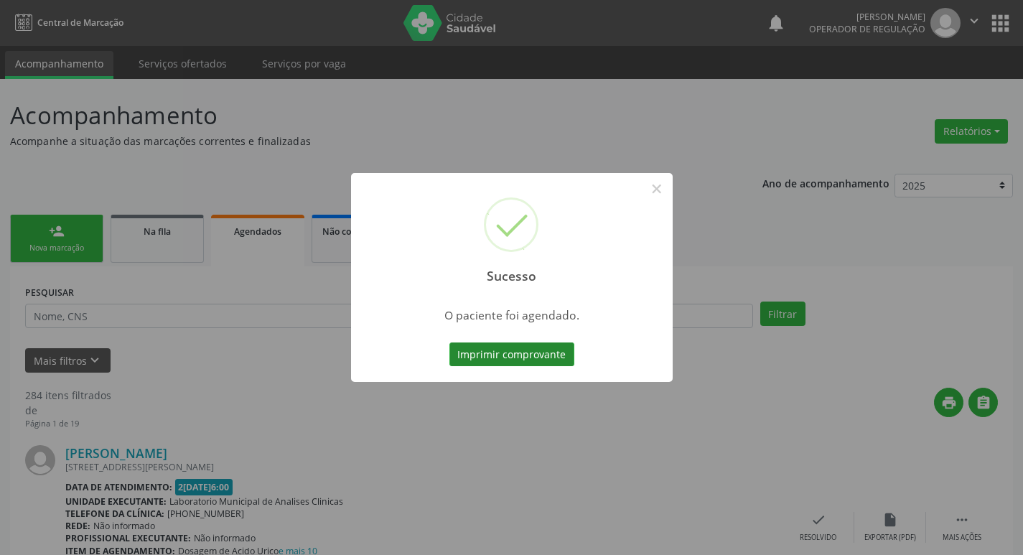
click at [523, 350] on button "Imprimir comprovante" at bounding box center [511, 354] width 125 height 24
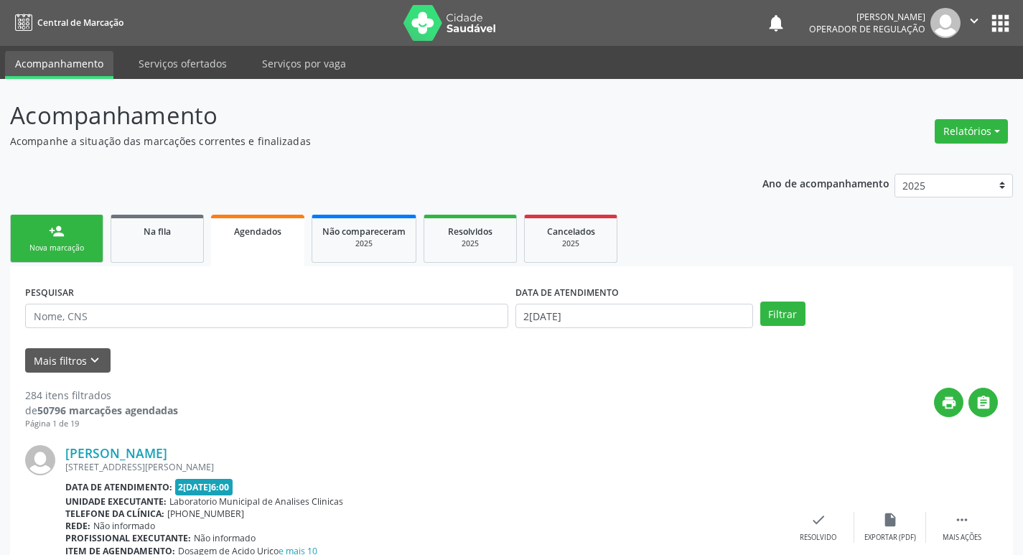
click at [55, 243] on div "Nova marcação" at bounding box center [57, 248] width 72 height 11
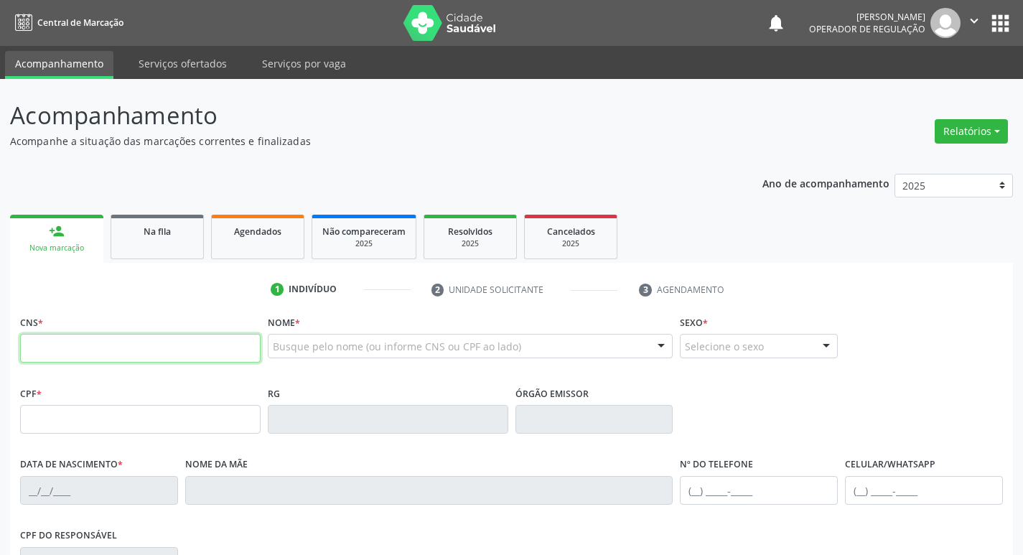
click at [78, 354] on input "text" at bounding box center [140, 348] width 240 height 29
click at [70, 347] on input "text" at bounding box center [140, 348] width 240 height 29
click at [61, 348] on input "text" at bounding box center [140, 348] width 240 height 29
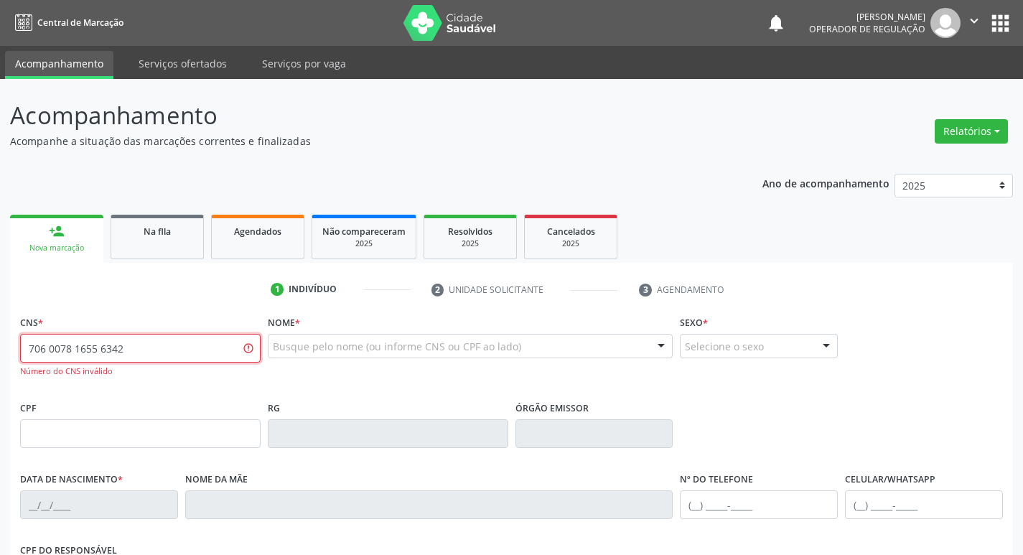
type input "706 0078 1655 6342"
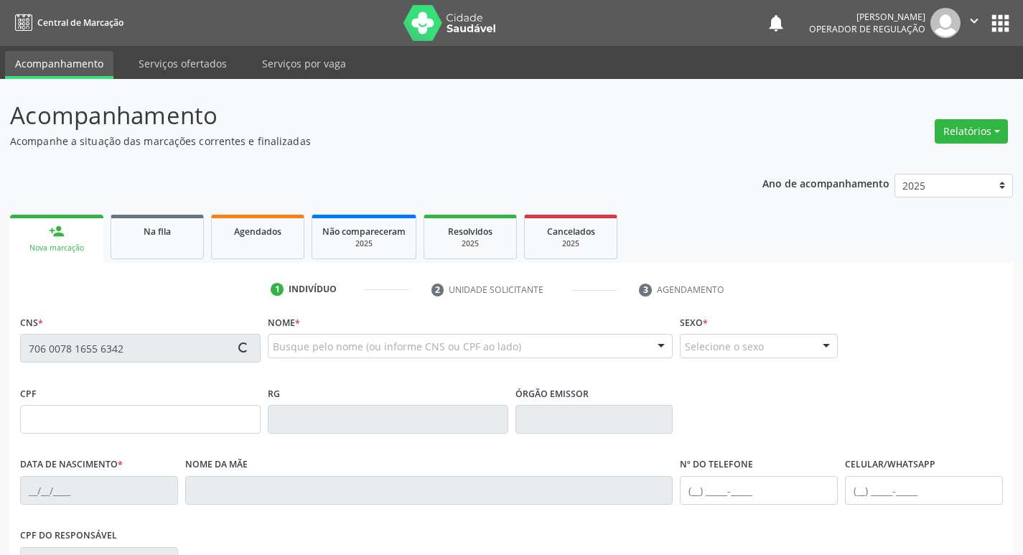
type input "981.347.954-04"
type input "06/05/1969"
type input "Rita Barbosa da Conceicao"
type input "(81) 99265-5284"
type input "886.143.444-49"
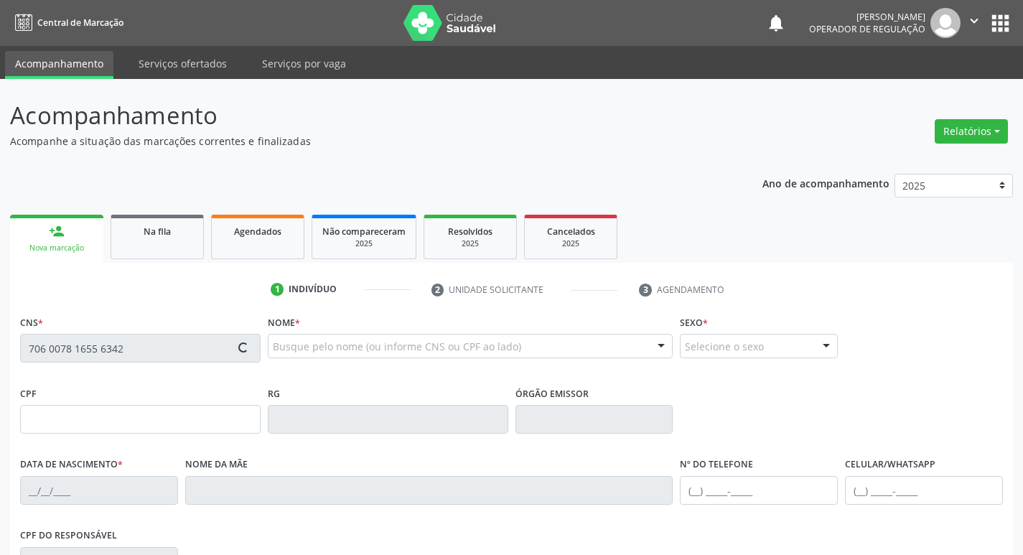
type input "357"
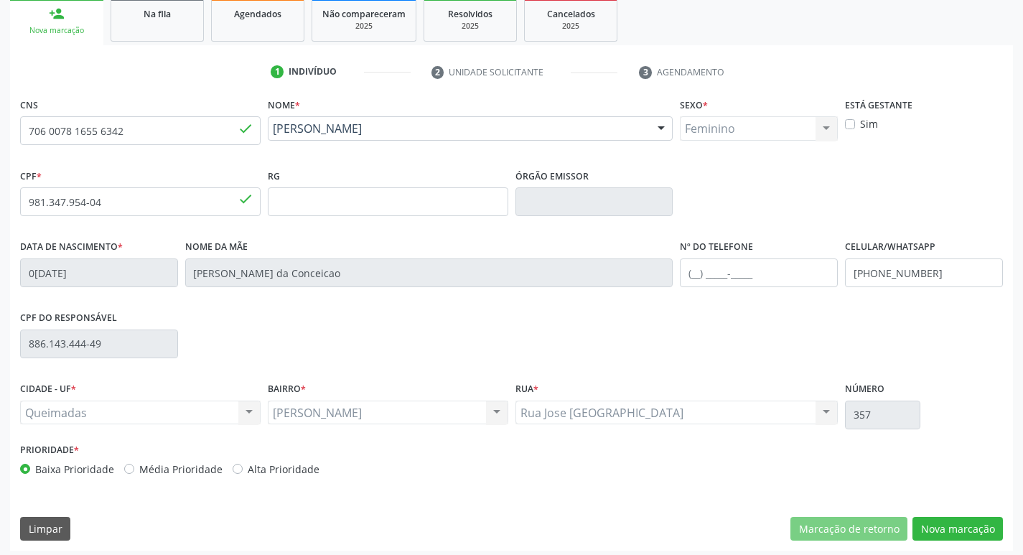
scroll to position [223, 0]
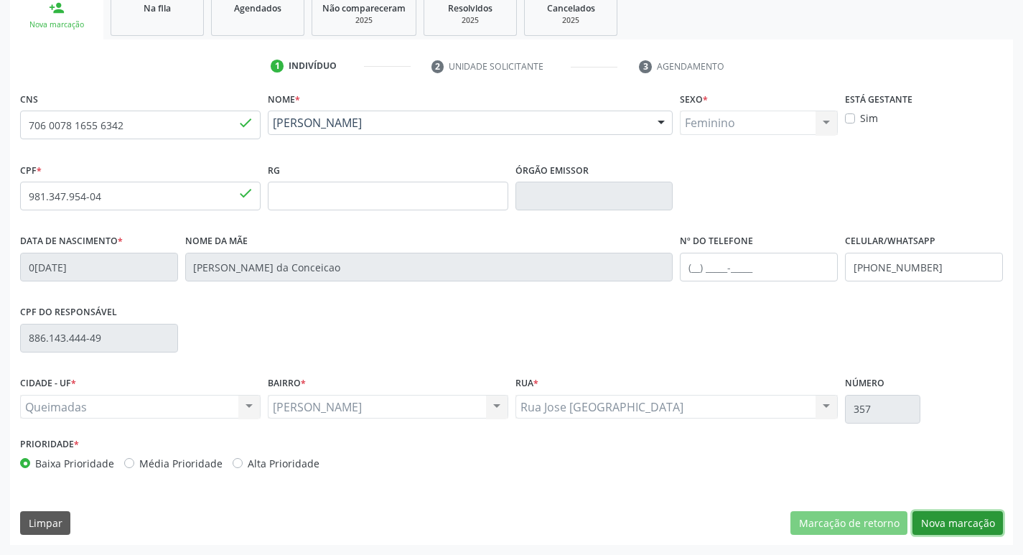
click at [968, 523] on button "Nova marcação" at bounding box center [957, 523] width 90 height 24
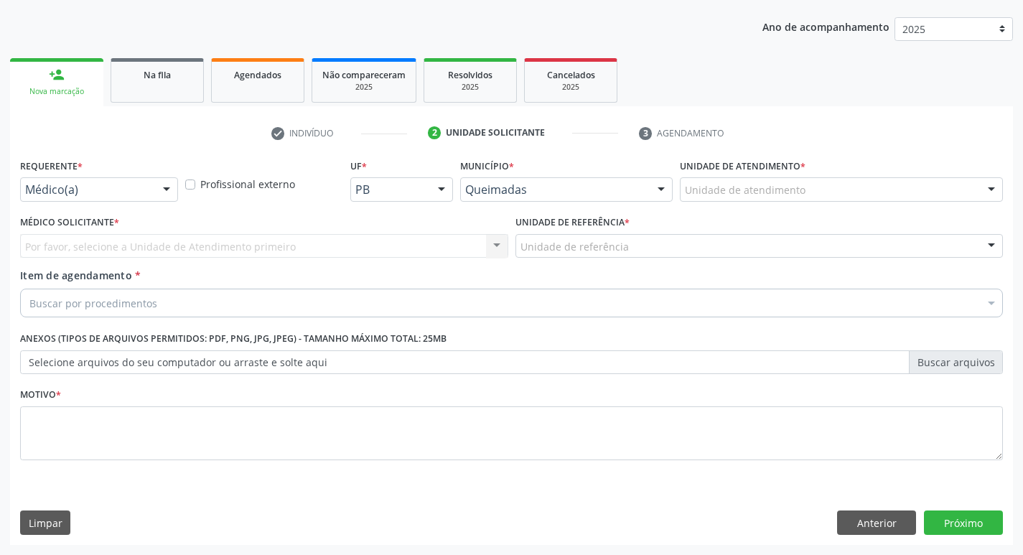
scroll to position [156, 0]
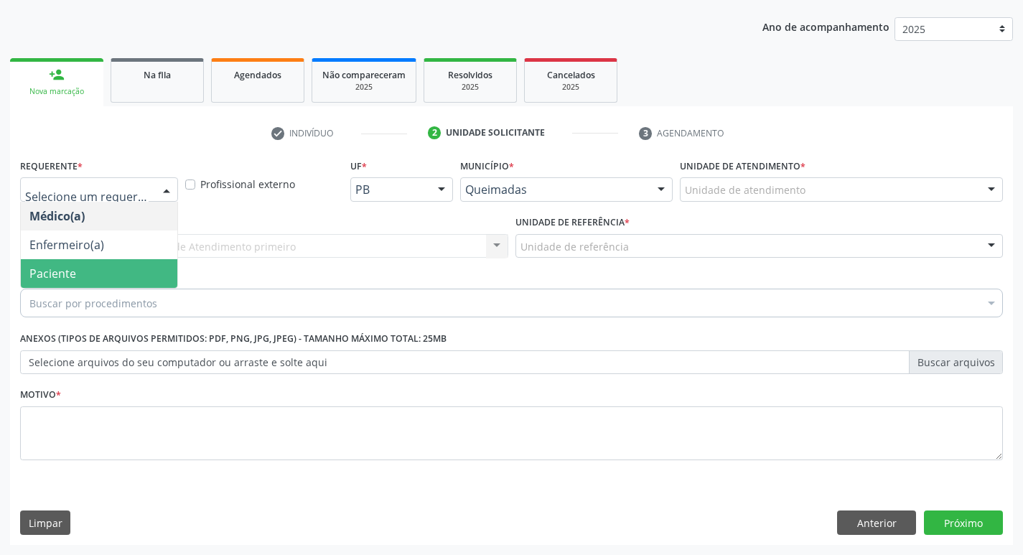
click at [125, 269] on span "Paciente" at bounding box center [99, 273] width 156 height 29
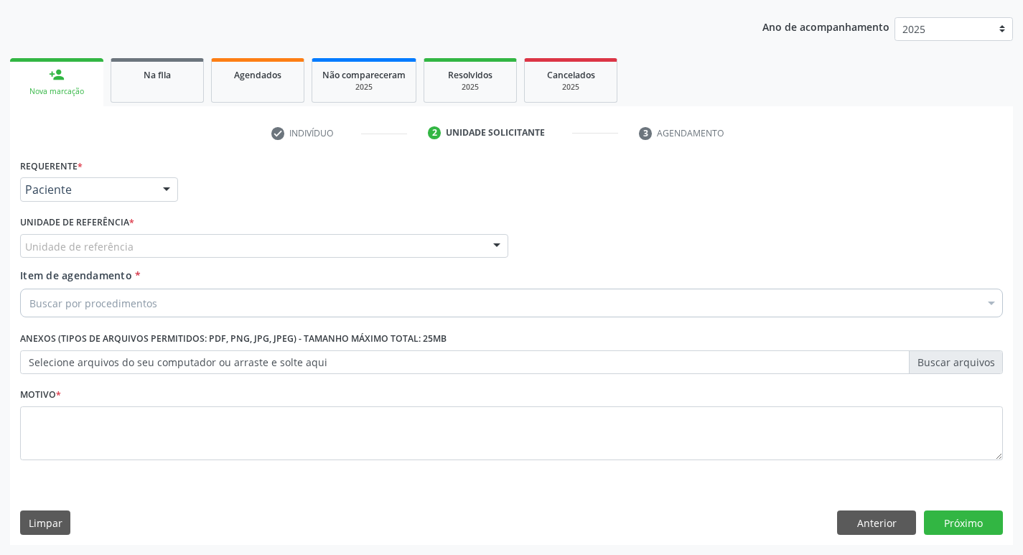
click at [151, 235] on div "Unidade de referência" at bounding box center [264, 246] width 488 height 24
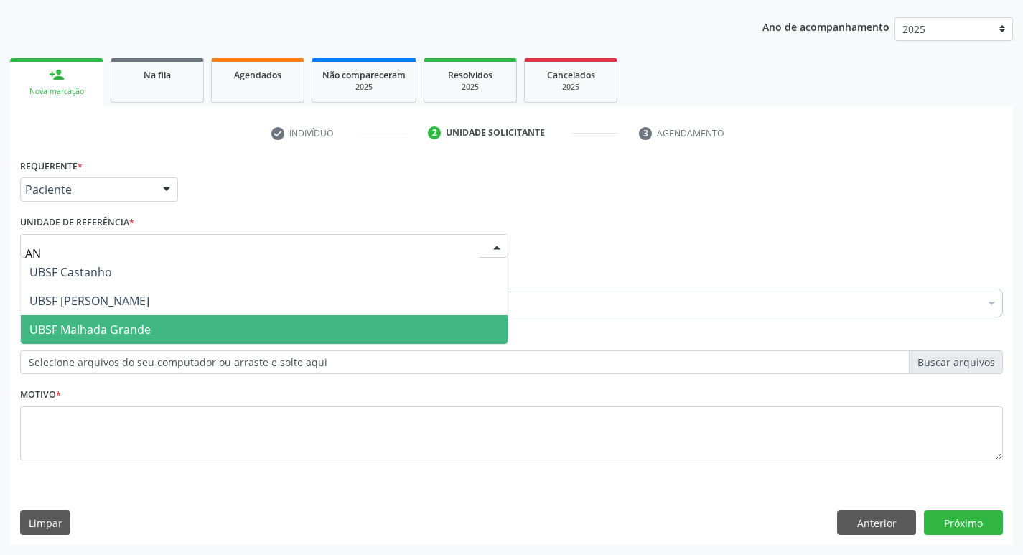
click at [151, 330] on span "UBSF Malhada Grande" at bounding box center [264, 329] width 487 height 29
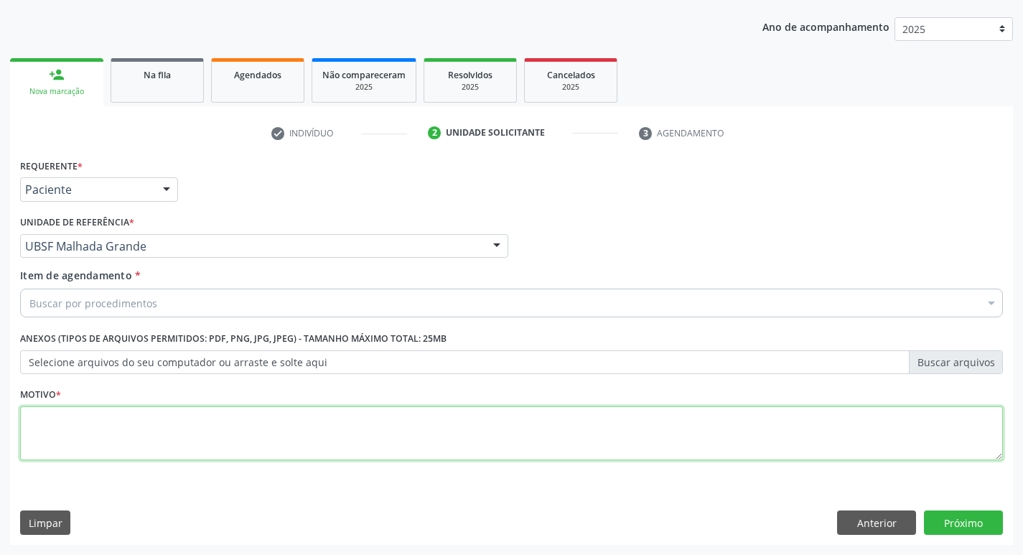
click at [72, 457] on textarea at bounding box center [511, 433] width 983 height 55
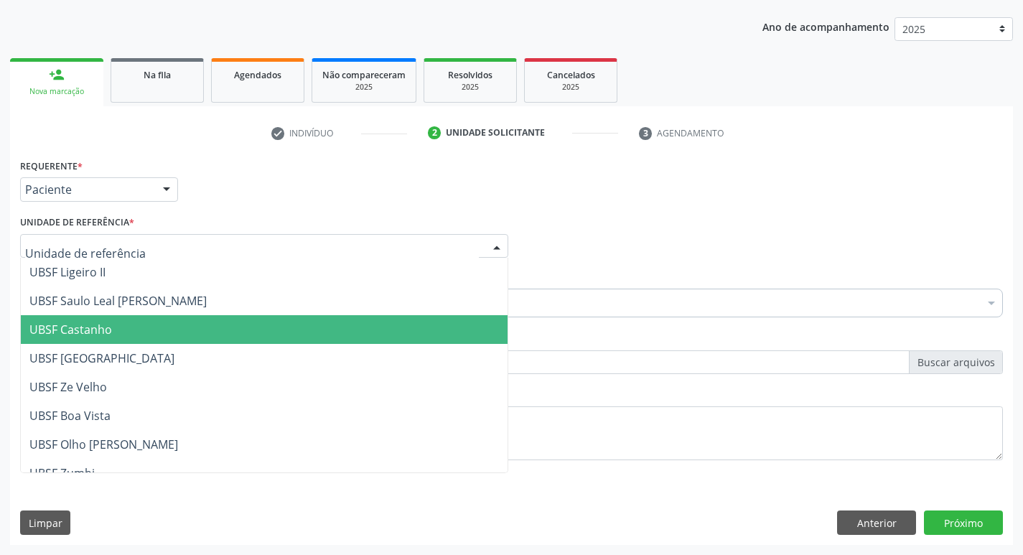
click at [111, 238] on div at bounding box center [264, 246] width 488 height 24
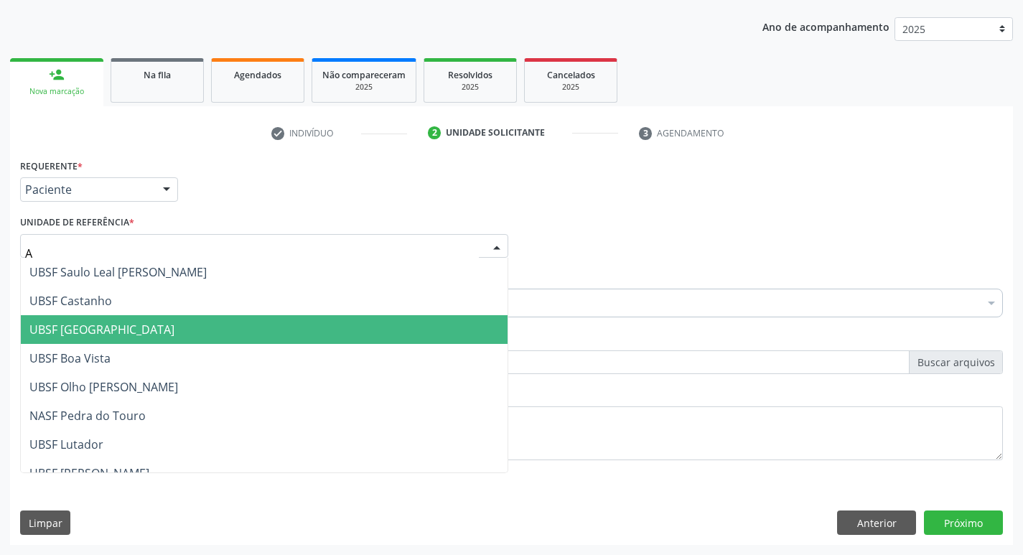
type input "AN"
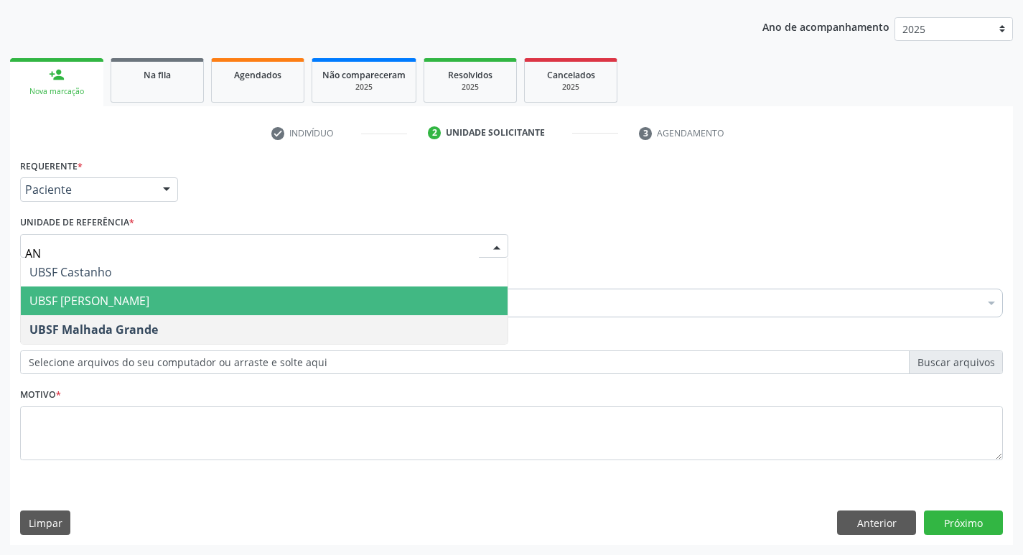
click at [147, 306] on span "UBSF [PERSON_NAME]" at bounding box center [264, 300] width 487 height 29
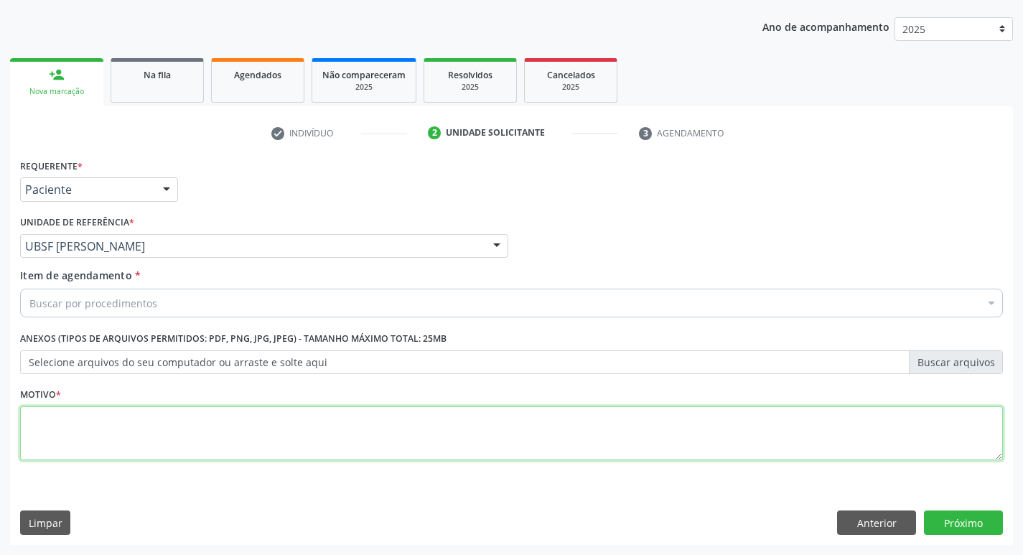
click at [63, 425] on textarea at bounding box center [511, 433] width 983 height 55
type textarea "AVALIACAO"
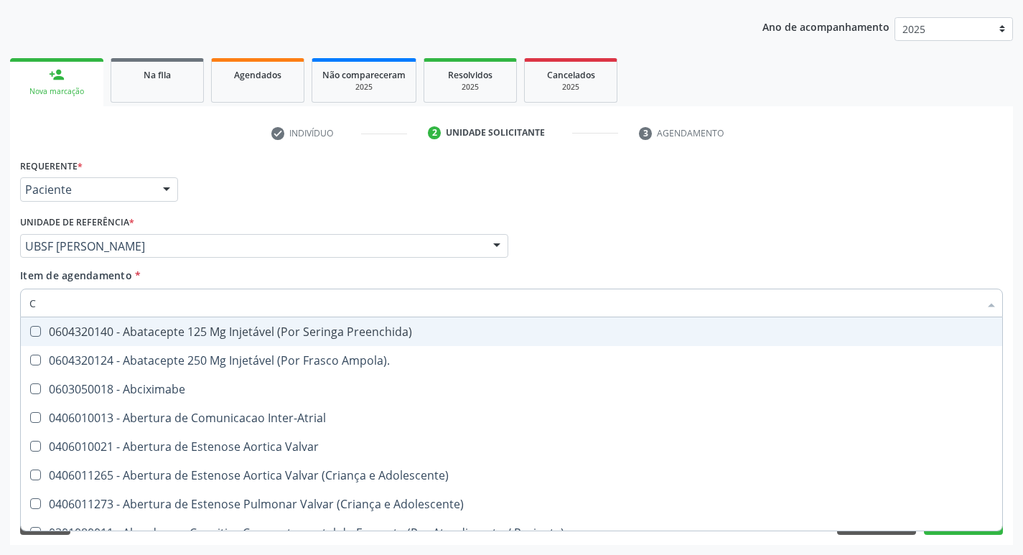
type input "CULTURA"
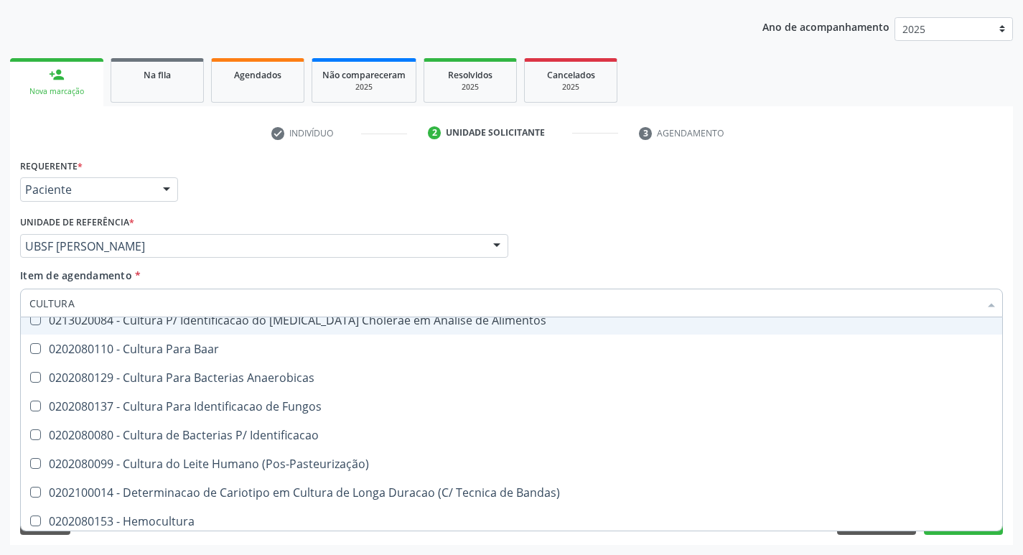
scroll to position [103, 0]
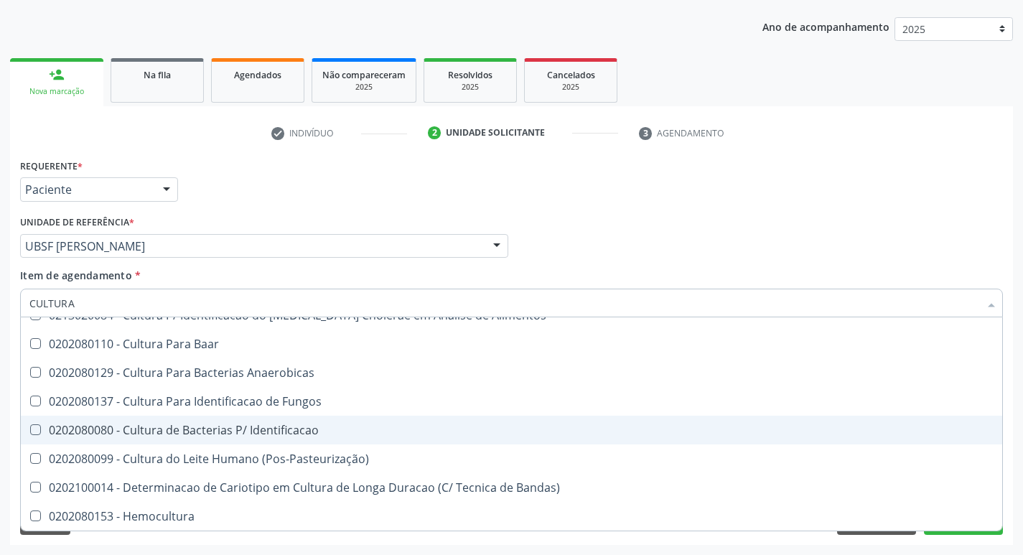
click at [282, 428] on div "0202080080 - Cultura de Bacterias P/ Identificacao" at bounding box center [511, 429] width 964 height 11
checkbox Identificacao "true"
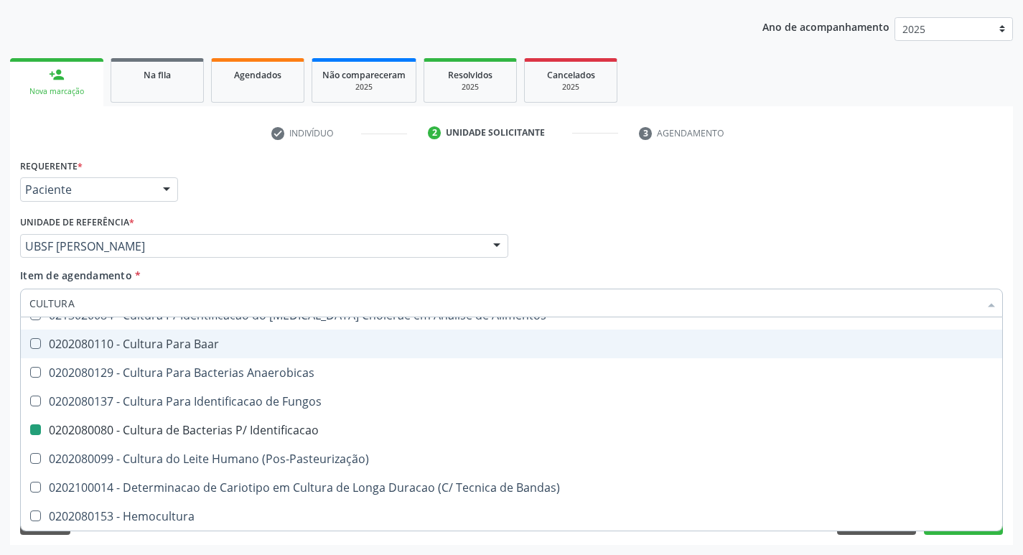
click at [754, 268] on div "Item de agendamento * CULTURA Desfazer seleção 0301010080 - Consulta P/ Acompan…" at bounding box center [511, 290] width 983 height 45
checkbox Herpesvirus "true"
checkbox Identificacao "false"
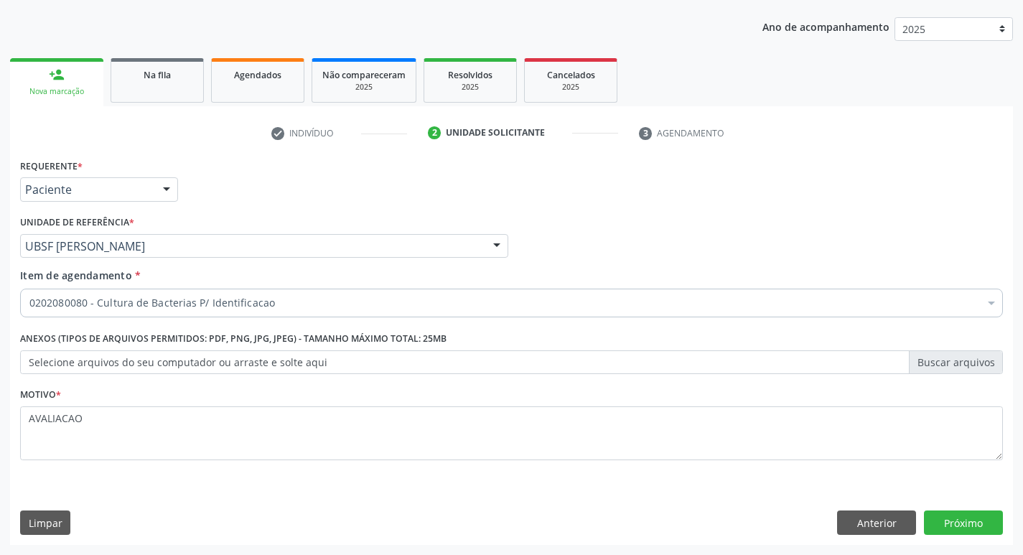
scroll to position [0, 0]
drag, startPoint x: 955, startPoint y: 535, endPoint x: 968, endPoint y: 530, distance: 14.3
click at [961, 533] on div "Requerente * Paciente Médico(a) Enfermeiro(a) Paciente Nenhum resultado encontr…" at bounding box center [511, 350] width 1003 height 390
click at [968, 517] on button "Próximo" at bounding box center [963, 522] width 79 height 24
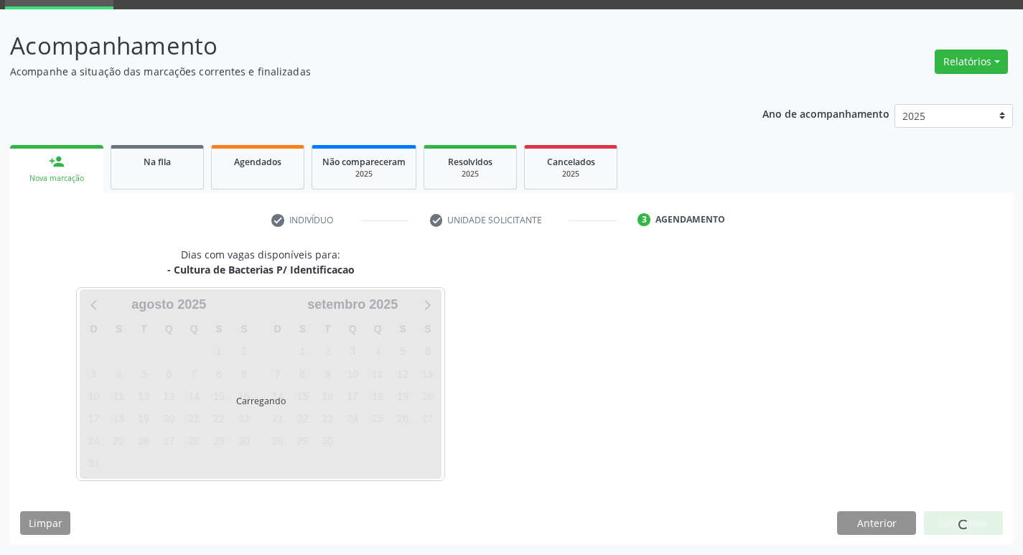
scroll to position [70, 0]
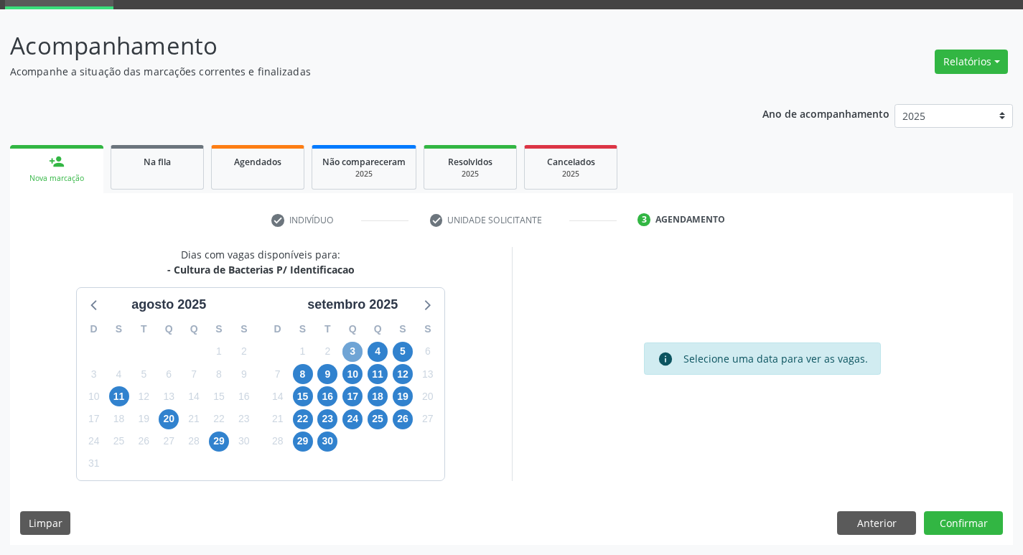
click at [345, 347] on span "3" at bounding box center [352, 352] width 20 height 20
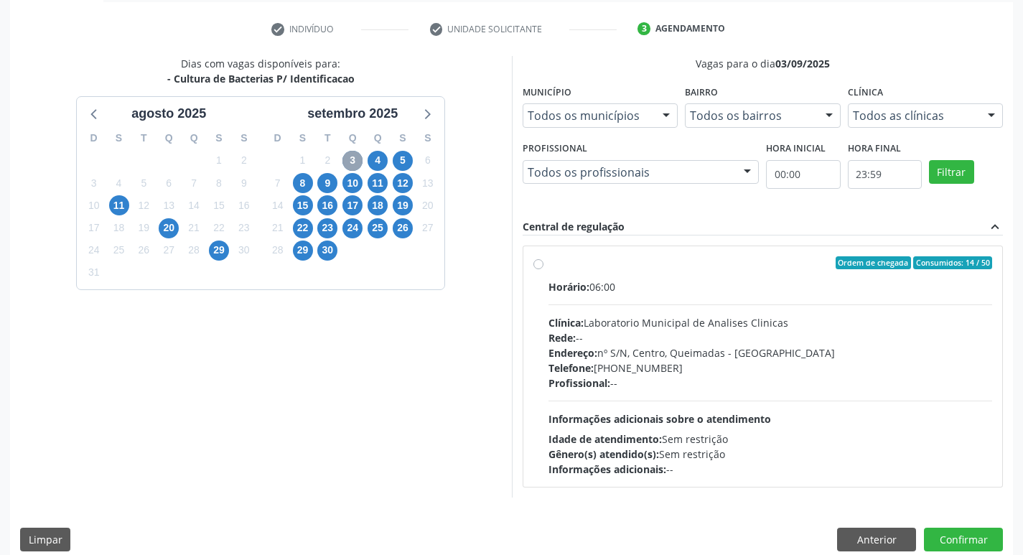
scroll to position [277, 0]
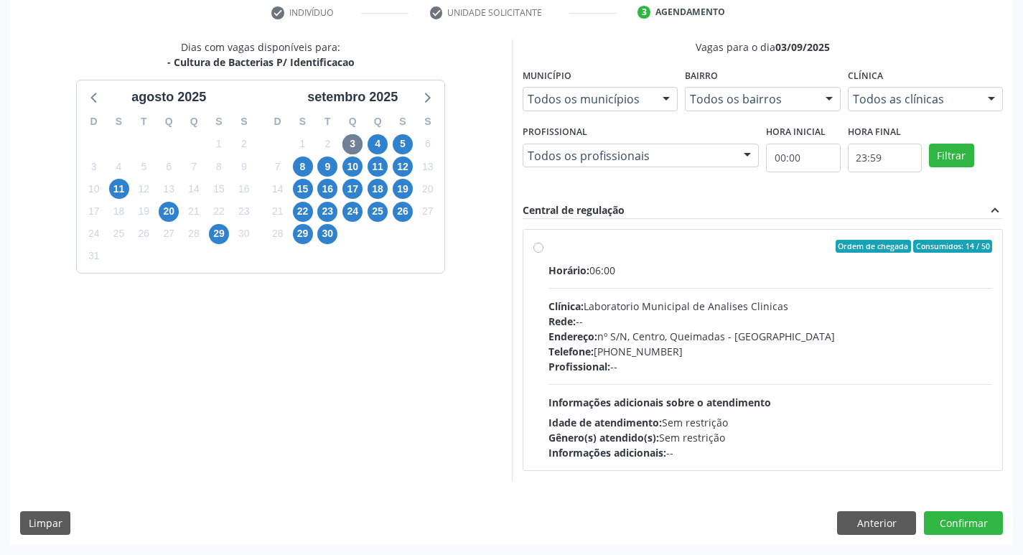
click at [588, 316] on div "Rede: --" at bounding box center [770, 321] width 444 height 15
click at [543, 253] on input "Ordem de chegada Consumidos: 14 / 50 Horário: 06:00 Clínica: Laboratorio Munici…" at bounding box center [538, 246] width 10 height 13
radio input "true"
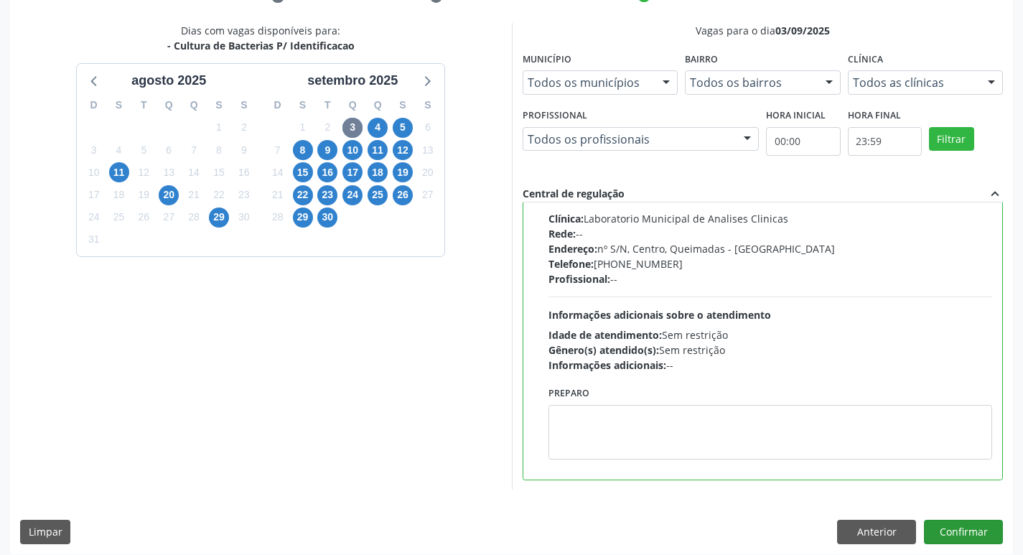
scroll to position [303, 0]
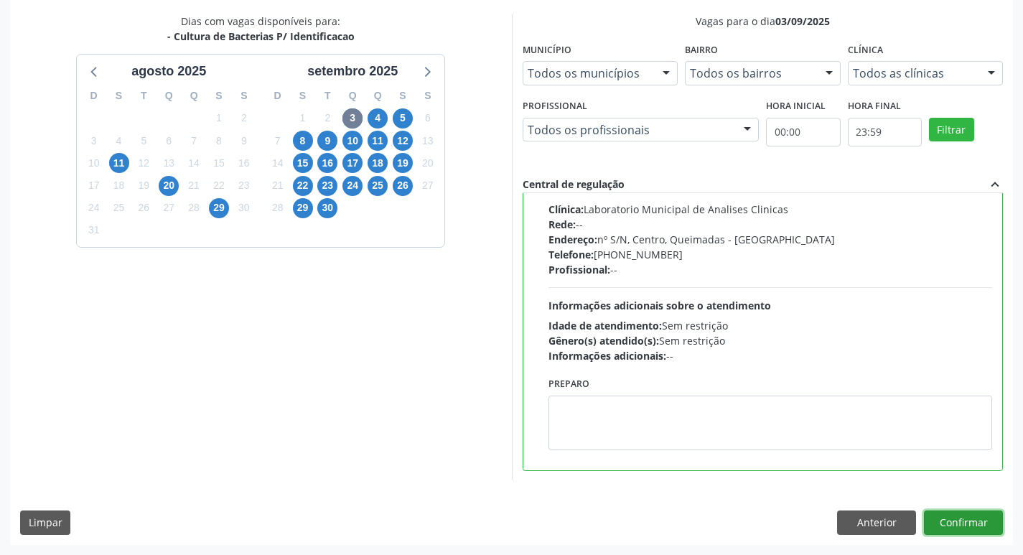
click at [975, 517] on button "Confirmar" at bounding box center [963, 522] width 79 height 24
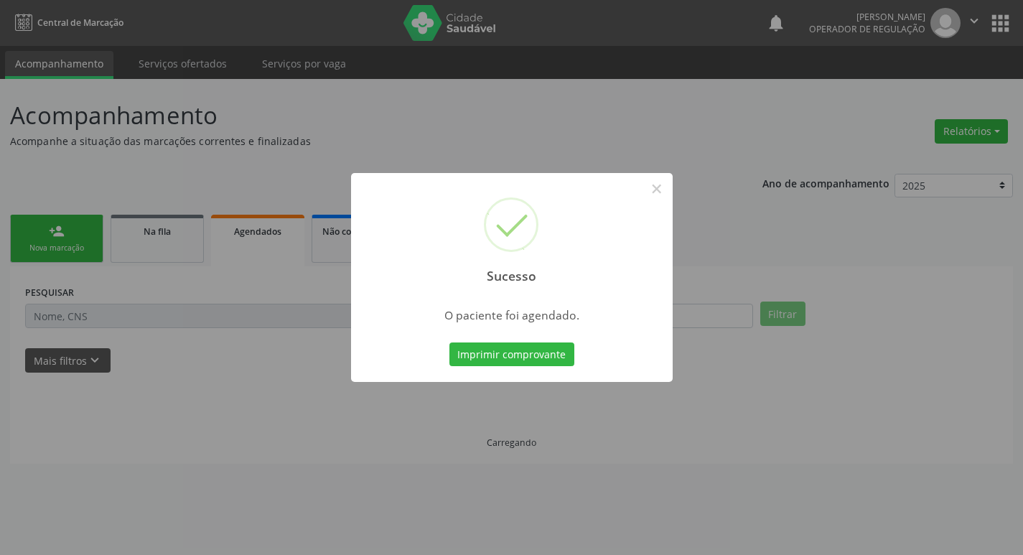
scroll to position [0, 0]
click at [511, 347] on button "Imprimir comprovante" at bounding box center [516, 354] width 125 height 24
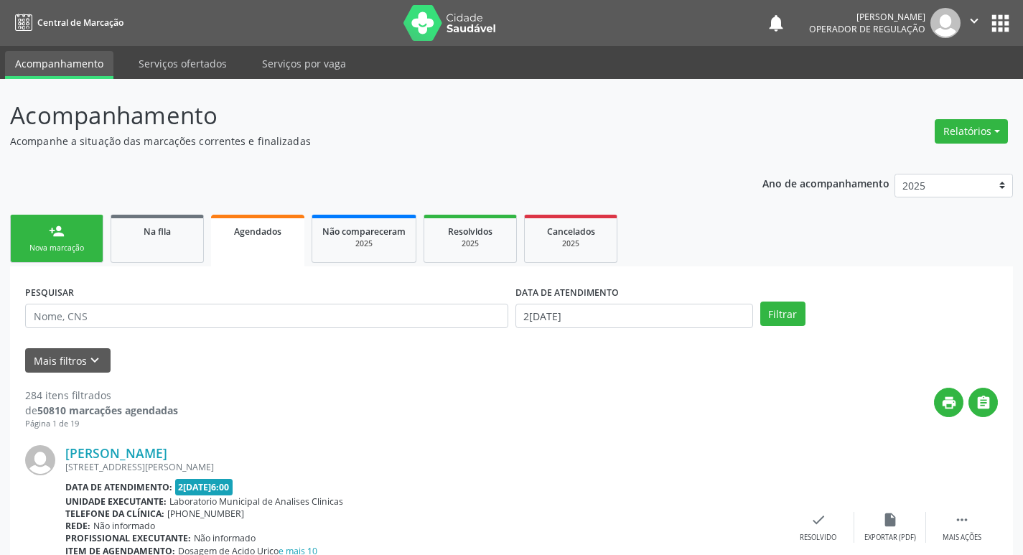
click at [72, 253] on div "Nova marcação" at bounding box center [57, 248] width 72 height 11
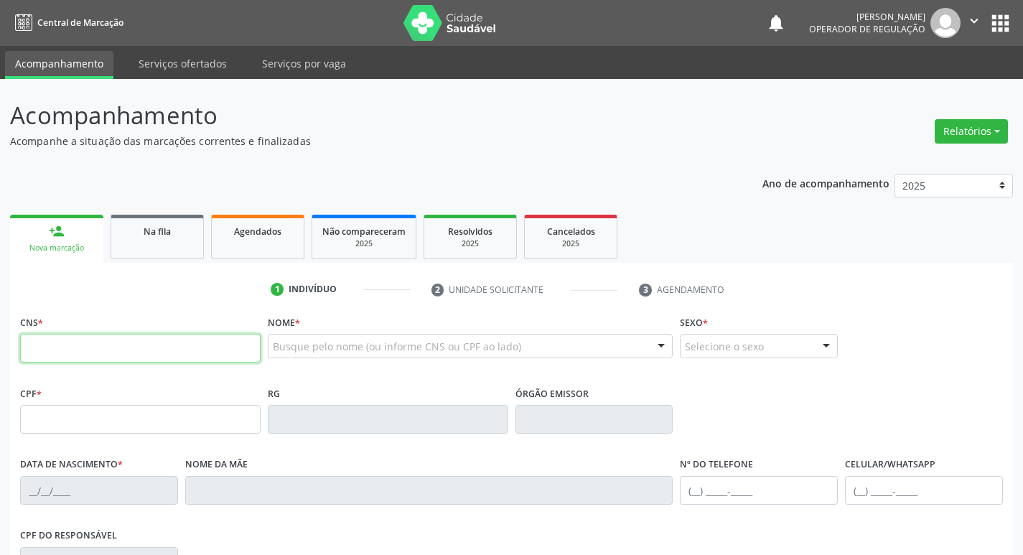
drag, startPoint x: 143, startPoint y: 339, endPoint x: 132, endPoint y: 341, distance: 10.9
click at [132, 341] on input "text" at bounding box center [140, 348] width 240 height 29
type input "700 6099 3888 8568"
type input "183.838.144-96"
type input "18/11/2008"
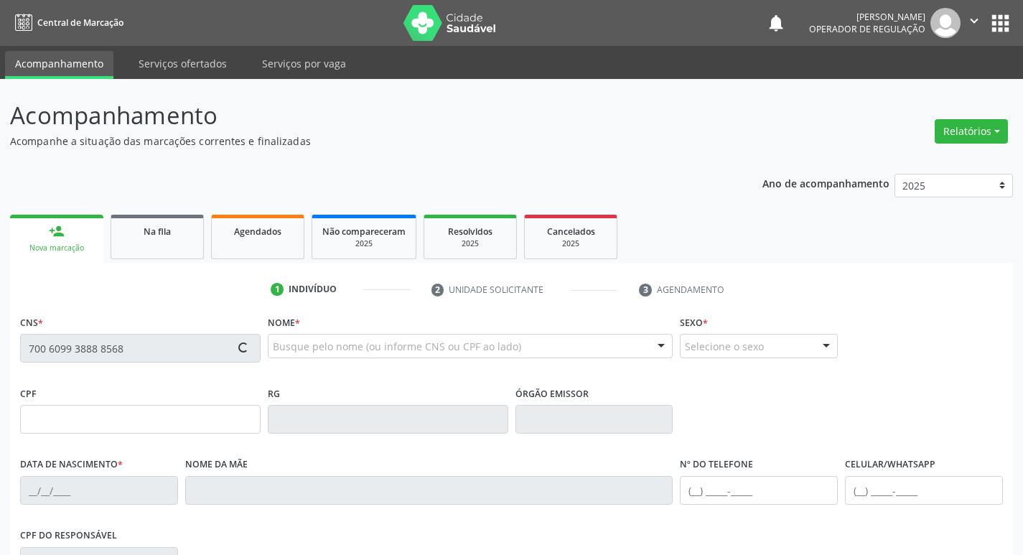
type input "Maria das Graças Sabino do Nascimento"
type input "(83) 99339-5462"
type input "061.542.854-18"
type input "S/N"
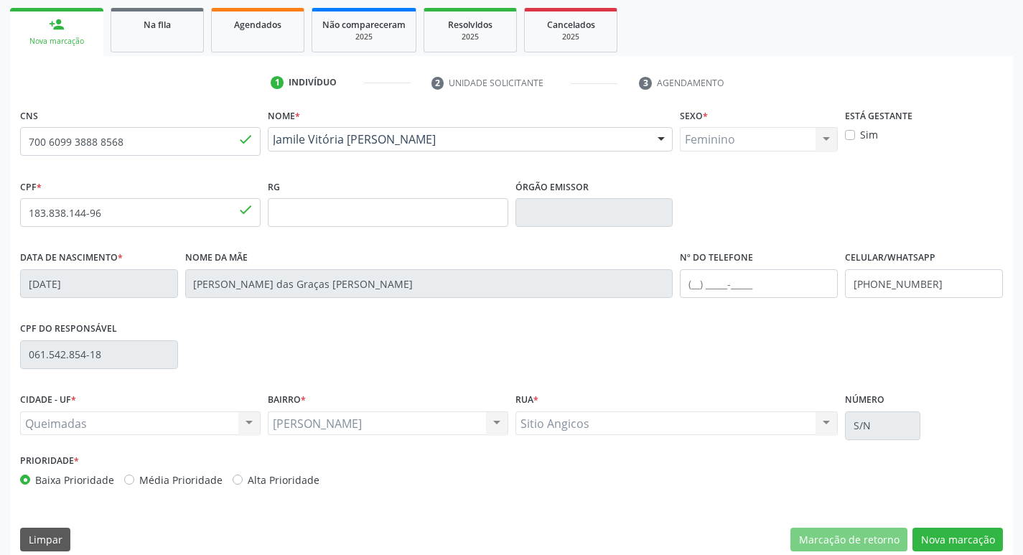
scroll to position [223, 0]
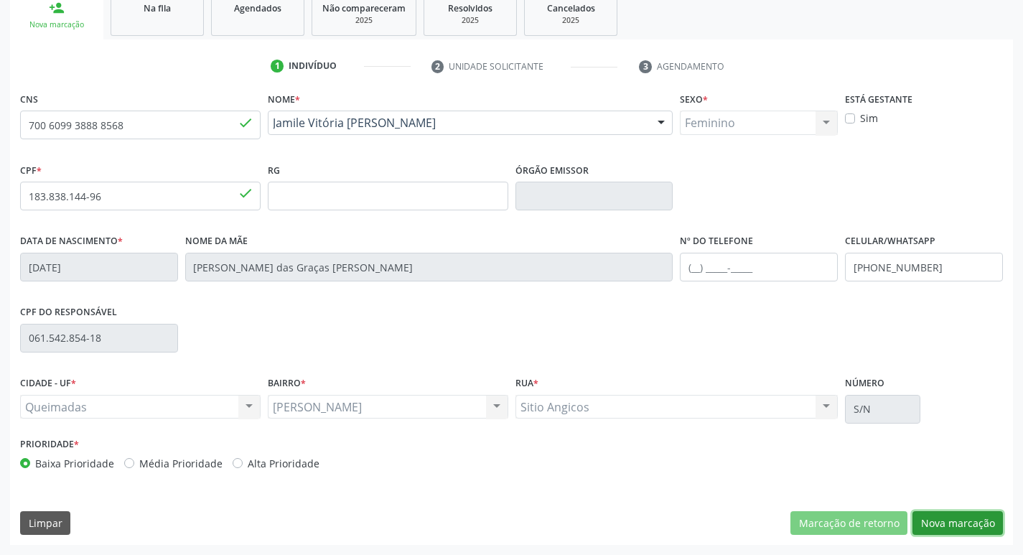
click at [947, 512] on button "Nova marcação" at bounding box center [957, 523] width 90 height 24
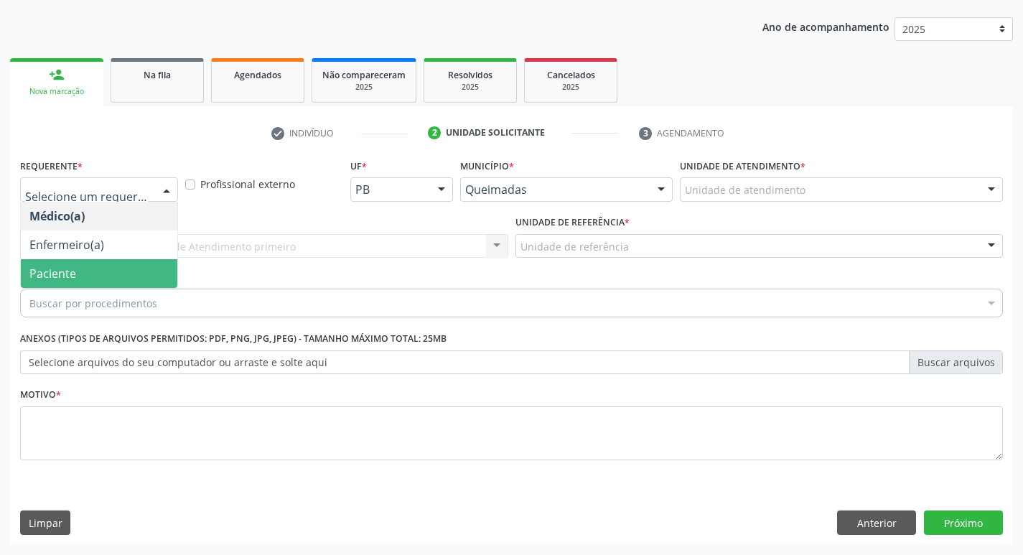
click at [118, 279] on span "Paciente" at bounding box center [99, 273] width 156 height 29
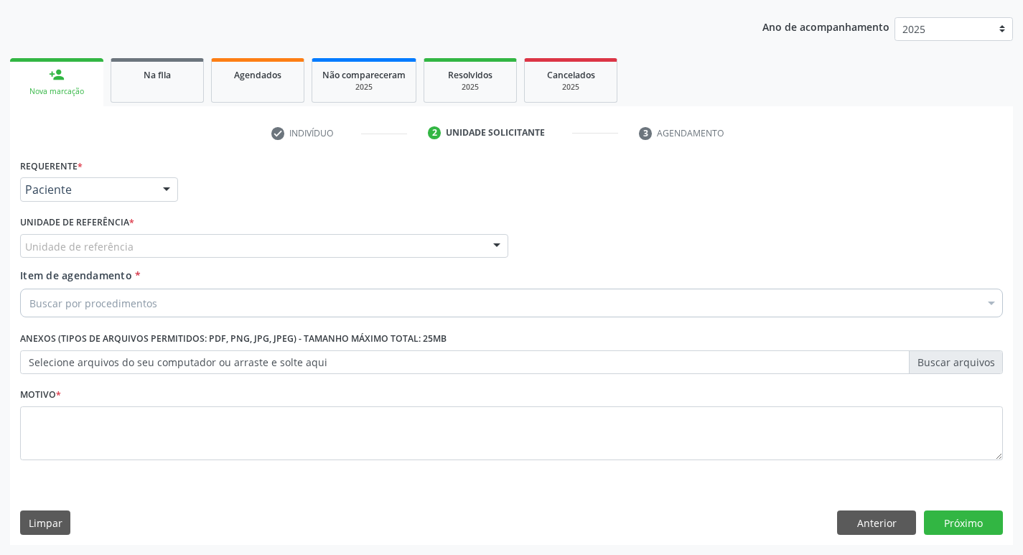
click at [133, 245] on div "Unidade de referência" at bounding box center [264, 246] width 488 height 24
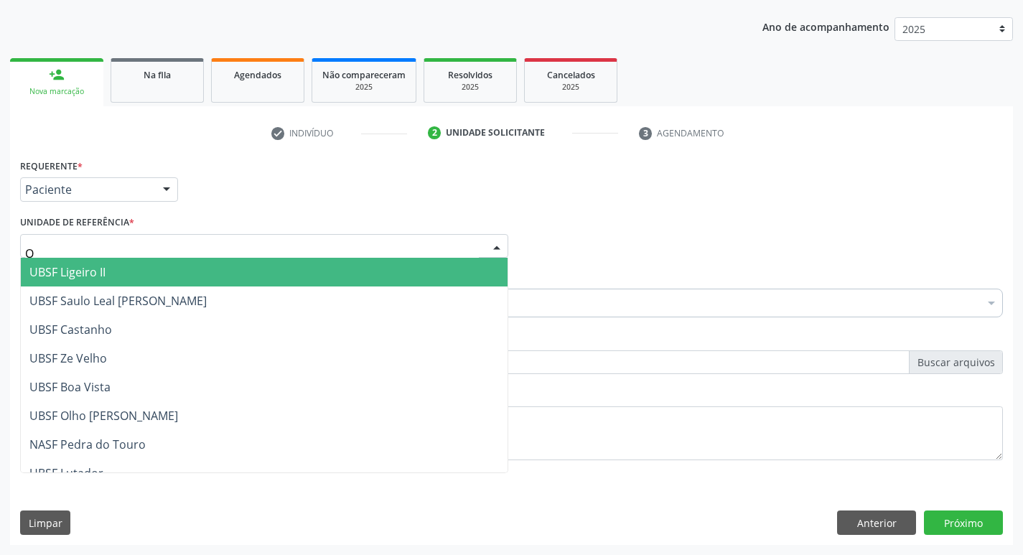
type input "OL"
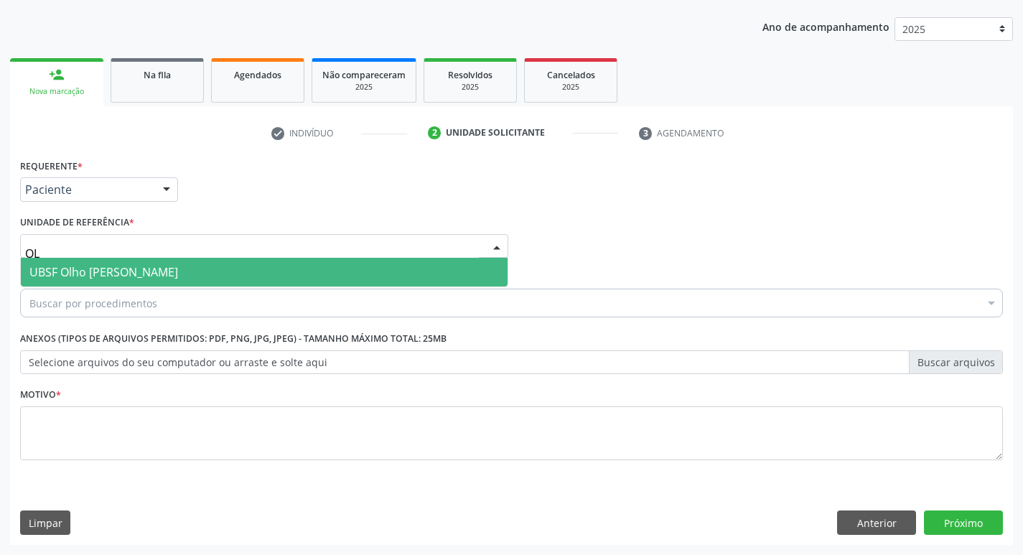
click at [136, 266] on span "UBSF Olho [PERSON_NAME]" at bounding box center [103, 272] width 149 height 16
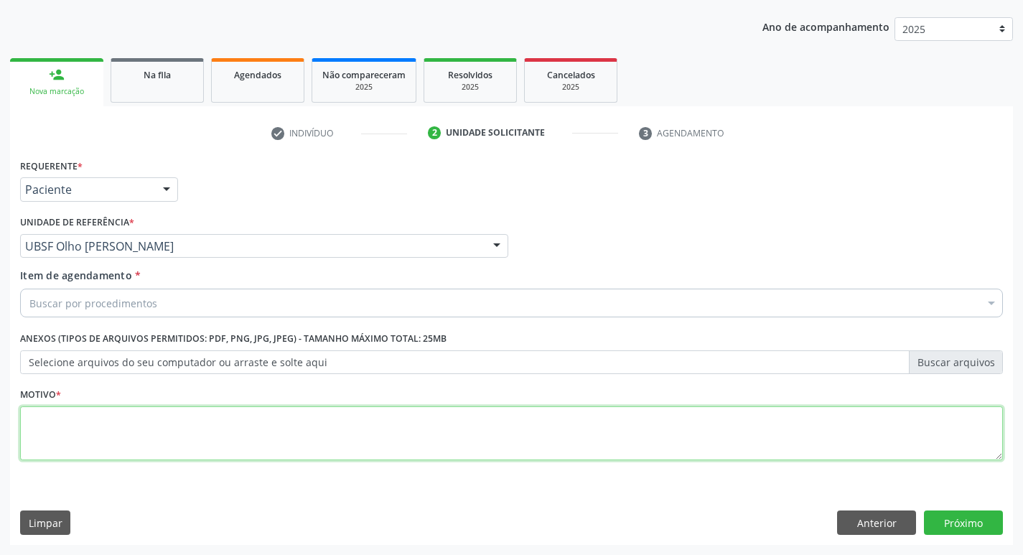
click at [80, 454] on textarea at bounding box center [511, 433] width 983 height 55
type textarea "AVALIACAO"
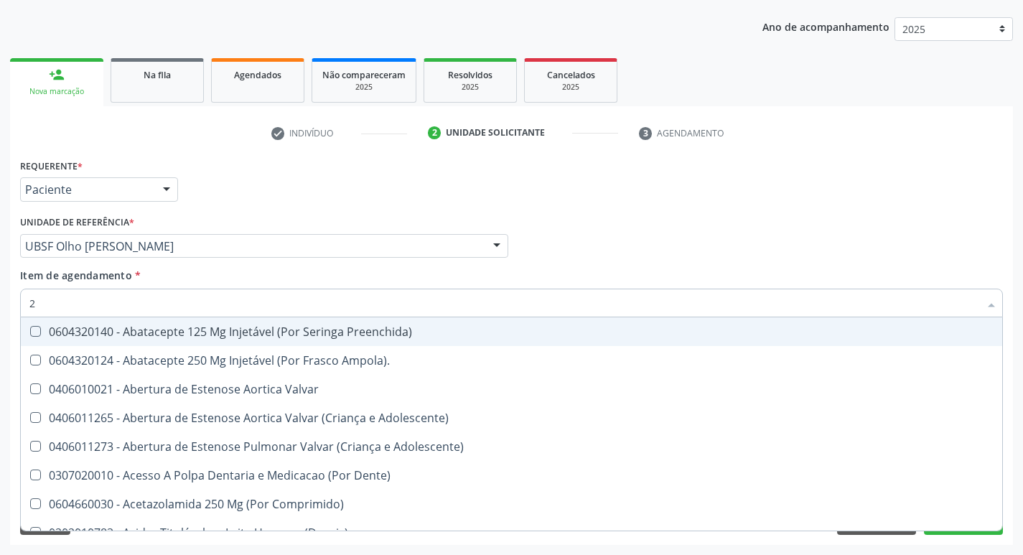
type input "20205001"
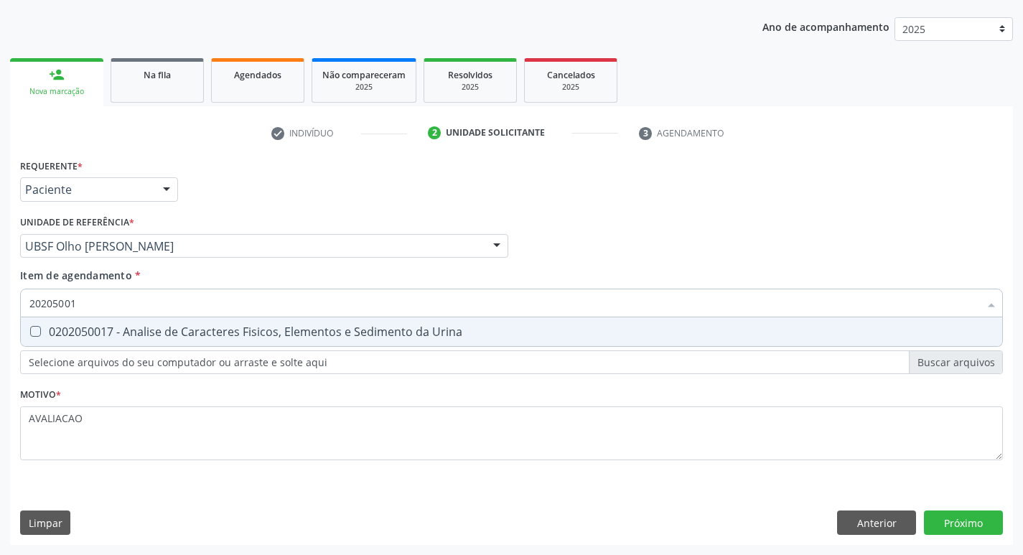
click at [167, 333] on div "0202050017 - Analise de Caracteres Fisicos, Elementos e Sedimento da Urina" at bounding box center [511, 331] width 964 height 11
checkbox Urina "true"
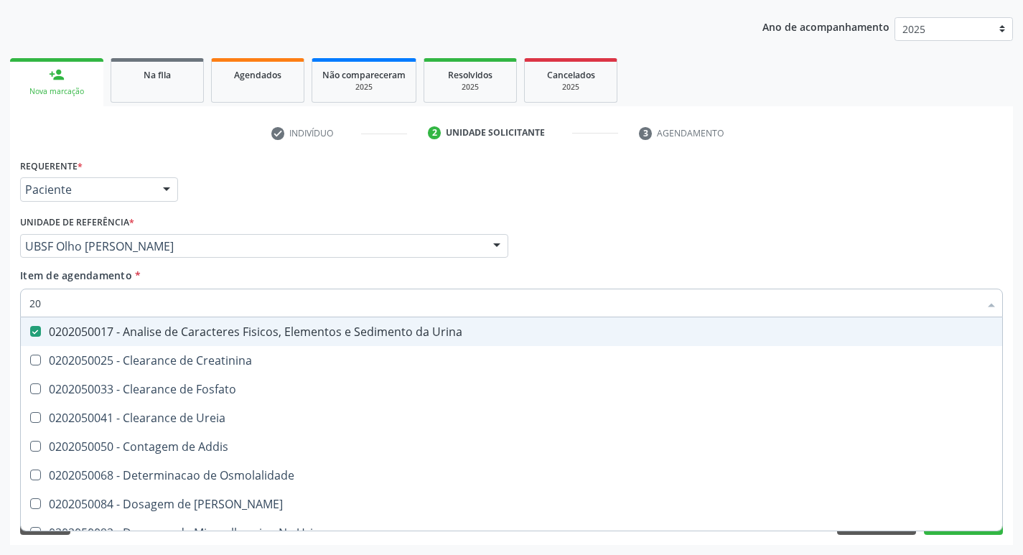
type input "2"
checkbox Urina "false"
checkbox Ureia "false"
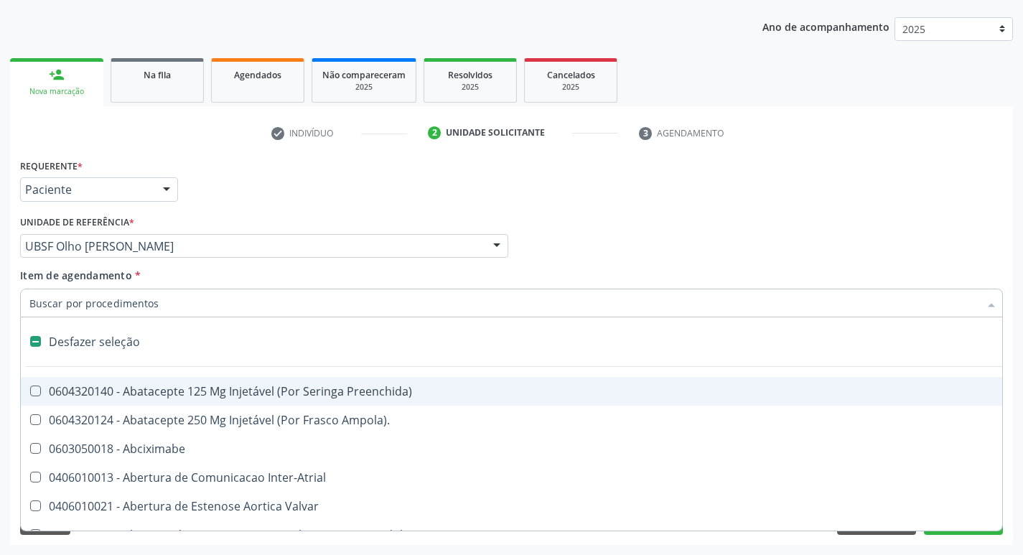
type input "H"
checkbox Urina "false"
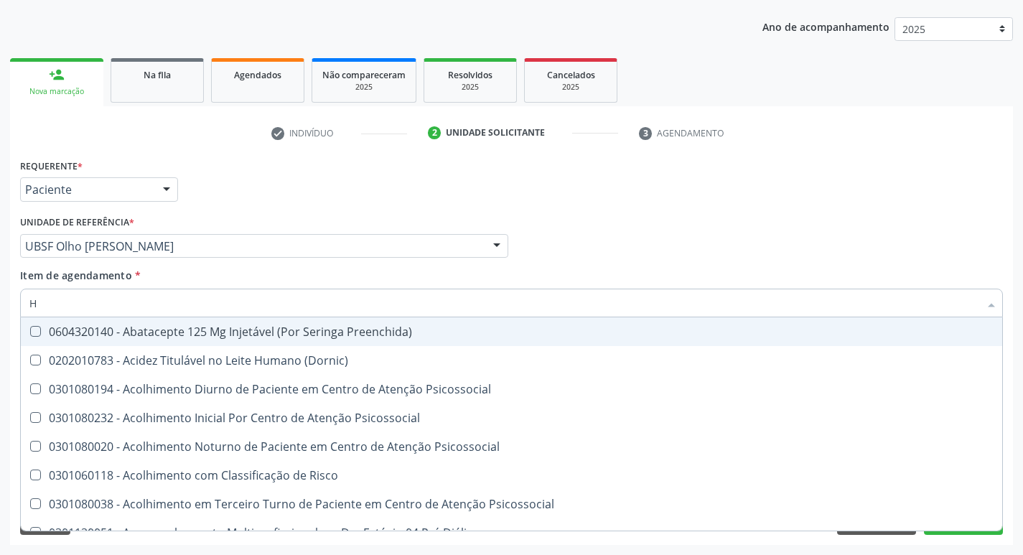
type input "HEMOGR"
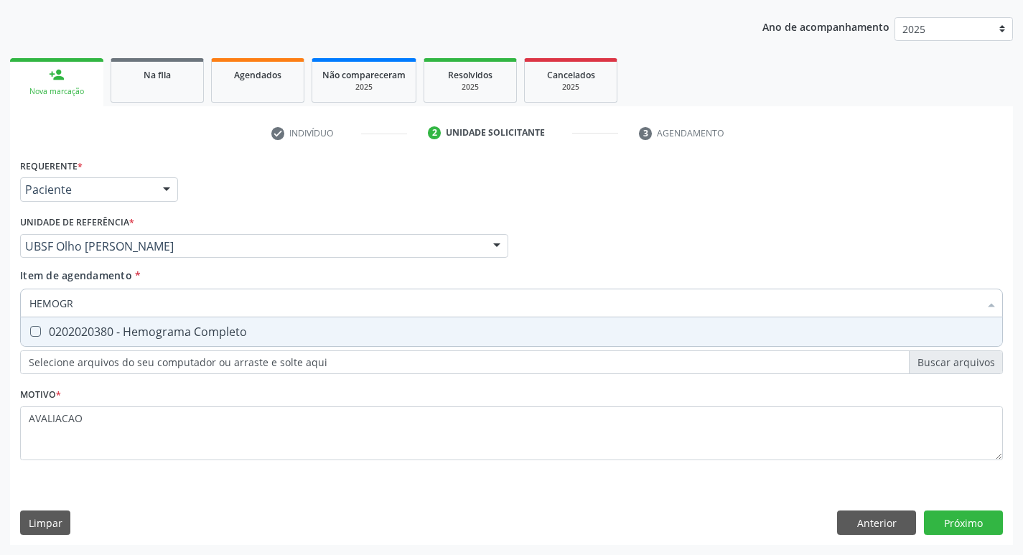
click at [181, 334] on div "0202020380 - Hemograma Completo" at bounding box center [511, 331] width 964 height 11
checkbox Completo "true"
type input "HEMOG"
checkbox Completo "false"
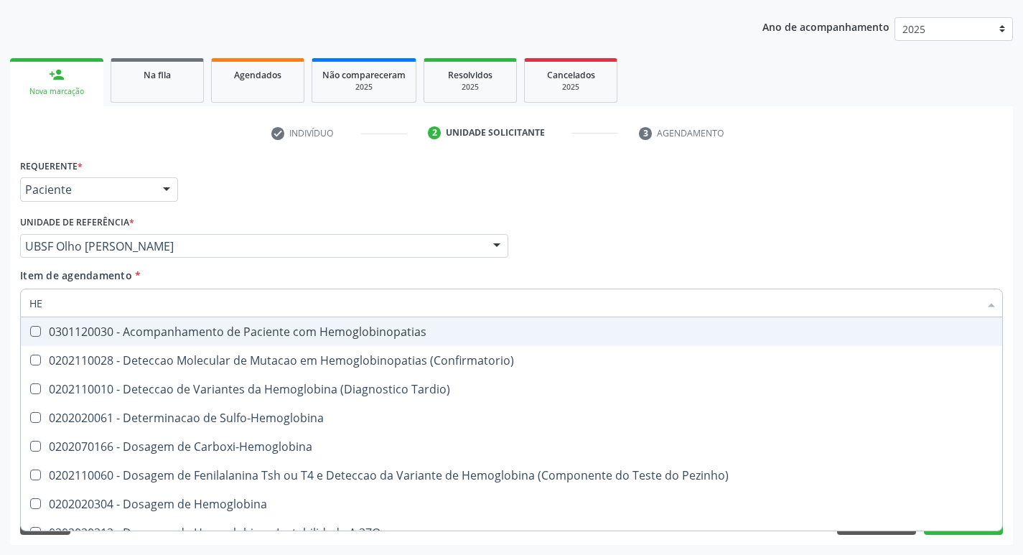
type input "H"
checkbox Completo "false"
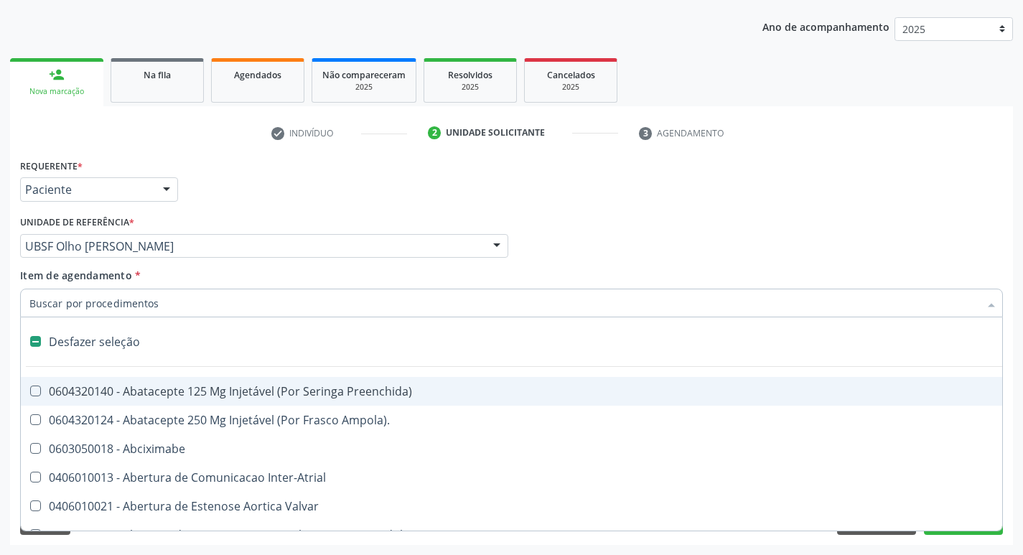
type input "I"
checkbox Dedo "true"
checkbox Urina "false"
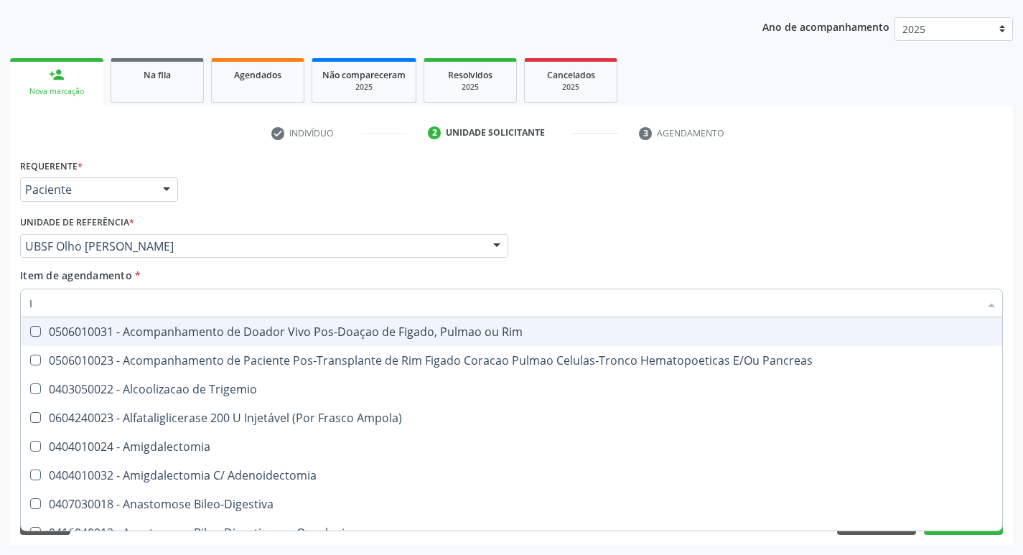
type input "IG"
checkbox Uterina "false"
type input "IGG"
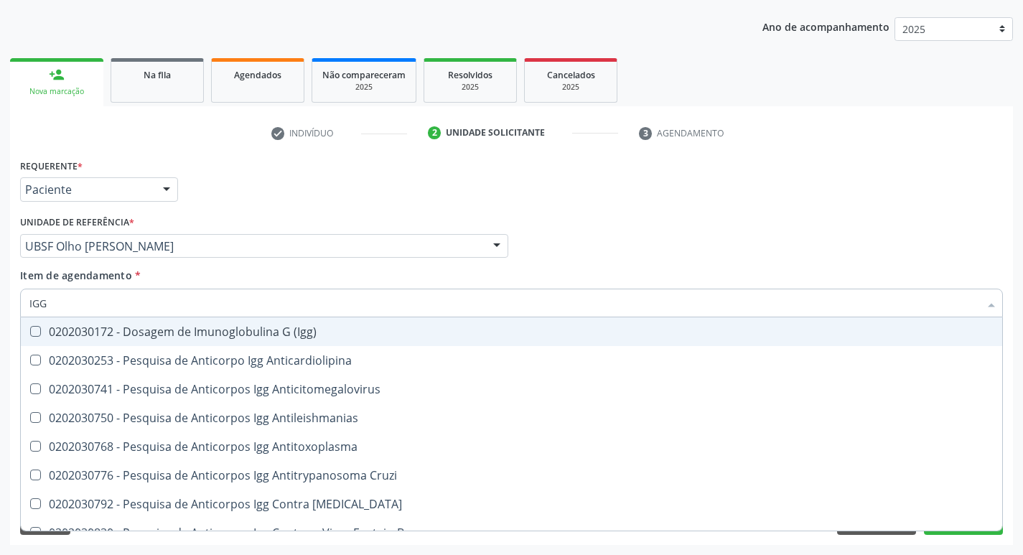
click at [274, 342] on span "0202030172 - Dosagem de Imunoglobulina G (Igg)" at bounding box center [511, 331] width 981 height 29
checkbox \(Igg\) "true"
type input "IG"
checkbox \(Igg\) "false"
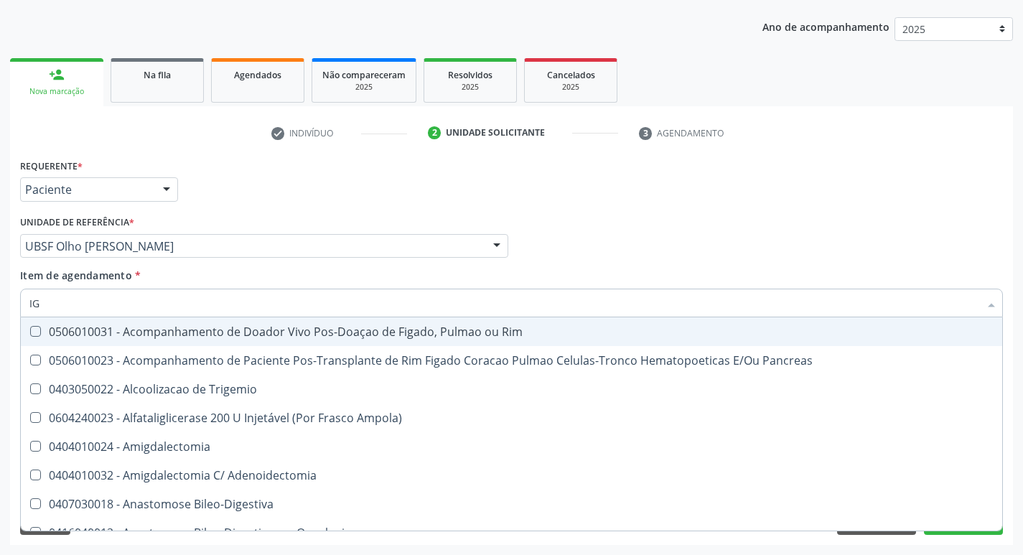
type input "IGM"
checkbox \(Igg\) "false"
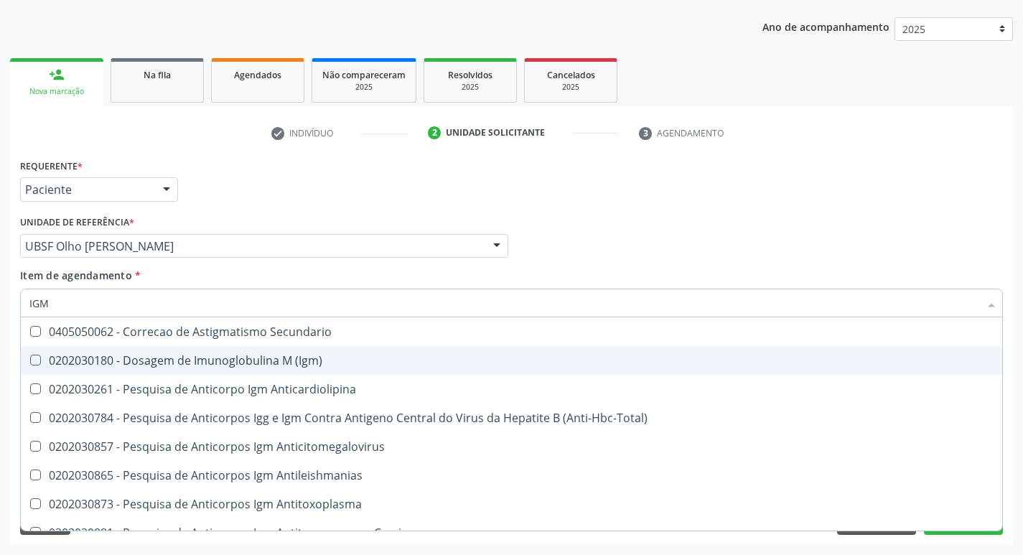
click at [283, 350] on span "0202030180 - Dosagem de Imunoglobulina M (Igm)" at bounding box center [511, 360] width 981 height 29
checkbox \(Igm\) "true"
type input "IG"
checkbox \(Igm\) "false"
checkbox \(Shiguelose\) "true"
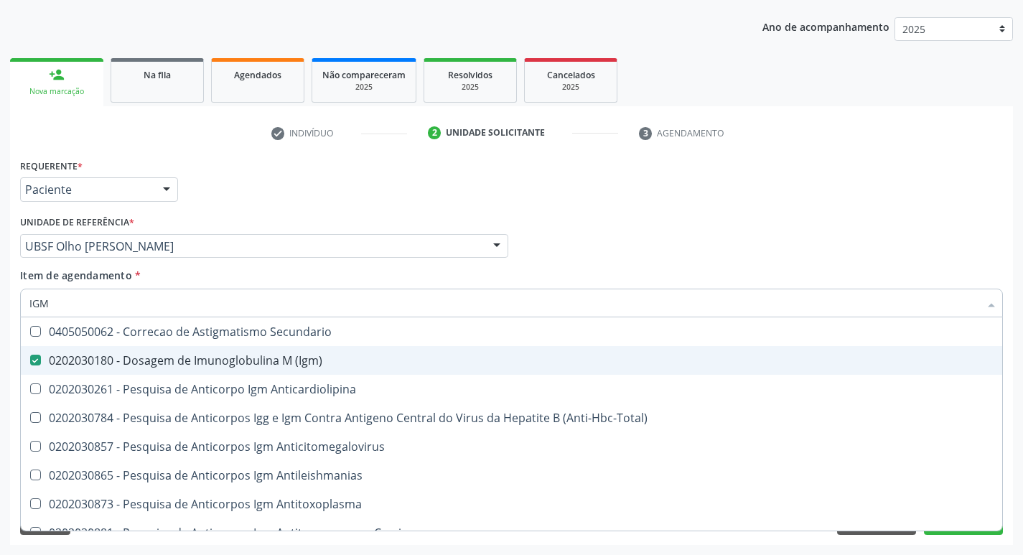
checkbox \(Parvovirose\) "true"
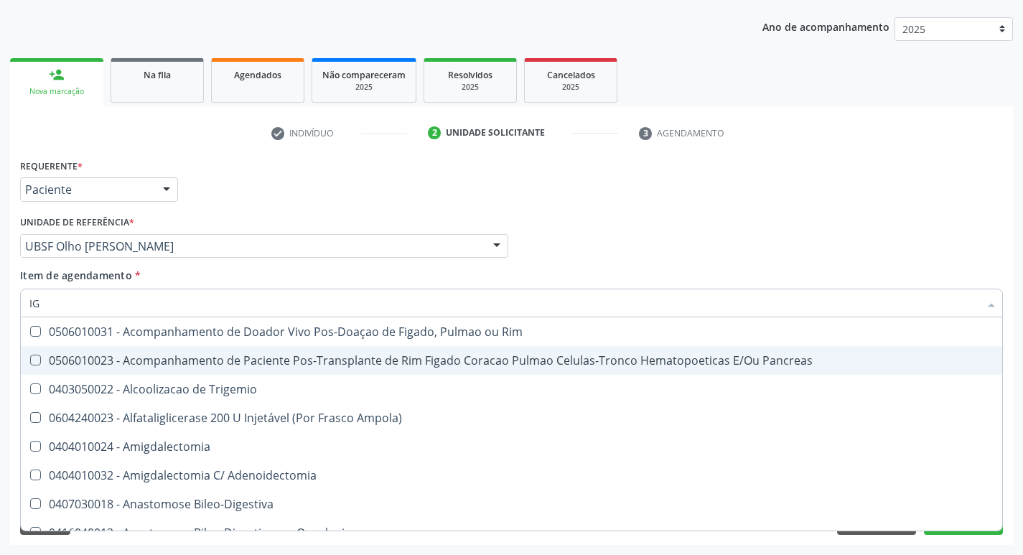
type input "I"
checkbox \(Igg\) "false"
checkbox \(Igm\) "false"
checkbox Uterina "false"
checkbox Hirtz\) "true"
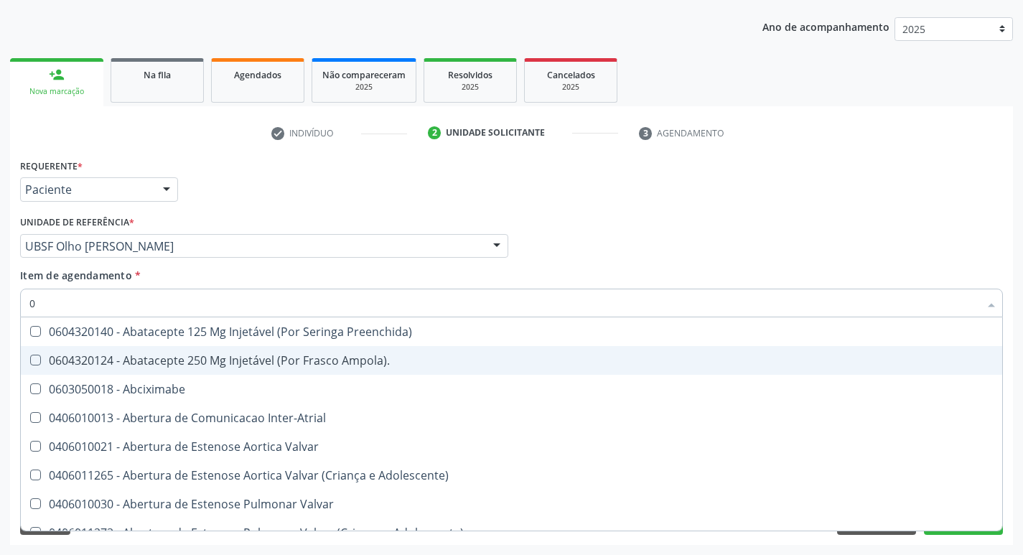
type input "02"
checkbox Psicossocial "true"
checkbox Urina "false"
checkbox Endoscopica\) "true"
checkbox Colecistectomia "true"
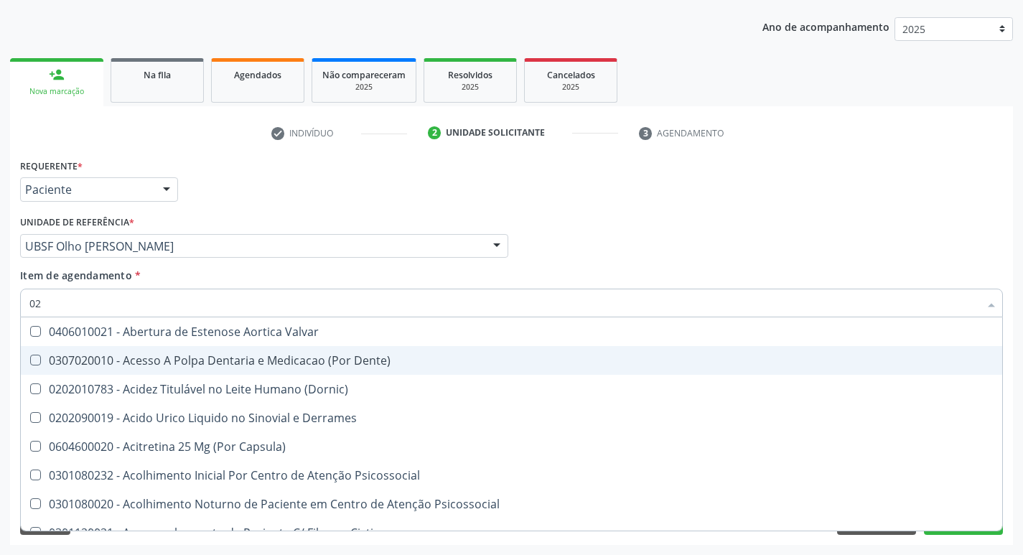
type input "020"
checkbox Frasco-Ampola\) "true"
checkbox Urina "false"
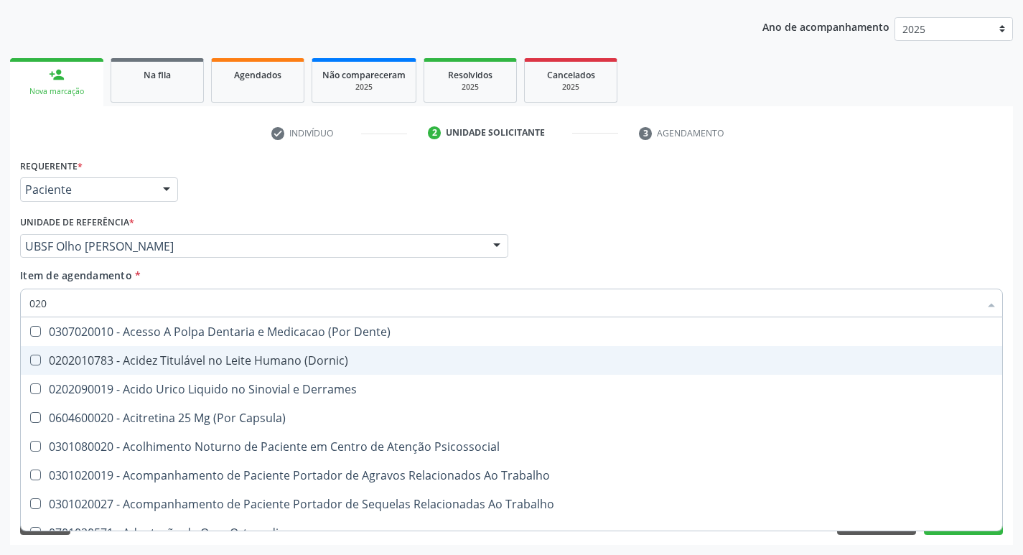
type input "0202"
checkbox Capsula\) "true"
checkbox Urina "false"
checkbox Termodiluicao "true"
checkbox Continua "true"
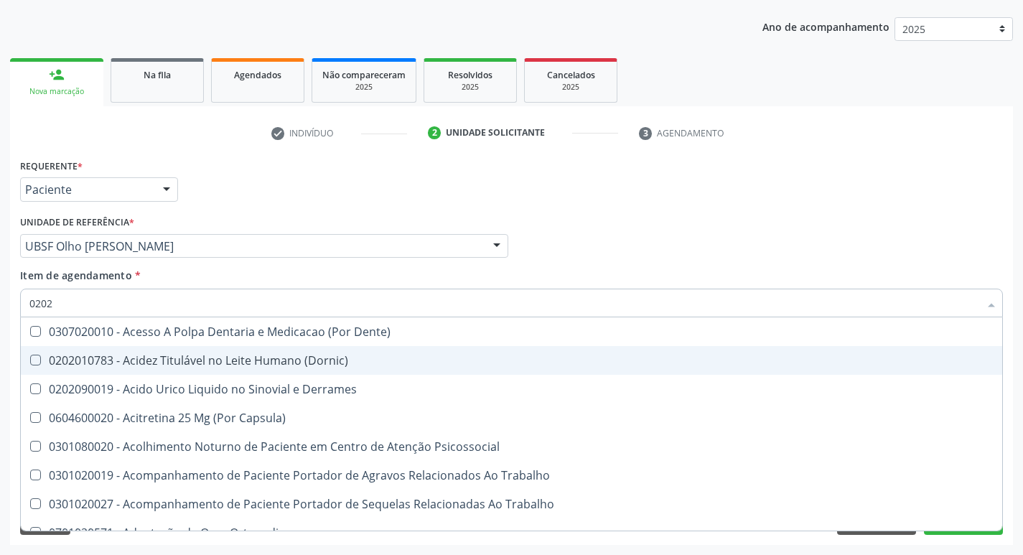
checkbox Revisao "true"
type input "02020"
checkbox 24H "true"
checkbox Multi-Sitio "true"
checkbox Termodiluicao "false"
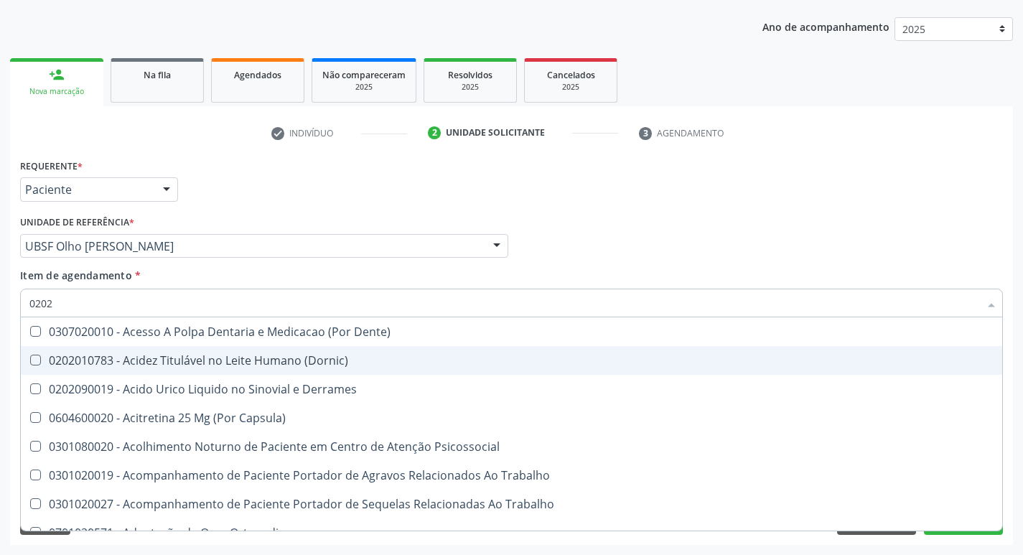
checkbox Continua "false"
checkbox Liquorico\) "true"
checkbox Revisao "false"
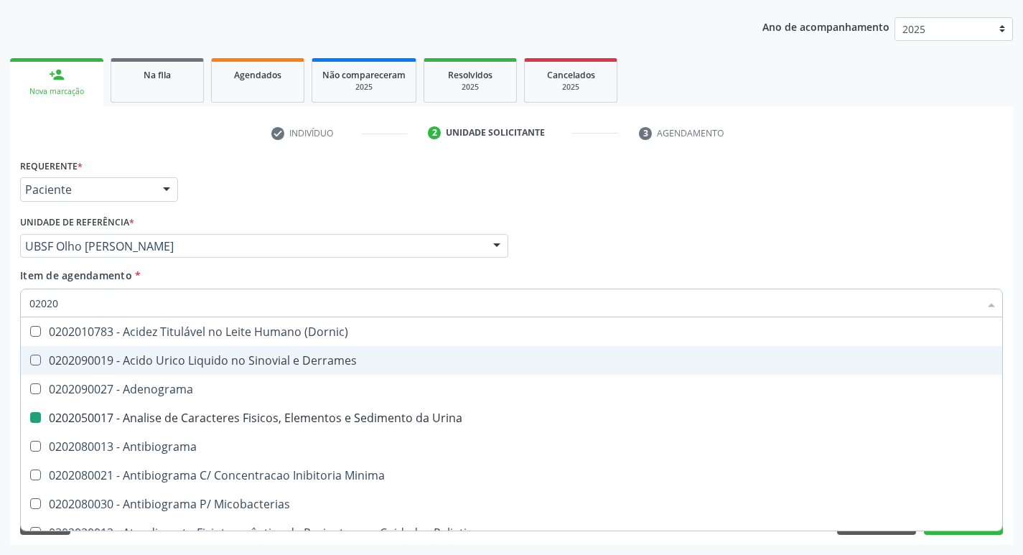
type input "020208"
checkbox Urina "false"
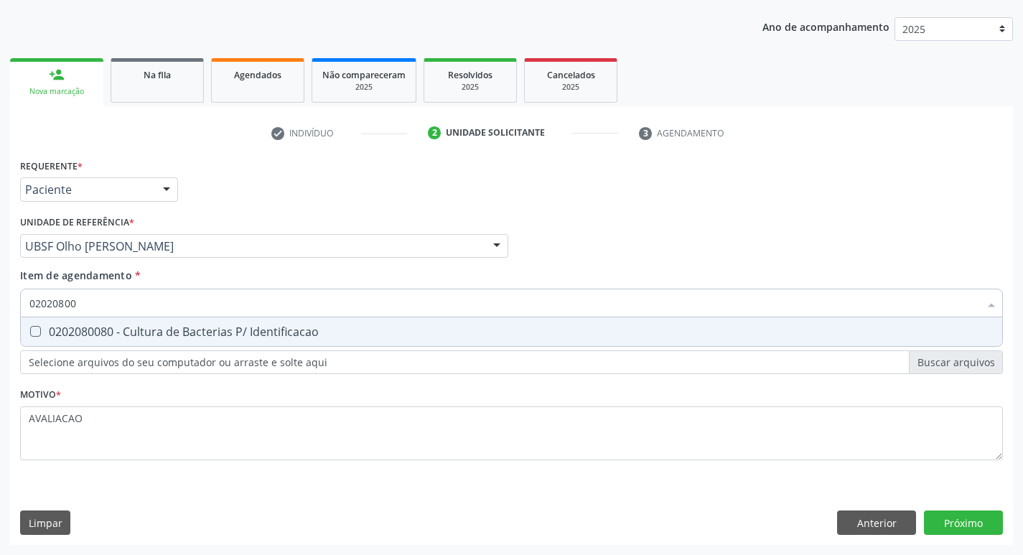
type input "020208008"
click at [391, 322] on span "0202080080 - Cultura de Bacterias P/ Identificacao" at bounding box center [511, 331] width 981 height 29
checkbox Identificacao "true"
type input "02020800"
checkbox Identificacao "false"
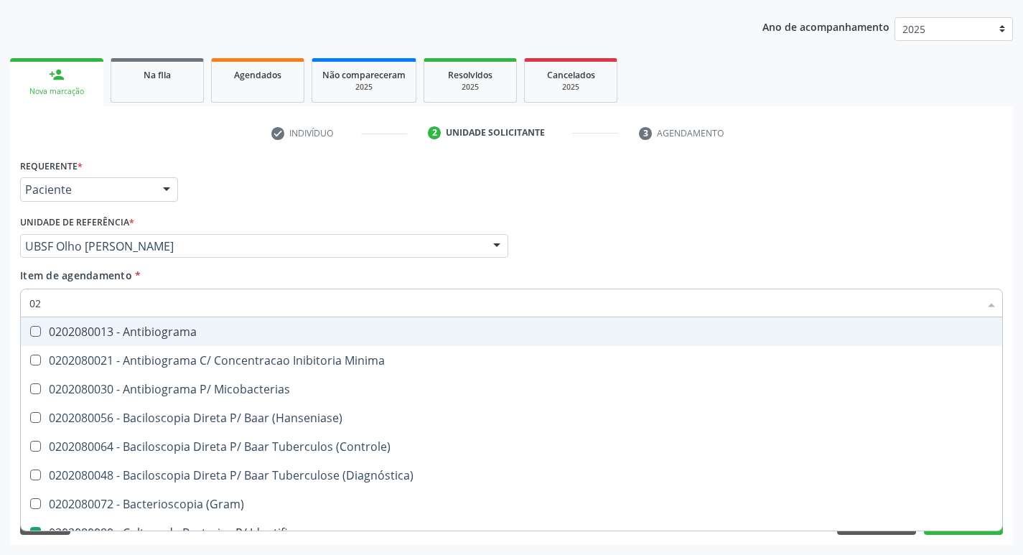
type input "0"
checkbox \(Hanseniase\) "false"
checkbox Identificacao "false"
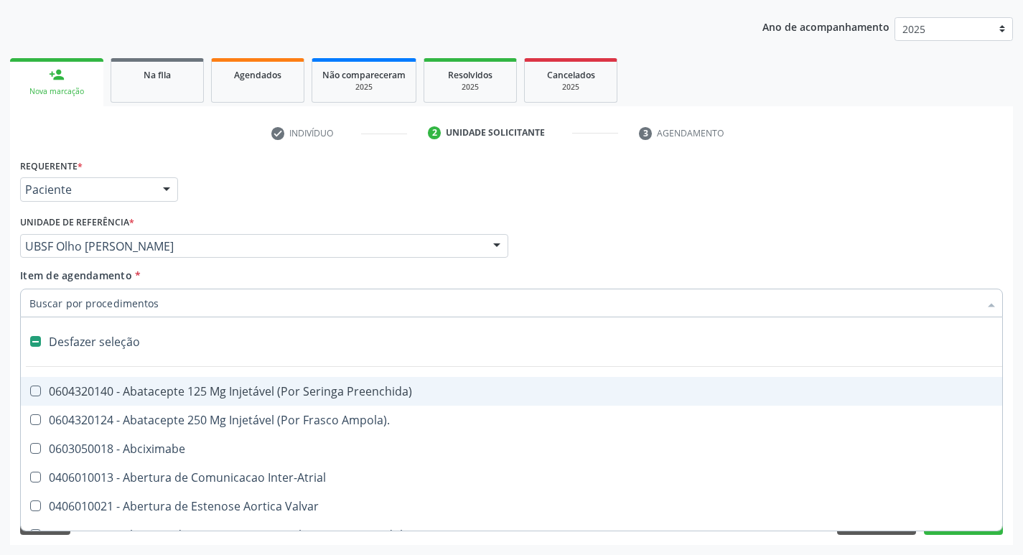
type input "H"
checkbox Urina "false"
checkbox Convencional\) "true"
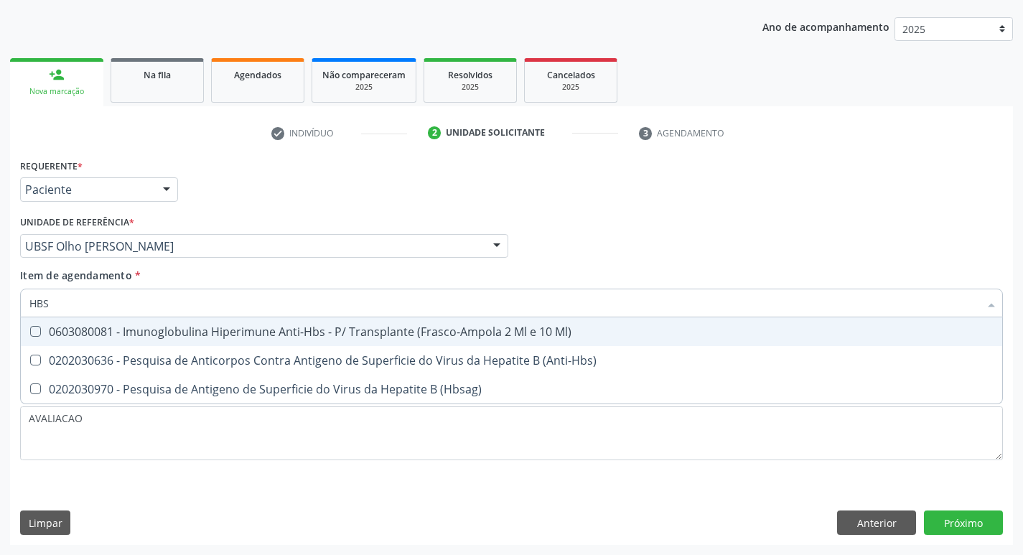
type input "HBSA"
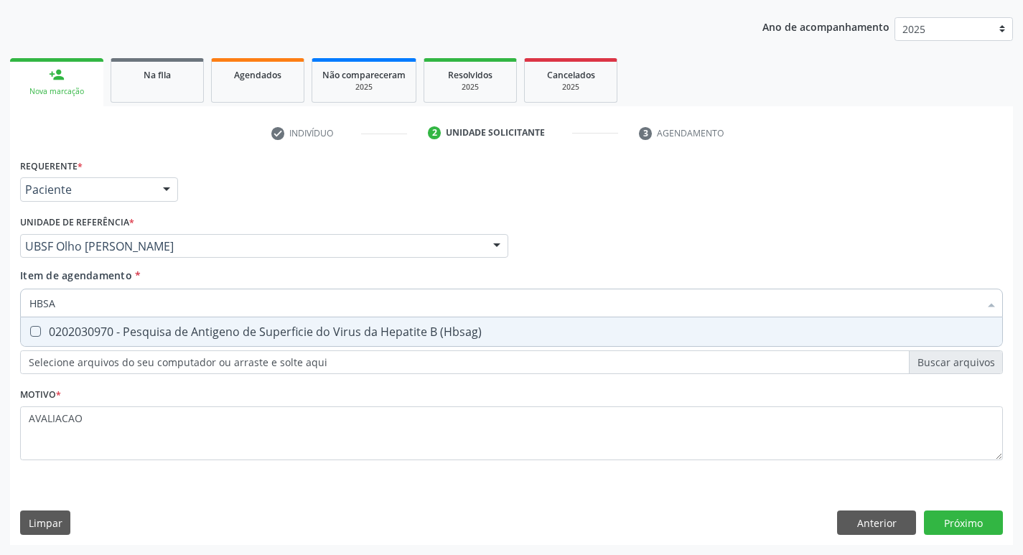
click at [391, 322] on span "0202030970 - Pesquisa de Antigeno de Superficie do Virus da Hepatite B (Hbsag)" at bounding box center [511, 331] width 981 height 29
checkbox \(Hbsag\) "true"
type input "HBS"
checkbox \(Hbsag\) "false"
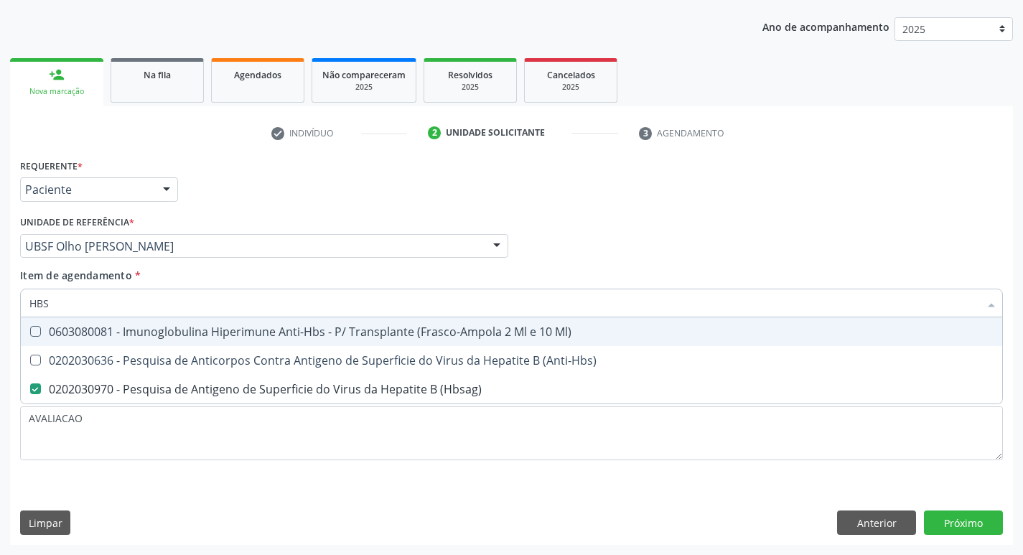
type input "HB"
checkbox \(Hbsag\) "false"
type input "H"
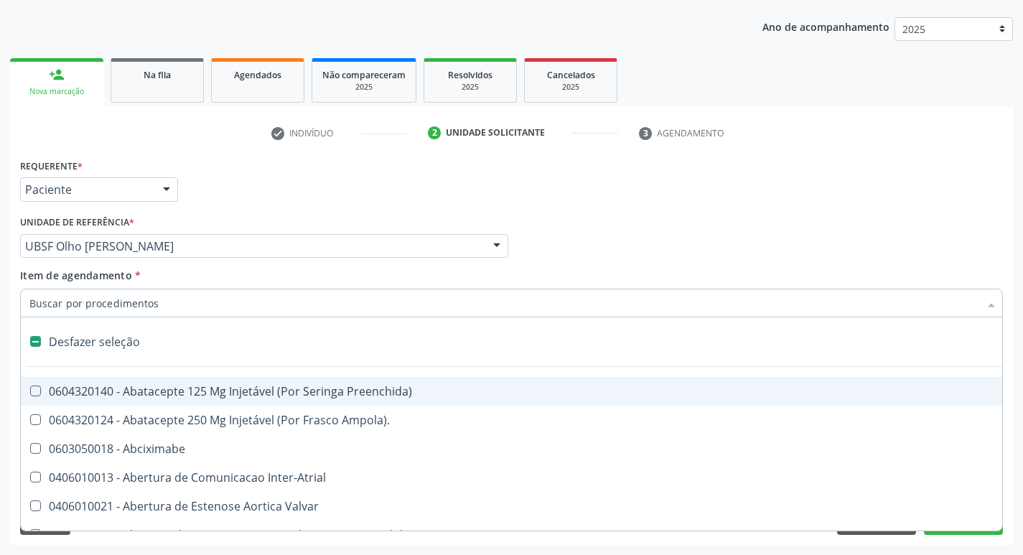
type input "E"
checkbox Voz "true"
checkbox Urina "false"
checkbox Aorto-Pulmonar "true"
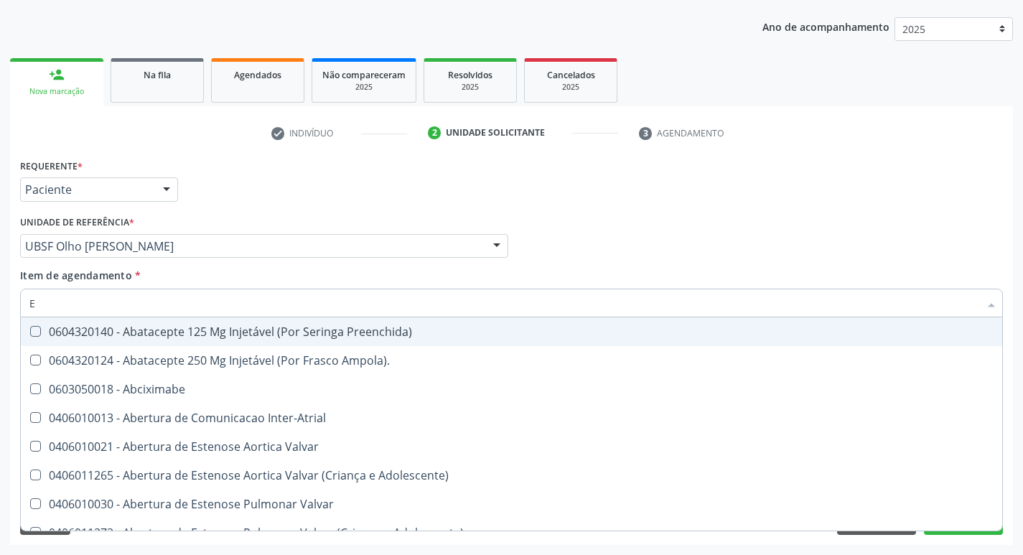
type input "EL"
checkbox Fenilcetonuria "true"
checkbox Urina "false"
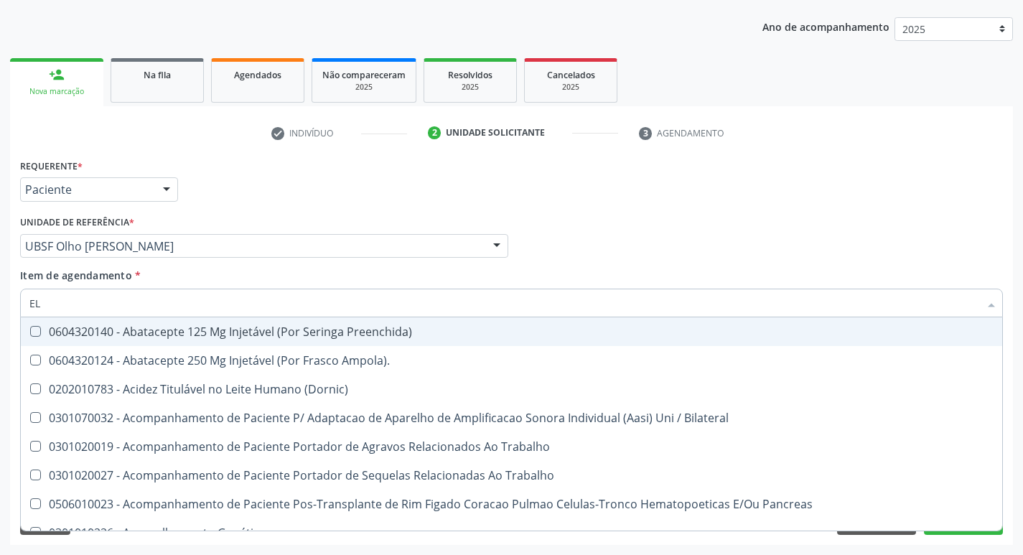
type input "ELI"
checkbox Urina "false"
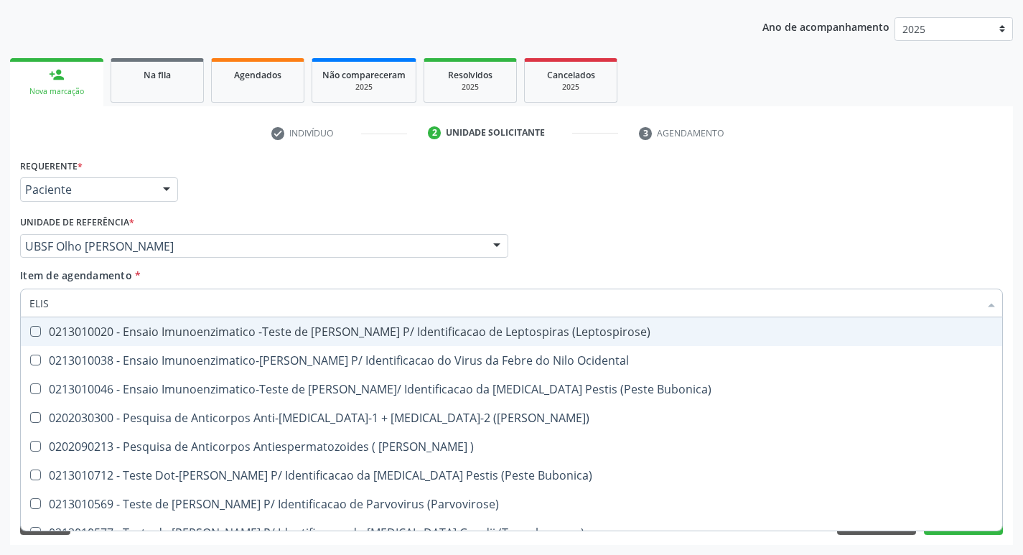
type input "ELISA"
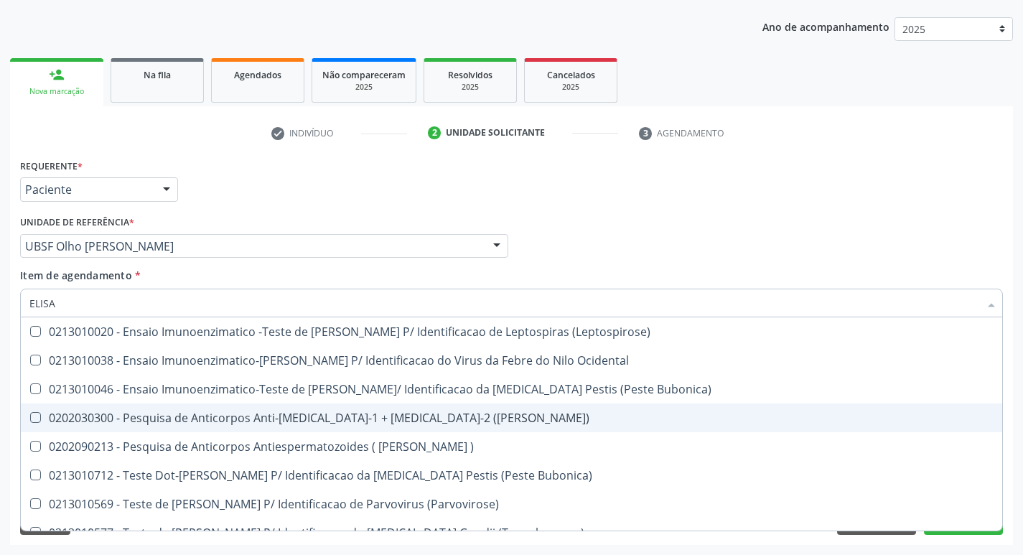
click at [403, 406] on span "0202030300 - Pesquisa de Anticorpos Anti-[MEDICAL_DATA]-1 + [MEDICAL_DATA]-2 ([…" at bounding box center [511, 417] width 981 height 29
checkbox \(Elisa\) "true"
type input "E"
checkbox \(Elisa\) "false"
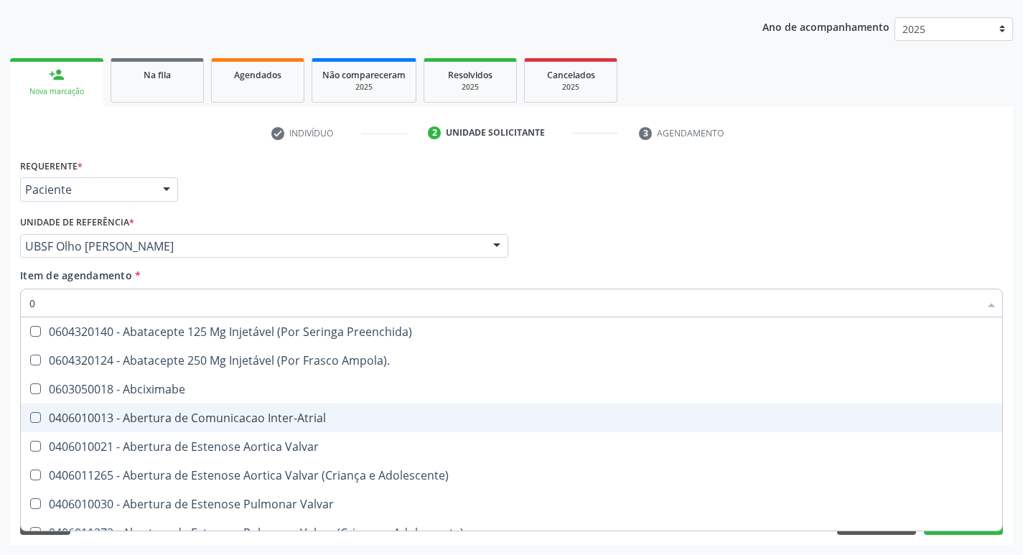
type input "02"
checkbox Psicossocial "true"
checkbox Urina "false"
checkbox Uterino "true"
checkbox Endoscopica\) "true"
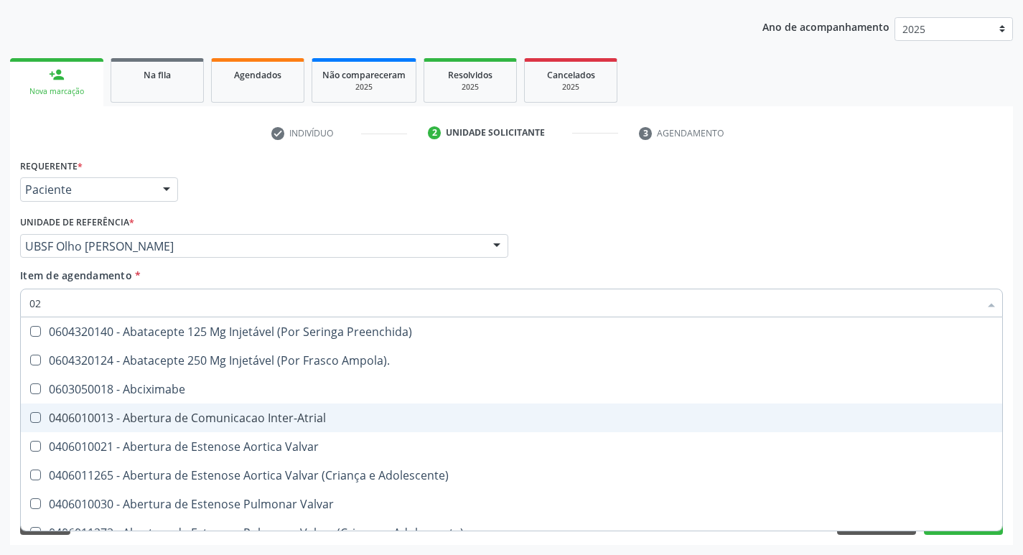
checkbox Colecistectomia "true"
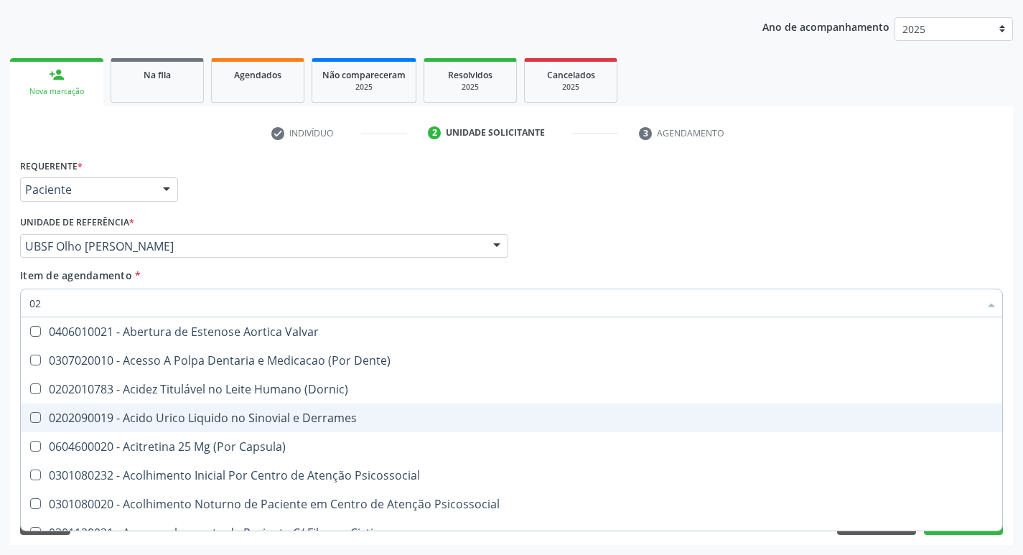
type input "020"
checkbox Frasco-Ampola\) "true"
checkbox Urina "false"
checkbox \(Spcto\) "true"
checkbox Identificacao "false"
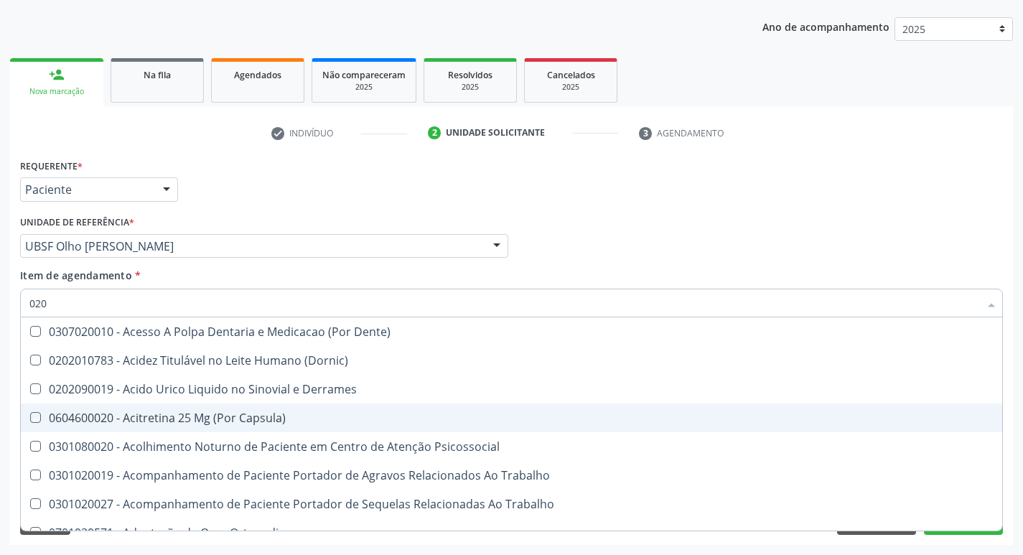
type input "0202"
checkbox Capsula\) "true"
checkbox Urina "false"
checkbox Cerebral "true"
checkbox Termodiluicao "true"
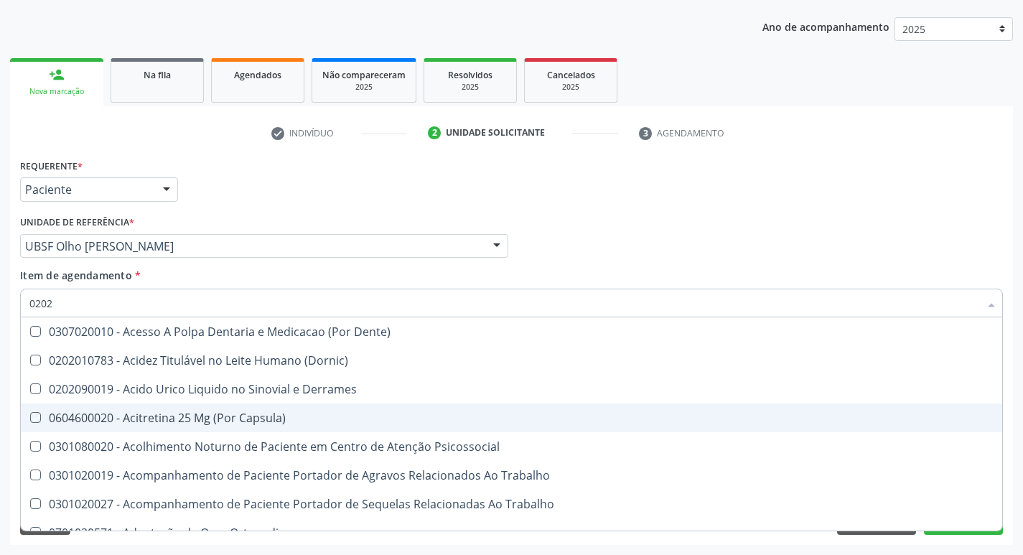
checkbox Continua "true"
checkbox Revisao "true"
checkbox Vaginal "true"
checkbox Identificacao "false"
checkbox Euglobulina "true"
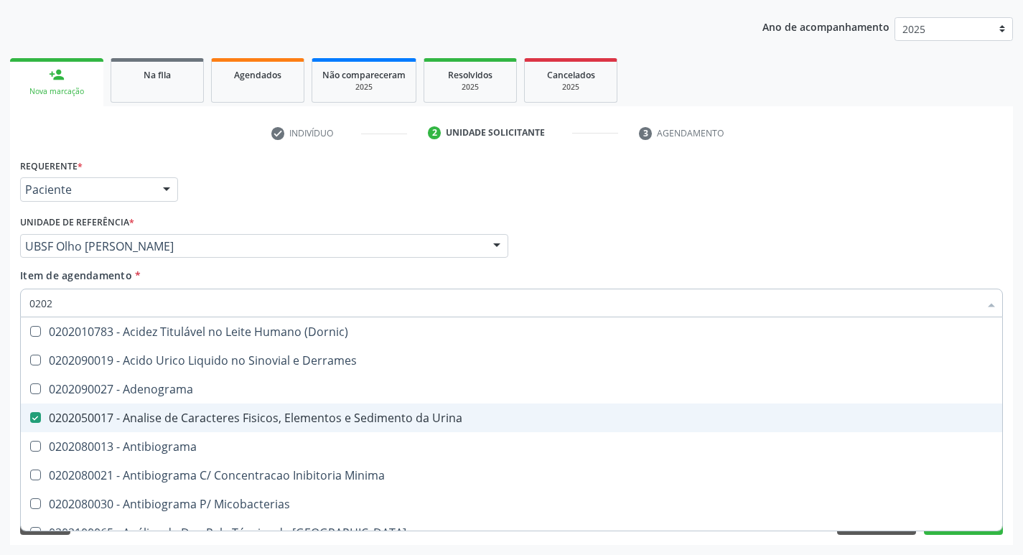
type input "02020"
checkbox Anaerobicas "true"
checkbox Identificacao "false"
checkbox Esperma "true"
checkbox Galactose "true"
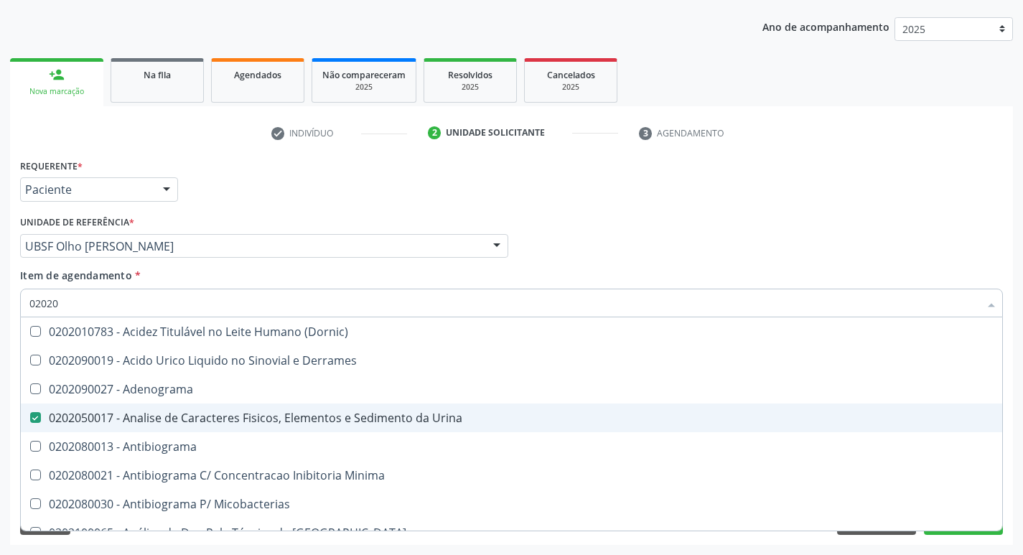
checkbox \(Igg\) "false"
checkbox \(Igm\) "false"
checkbox Zinco "true"
checkbox Reto "true"
checkbox Completo "false"
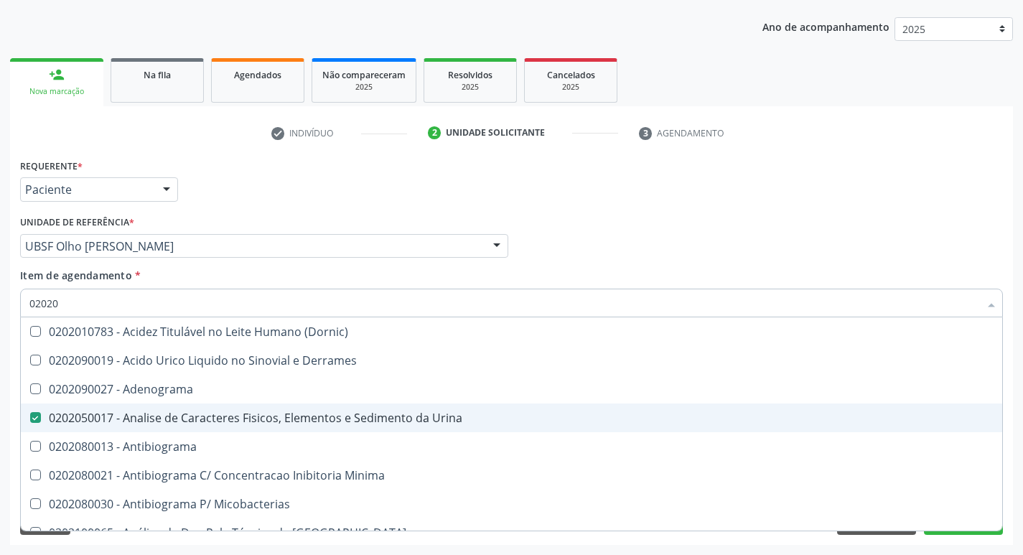
checkbox \(Elisa\) "false"
checkbox \(Ro\) "true"
checkbox \(Hbsag\) "false"
type input "020203"
checkbox Urina "false"
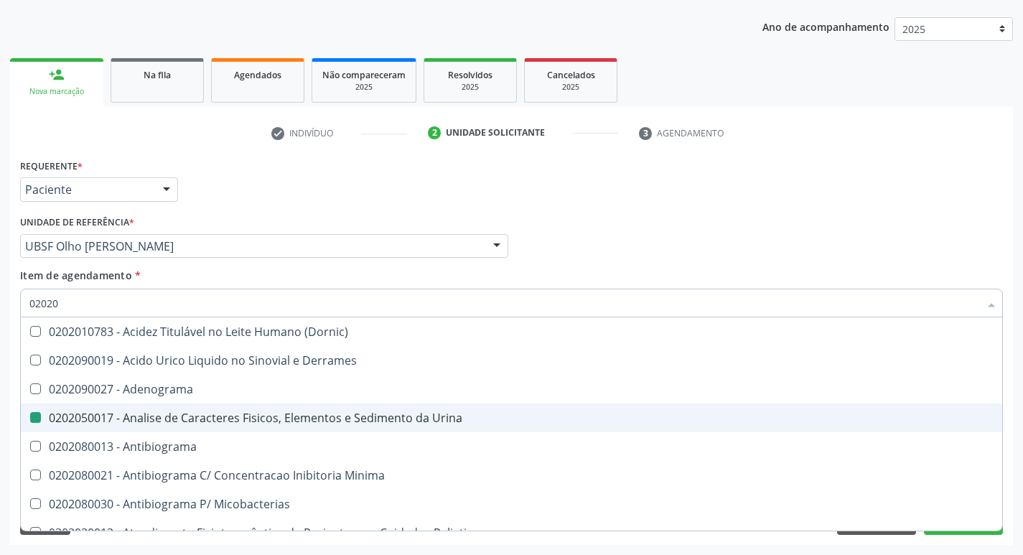
checkbox Liquor "true"
checkbox Addis "true"
checkbox Identificacao "false"
checkbox Molecular "true"
checkbox Globular "true"
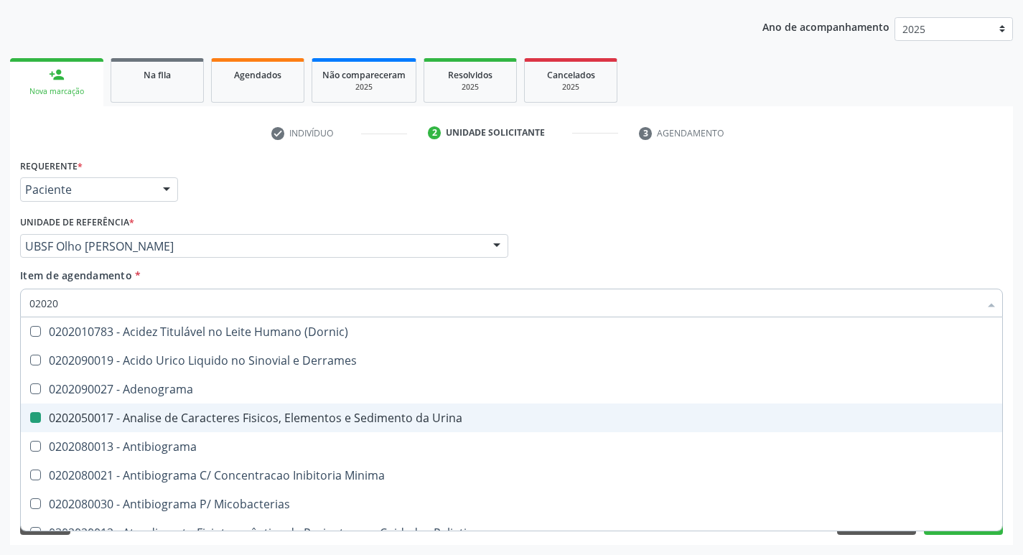
checkbox Carboxi-Hemoglobina "true"
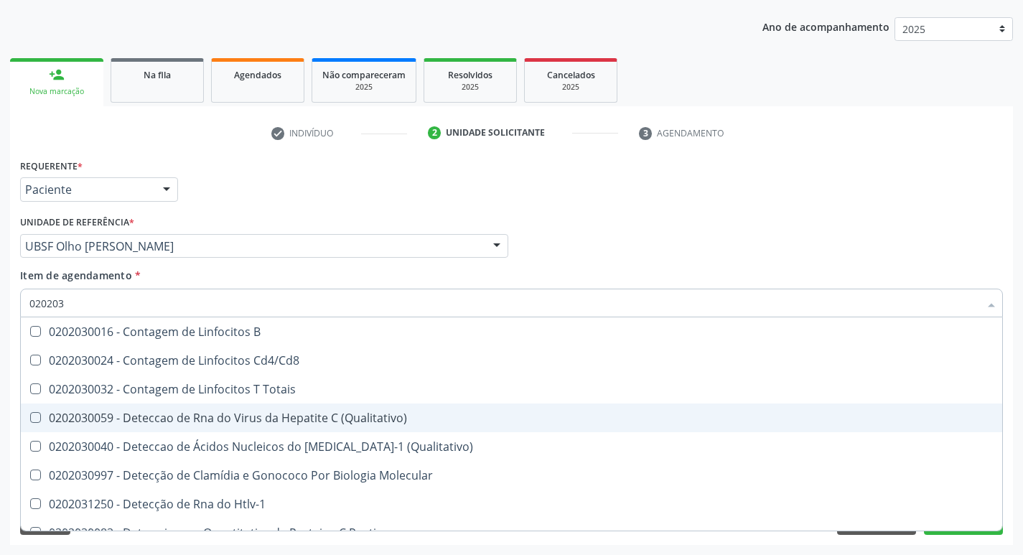
type input "0202031"
checkbox \(Igg\) "false"
checkbox \(Igm\) "false"
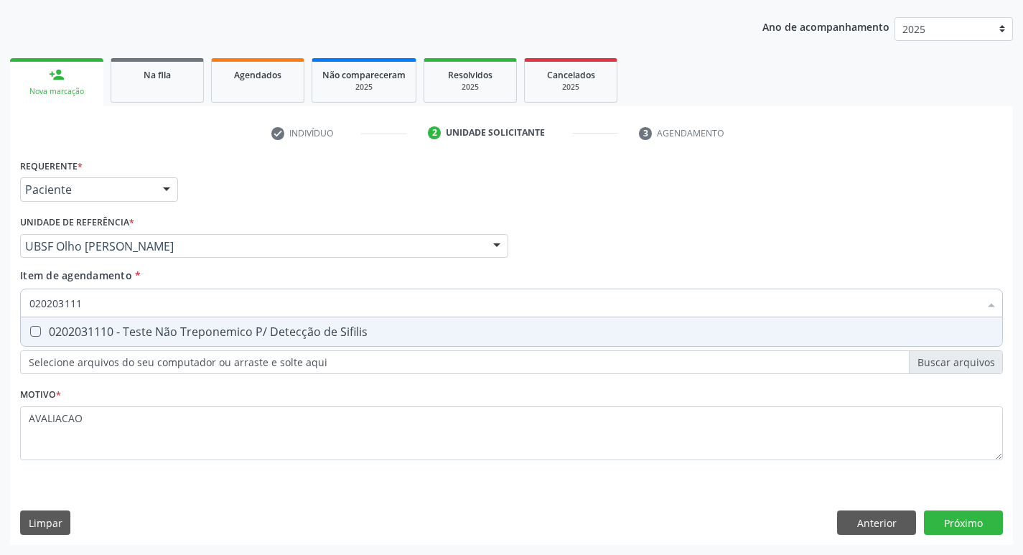
type input "0202031110"
click at [380, 341] on span "0202031110 - Teste Não Treponemico P/ Detecção de Sifilis" at bounding box center [511, 331] width 981 height 29
checkbox Sifilis "true"
type input "02020311"
checkbox Sifilis "false"
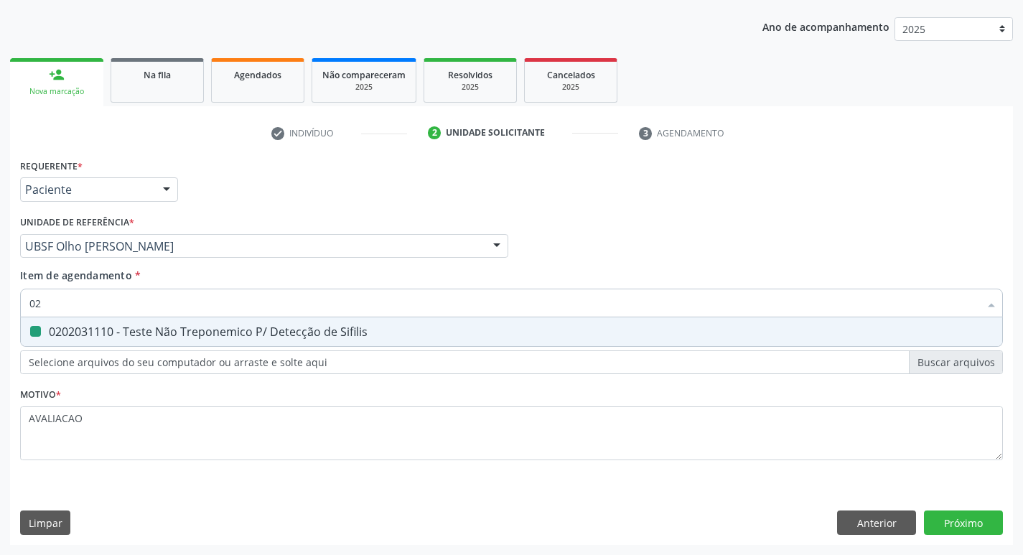
type input "0"
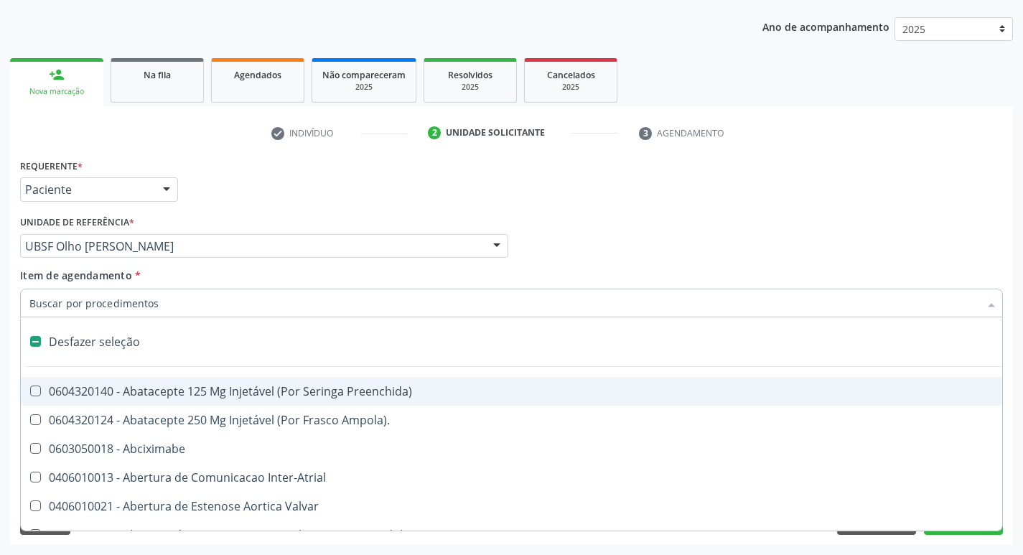
type input "G"
checkbox Urina "false"
checkbox Alivio "true"
checkbox Demora "true"
checkbox Persistente "true"
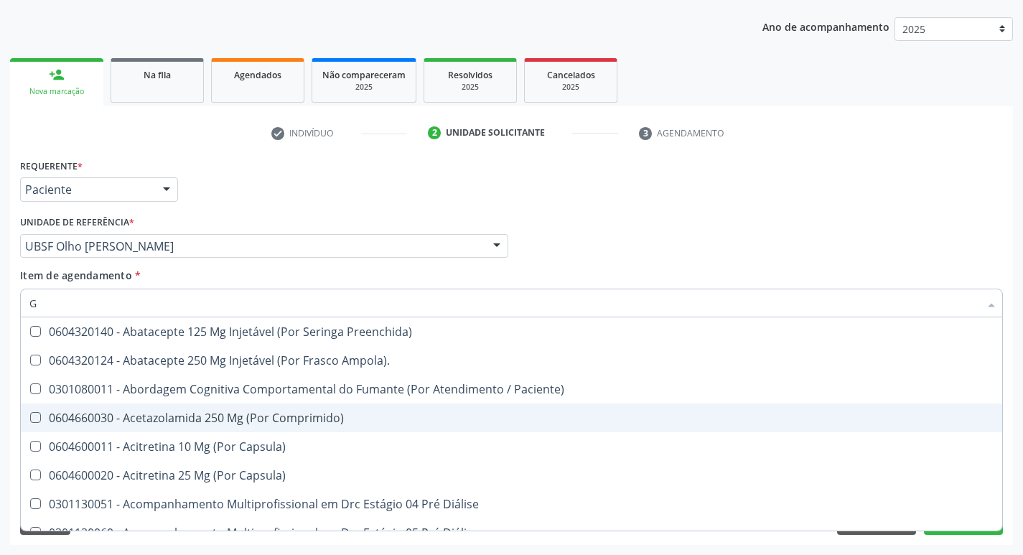
type input "GLICOSE"
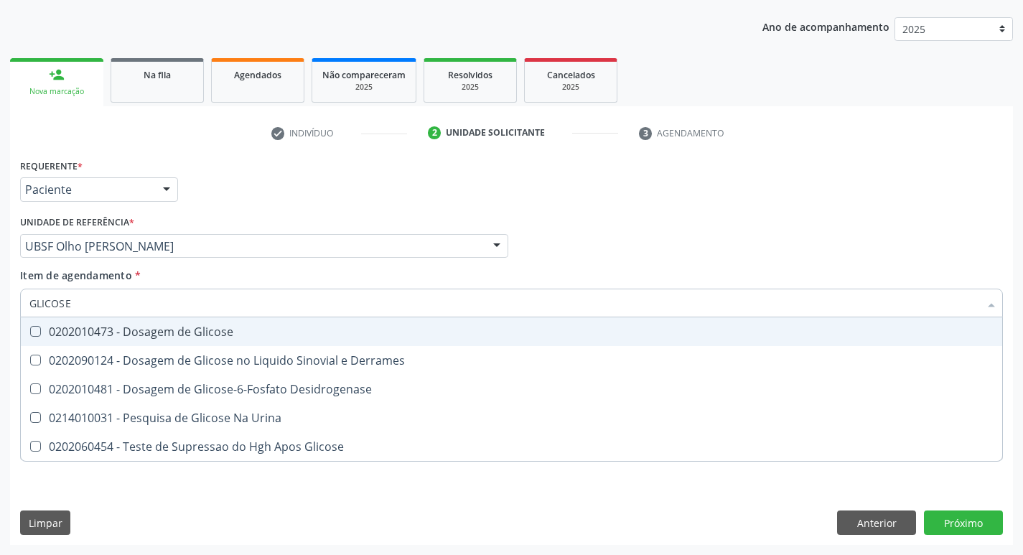
click at [218, 337] on div "0202010473 - Dosagem de Glicose" at bounding box center [511, 331] width 964 height 11
checkbox Glicose "true"
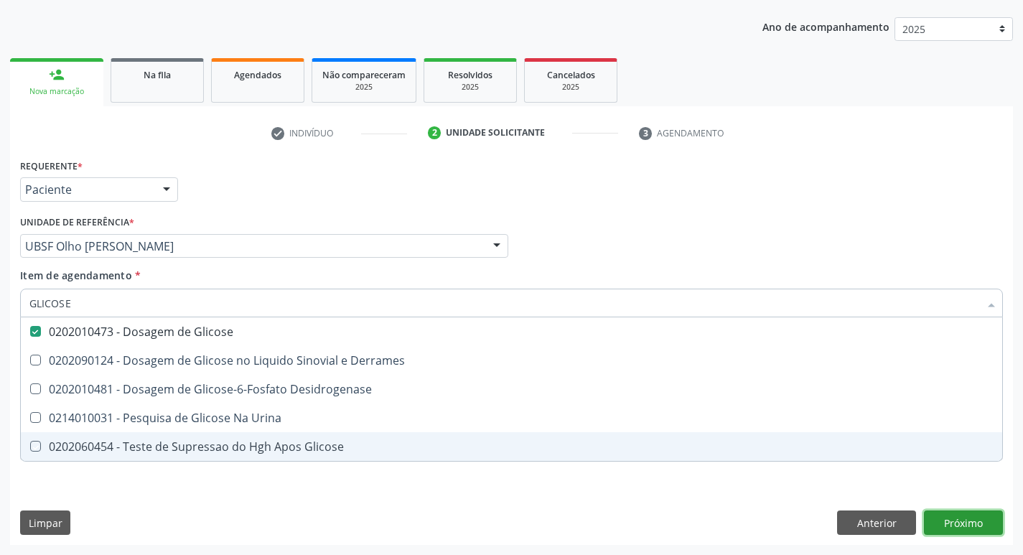
click at [958, 530] on div "Requerente * Paciente Médico(a) Enfermeiro(a) Paciente Nenhum resultado encontr…" at bounding box center [511, 350] width 1003 height 390
checkbox Derrames "true"
checkbox Desidrogenase "true"
checkbox Urina "true"
checkbox Glicose "true"
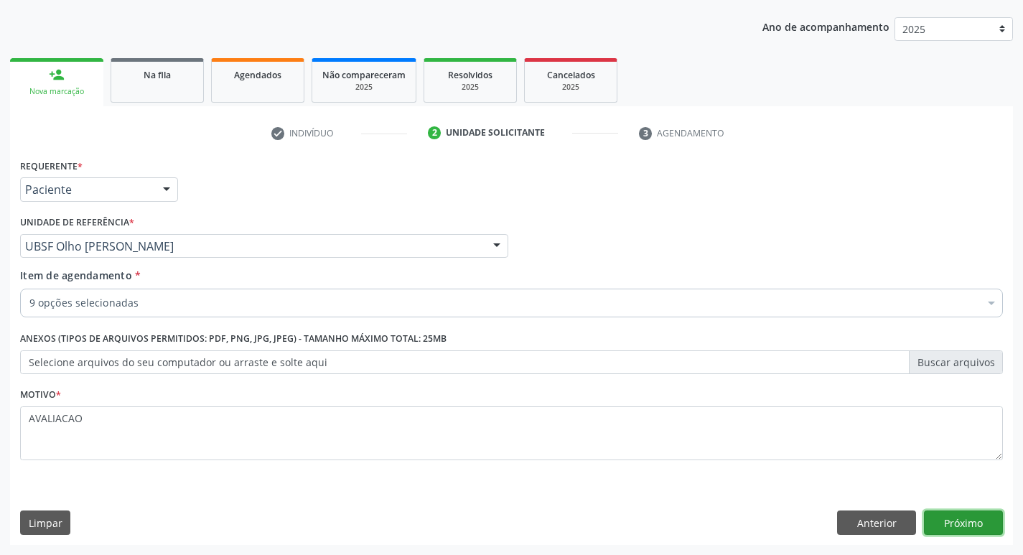
click at [971, 519] on button "Próximo" at bounding box center [963, 522] width 79 height 24
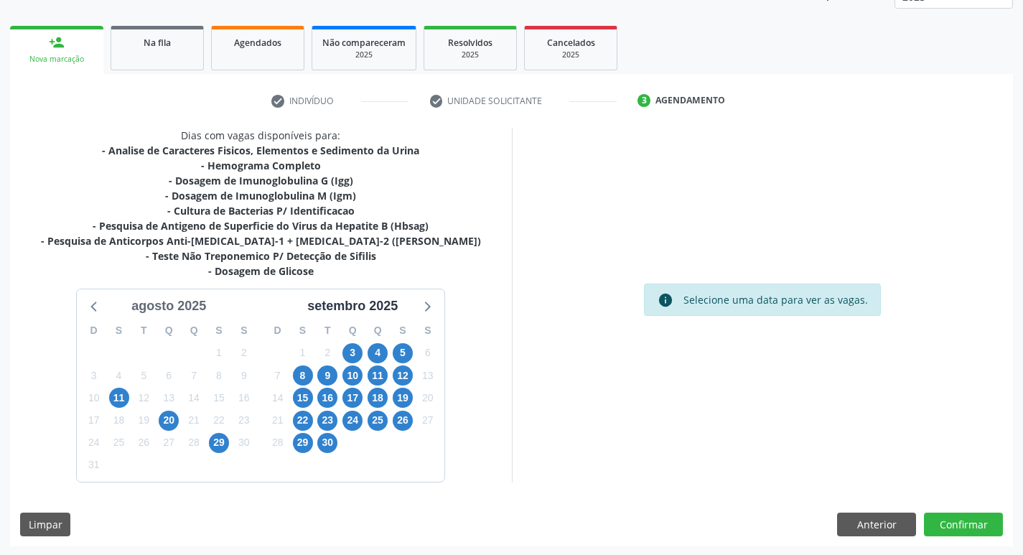
scroll to position [190, 0]
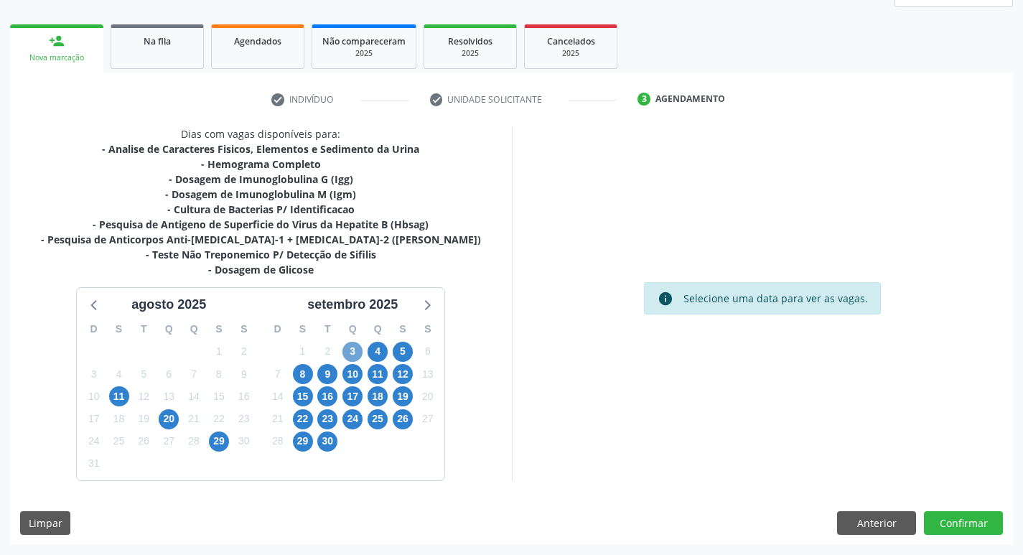
click at [349, 355] on span "3" at bounding box center [352, 352] width 20 height 20
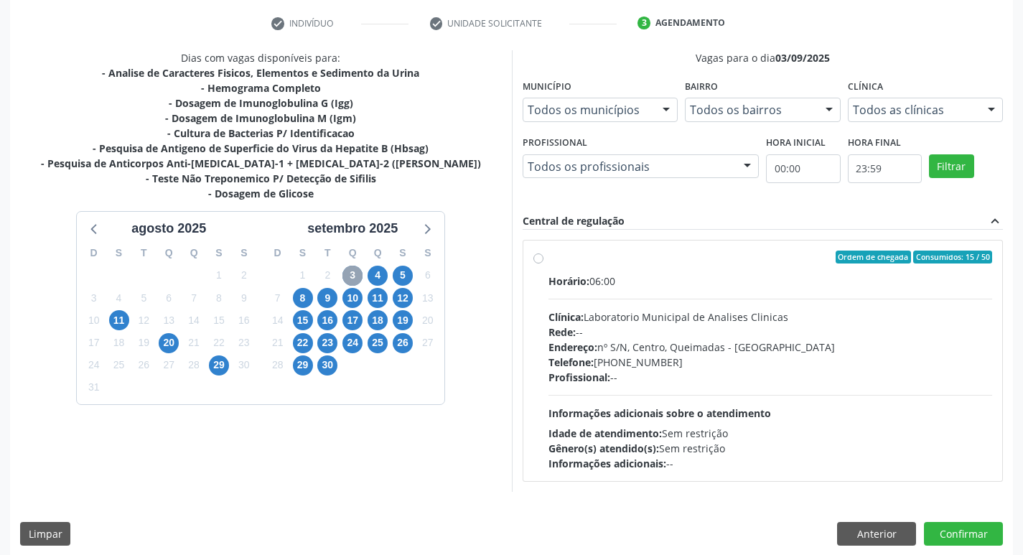
scroll to position [277, 0]
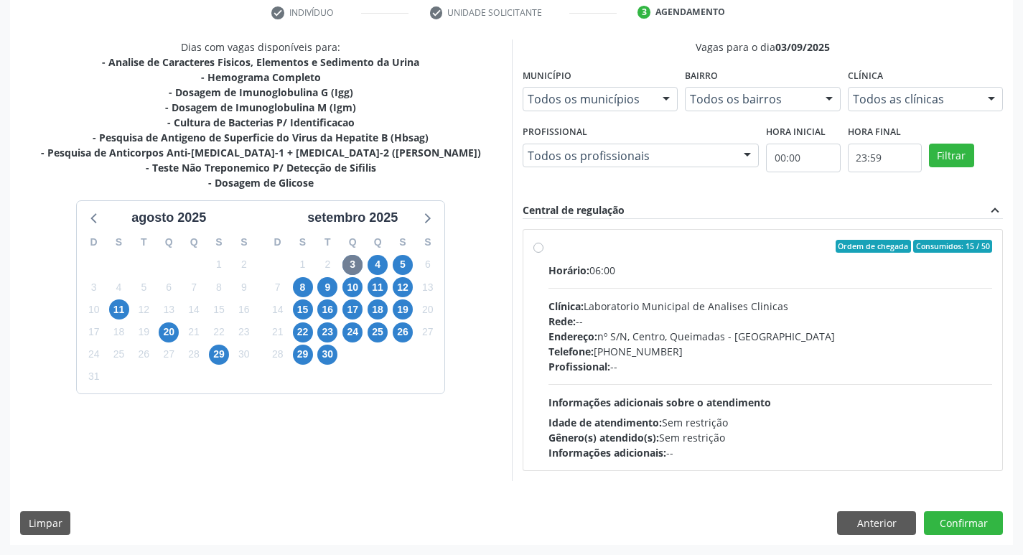
click at [624, 324] on div "Rede: --" at bounding box center [770, 321] width 444 height 15
click at [543, 253] on input "Ordem de chegada Consumidos: 15 / 50 Horário: 06:00 Clínica: Laboratorio Munici…" at bounding box center [538, 246] width 10 height 13
radio input "true"
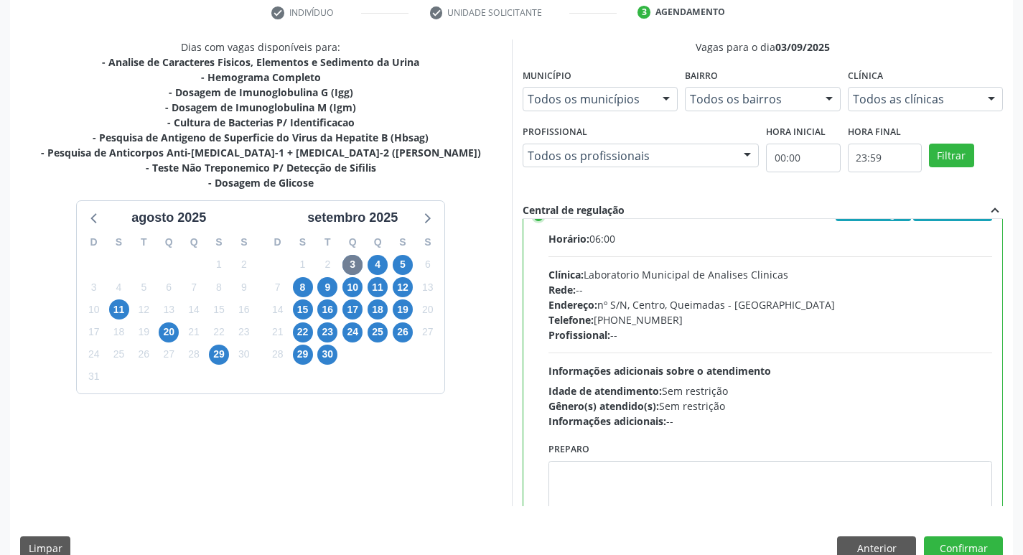
scroll to position [71, 0]
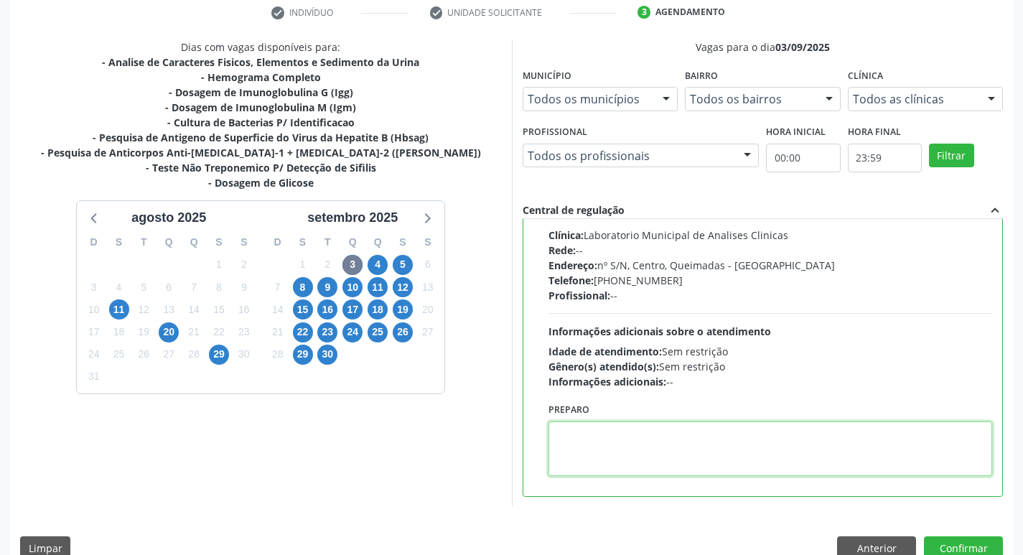
drag, startPoint x: 617, startPoint y: 441, endPoint x: 587, endPoint y: 445, distance: 30.4
click at [587, 445] on textarea at bounding box center [770, 448] width 444 height 55
paste textarea "IR EM [GEOGRAPHIC_DATA]"
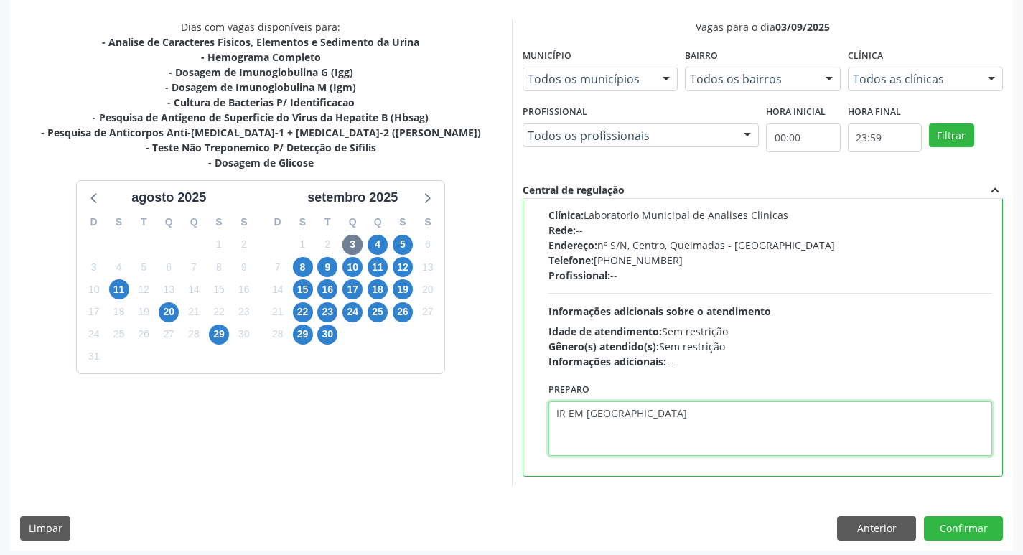
scroll to position [303, 0]
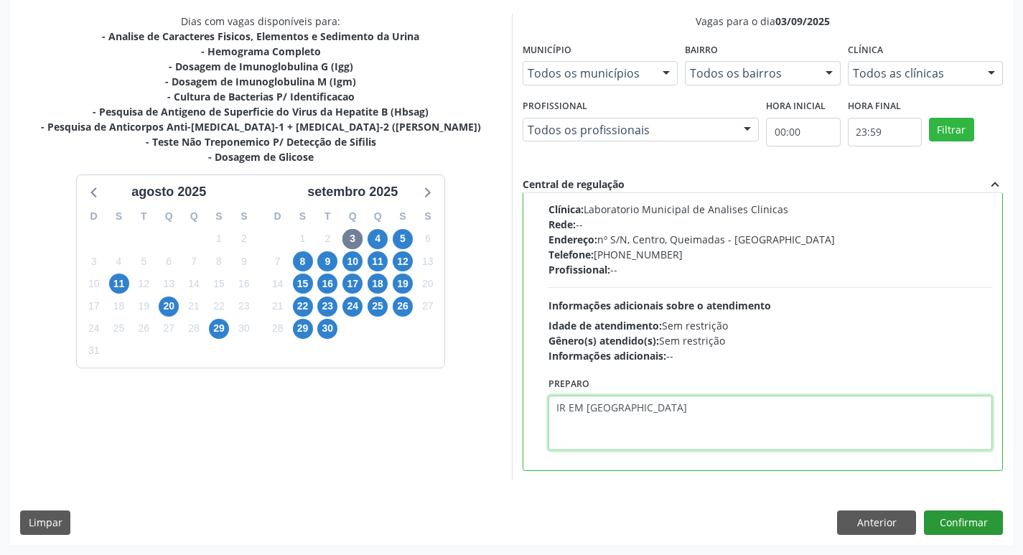
type textarea "IR EM [GEOGRAPHIC_DATA]"
click at [967, 530] on button "Confirmar" at bounding box center [963, 522] width 79 height 24
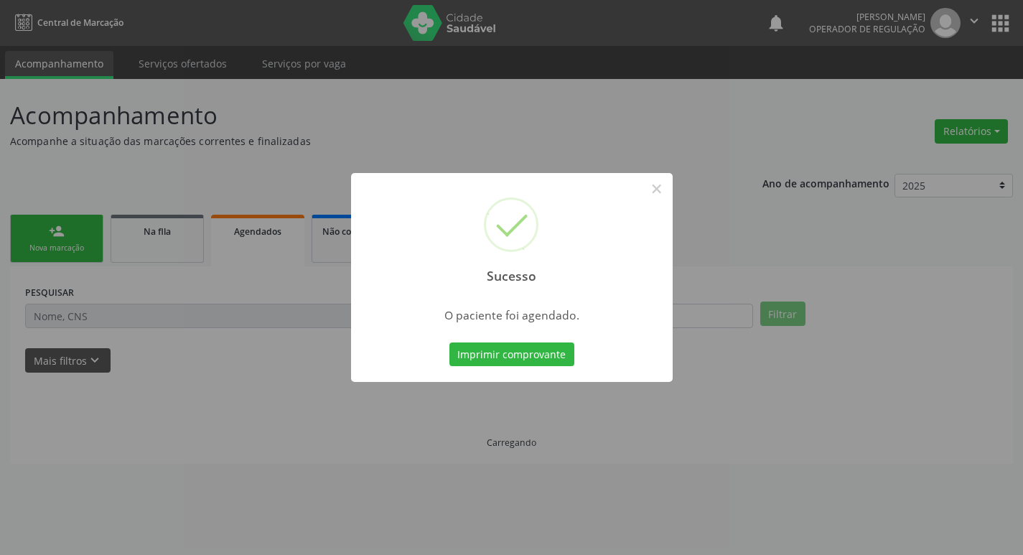
scroll to position [0, 0]
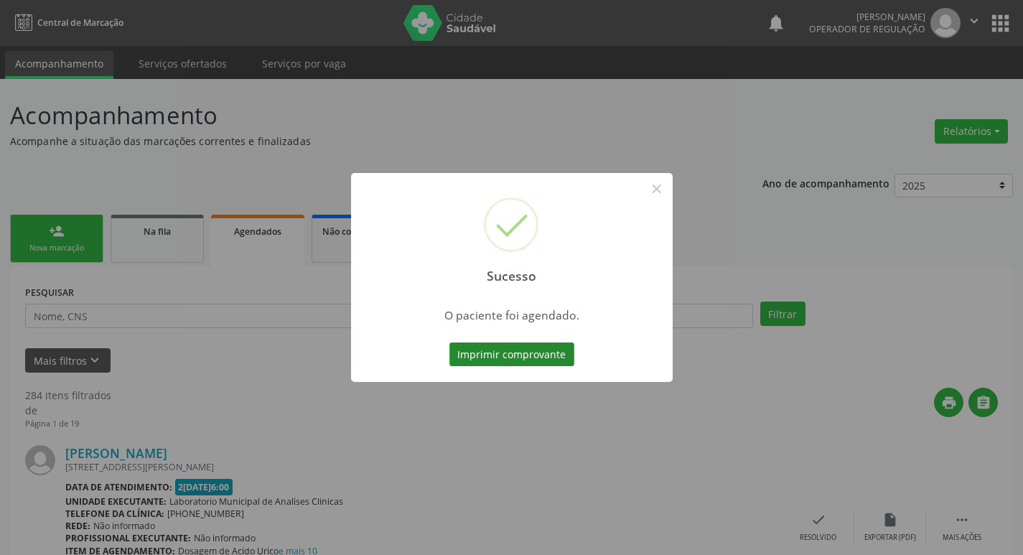
click at [510, 355] on button "Imprimir comprovante" at bounding box center [511, 354] width 125 height 24
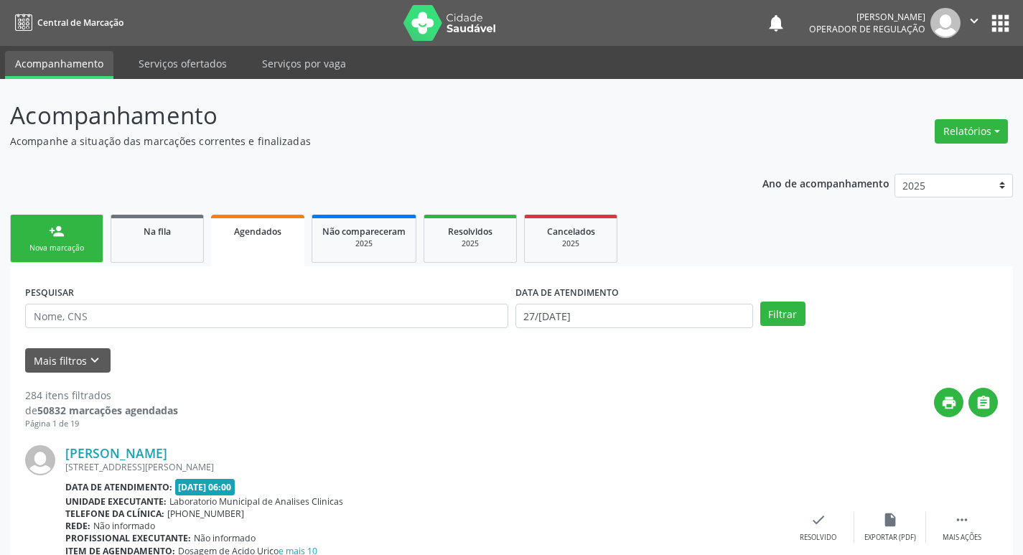
click at [72, 261] on link "person_add Nova marcação" at bounding box center [56, 239] width 93 height 48
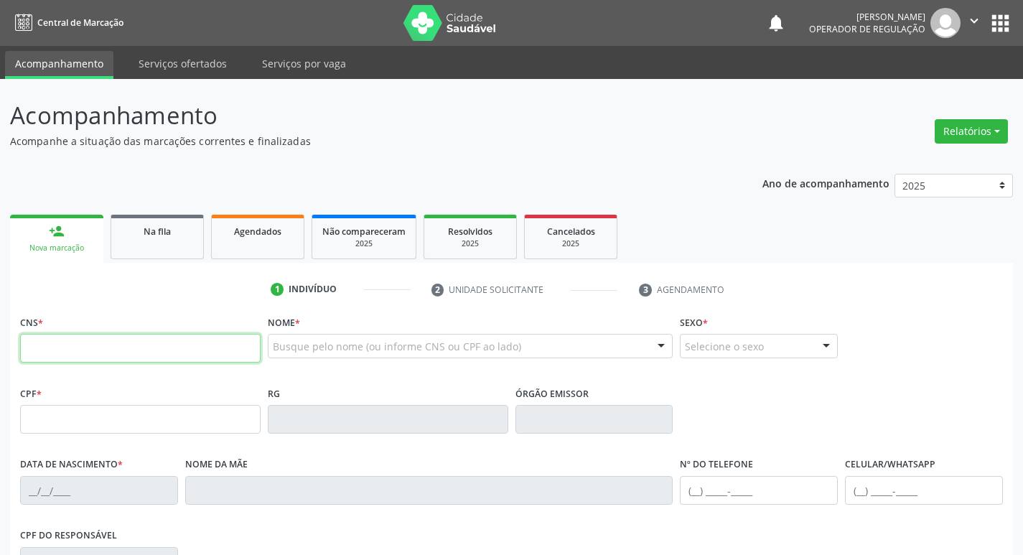
click at [115, 346] on input "text" at bounding box center [140, 348] width 240 height 29
type input "703 2056 0951 8994"
type input "033.191.334-89"
type input "2[DATE]"
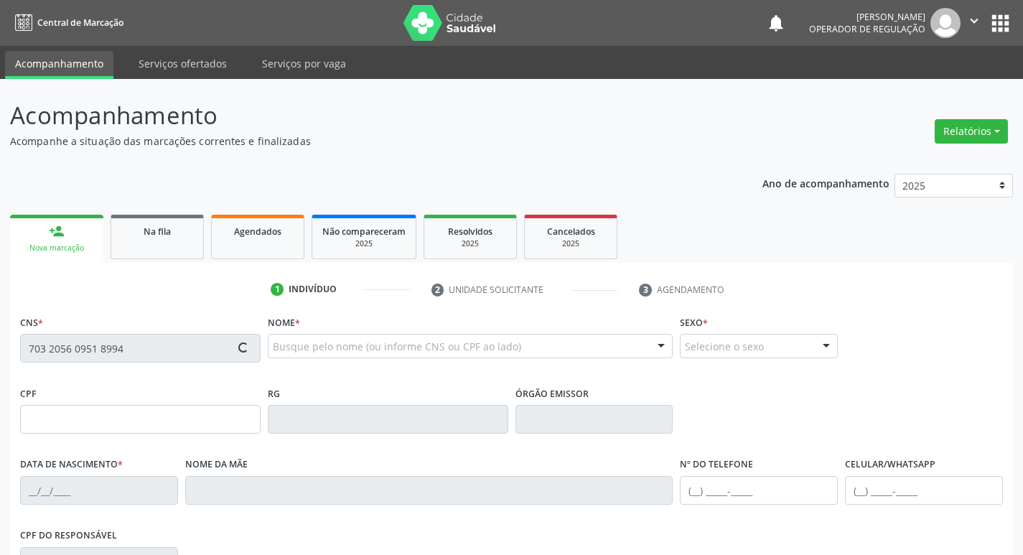
type input "[PERSON_NAME]"
type input "[PHONE_NUMBER]"
type input "072.716.854-13"
type input "S/N"
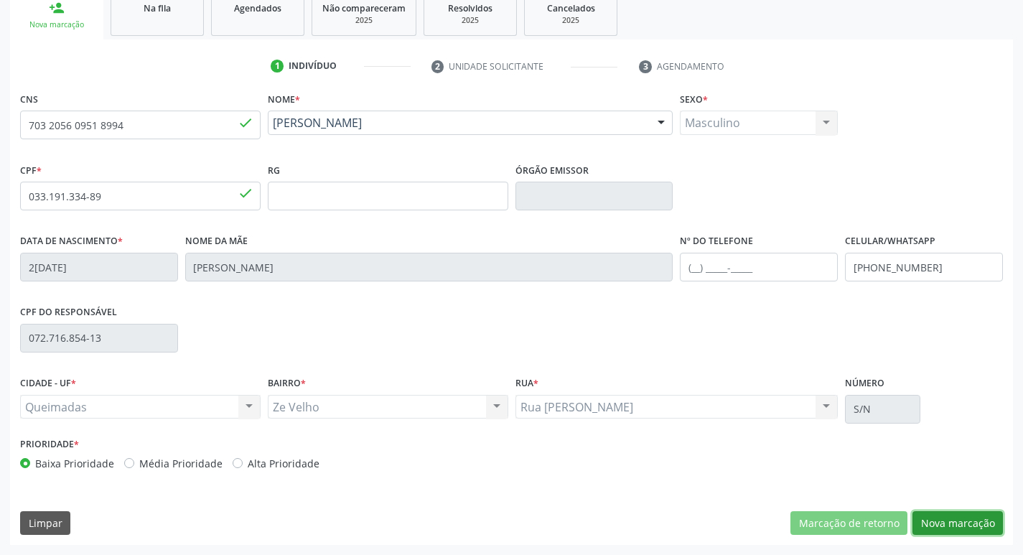
click at [935, 513] on button "Nova marcação" at bounding box center [957, 523] width 90 height 24
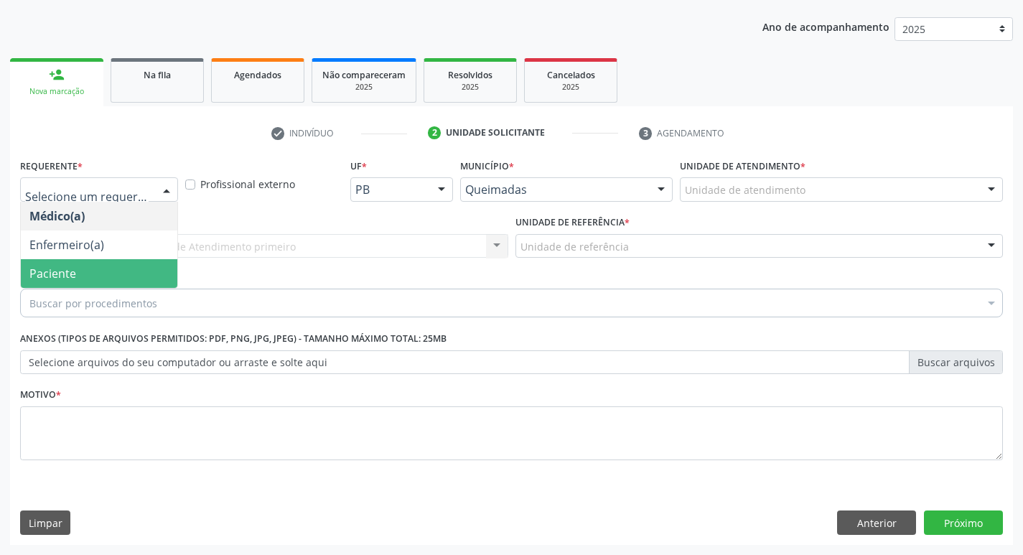
click at [86, 269] on span "Paciente" at bounding box center [99, 273] width 156 height 29
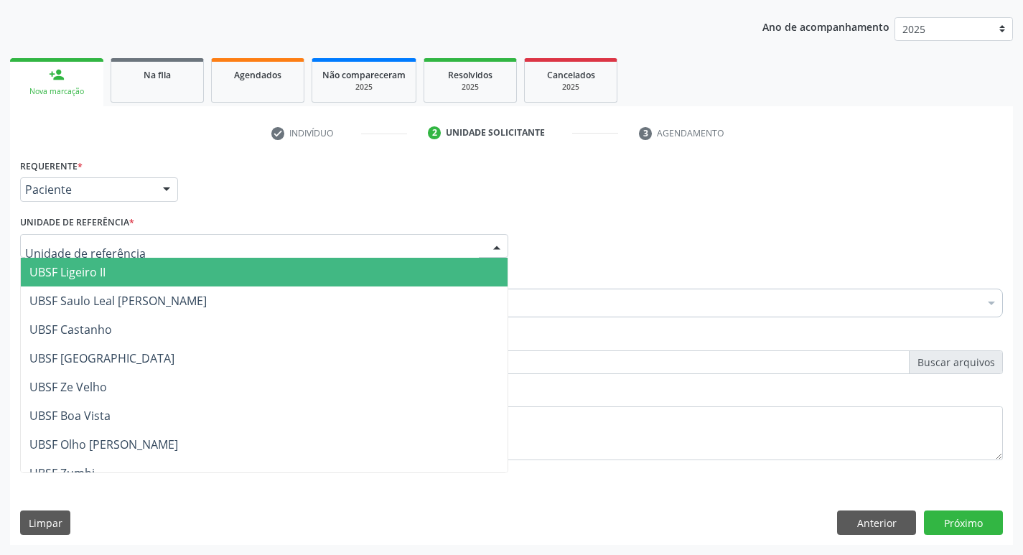
type input "Z"
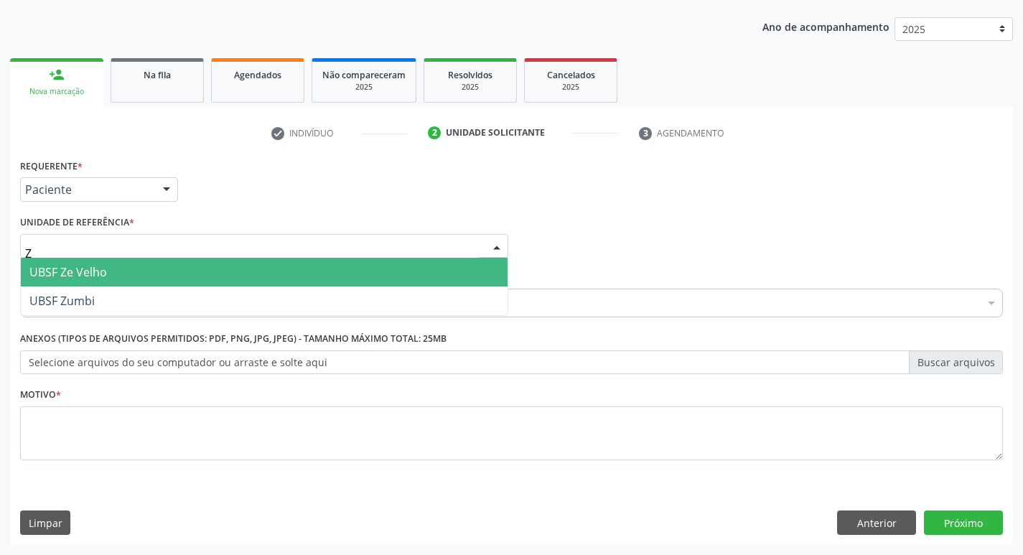
click at [60, 274] on span "UBSF Ze Velho" at bounding box center [68, 272] width 78 height 16
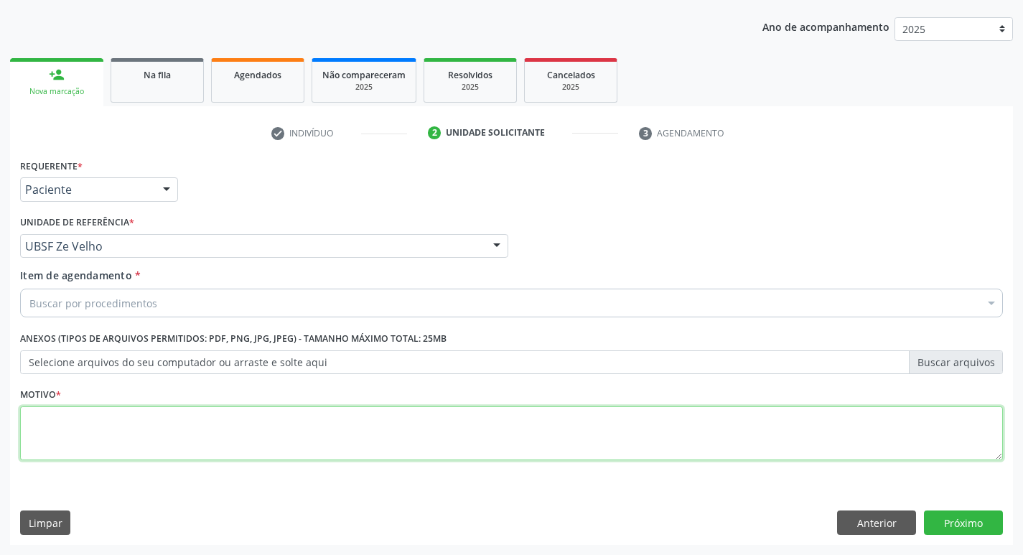
drag, startPoint x: 80, startPoint y: 426, endPoint x: 78, endPoint y: 433, distance: 7.7
click at [78, 433] on textarea at bounding box center [511, 433] width 983 height 55
type textarea "AVALIACAO"
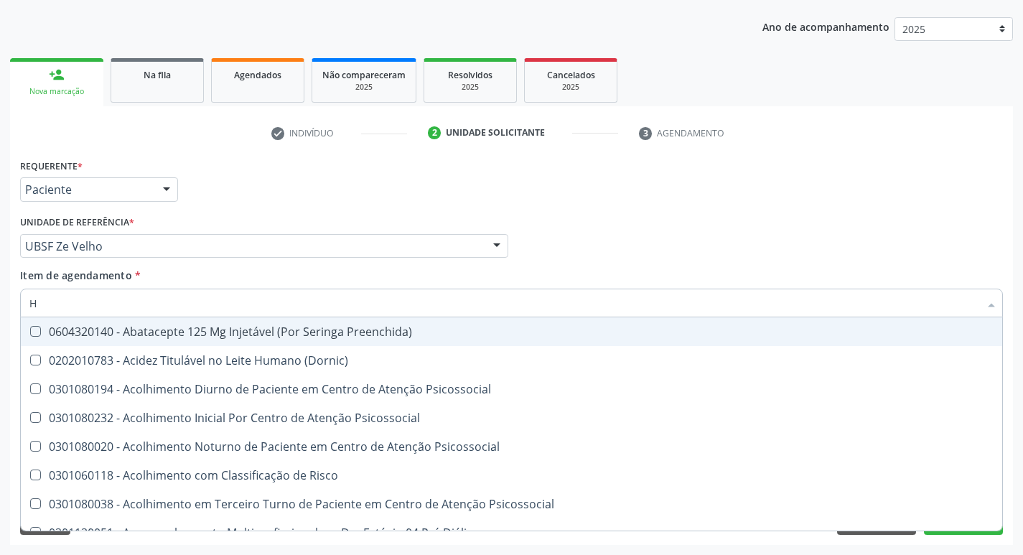
type input "HEMOGR"
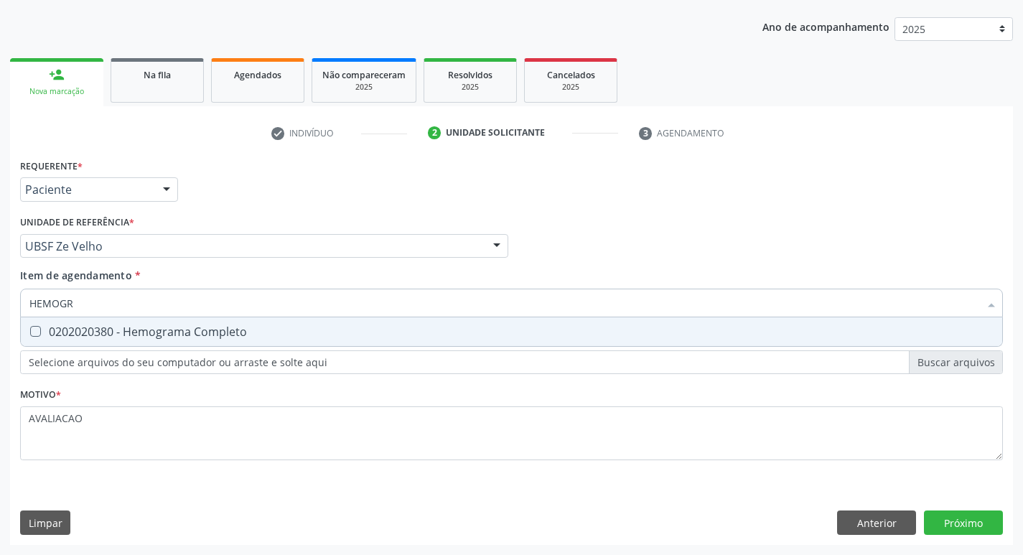
click at [176, 327] on div "0202020380 - Hemograma Completo" at bounding box center [511, 331] width 964 height 11
checkbox Completo "true"
type input "HEMOG"
checkbox Completo "false"
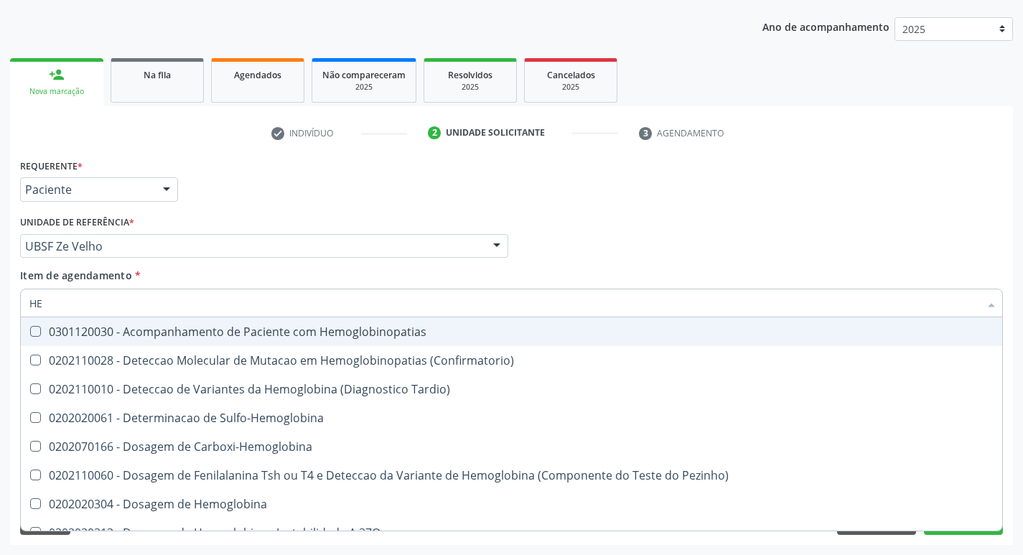
type input "H"
checkbox Completo "false"
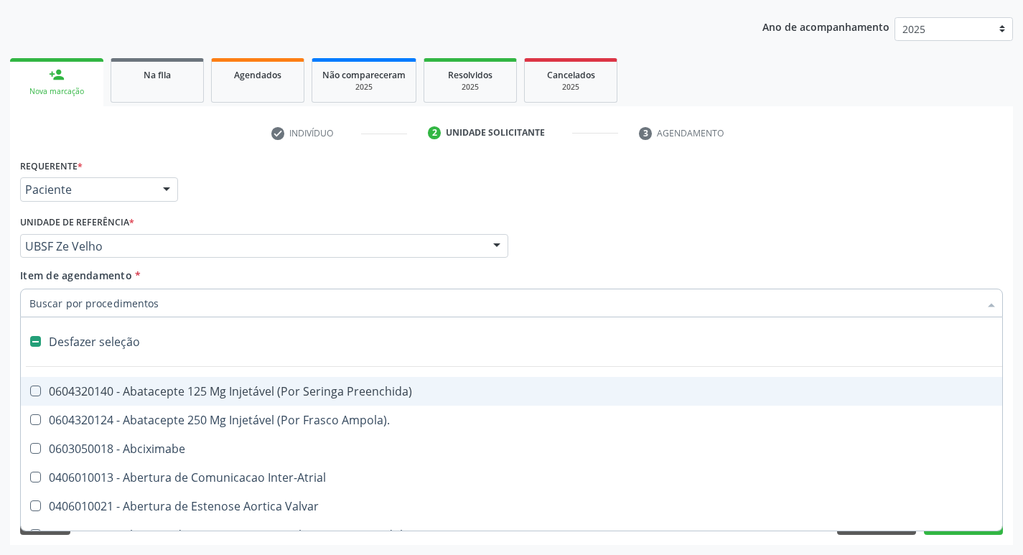
type input "G"
checkbox Persistente "true"
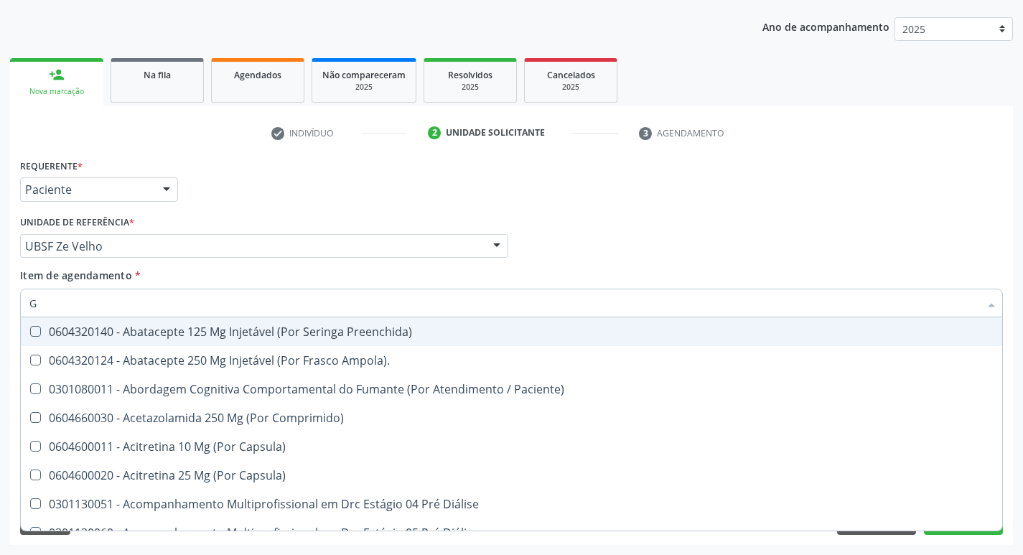
type input "GLICOSE"
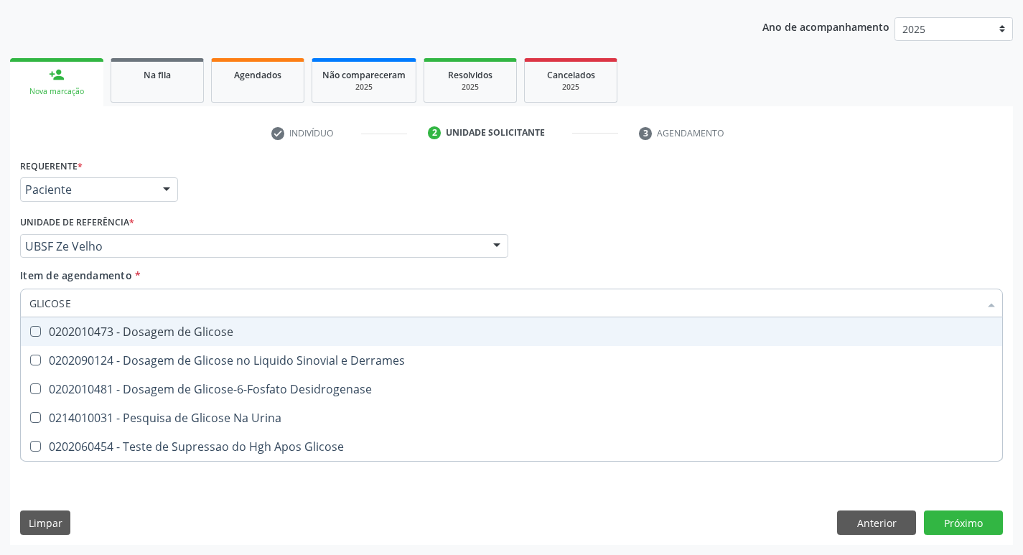
click at [187, 333] on div "0202010473 - Dosagem de Glicose" at bounding box center [511, 331] width 964 height 11
checkbox Glicose "true"
type input "GLICOS"
checkbox Glicose "false"
checkbox Derrames "true"
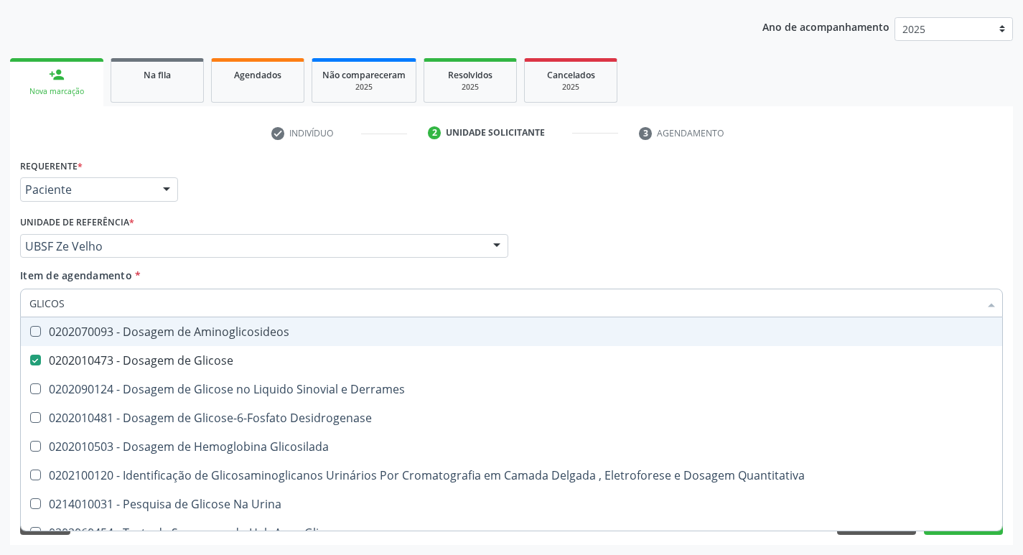
type input "GLICO"
checkbox Glicose "false"
checkbox Derrames "true"
type input "GLIC"
checkbox Derrames "false"
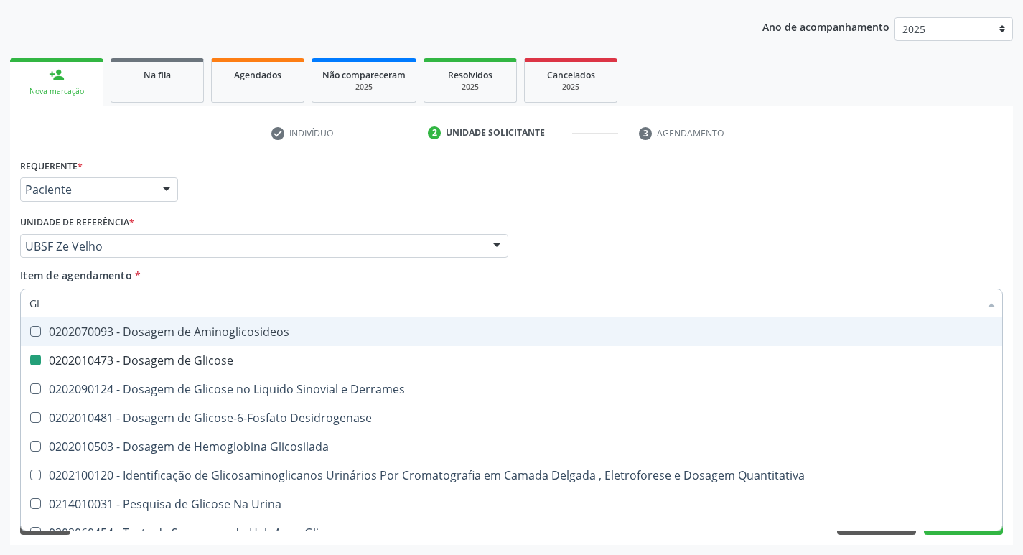
type input "G"
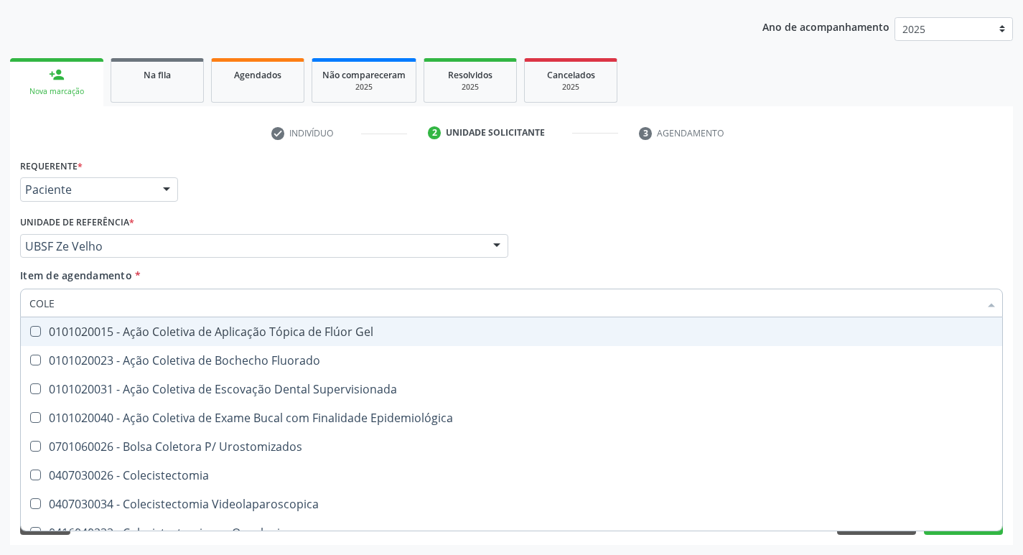
type input "COLES"
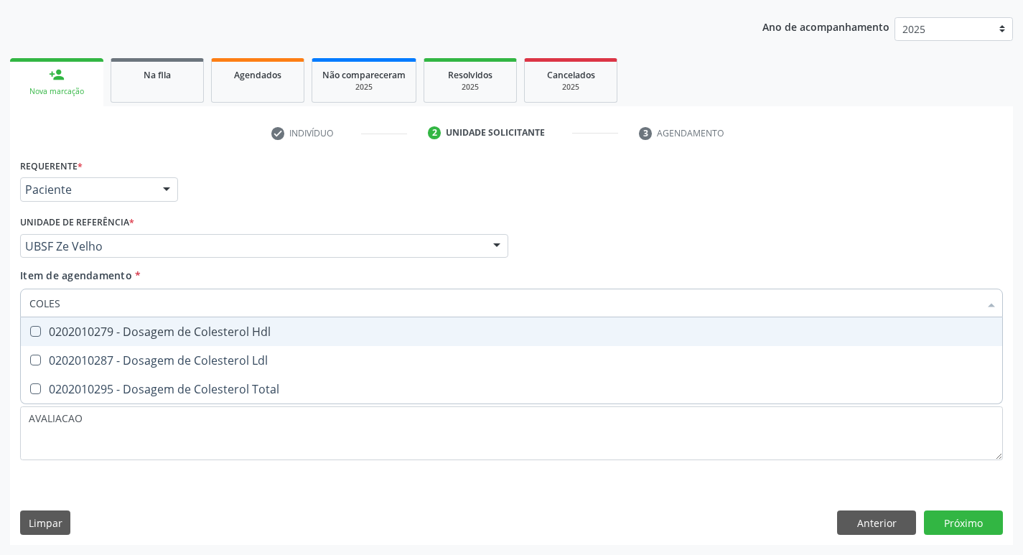
click at [187, 333] on div "0202010279 - Dosagem de Colesterol Hdl" at bounding box center [511, 331] width 964 height 11
click at [187, 342] on span "0202010279 - Dosagem de Colesterol Hdl" at bounding box center [511, 331] width 981 height 29
click at [189, 331] on div "0202010279 - Dosagem de Colesterol Hdl" at bounding box center [511, 331] width 964 height 11
checkbox Hdl "true"
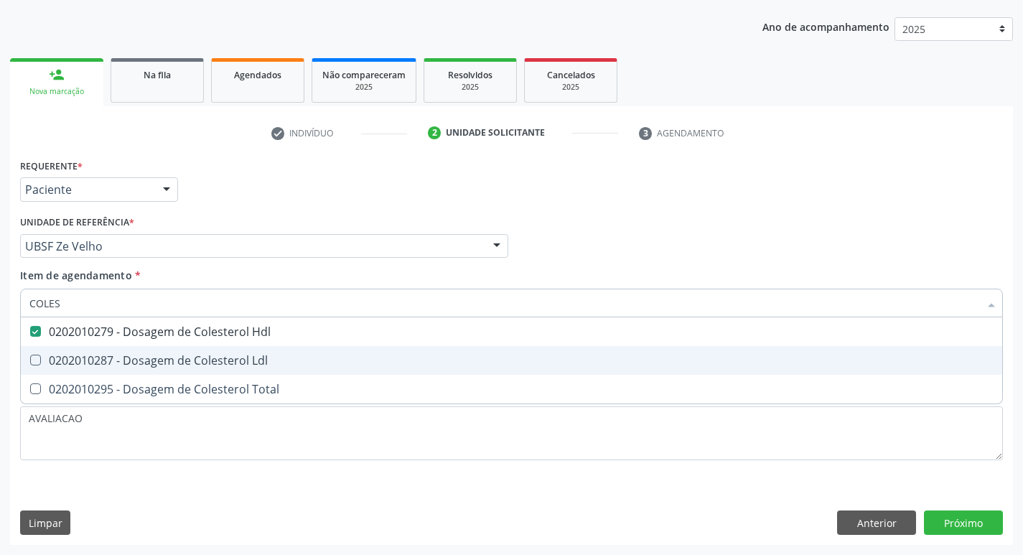
click at [192, 355] on div "0202010287 - Dosagem de Colesterol Ldl" at bounding box center [511, 360] width 964 height 11
checkbox Ldl "true"
type input "COLE"
checkbox Hdl "false"
checkbox Ldl "false"
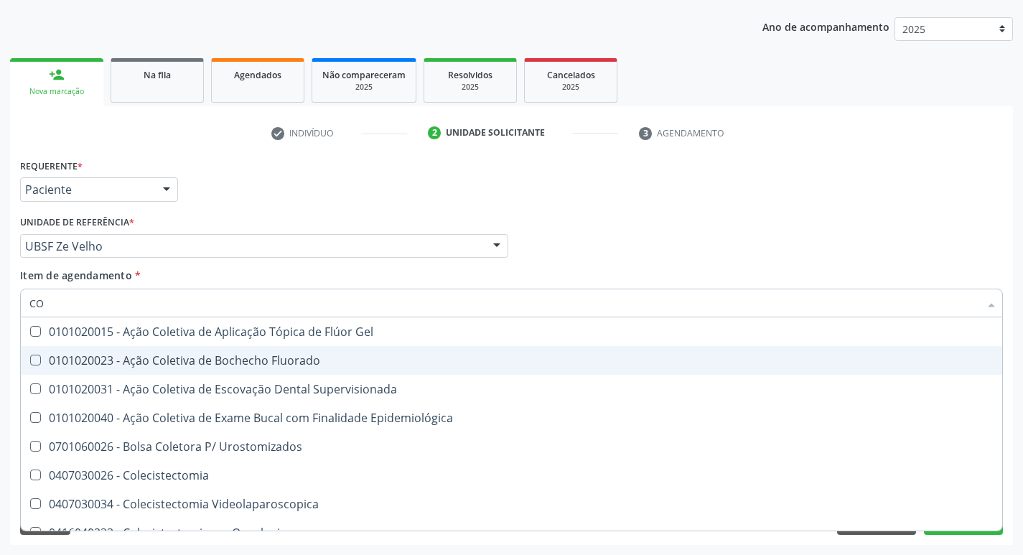
type input "C"
checkbox Hdl "false"
checkbox Ldl "false"
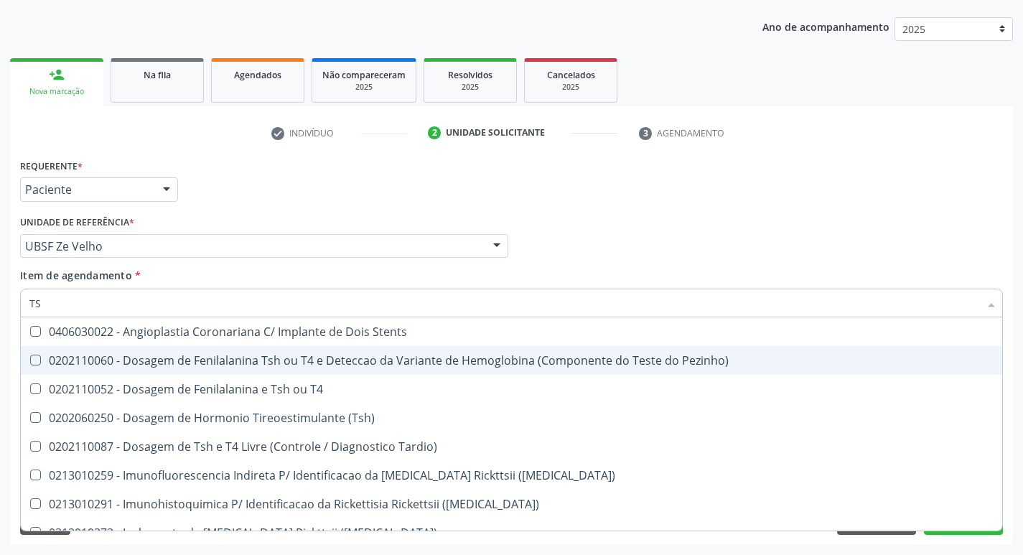
type input "TSH"
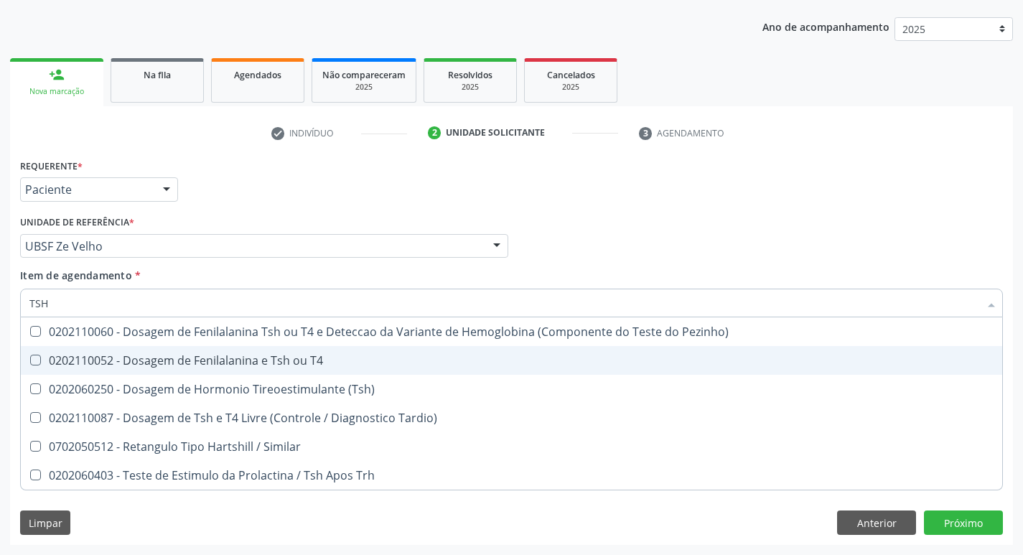
click at [192, 355] on div "0202110052 - Dosagem de Fenilalanina e Tsh ou T4" at bounding box center [511, 360] width 964 height 11
checkbox T4 "false"
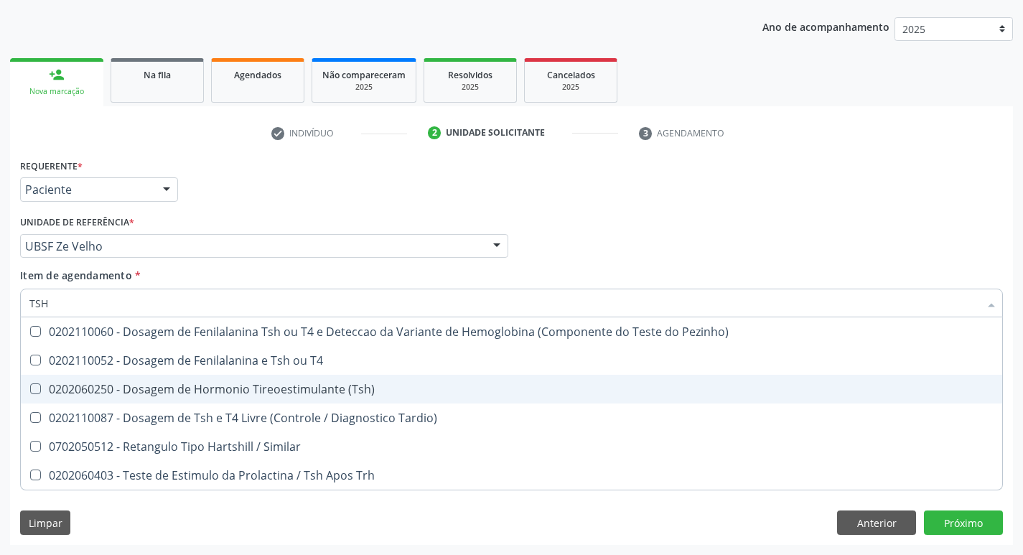
click at [222, 376] on span "0202060250 - Dosagem de Hormonio Tireoestimulante (Tsh)" at bounding box center [511, 389] width 981 height 29
checkbox \(Tsh\) "true"
type input "TS"
checkbox \(Tsh\) "false"
checkbox Tardio\) "true"
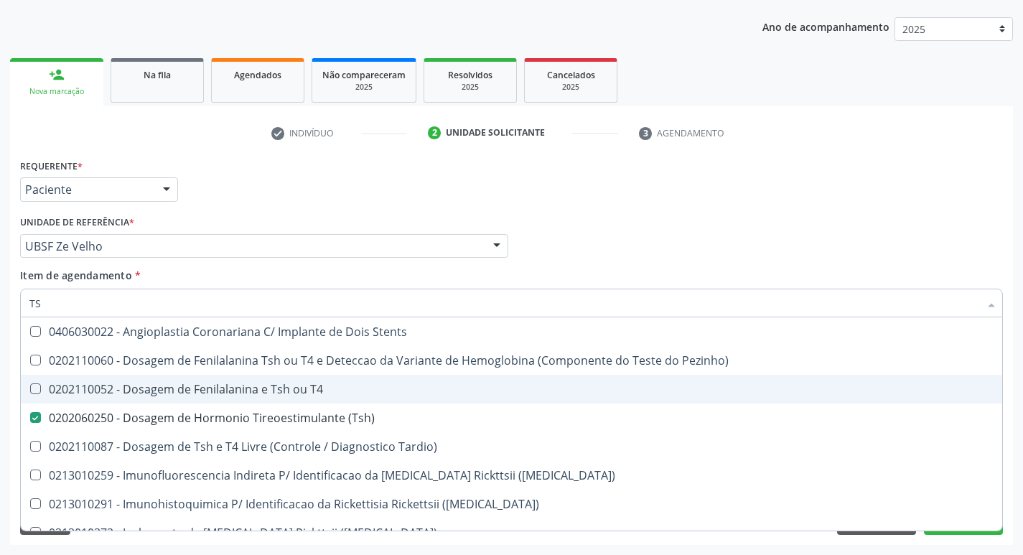
type input "T"
checkbox \(Tsh\) "false"
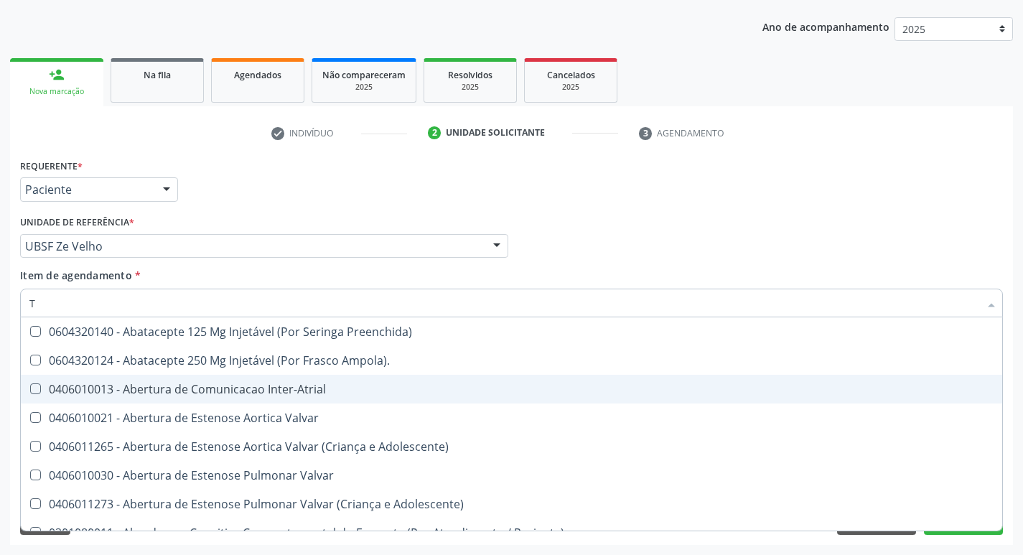
type input "T4"
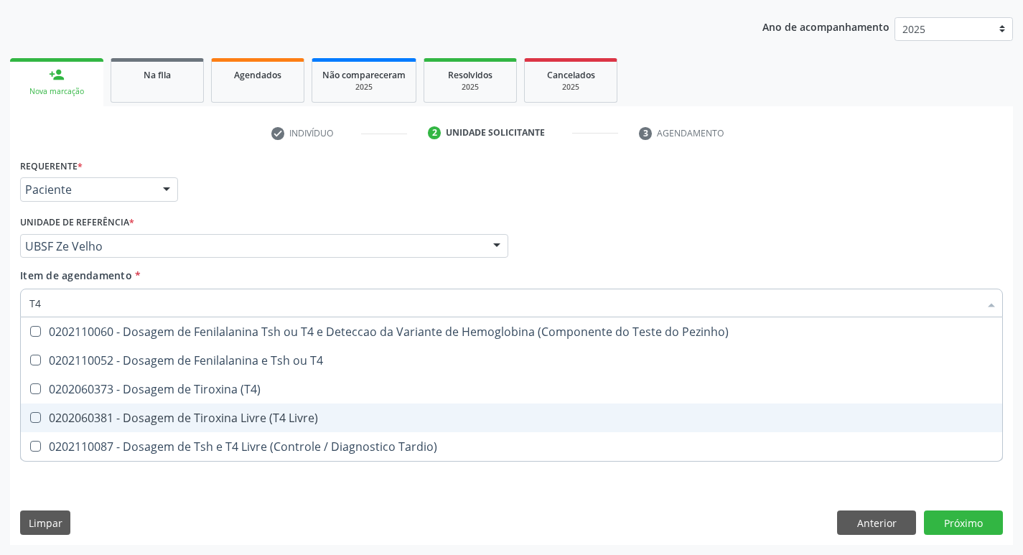
click at [291, 413] on div "0202060381 - Dosagem de Tiroxina Livre (T4 Livre)" at bounding box center [511, 417] width 964 height 11
checkbox Livre\) "true"
type input "T"
checkbox Livre\) "false"
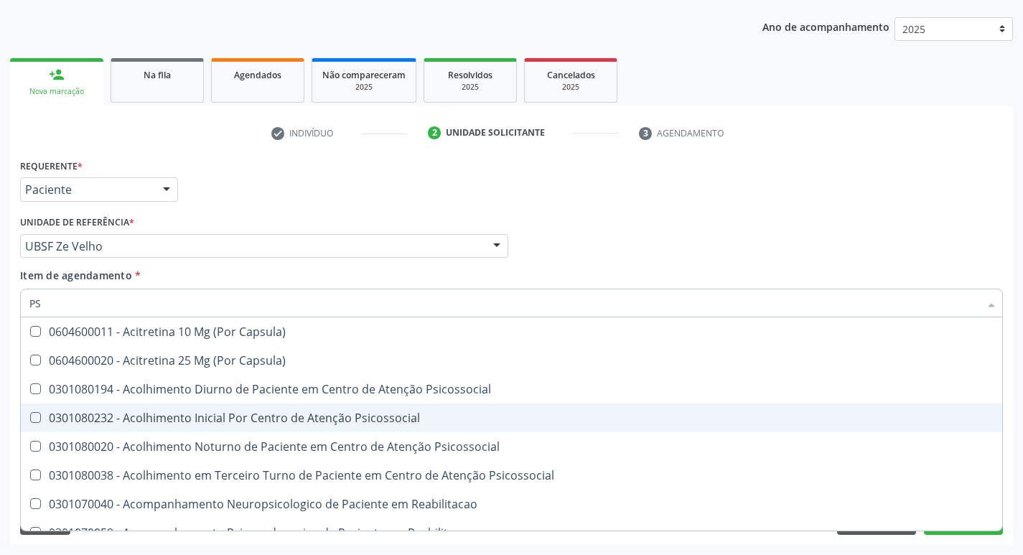
type input "PSA"
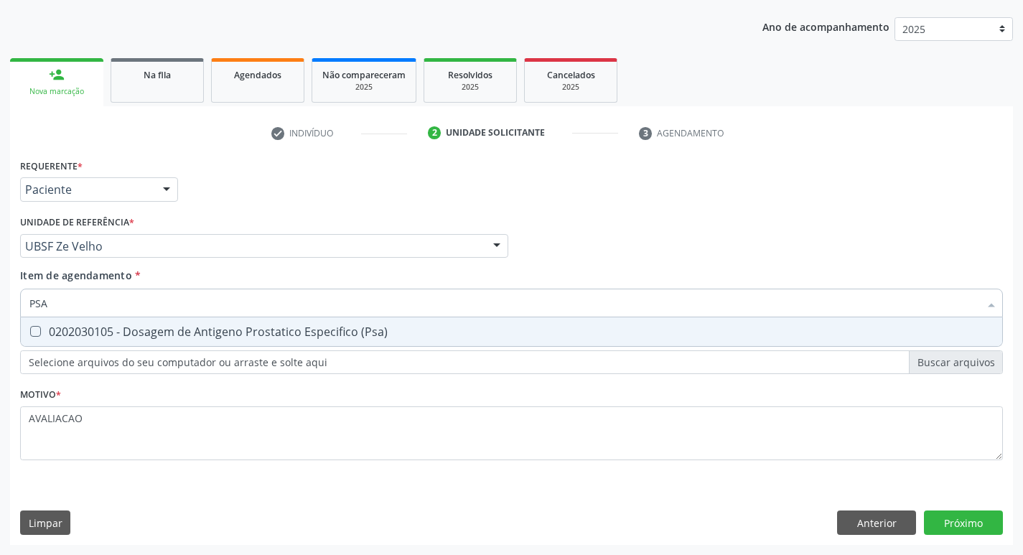
click at [179, 326] on div "0202030105 - Dosagem de Antigeno Prostatico Especifico (Psa)" at bounding box center [511, 331] width 964 height 11
checkbox \(Psa\) "true"
type input "PS"
checkbox \(Psa\) "false"
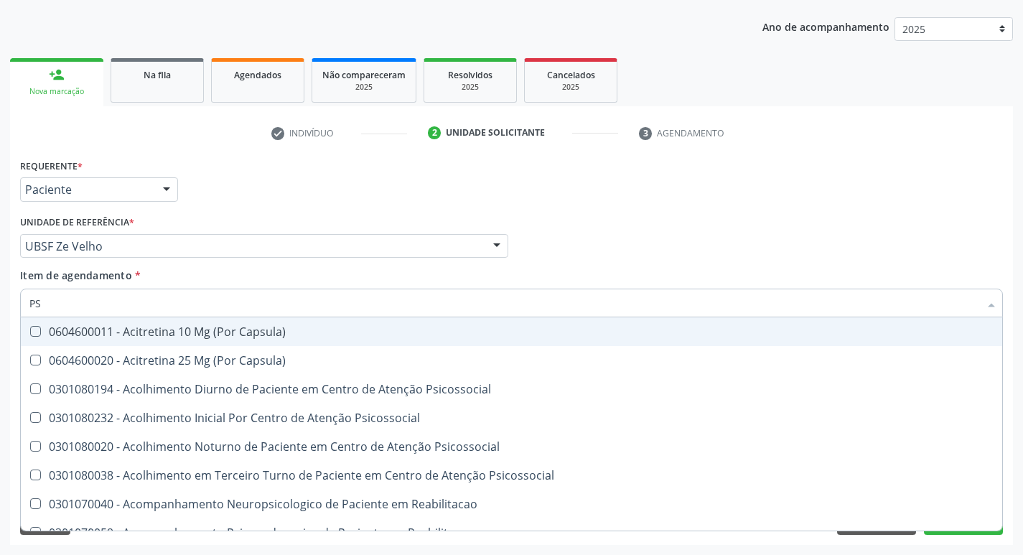
type input "P"
checkbox \(Psa\) "false"
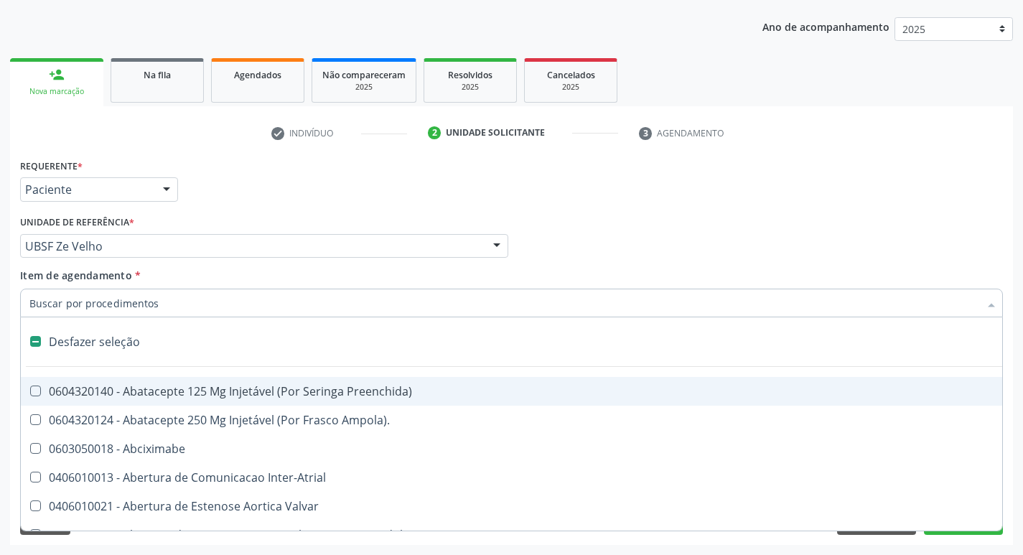
type input "V"
checkbox \(Unilateral\) "true"
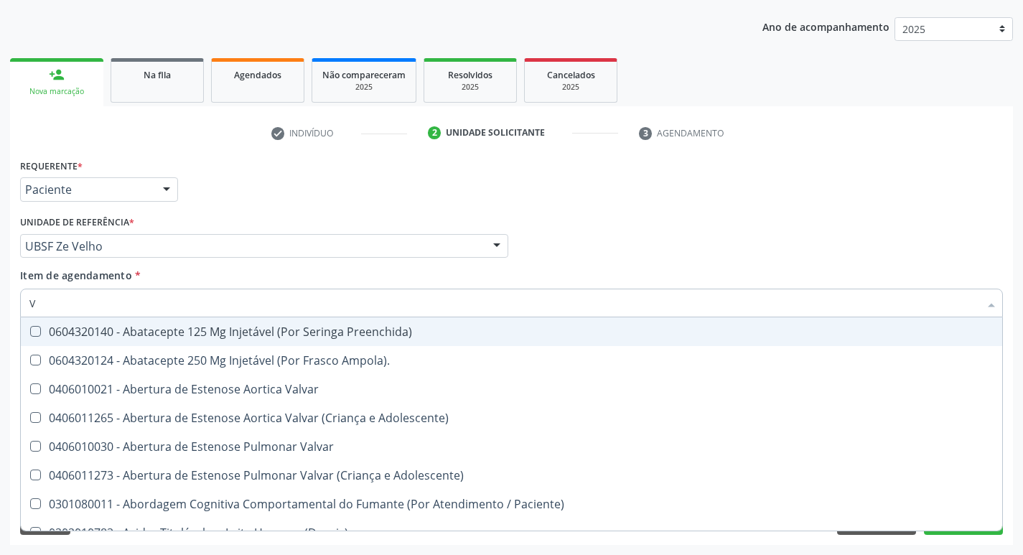
type input "VI"
checkbox Livre\) "false"
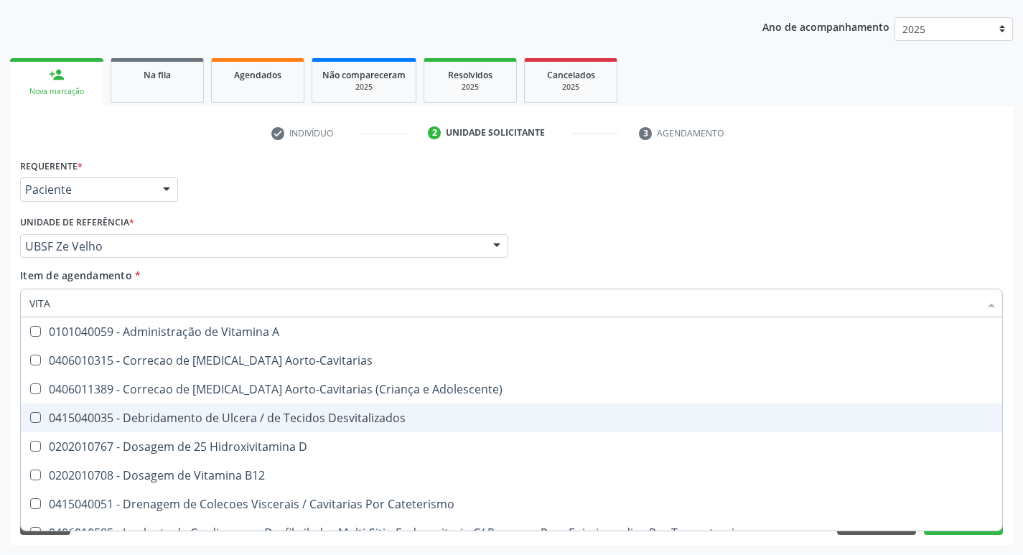
type input "VITAM"
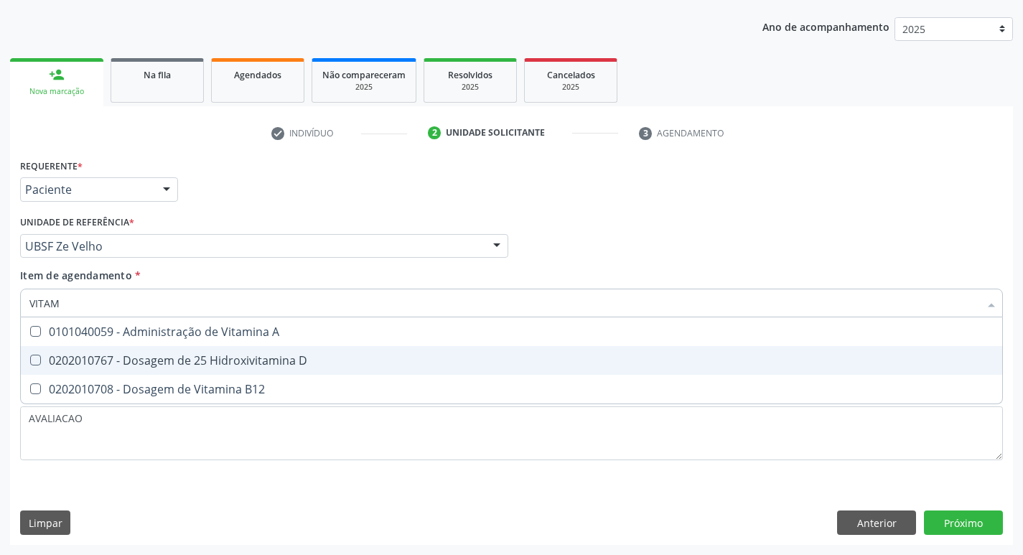
drag, startPoint x: 243, startPoint y: 369, endPoint x: 269, endPoint y: 401, distance: 41.8
click at [243, 369] on span "0202010767 - Dosagem de 25 Hidroxivitamina D" at bounding box center [511, 360] width 981 height 29
checkbox D "true"
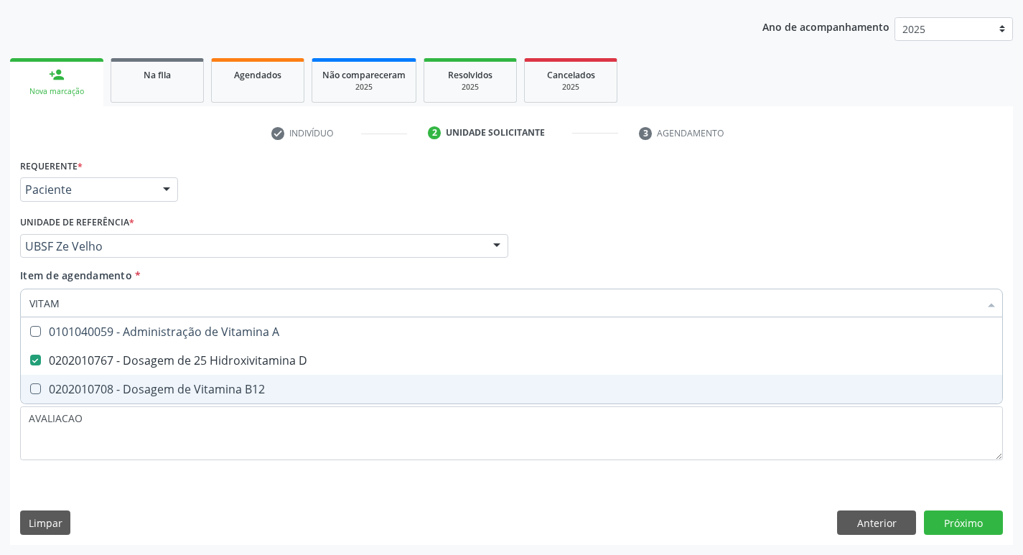
click at [266, 390] on div "0202010708 - Dosagem de Vitamina B12" at bounding box center [511, 388] width 964 height 11
checkbox B12 "true"
click at [958, 519] on div "Requerente * Paciente Médico(a) Enfermeiro(a) Paciente Nenhum resultado encontr…" at bounding box center [511, 350] width 1003 height 390
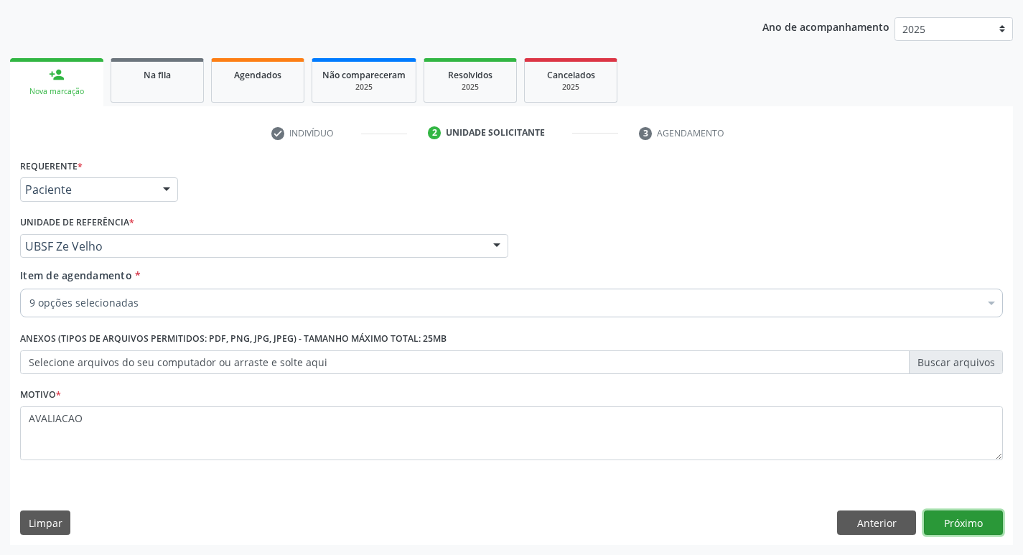
click at [970, 526] on button "Próximo" at bounding box center [963, 522] width 79 height 24
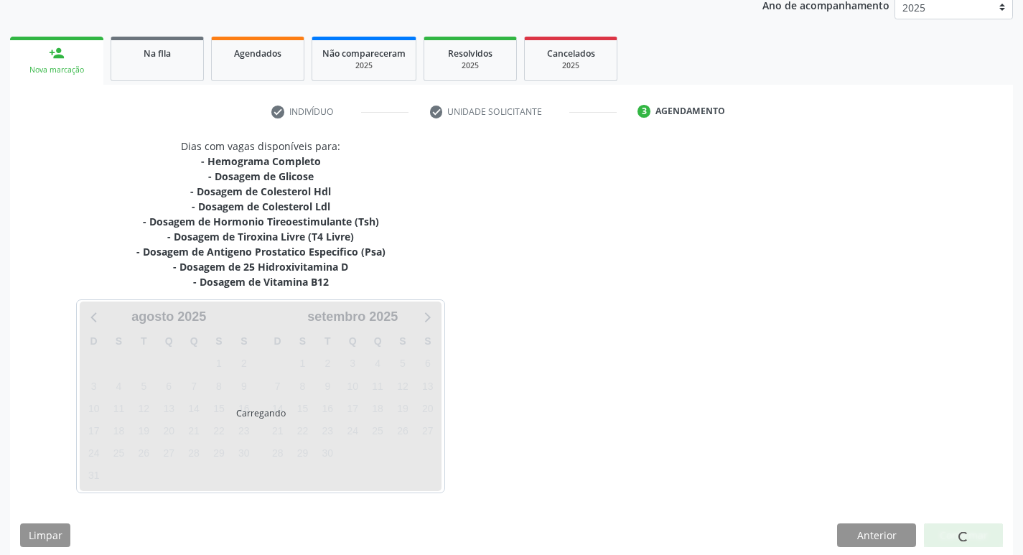
scroll to position [190, 0]
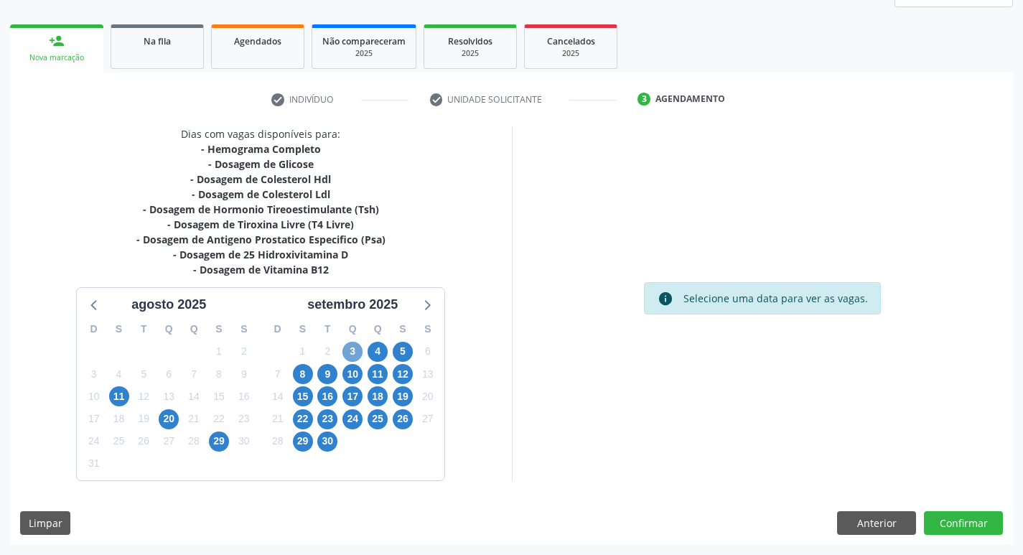
click at [347, 355] on span "3" at bounding box center [352, 352] width 20 height 20
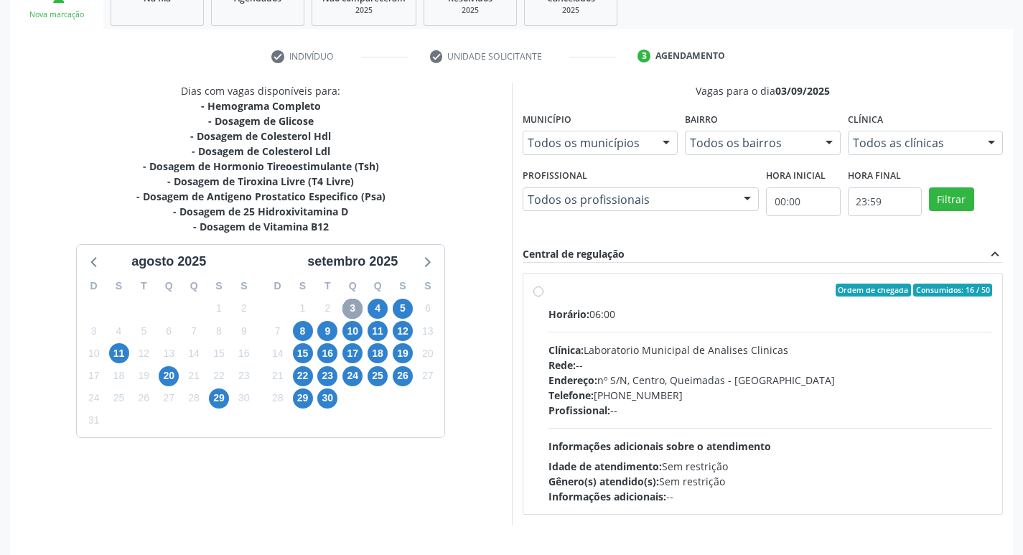
scroll to position [277, 0]
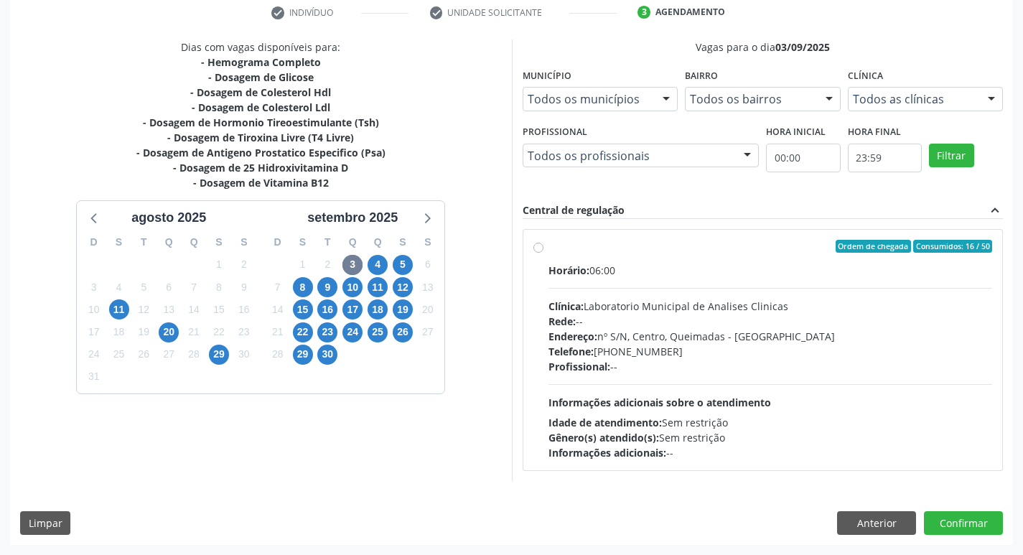
click at [773, 329] on div "Endereço: nº S/N, Centro, Queimadas - [GEOGRAPHIC_DATA]" at bounding box center [770, 336] width 444 height 15
click at [543, 253] on input "Ordem de chegada Consumidos: 16 / 50 Horário: 06:00 Clínica: Laboratorio Munici…" at bounding box center [538, 246] width 10 height 13
radio input "true"
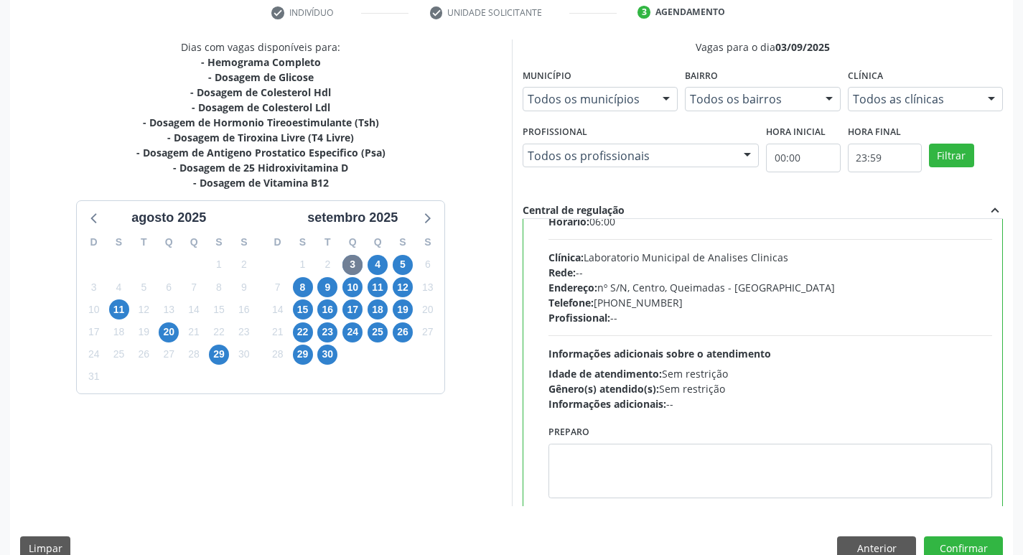
scroll to position [71, 0]
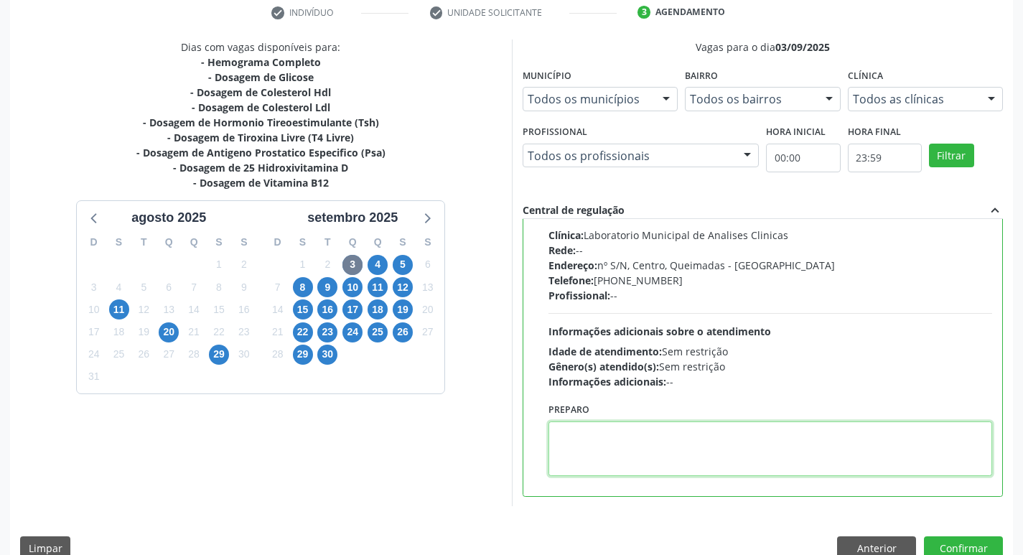
click at [615, 442] on textarea at bounding box center [770, 448] width 444 height 55
paste textarea "IR EM [GEOGRAPHIC_DATA]"
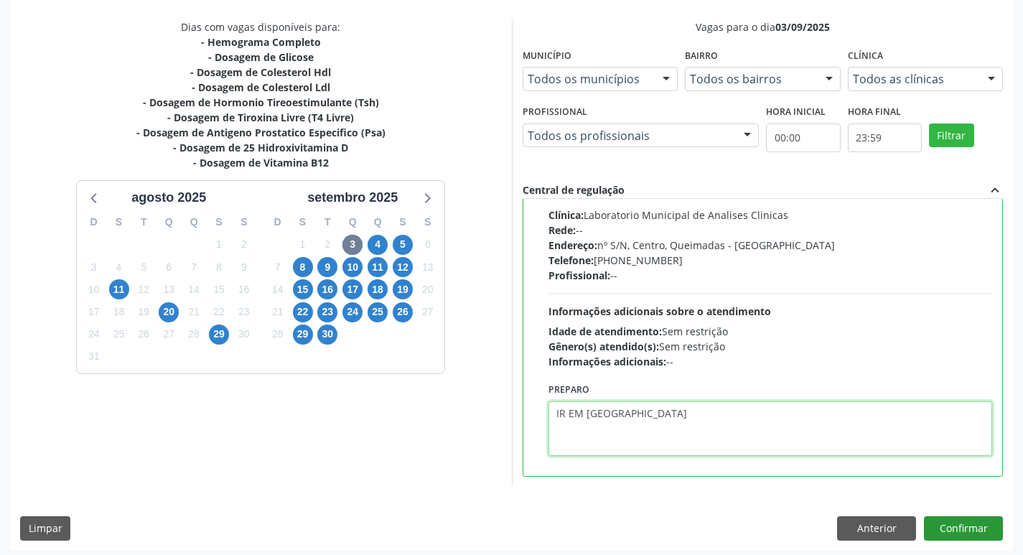
scroll to position [303, 0]
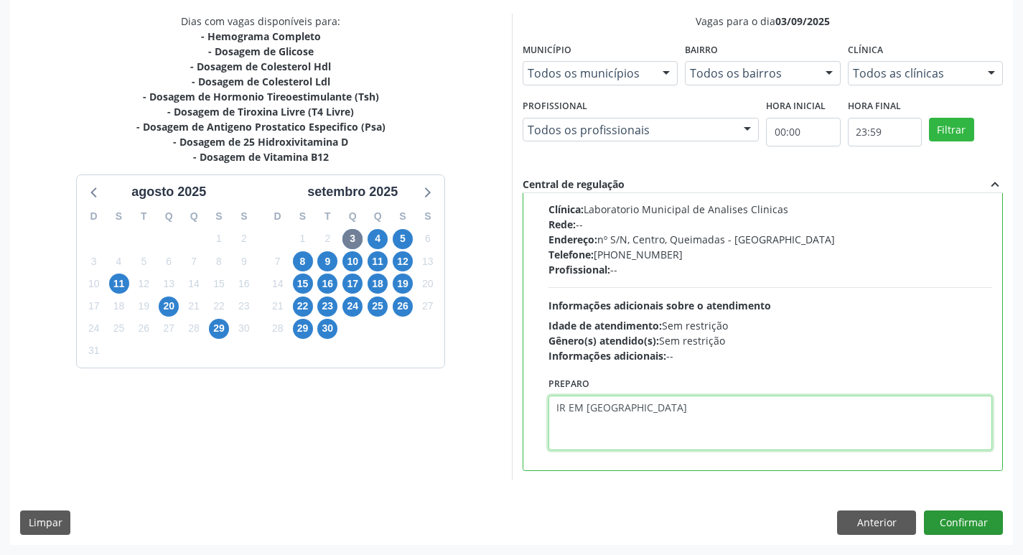
type textarea "IR EM [GEOGRAPHIC_DATA]"
click at [965, 530] on button "Confirmar" at bounding box center [963, 522] width 79 height 24
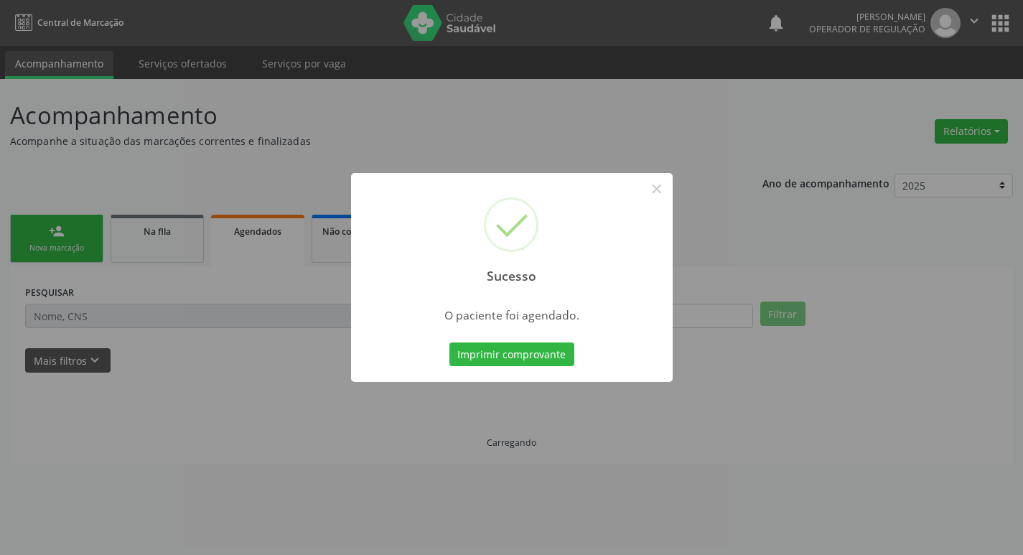
scroll to position [0, 0]
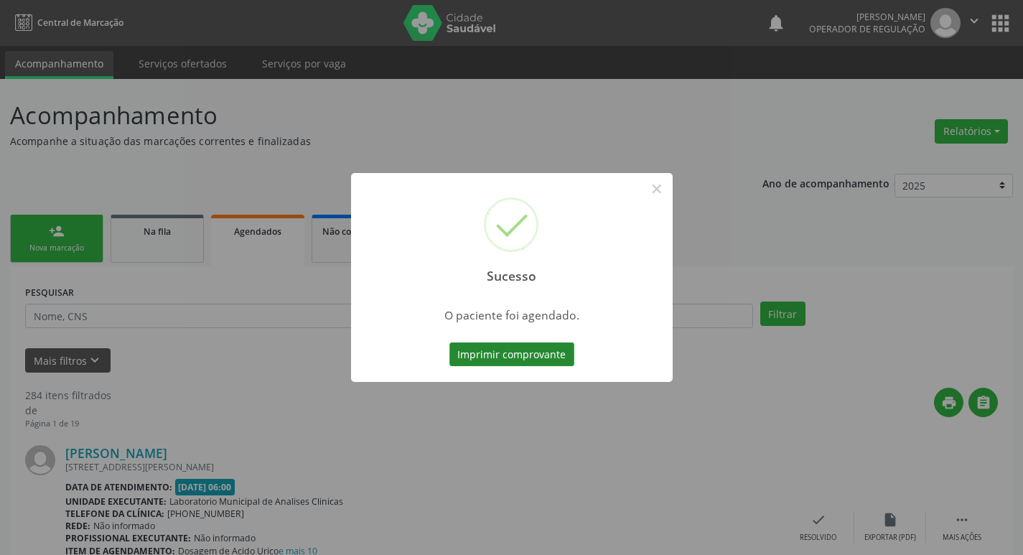
click at [558, 355] on button "Imprimir comprovante" at bounding box center [511, 354] width 125 height 24
